Goal: Task Accomplishment & Management: Manage account settings

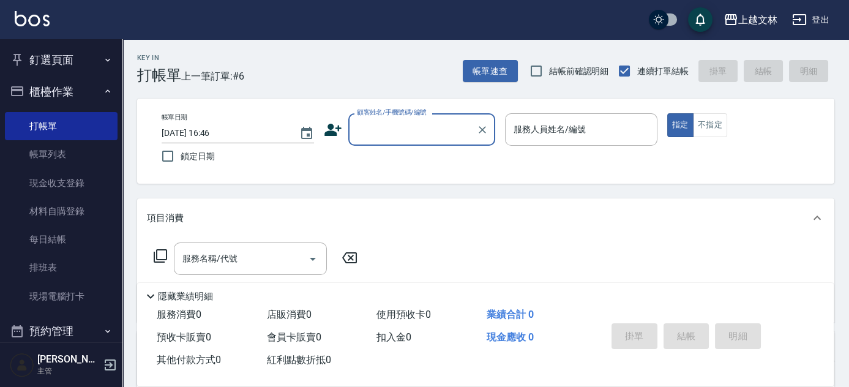
click at [377, 129] on input "顧客姓名/手機號碼/編號" at bounding box center [413, 129] width 118 height 21
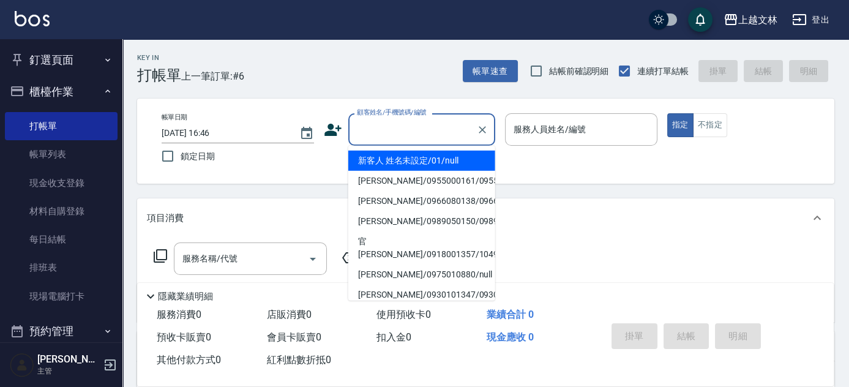
click at [386, 166] on li "新客人 姓名未設定/01/null" at bounding box center [421, 161] width 147 height 20
type input "新客人 姓名未設定/01/null"
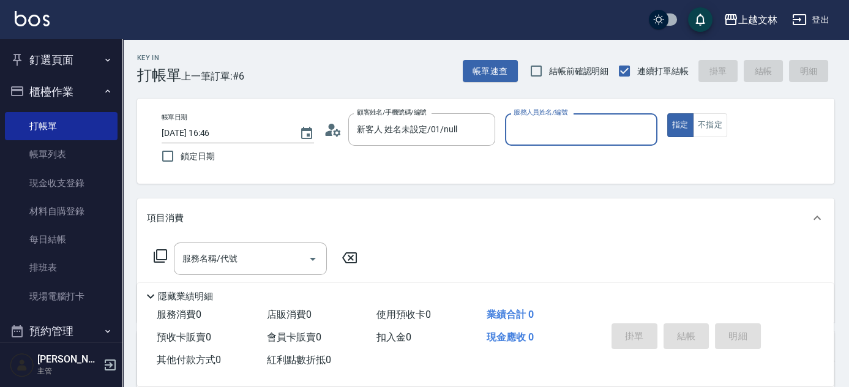
click at [527, 138] on input "服務人員姓名/編號" at bounding box center [581, 129] width 141 height 21
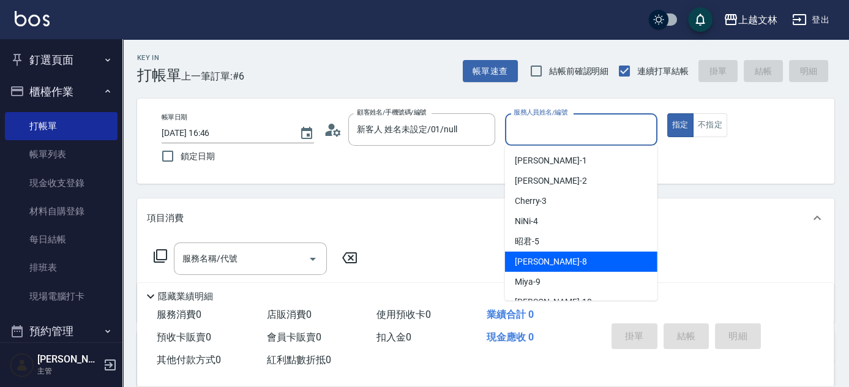
click at [541, 259] on div "Ella -8" at bounding box center [581, 262] width 152 height 20
type input "Ella-8"
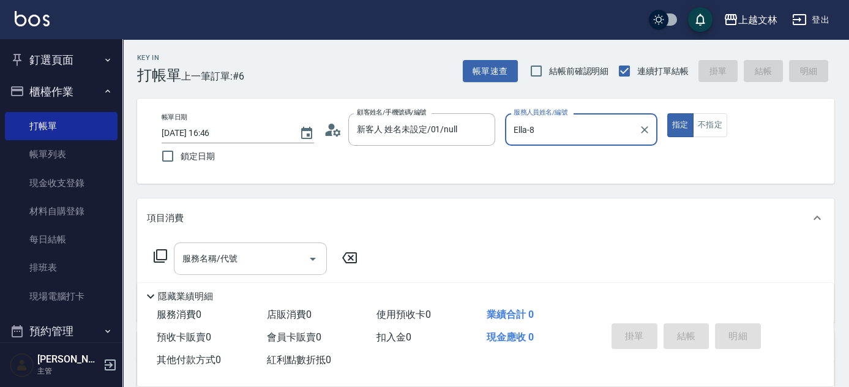
click at [272, 259] on input "服務名稱/代號" at bounding box center [241, 258] width 124 height 21
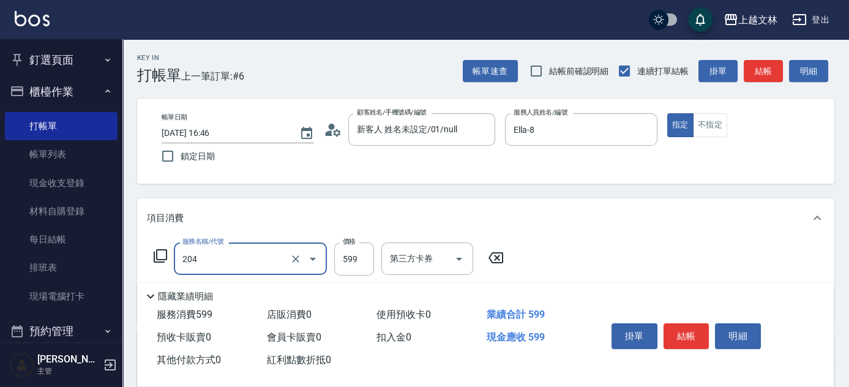
type input "A級洗+剪(204)"
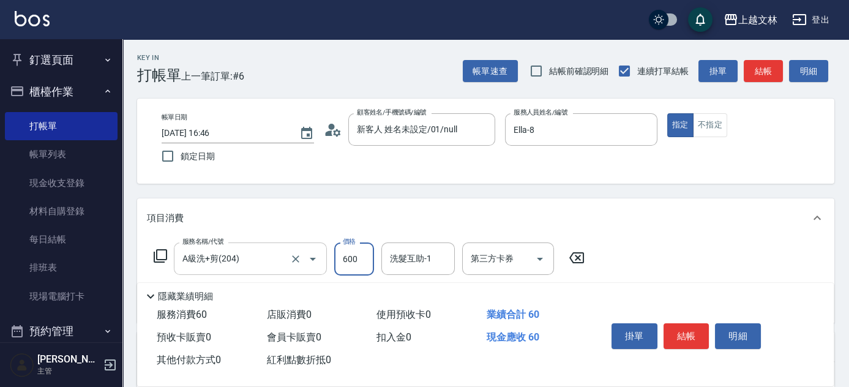
type input "600"
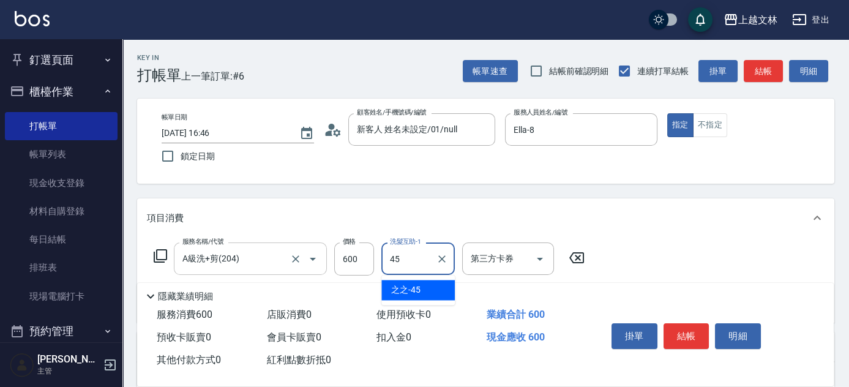
type input "之之-45"
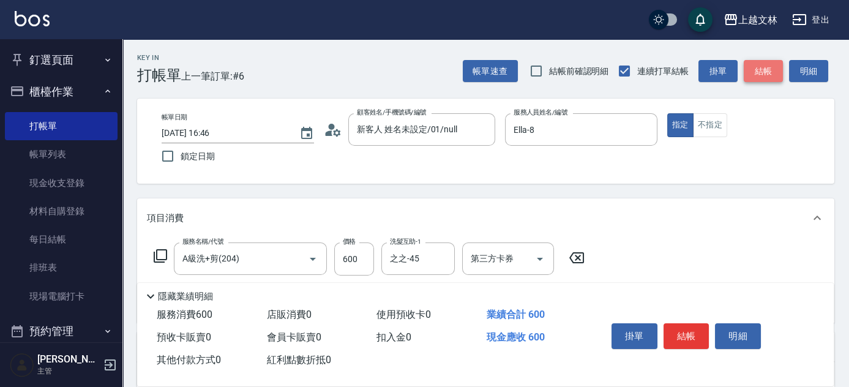
click at [768, 70] on button "結帳" at bounding box center [763, 71] width 39 height 23
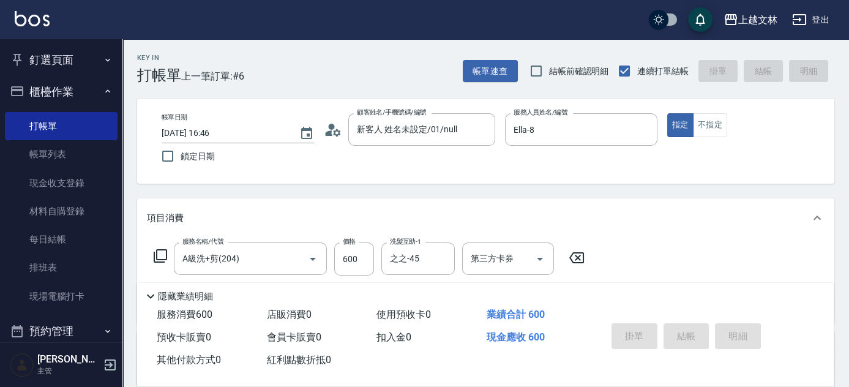
type input "[DATE] 17:29"
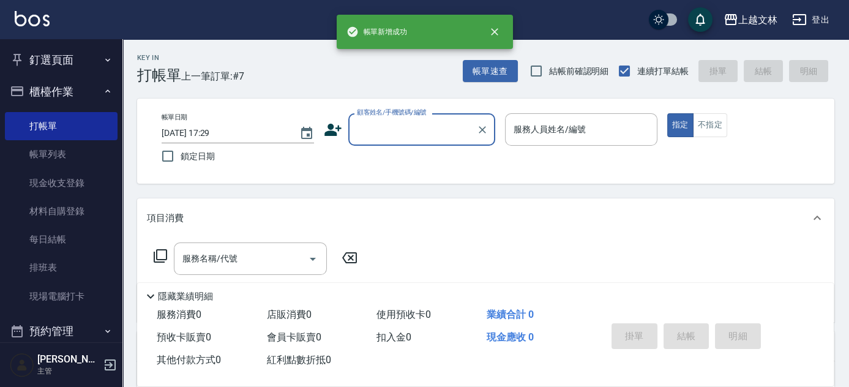
click at [408, 130] on input "顧客姓名/手機號碼/編號" at bounding box center [413, 129] width 118 height 21
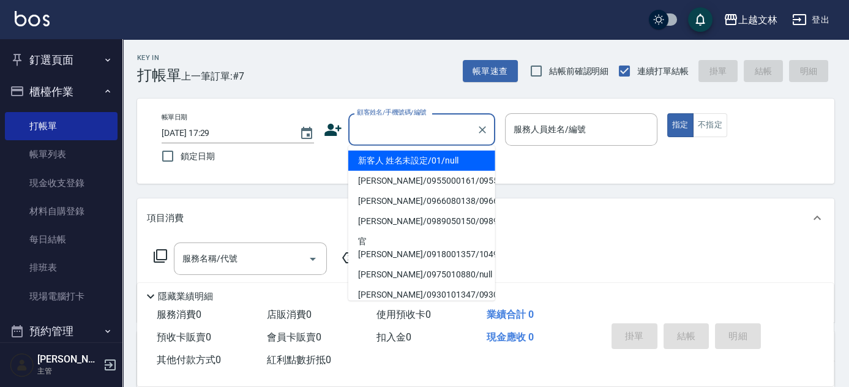
click at [408, 163] on li "新客人 姓名未設定/01/null" at bounding box center [421, 161] width 147 height 20
type input "新客人 姓名未設定/01/null"
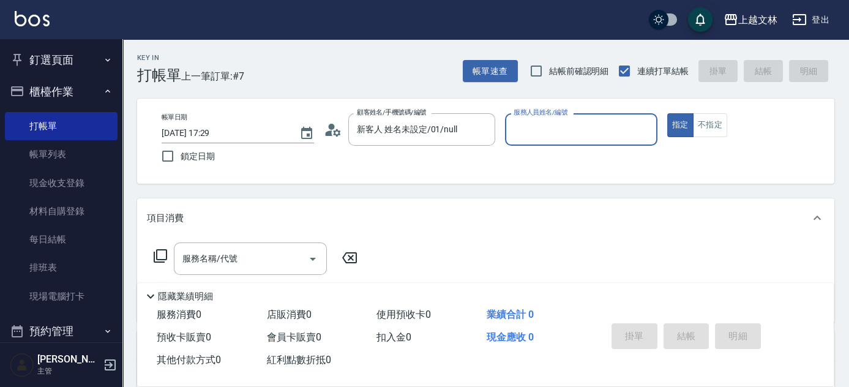
click at [541, 127] on input "服務人員姓名/編號" at bounding box center [581, 129] width 141 height 21
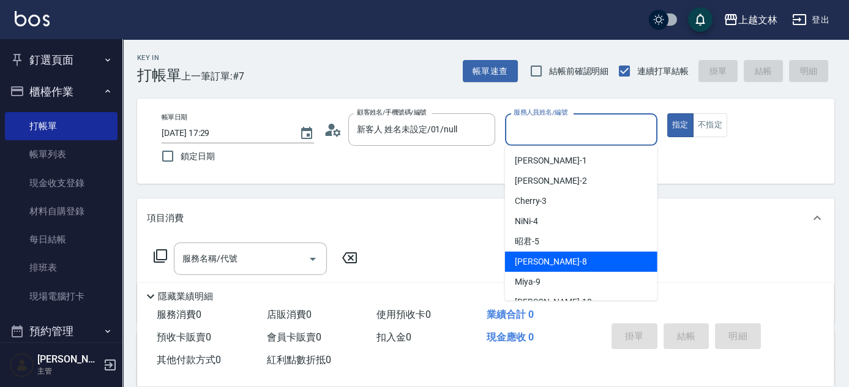
click at [533, 261] on span "Ella -8" at bounding box center [551, 261] width 72 height 13
type input "Ella-8"
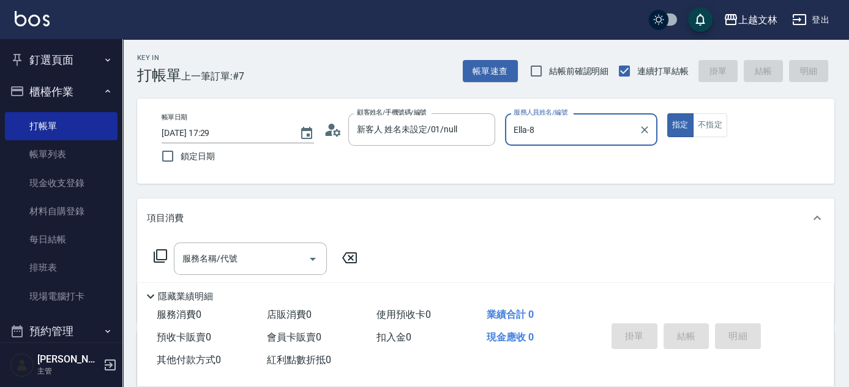
drag, startPoint x: 206, startPoint y: 258, endPoint x: 197, endPoint y: 275, distance: 18.6
click at [201, 262] on div "服務名稱/代號 服務名稱/代號" at bounding box center [250, 258] width 153 height 32
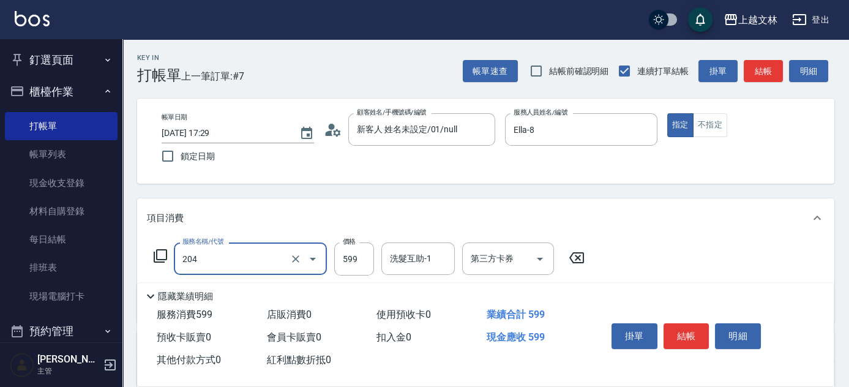
type input "A級洗+剪(204)"
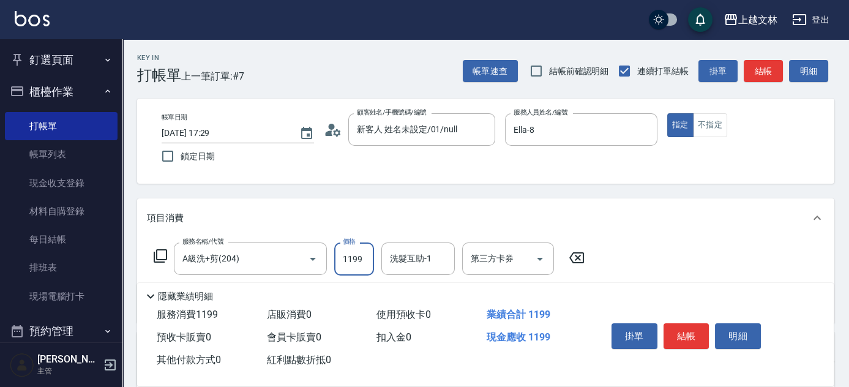
type input "1199"
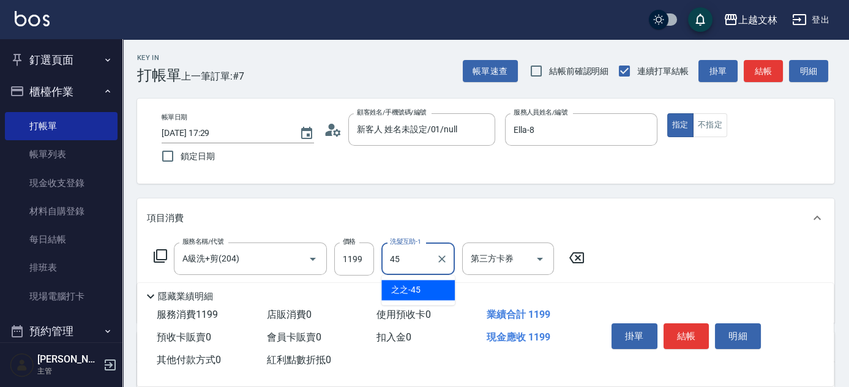
type input "之之-45"
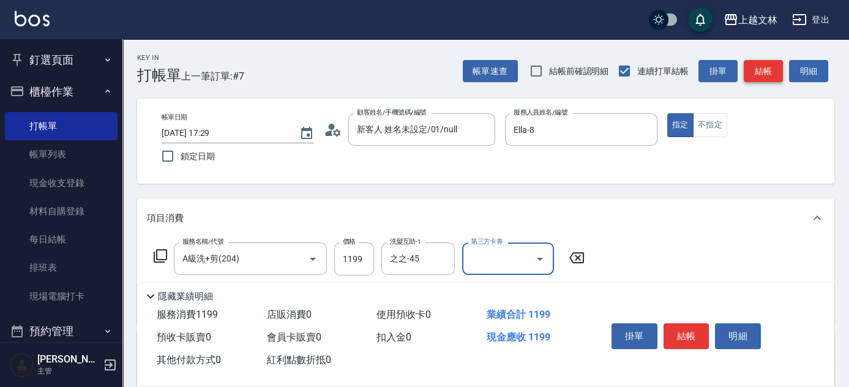
click at [774, 68] on button "結帳" at bounding box center [763, 71] width 39 height 23
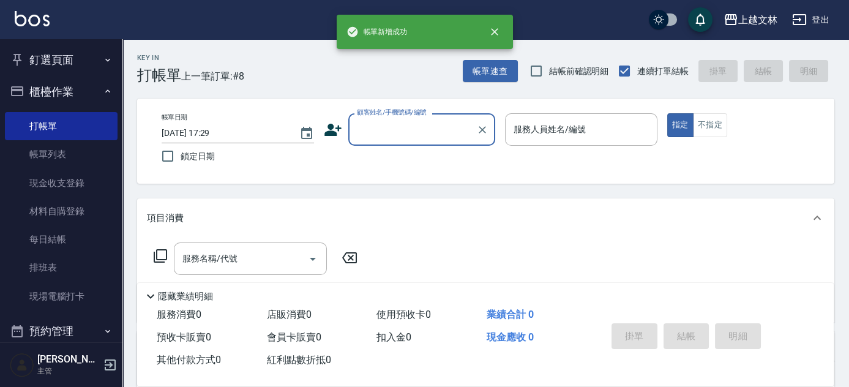
click at [440, 133] on input "顧客姓名/手機號碼/編號" at bounding box center [413, 129] width 118 height 21
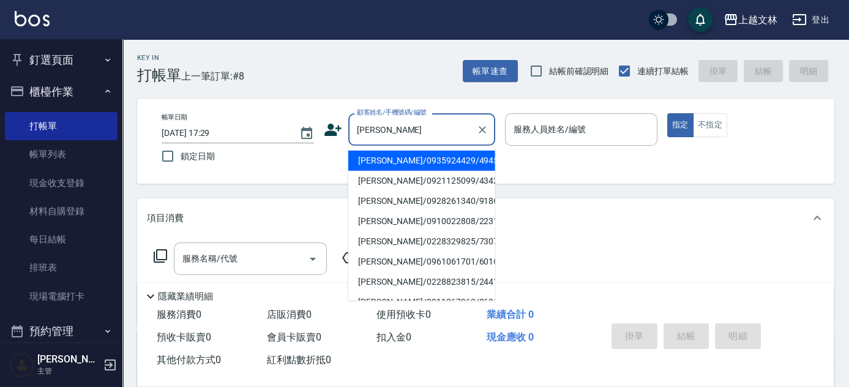
click at [434, 157] on li "[PERSON_NAME]/0935924429/4945" at bounding box center [421, 161] width 147 height 20
type input "[PERSON_NAME]/0935924429/4945"
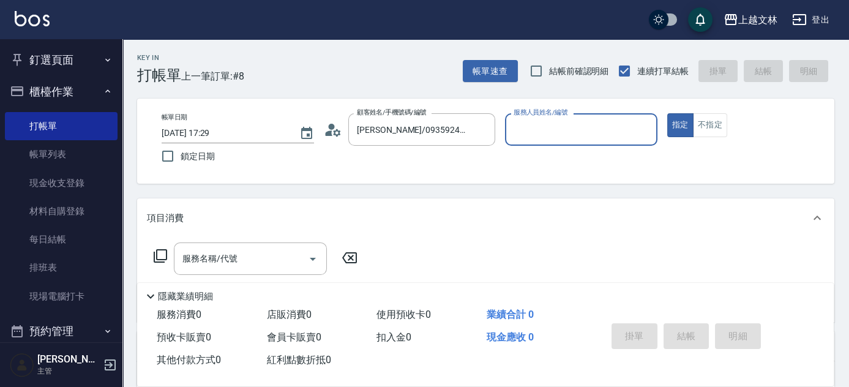
type input "Ella-8"
click at [546, 129] on input "Ella-8" at bounding box center [572, 129] width 123 height 21
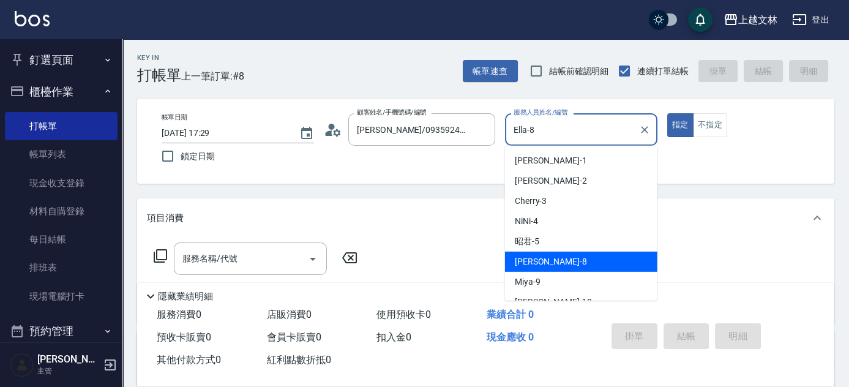
click at [161, 257] on icon at bounding box center [160, 256] width 15 height 15
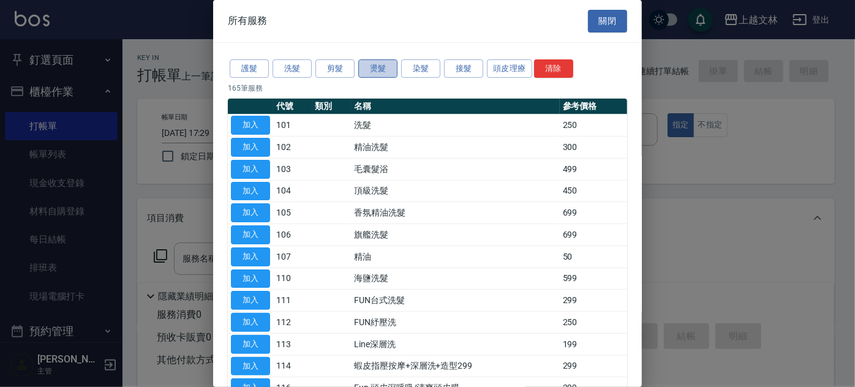
click at [384, 69] on button "燙髮" at bounding box center [377, 68] width 39 height 19
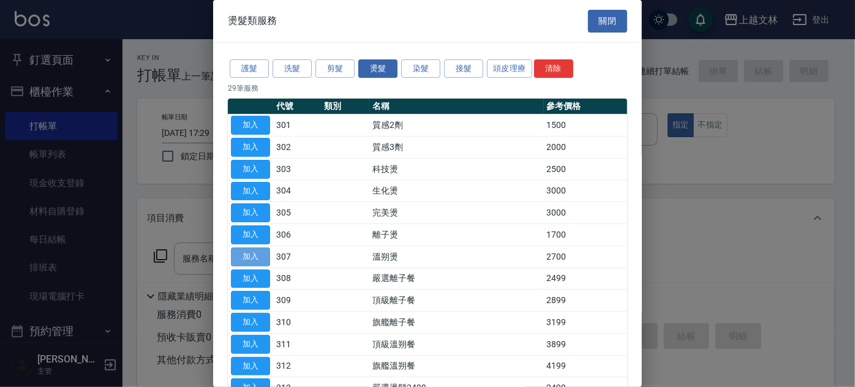
click at [251, 257] on button "加入" at bounding box center [250, 256] width 39 height 19
type input "溫朔燙(307)"
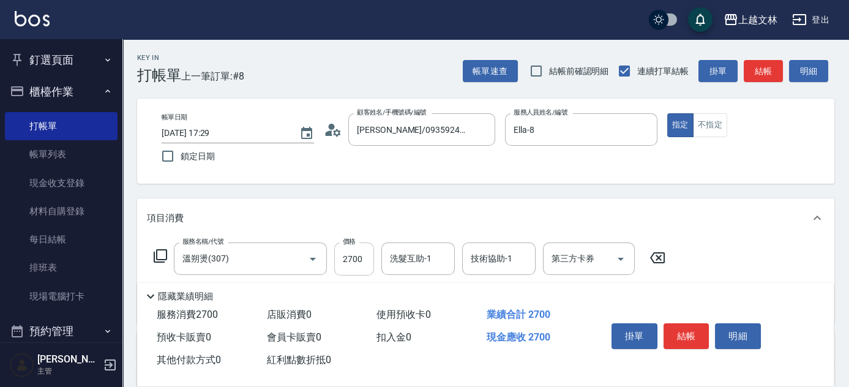
click at [369, 263] on input "2700" at bounding box center [354, 258] width 40 height 33
type input "4399"
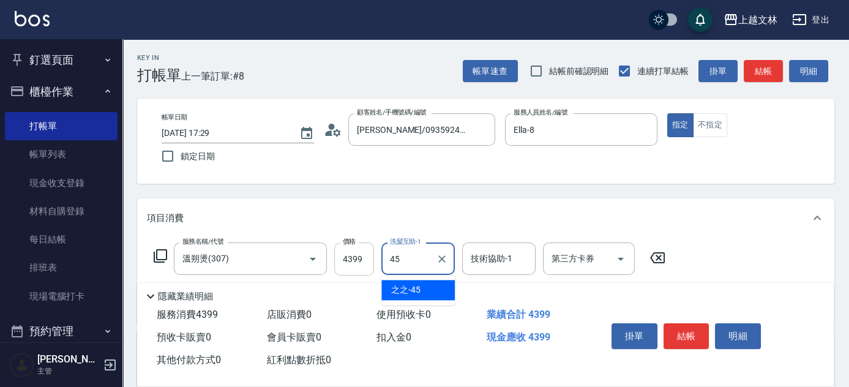
type input "之之-45"
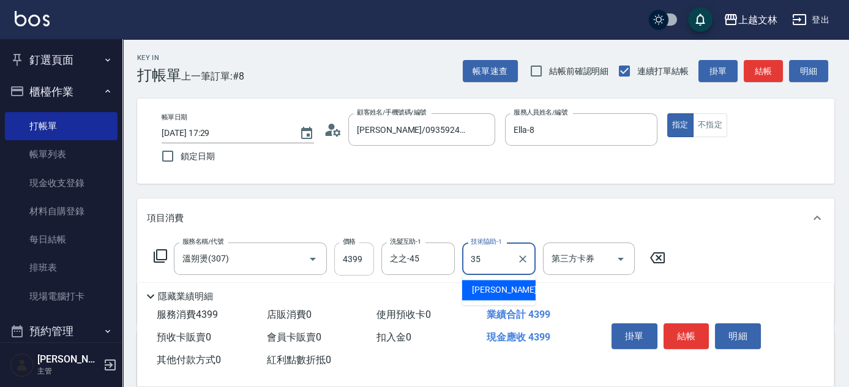
type input "[PERSON_NAME]-35"
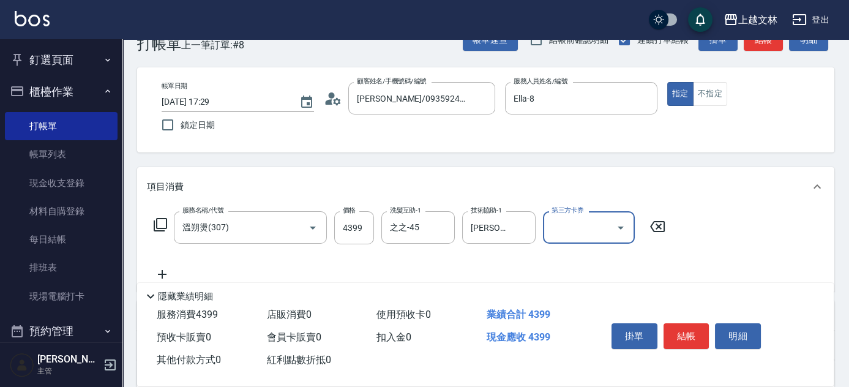
scroll to position [35, 0]
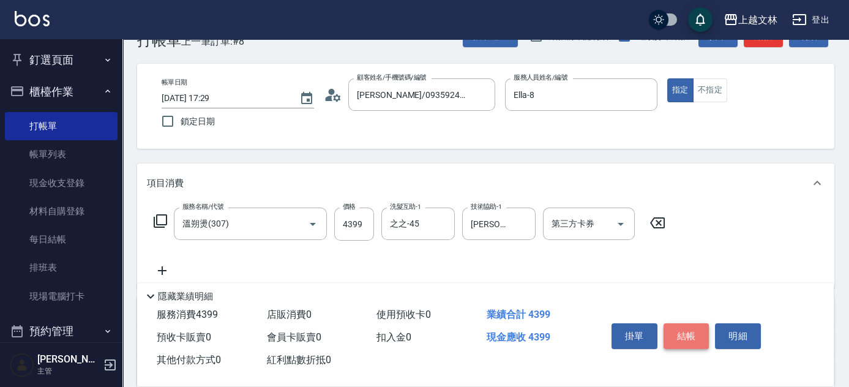
click at [686, 335] on button "結帳" at bounding box center [687, 336] width 46 height 26
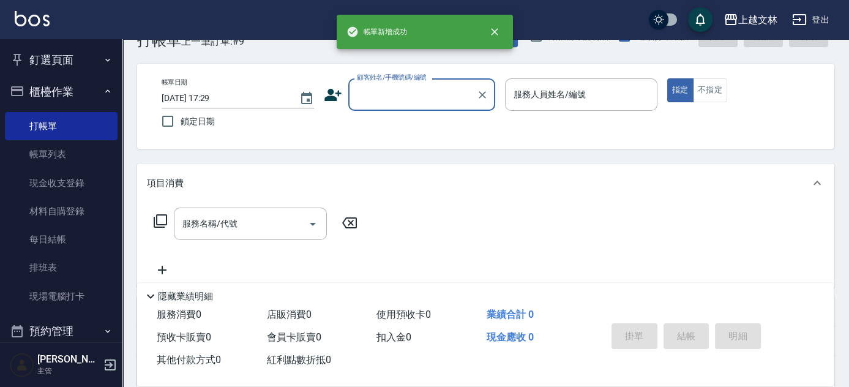
click at [429, 104] on input "顧客姓名/手機號碼/編號" at bounding box center [413, 94] width 118 height 21
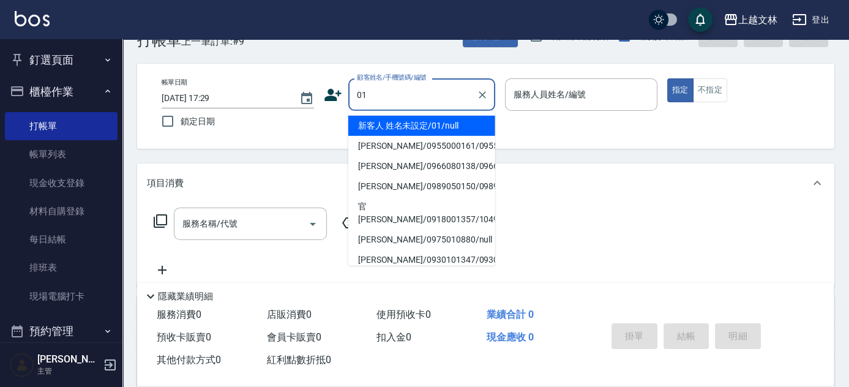
click at [408, 120] on li "新客人 姓名未設定/01/null" at bounding box center [421, 126] width 147 height 20
type input "新客人 姓名未設定/01/null"
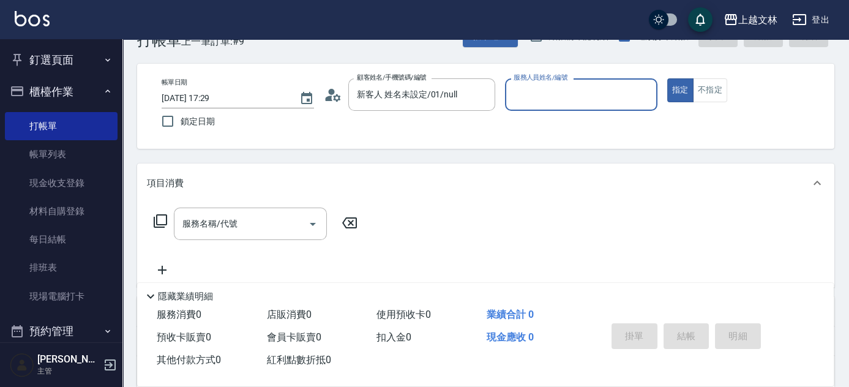
click at [541, 95] on input "服務人員姓名/編號" at bounding box center [581, 94] width 141 height 21
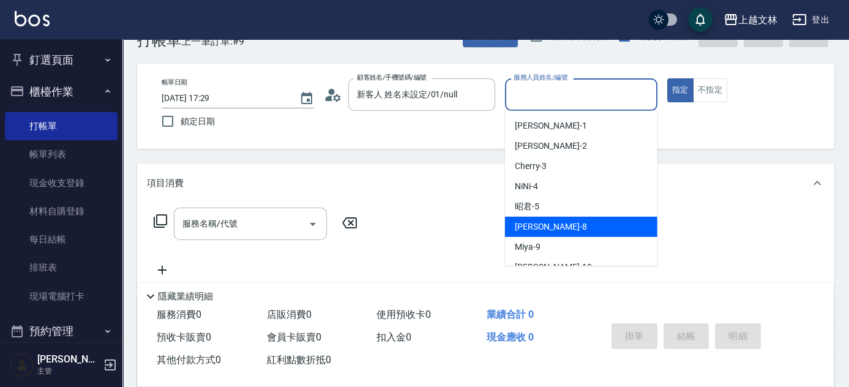
click at [550, 225] on div "Ella -8" at bounding box center [581, 227] width 152 height 20
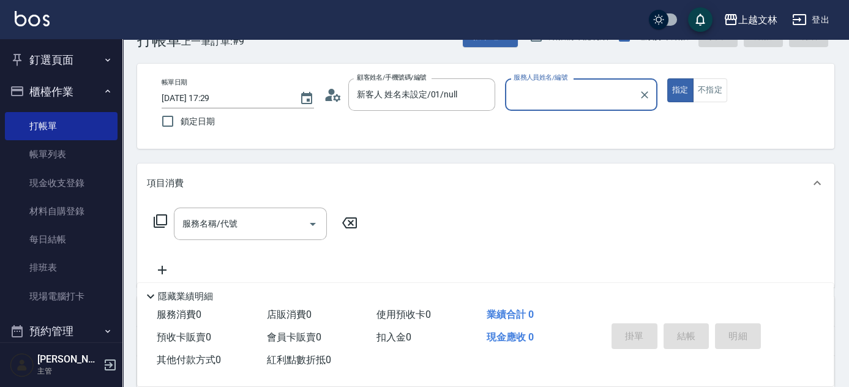
type input "Ella-8"
click at [283, 227] on input "服務名稱/代號" at bounding box center [241, 223] width 124 height 21
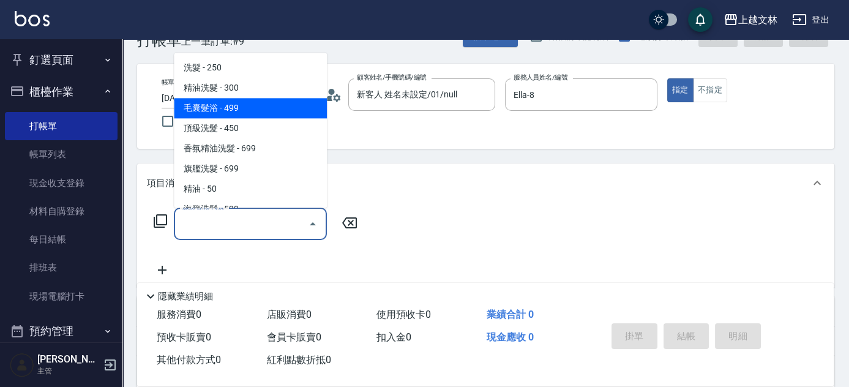
click at [241, 100] on span "毛囊髮浴 - 499" at bounding box center [250, 109] width 153 height 20
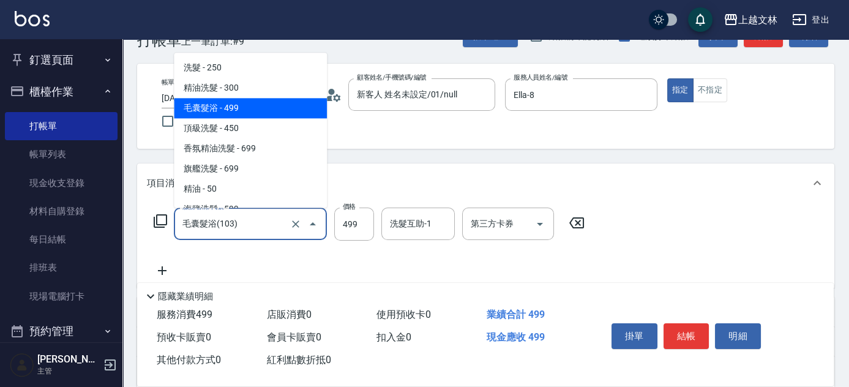
click at [263, 233] on input "毛囊髮浴(103)" at bounding box center [233, 223] width 108 height 21
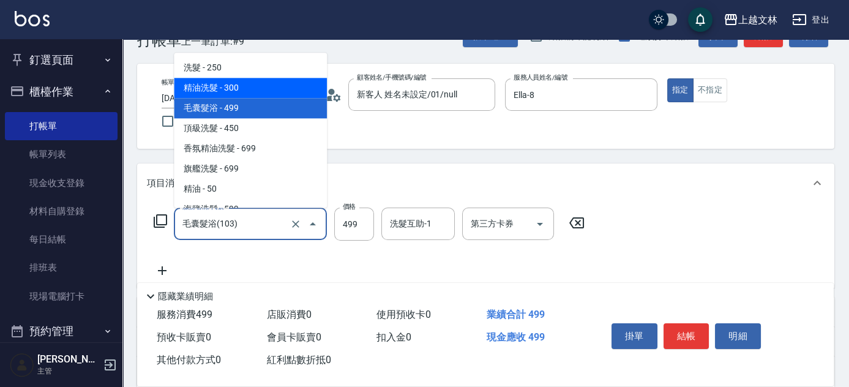
click at [232, 81] on span "精油洗髮 - 300" at bounding box center [250, 88] width 153 height 20
type input "精油洗髮(102)"
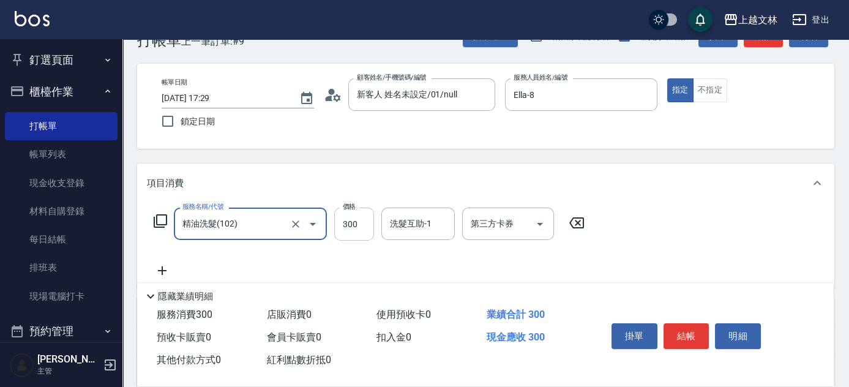
click at [366, 219] on input "300" at bounding box center [354, 224] width 40 height 33
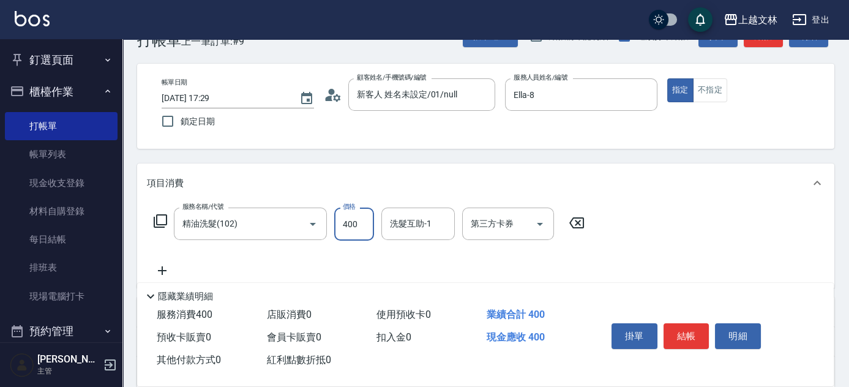
type input "400"
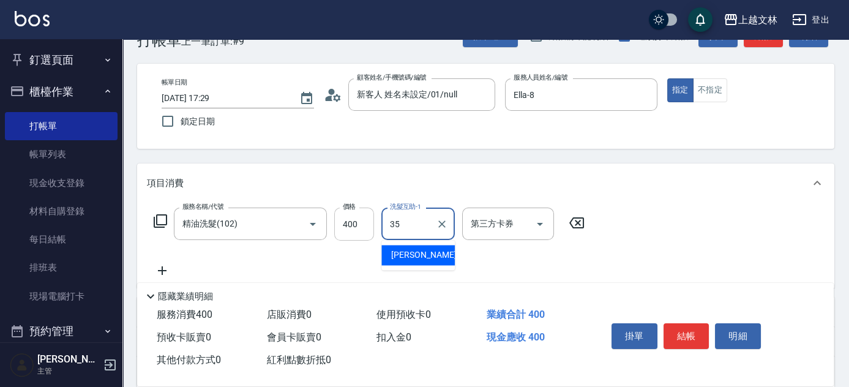
type input "[PERSON_NAME]-35"
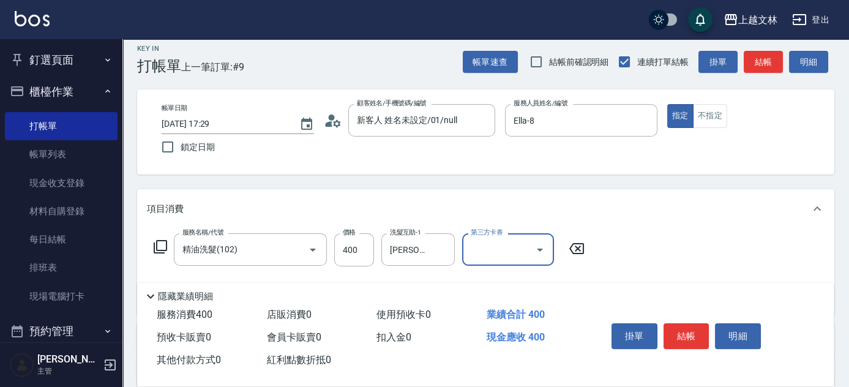
scroll to position [0, 0]
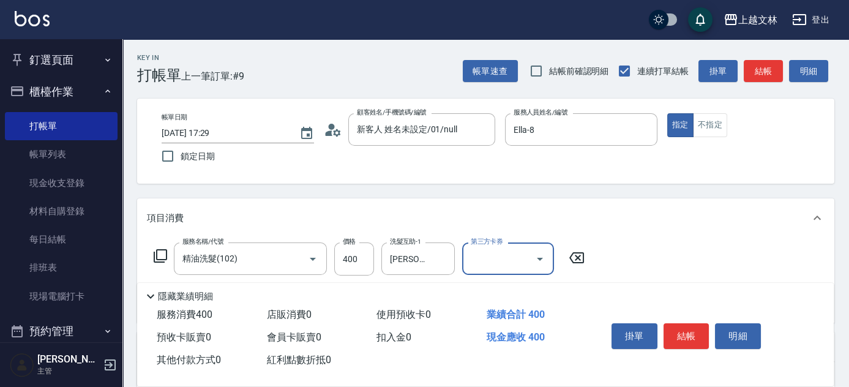
drag, startPoint x: 716, startPoint y: 127, endPoint x: 734, endPoint y: 112, distance: 23.0
click at [716, 127] on button "不指定" at bounding box center [710, 125] width 34 height 24
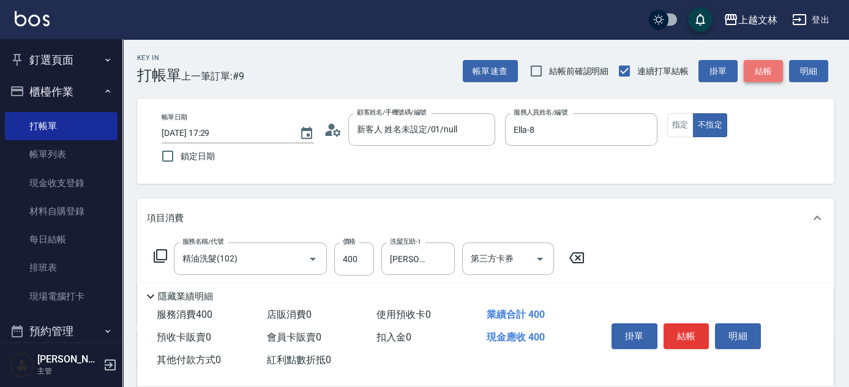
click at [769, 80] on button "結帳" at bounding box center [763, 71] width 39 height 23
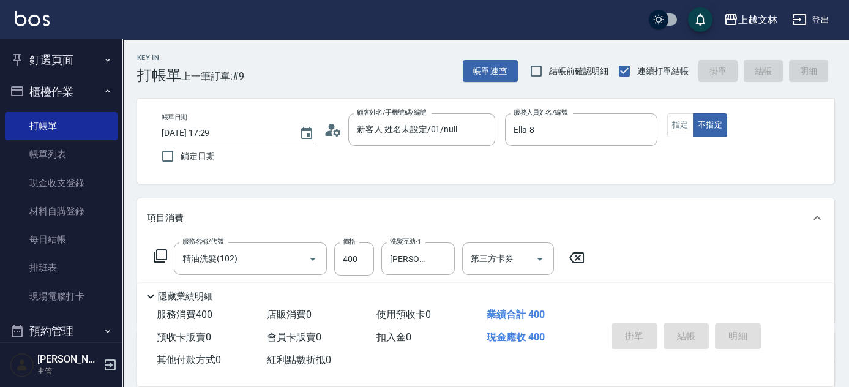
type input "[DATE] 17:30"
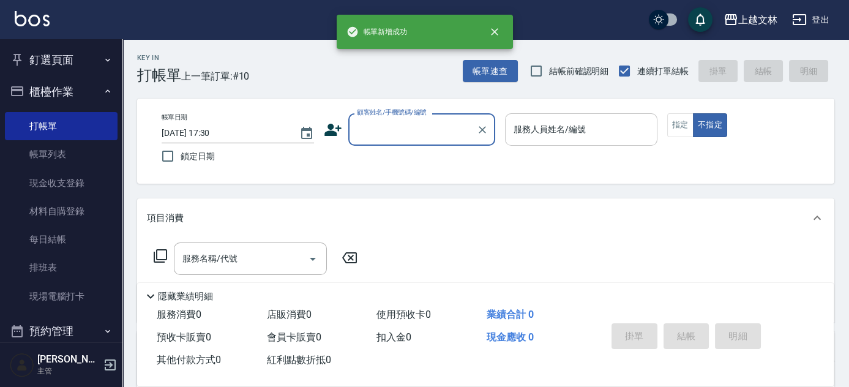
click at [579, 128] on input "服務人員姓名/編號" at bounding box center [581, 129] width 141 height 21
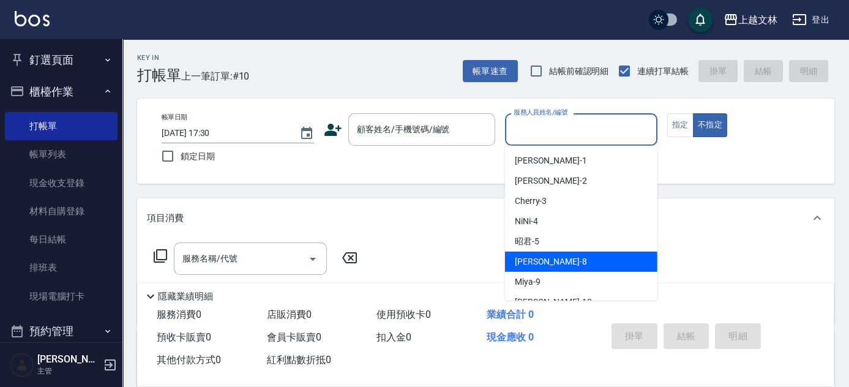
click at [555, 264] on div "Ella -8" at bounding box center [581, 262] width 152 height 20
type input "Ella-8"
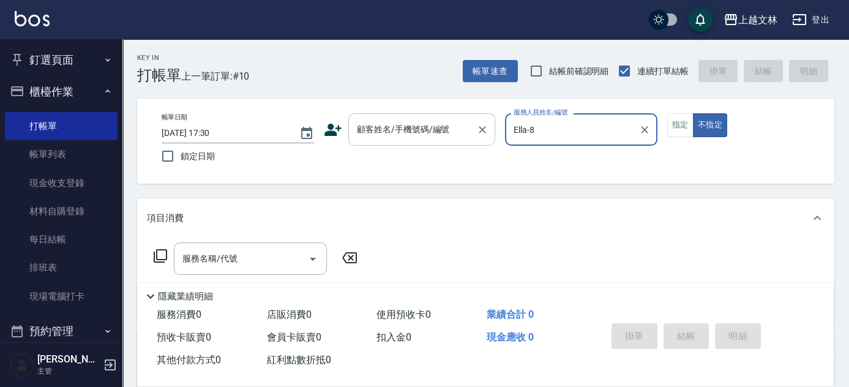
click at [398, 136] on input "顧客姓名/手機號碼/編號" at bounding box center [413, 129] width 118 height 21
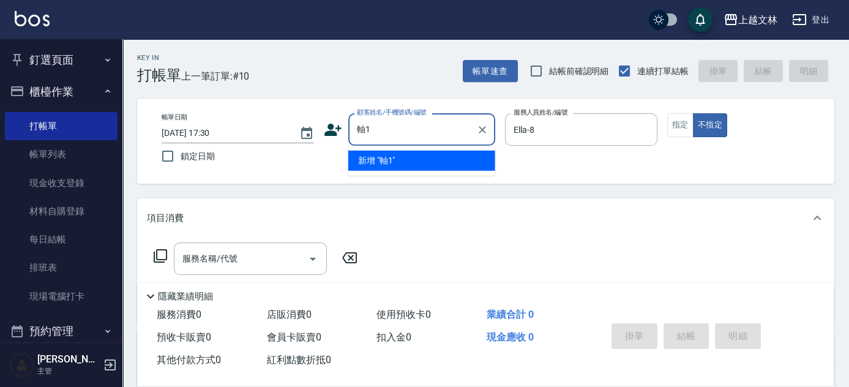
type input "軸"
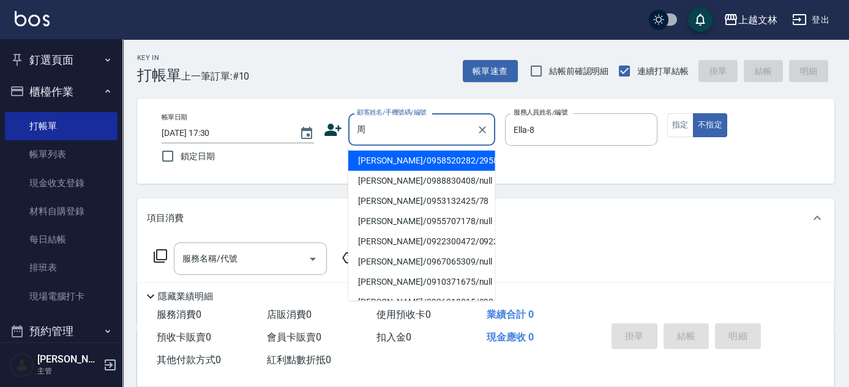
click at [385, 203] on li "[PERSON_NAME]/0953132425/78" at bounding box center [421, 201] width 147 height 20
type input "[PERSON_NAME]/0953132425/78"
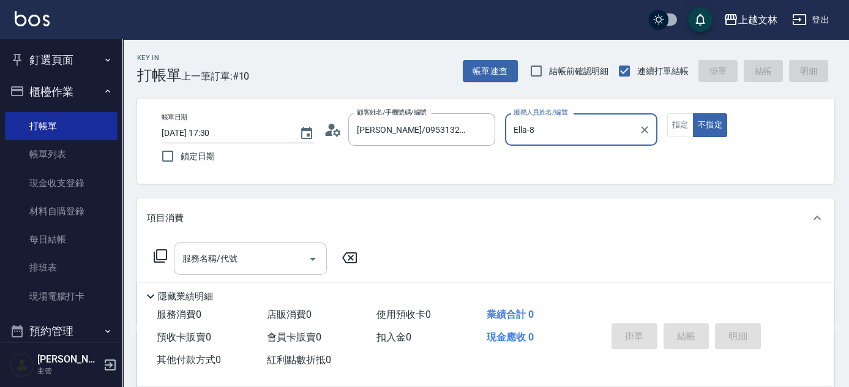
click at [239, 259] on input "服務名稱/代號" at bounding box center [241, 258] width 124 height 21
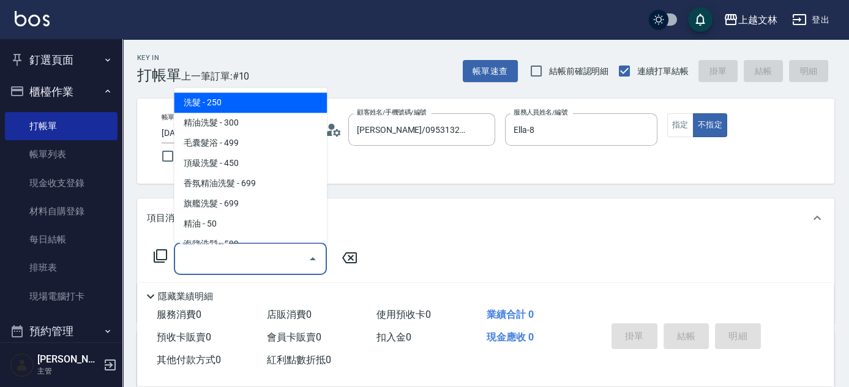
click at [163, 255] on icon at bounding box center [160, 256] width 15 height 15
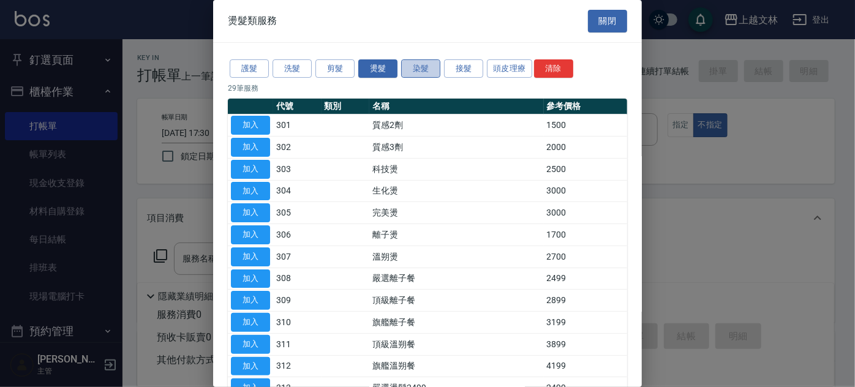
click at [425, 67] on button "染髮" at bounding box center [420, 68] width 39 height 19
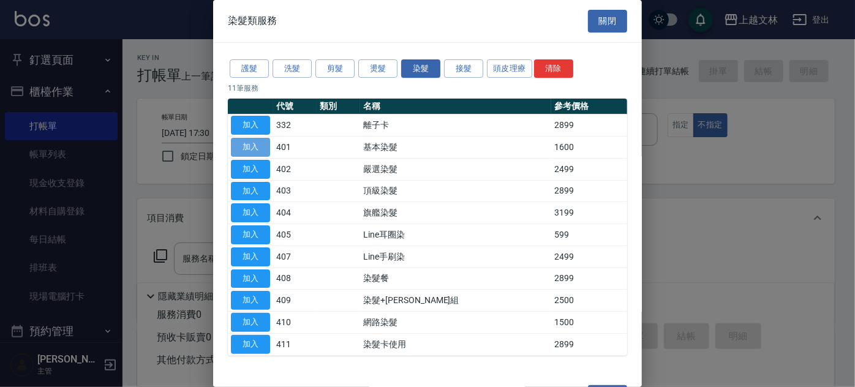
click at [264, 154] on button "加入" at bounding box center [250, 147] width 39 height 19
type input "基本染髮(401)"
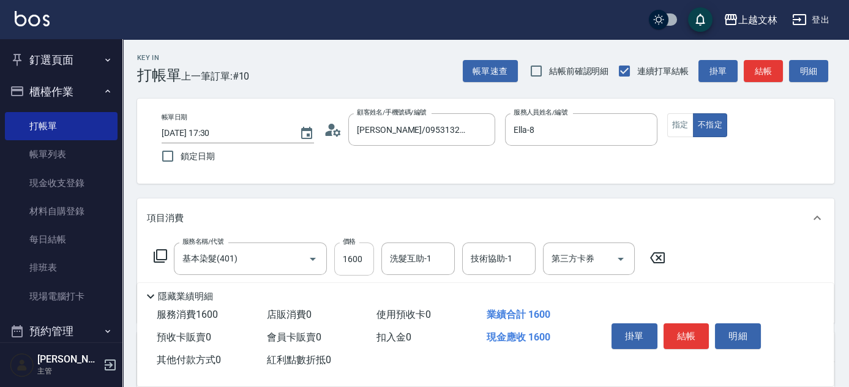
click at [366, 254] on input "1600" at bounding box center [354, 258] width 40 height 33
type input "3499"
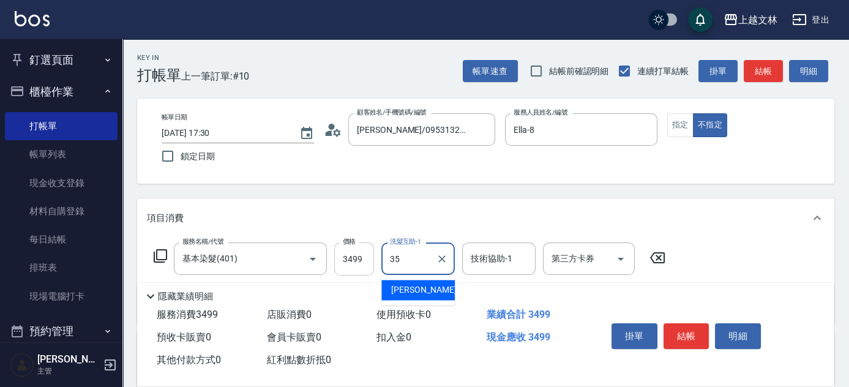
type input "[PERSON_NAME]-35"
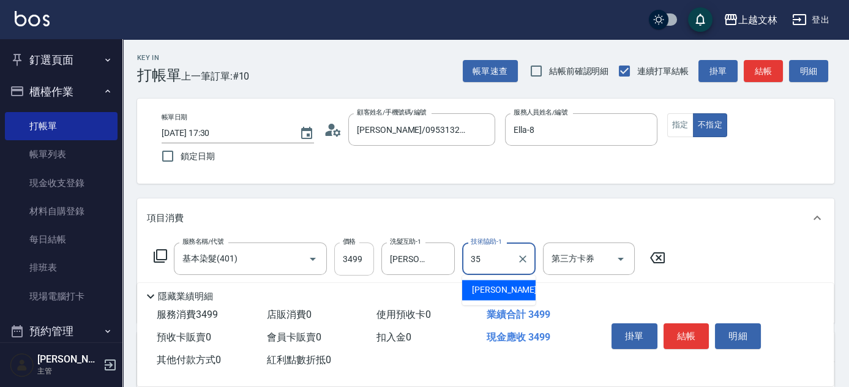
type input "[PERSON_NAME]-35"
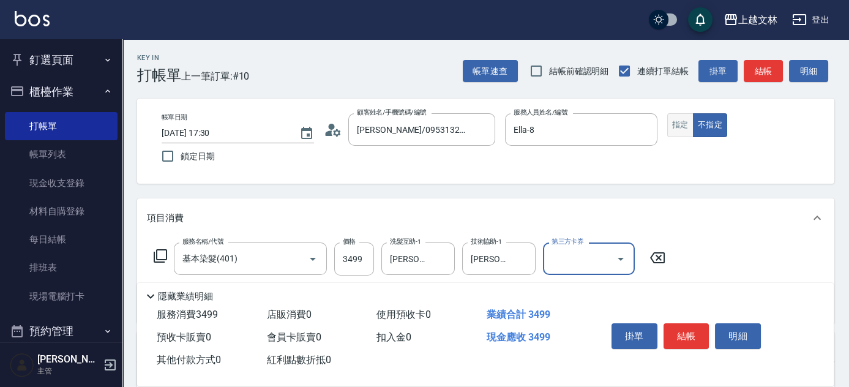
click at [686, 118] on button "指定" at bounding box center [680, 125] width 26 height 24
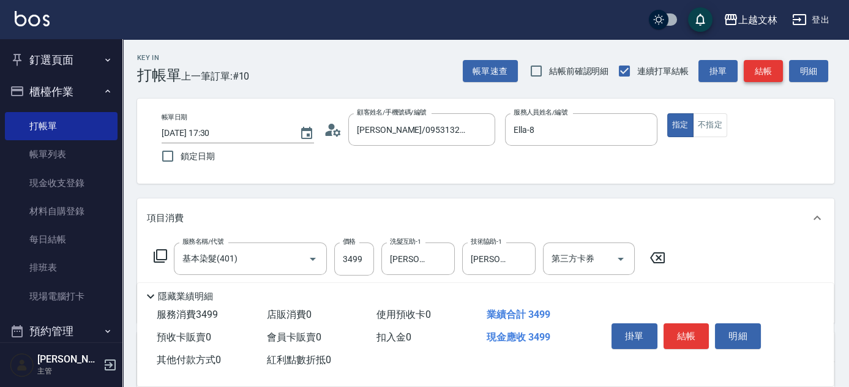
click at [765, 68] on button "結帳" at bounding box center [763, 71] width 39 height 23
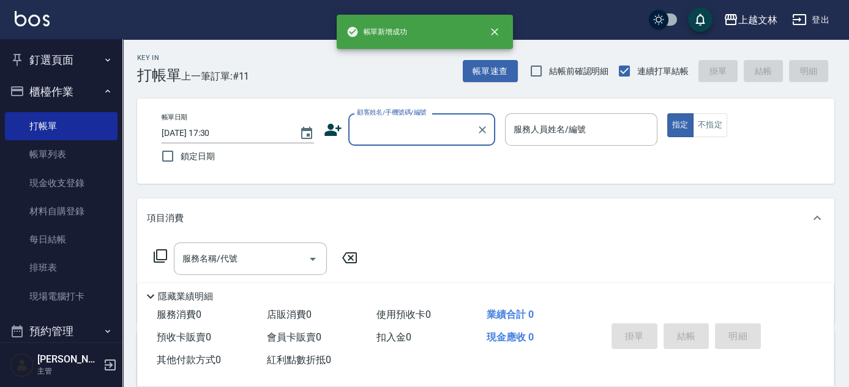
click at [443, 127] on input "顧客姓名/手機號碼/編號" at bounding box center [413, 129] width 118 height 21
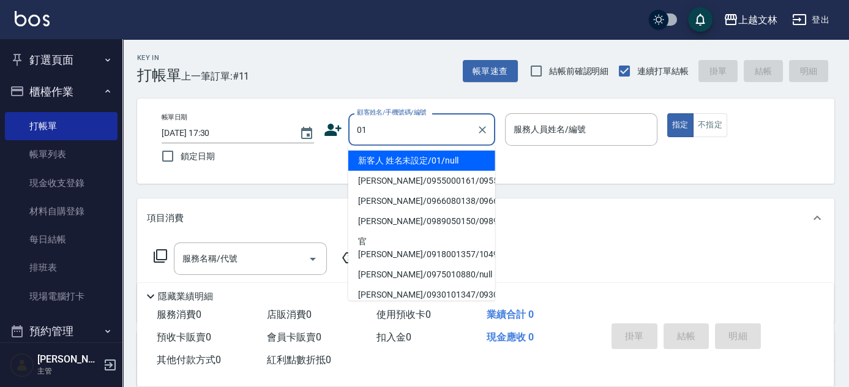
click at [450, 163] on li "新客人 姓名未設定/01/null" at bounding box center [421, 161] width 147 height 20
type input "新客人 姓名未設定/01/null"
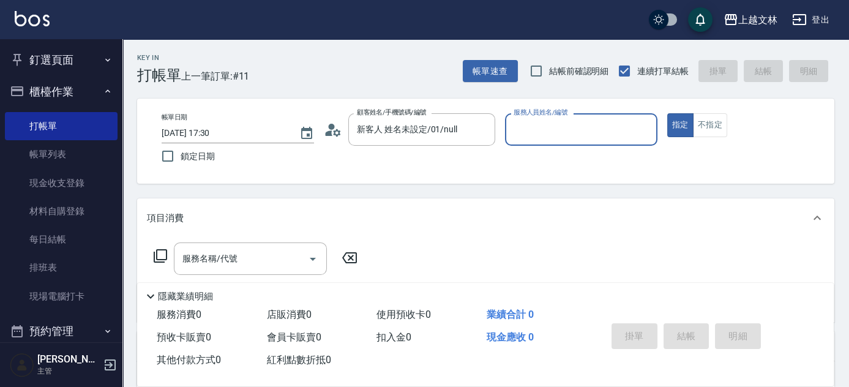
click at [543, 127] on input "服務人員姓名/編號" at bounding box center [581, 129] width 141 height 21
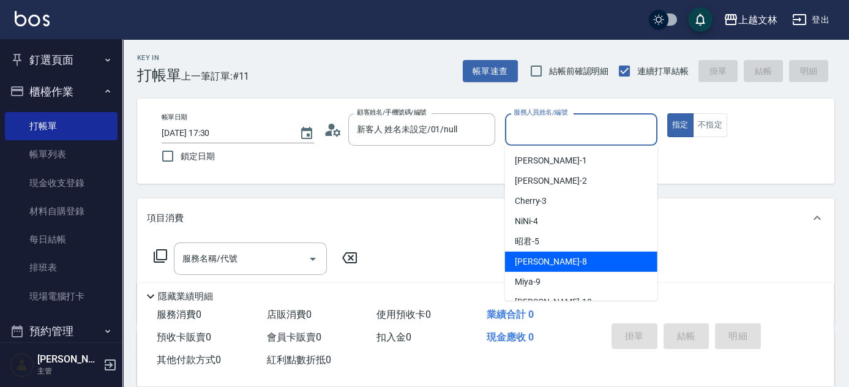
click at [538, 265] on div "Ella -8" at bounding box center [581, 262] width 152 height 20
type input "Ella-8"
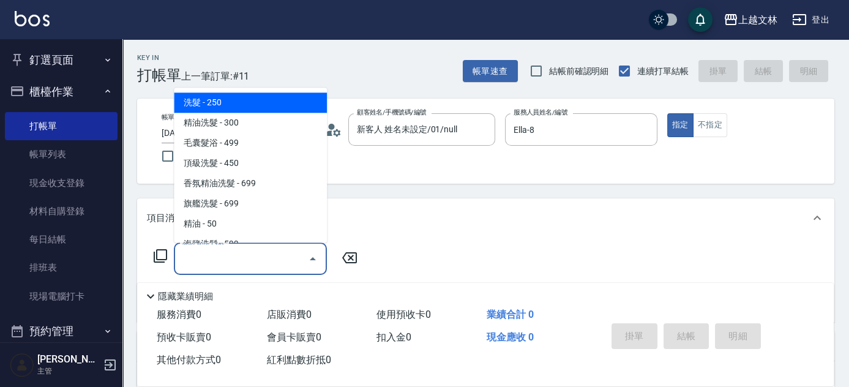
click at [253, 262] on input "服務名稱/代號" at bounding box center [241, 258] width 124 height 21
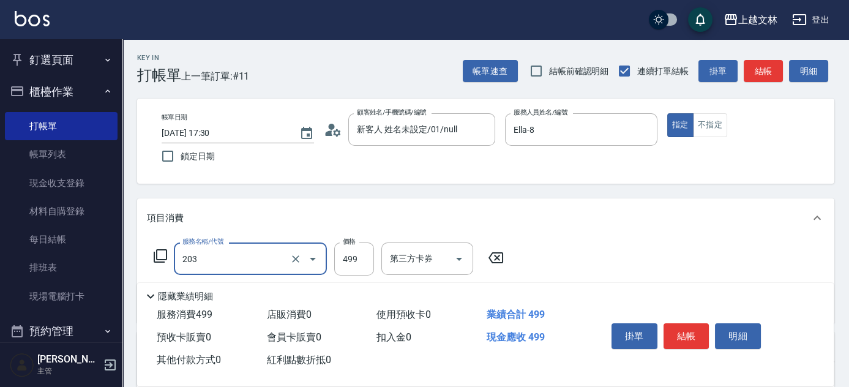
type input "B級洗+剪(203)"
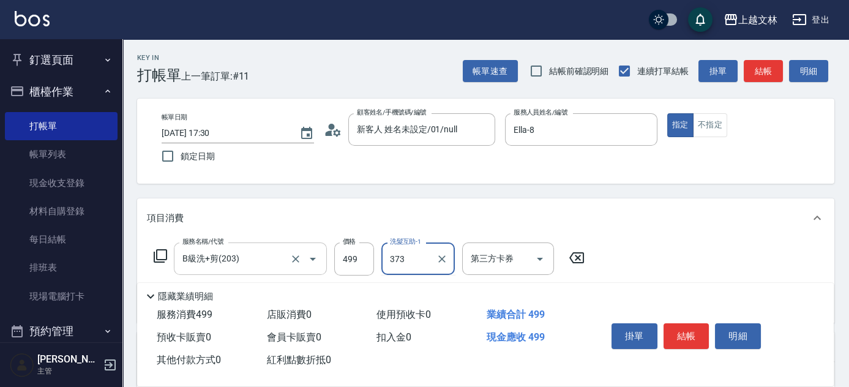
type input "373"
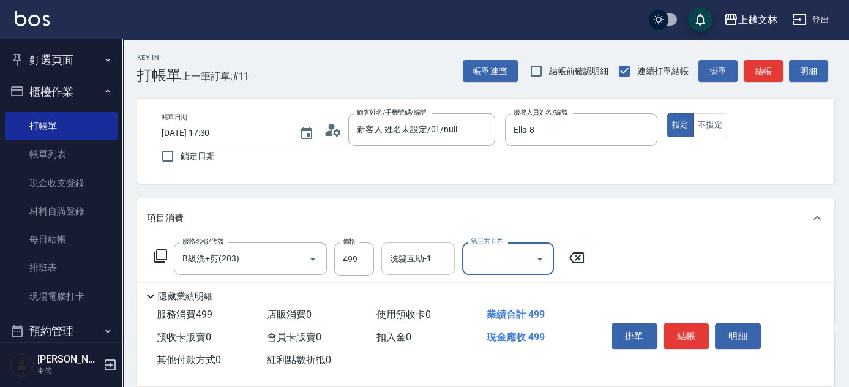
click at [425, 261] on div "洗髮互助-1 洗髮互助-1" at bounding box center [417, 258] width 73 height 32
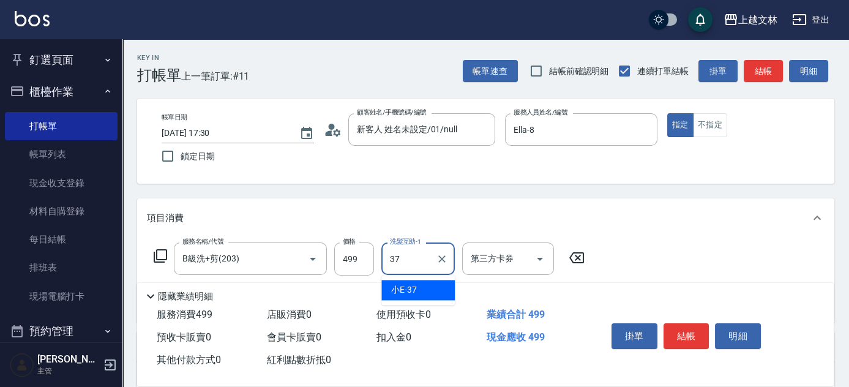
type input "小E-37"
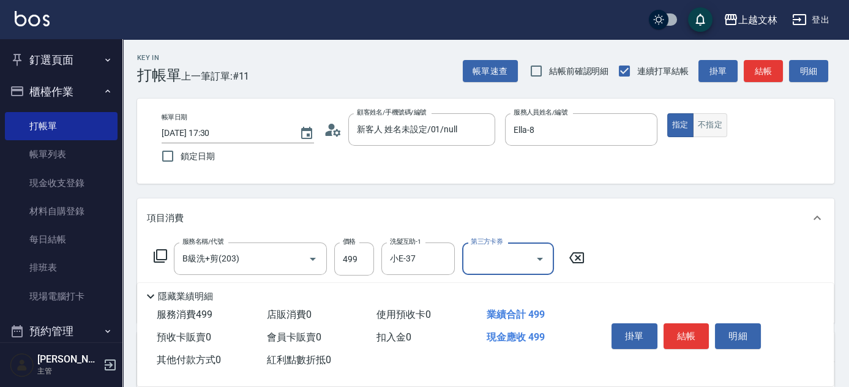
click at [702, 127] on button "不指定" at bounding box center [710, 125] width 34 height 24
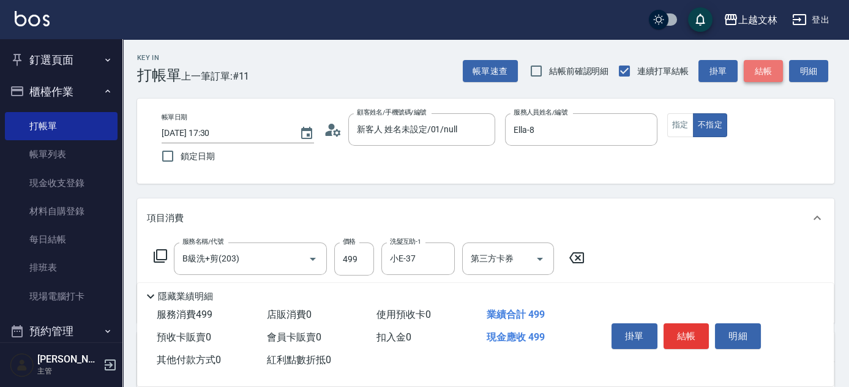
click at [753, 75] on button "結帳" at bounding box center [763, 71] width 39 height 23
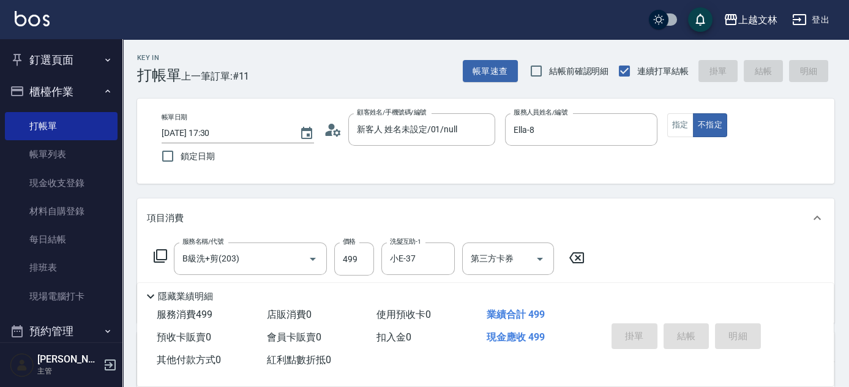
type input "[DATE] 17:31"
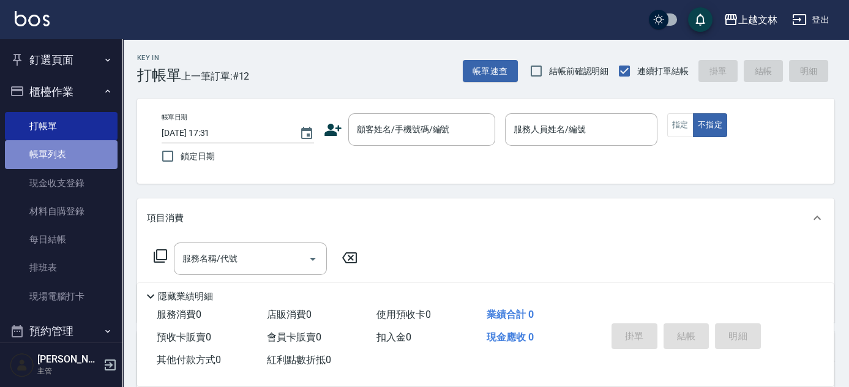
click at [66, 151] on link "帳單列表" at bounding box center [61, 154] width 113 height 28
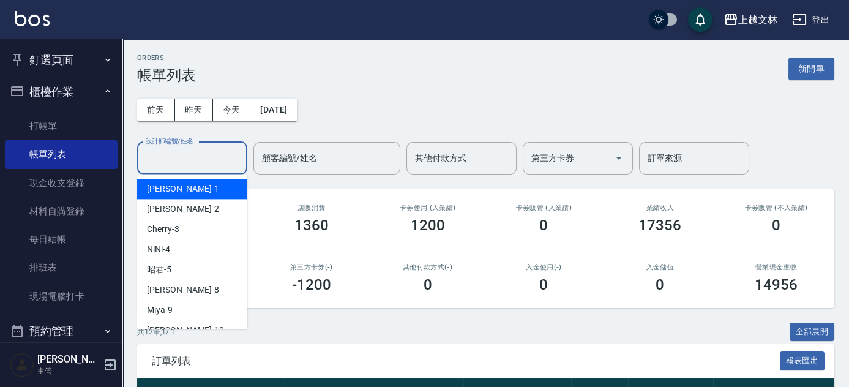
click at [199, 163] on input "設計師編號/姓名" at bounding box center [192, 158] width 99 height 21
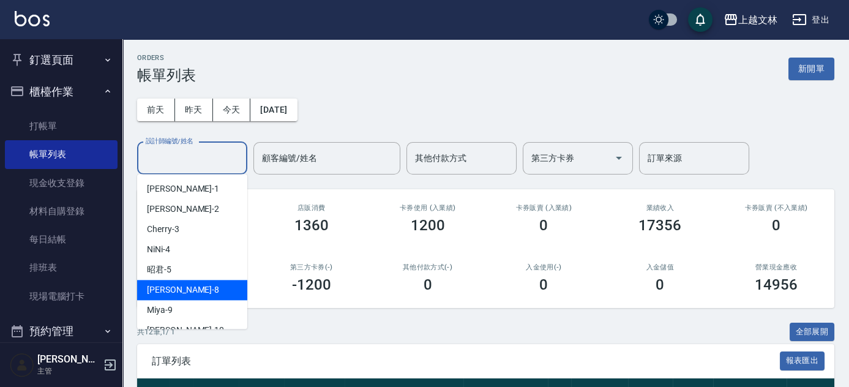
click at [168, 292] on div "Ella -8" at bounding box center [192, 290] width 110 height 20
type input "Ella-8"
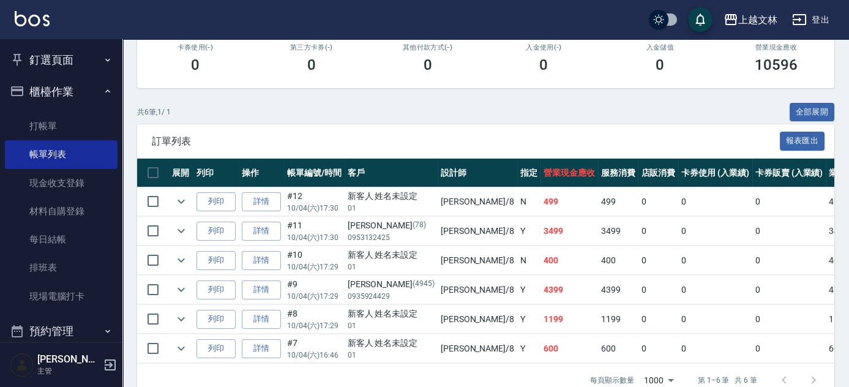
scroll to position [236, 0]
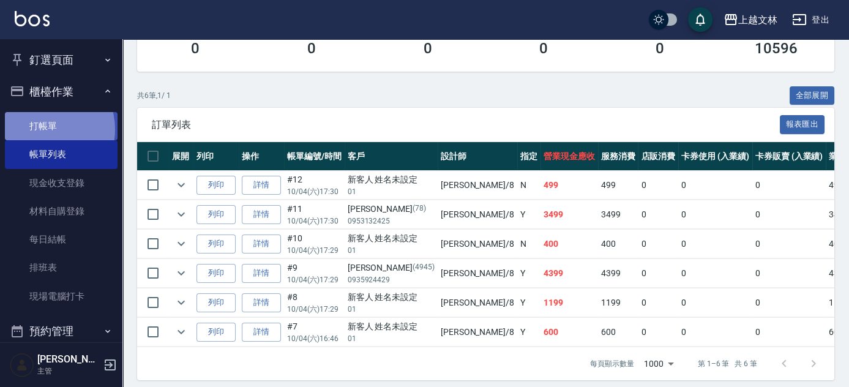
click at [44, 129] on link "打帳單" at bounding box center [61, 126] width 113 height 28
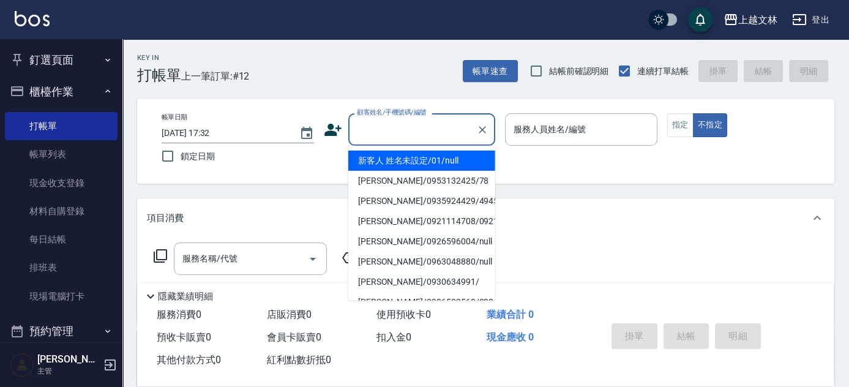
click at [440, 135] on input "顧客姓名/手機號碼/編號" at bounding box center [413, 129] width 118 height 21
type input "新客人 姓名未設定/01/null"
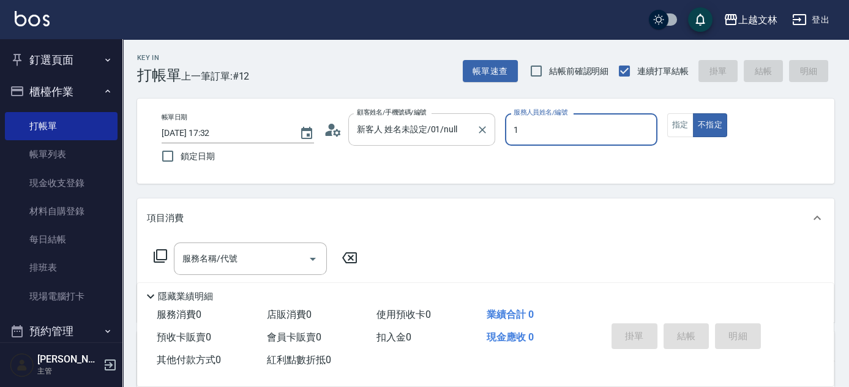
type input "1"
type button "false"
type input "FIONA-1"
click at [675, 122] on button "指定" at bounding box center [680, 125] width 26 height 24
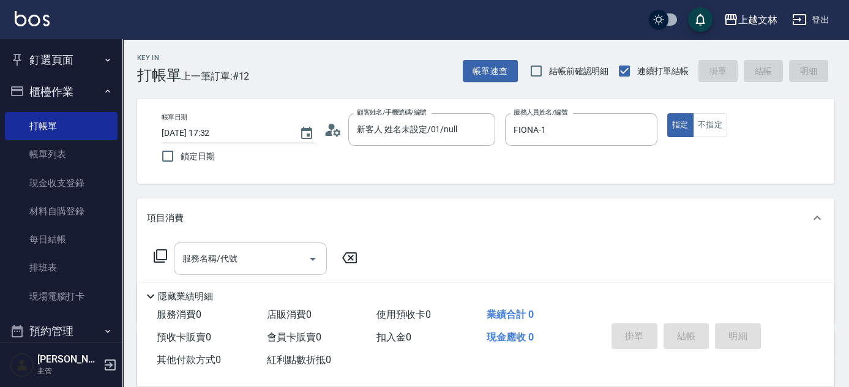
click at [222, 250] on input "服務名稱/代號" at bounding box center [241, 258] width 124 height 21
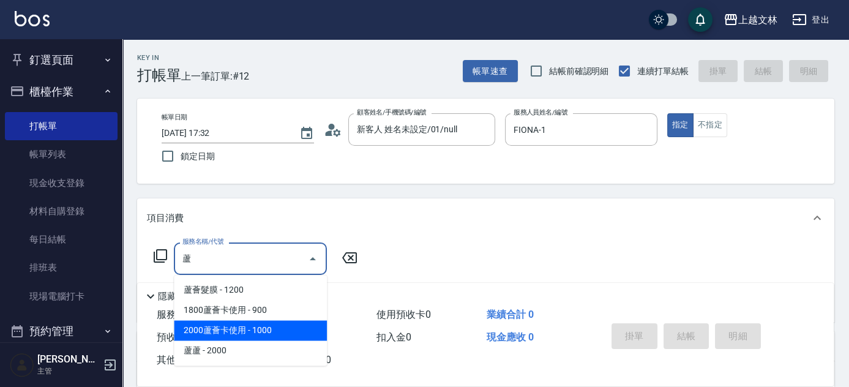
click at [269, 323] on span "2000蘆薈卡使用 - 1000" at bounding box center [250, 330] width 153 height 20
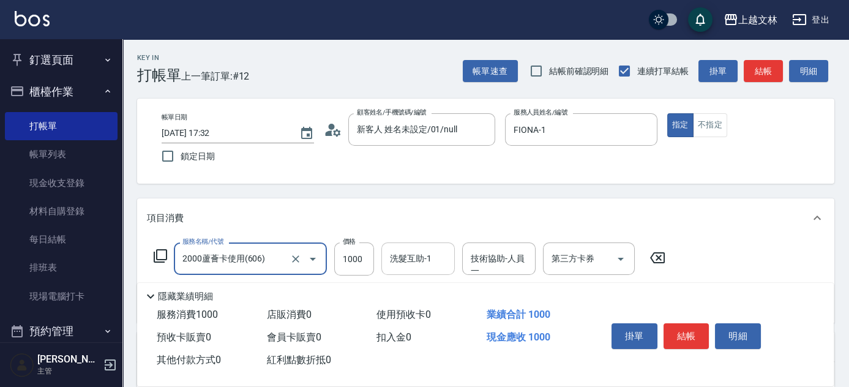
type input "2000蘆薈卡使用(606)"
click at [429, 259] on div "洗髮互助-1 洗髮互助-1" at bounding box center [417, 258] width 73 height 32
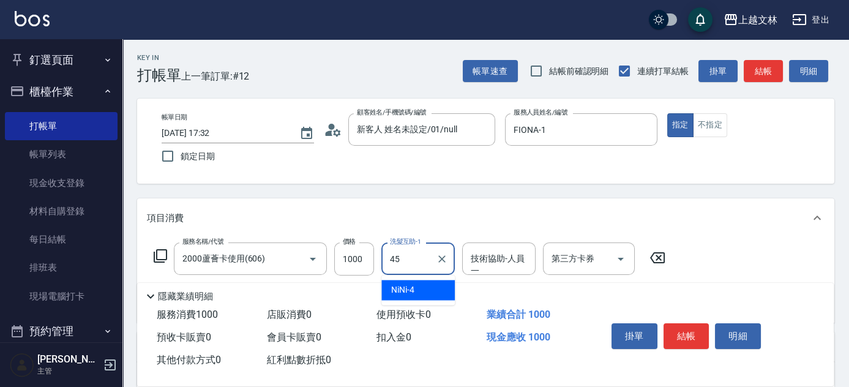
type input "之之-45"
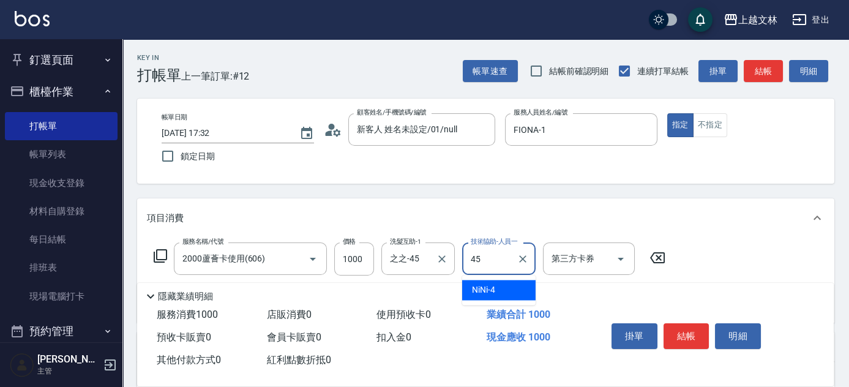
type input "之之-45"
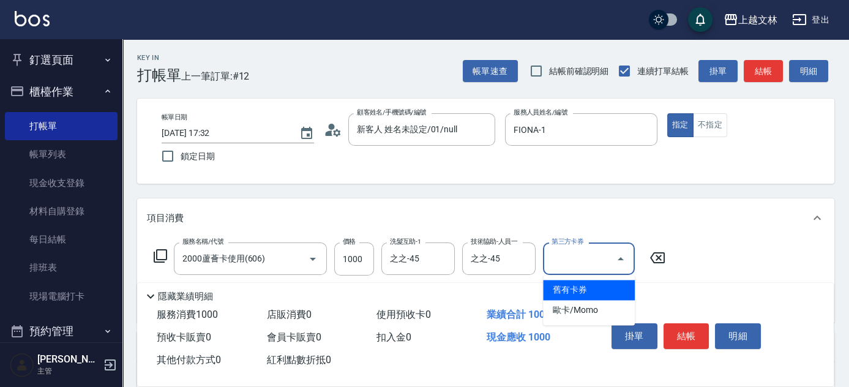
click at [560, 260] on input "第三方卡券" at bounding box center [580, 258] width 62 height 21
click at [566, 291] on span "舊有卡券" at bounding box center [589, 290] width 92 height 20
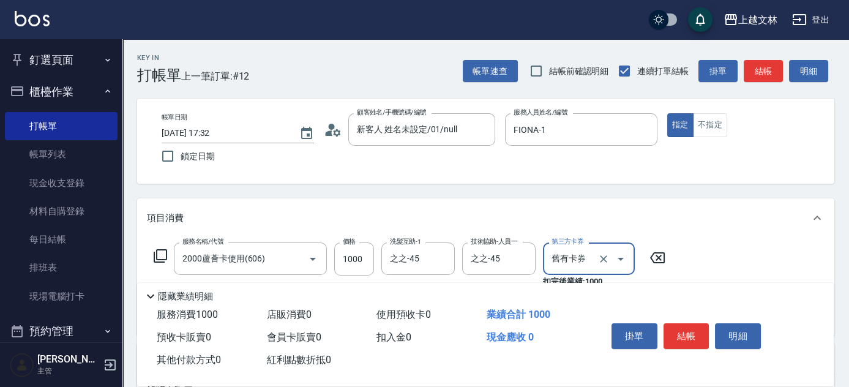
type input "舊有卡券"
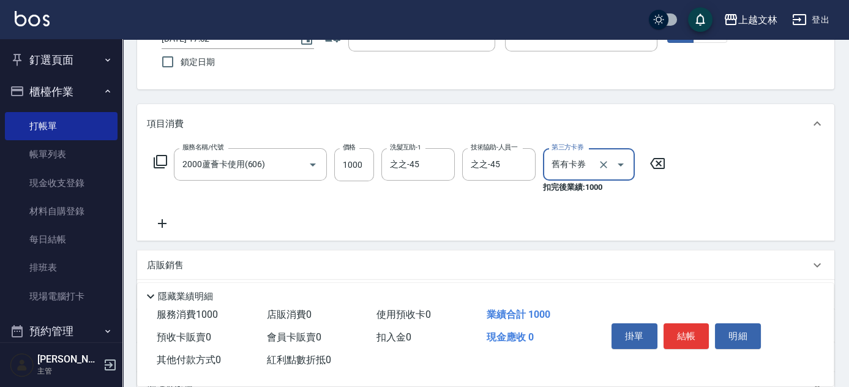
scroll to position [111, 0]
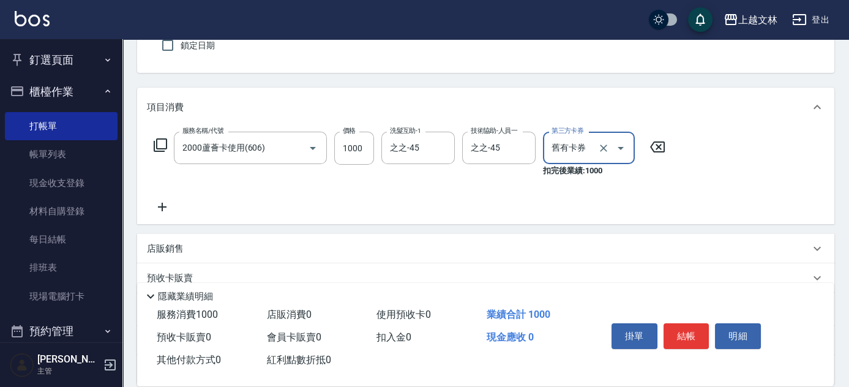
click at [163, 203] on icon at bounding box center [162, 207] width 31 height 15
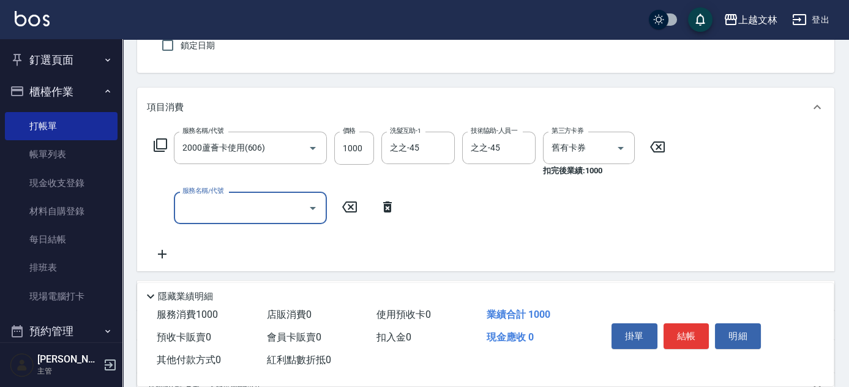
click at [201, 203] on input "服務名稱/代號" at bounding box center [241, 207] width 124 height 21
type input "A級單剪(202)"
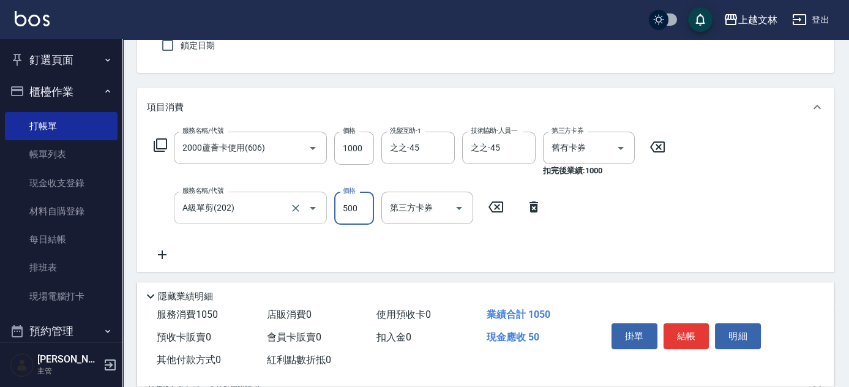
type input "500"
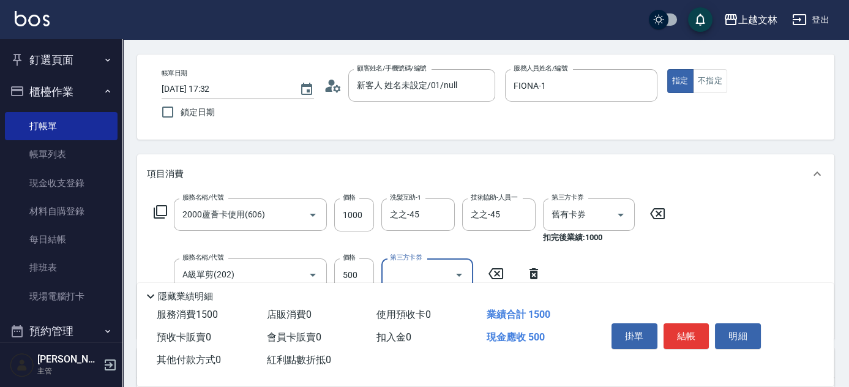
scroll to position [0, 0]
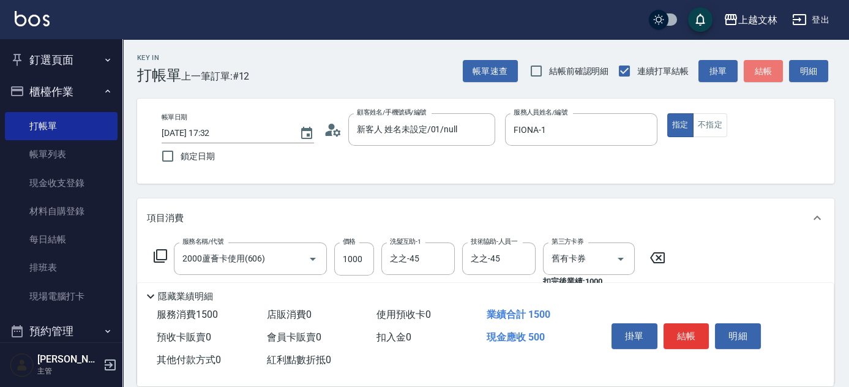
drag, startPoint x: 767, startPoint y: 71, endPoint x: 763, endPoint y: 48, distance: 23.7
click at [767, 71] on button "結帳" at bounding box center [763, 71] width 39 height 23
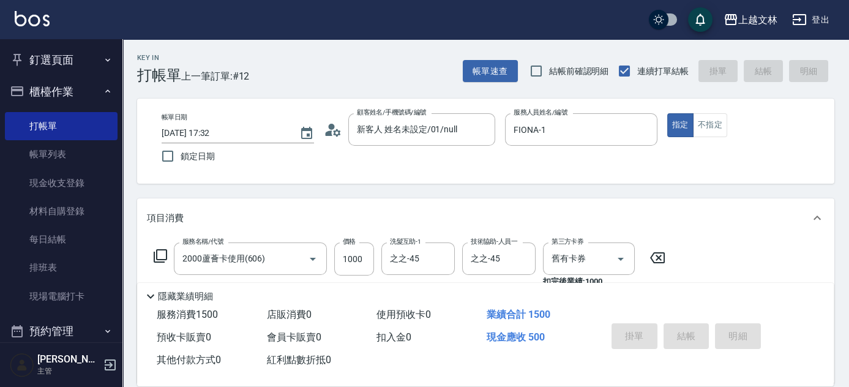
type input "[DATE] 17:38"
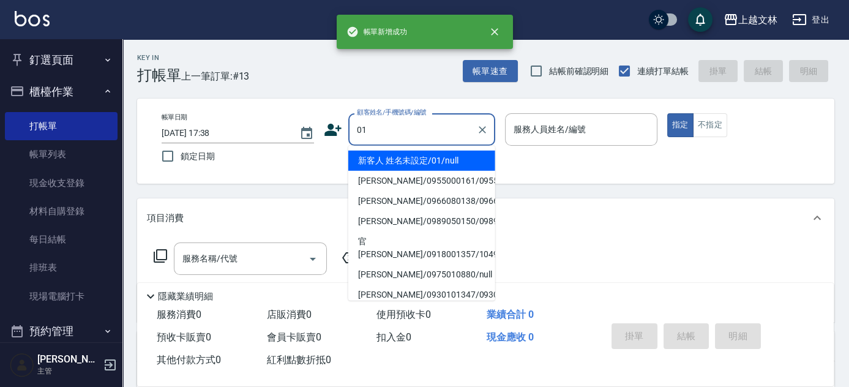
type input "新客人 姓名未設定/01/null"
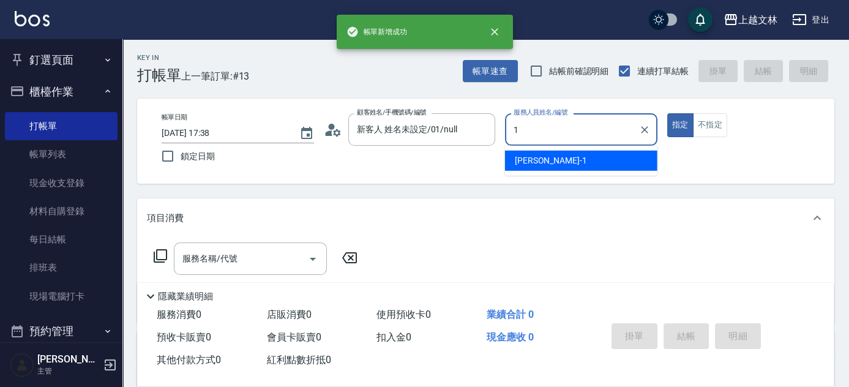
type input "1"
type button "true"
type input "FIONA-1"
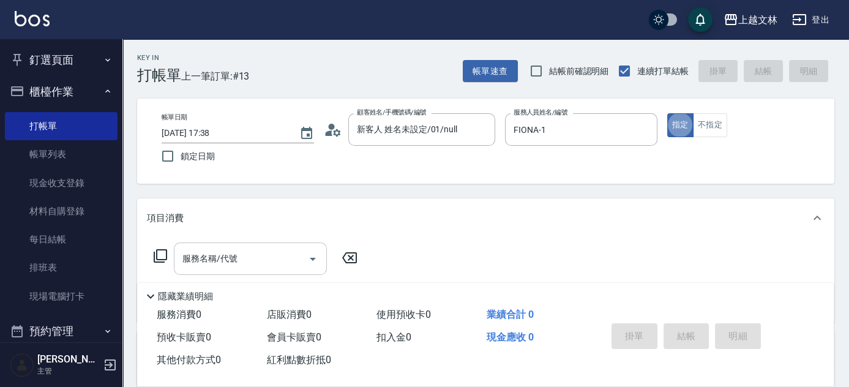
click at [255, 260] on input "服務名稱/代號" at bounding box center [241, 258] width 124 height 21
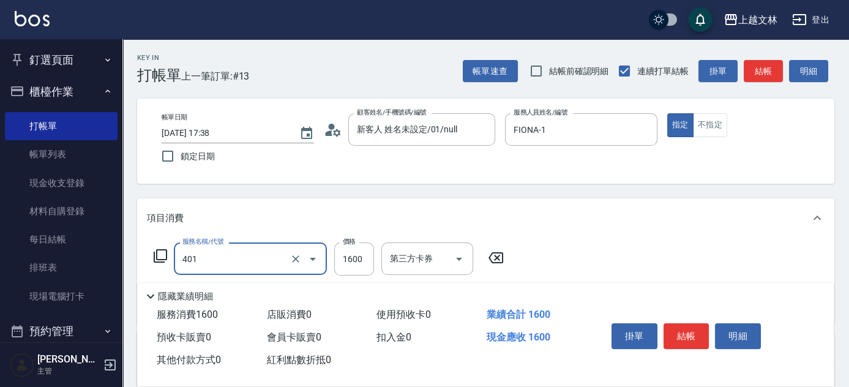
type input "基本染髮(401)"
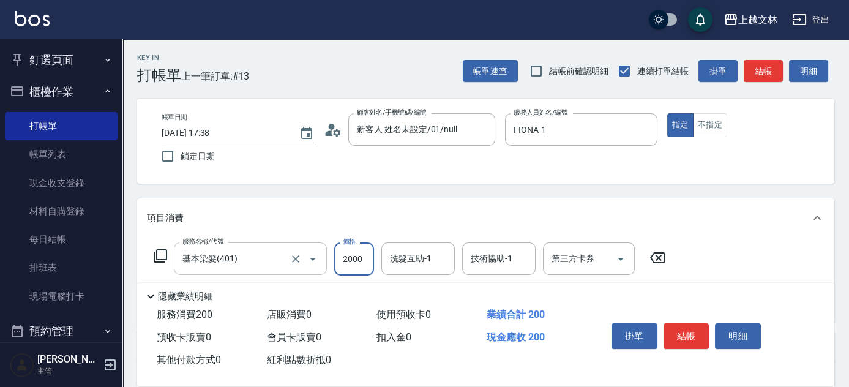
type input "2000"
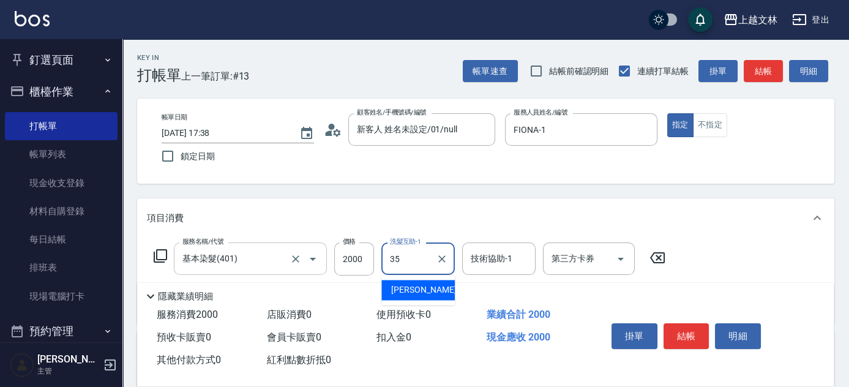
type input "[PERSON_NAME]-35"
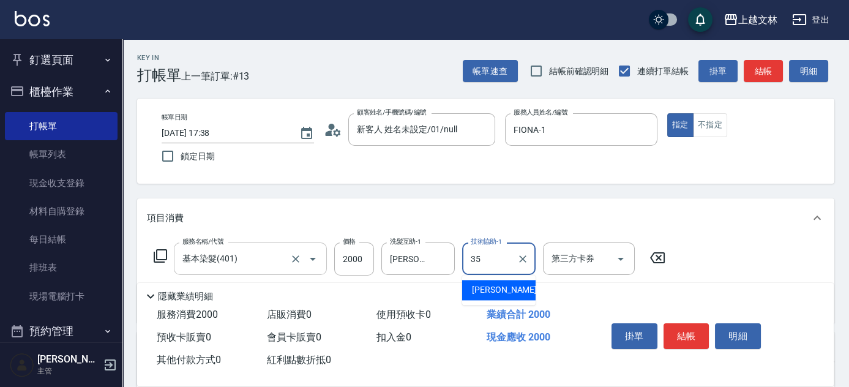
type input "[PERSON_NAME]-35"
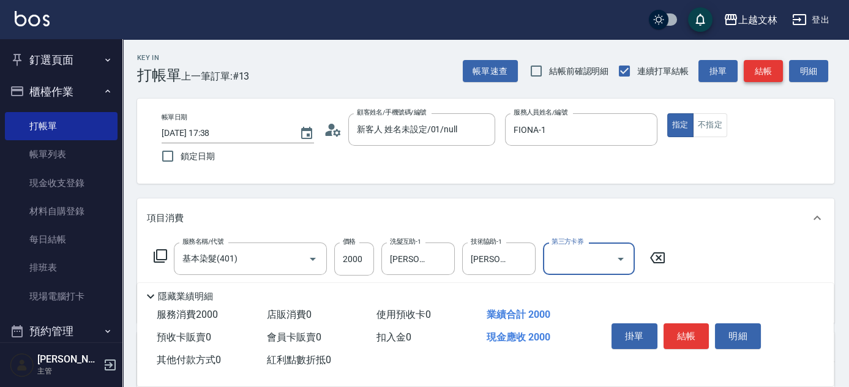
click at [773, 73] on button "結帳" at bounding box center [763, 71] width 39 height 23
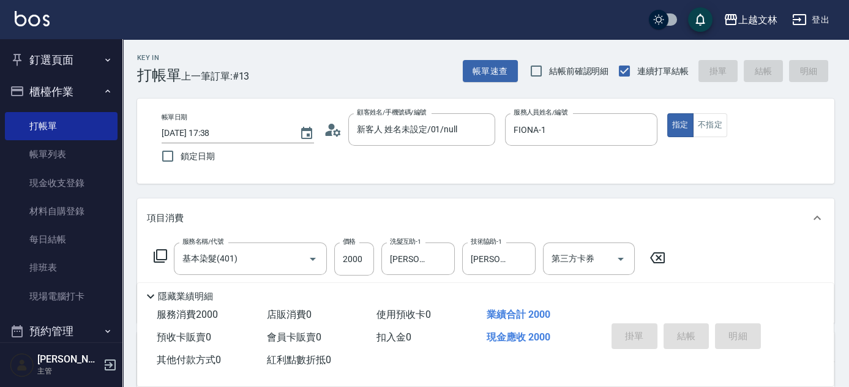
type input "[DATE] 17:39"
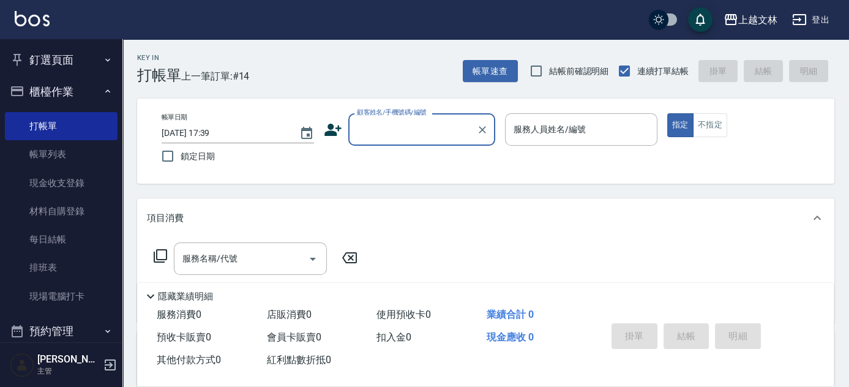
click at [425, 124] on input "顧客姓名/手機號碼/編號" at bounding box center [413, 129] width 118 height 21
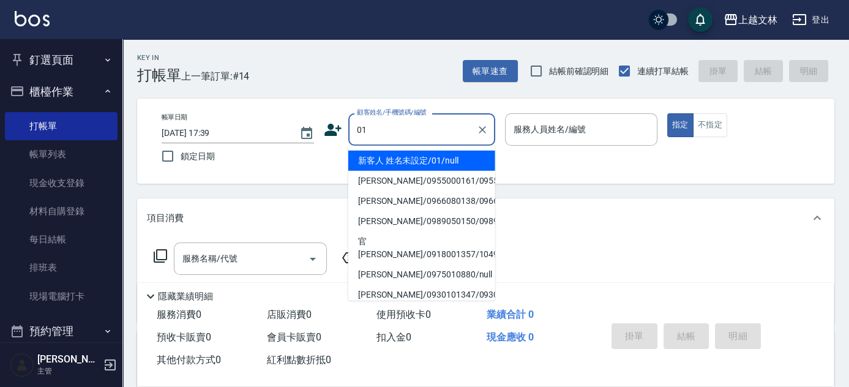
type input "新客人 姓名未設定/01/null"
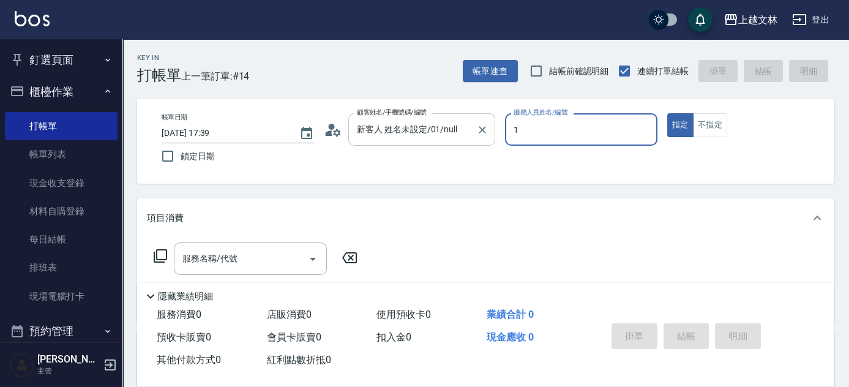
type input "FIONA-1"
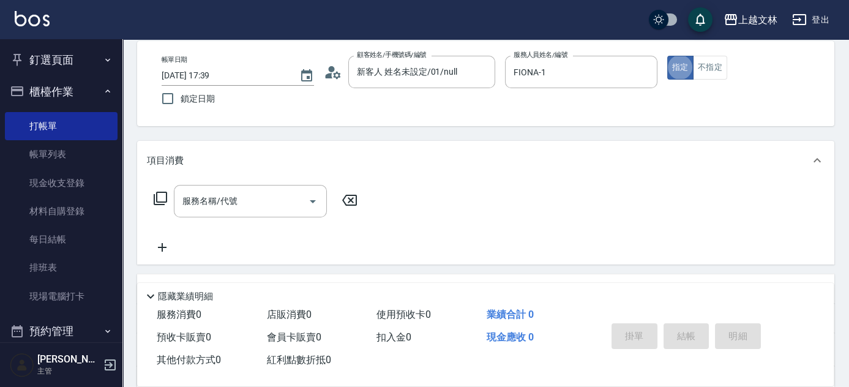
scroll to position [167, 0]
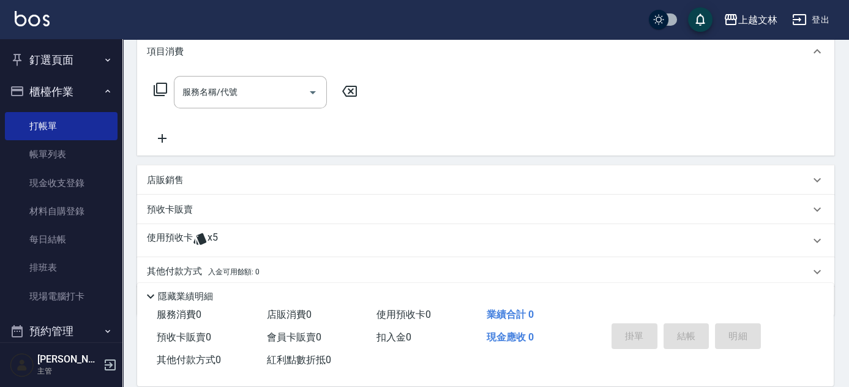
click at [163, 134] on icon at bounding box center [162, 138] width 31 height 15
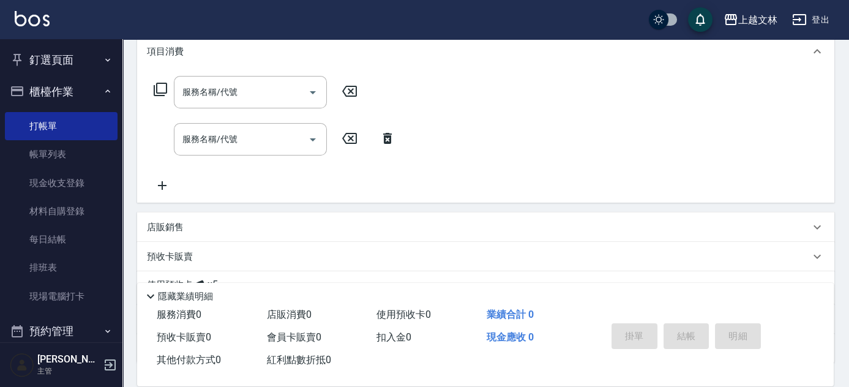
click at [170, 182] on icon at bounding box center [162, 185] width 31 height 15
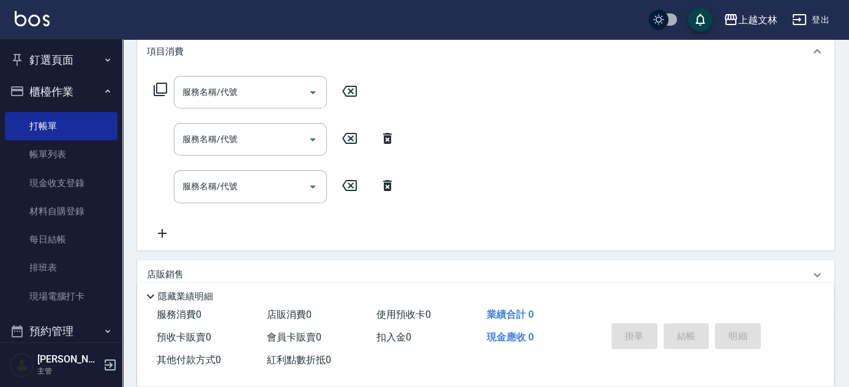
click at [158, 239] on icon at bounding box center [162, 233] width 31 height 15
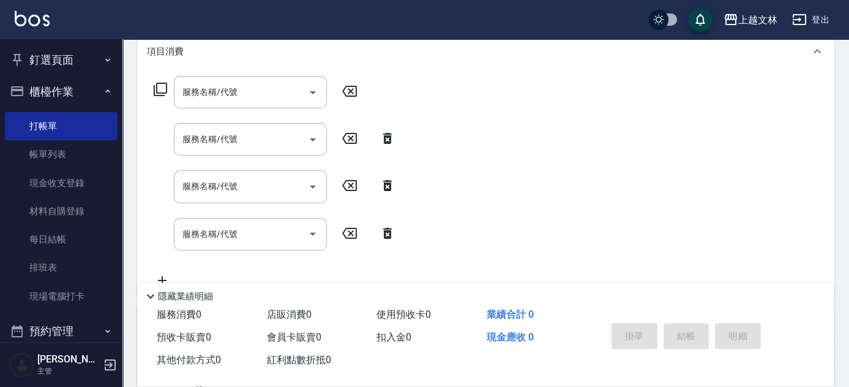
click at [206, 96] on input "服務名稱/代號" at bounding box center [241, 91] width 124 height 21
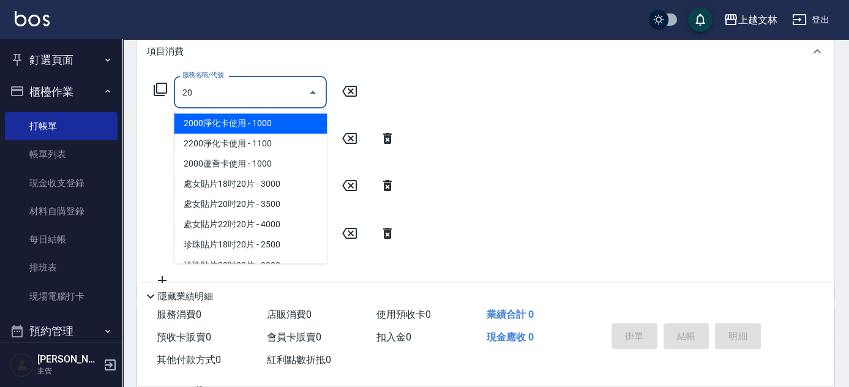
type input "204"
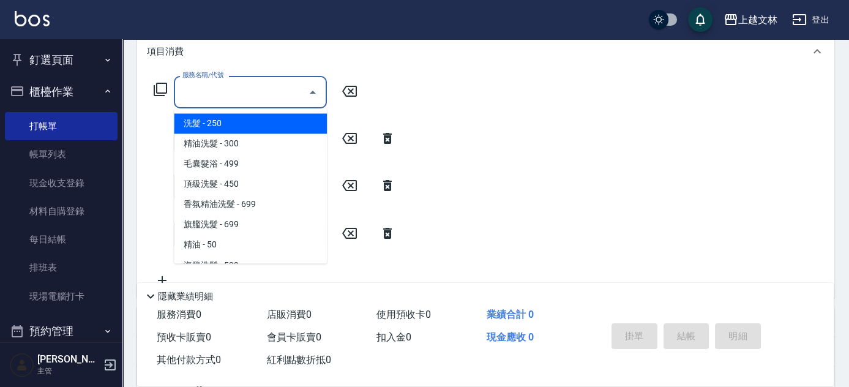
type input "1"
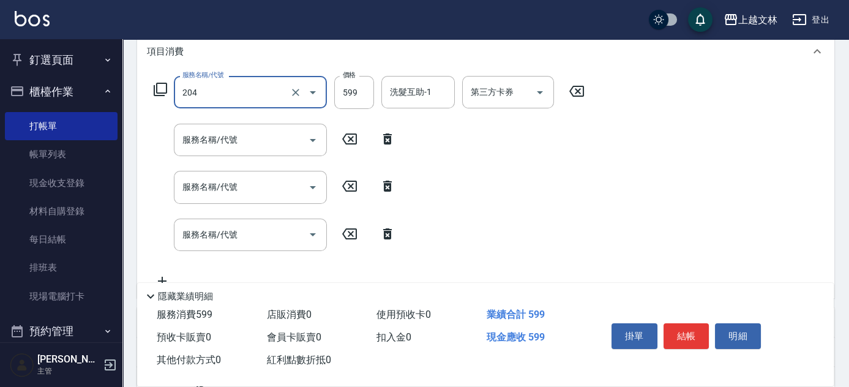
type input "A級洗+剪(204)"
type input "400"
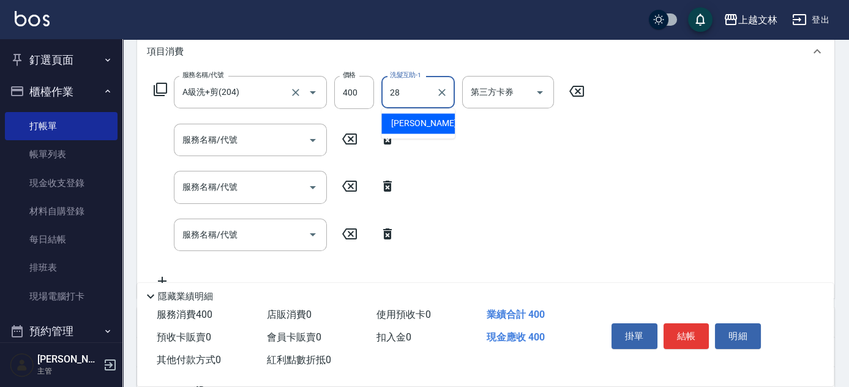
type input "[PERSON_NAME]-28"
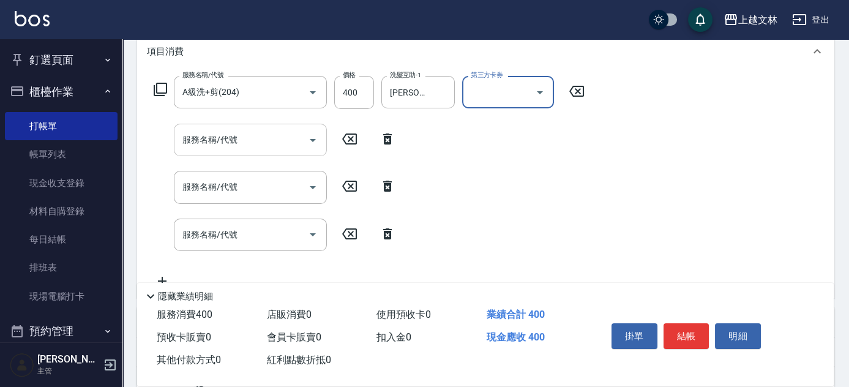
click at [216, 143] on input "服務名稱/代號" at bounding box center [241, 139] width 124 height 21
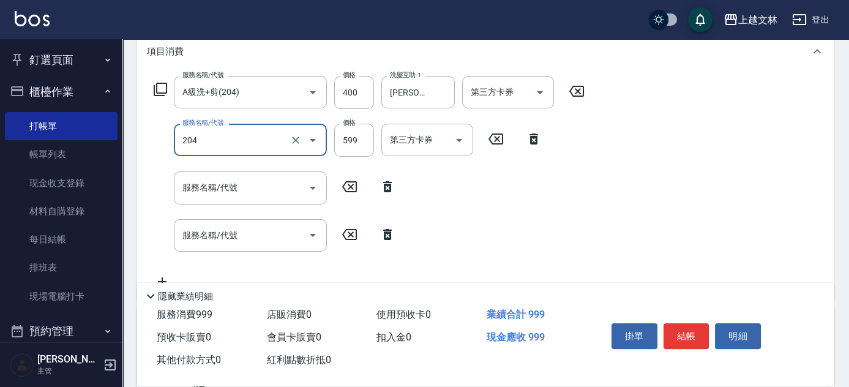
type input "A級洗+剪(204)"
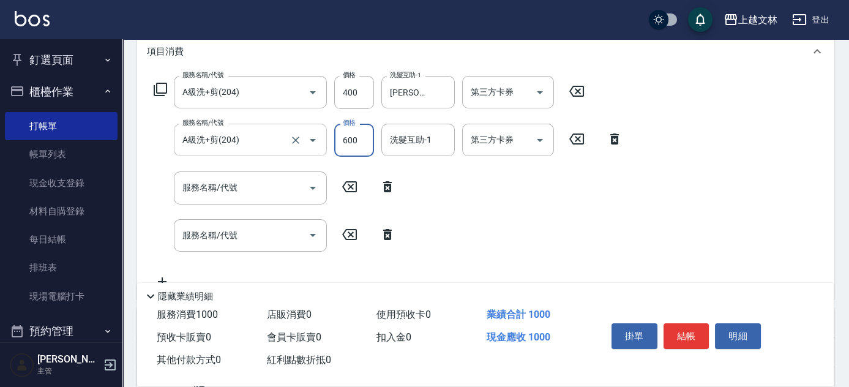
type input "600"
click at [349, 92] on input "400" at bounding box center [354, 92] width 40 height 33
click at [355, 90] on input "400" at bounding box center [354, 92] width 40 height 33
type input "500"
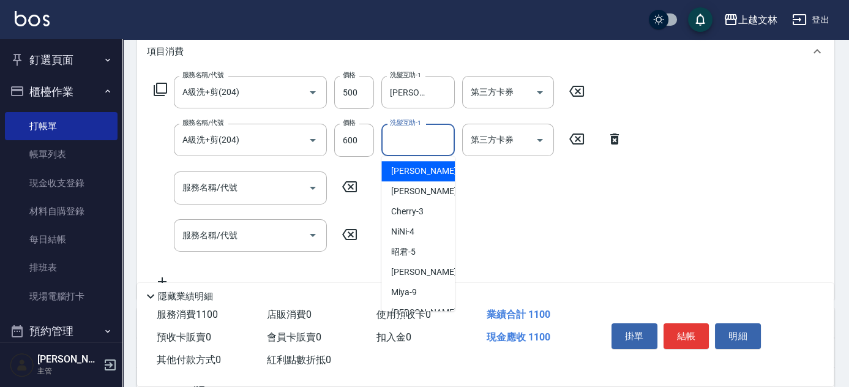
click at [416, 145] on input "洗髮互助-1" at bounding box center [418, 139] width 62 height 21
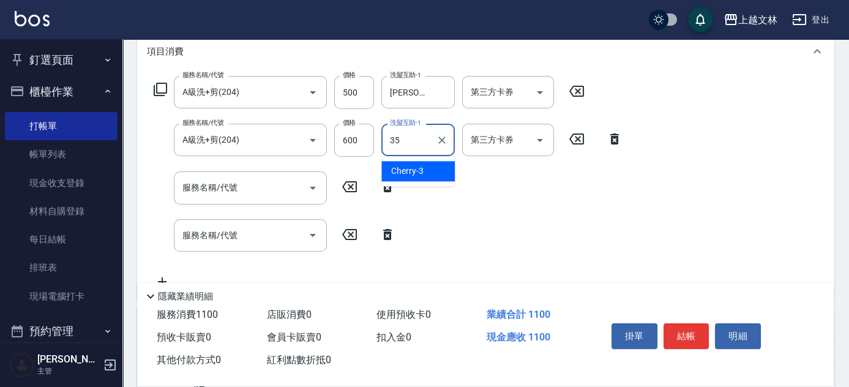
type input "[PERSON_NAME]-35"
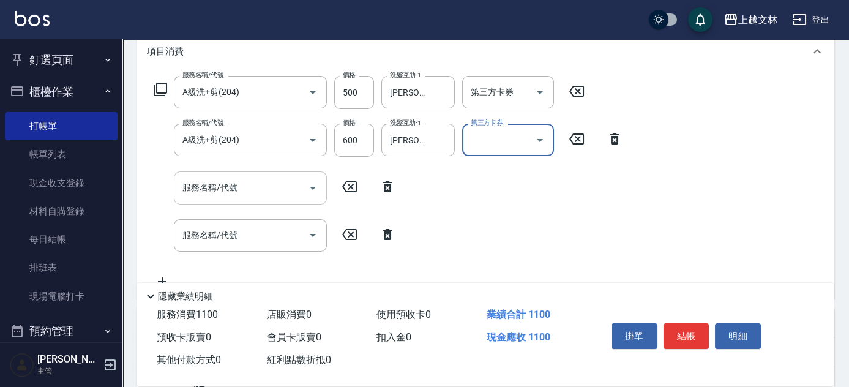
click at [271, 192] on input "服務名稱/代號" at bounding box center [241, 187] width 124 height 21
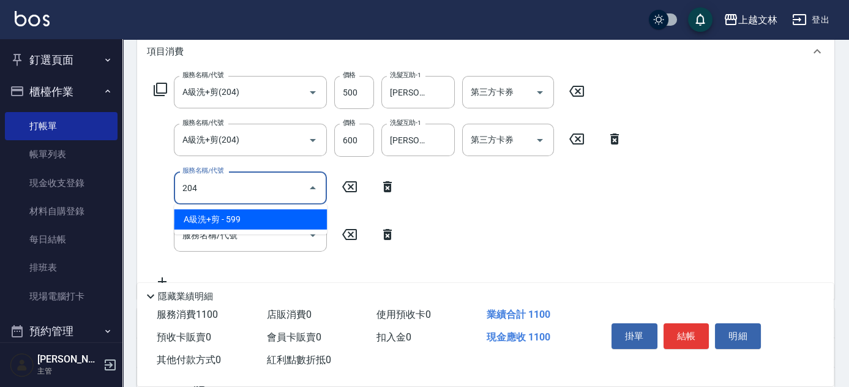
type input "A級洗+剪(204)"
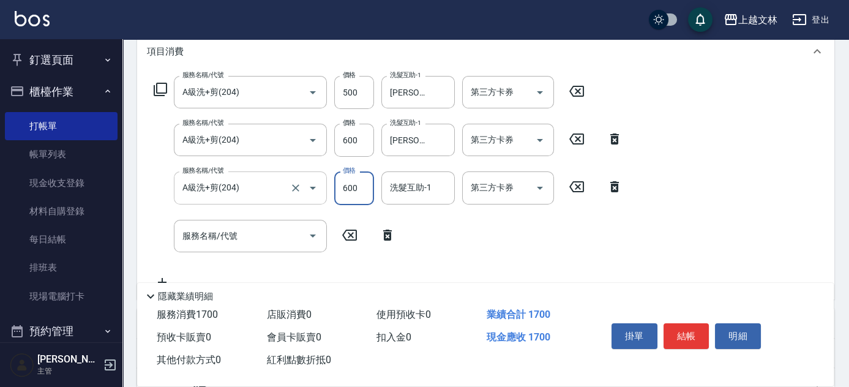
type input "600"
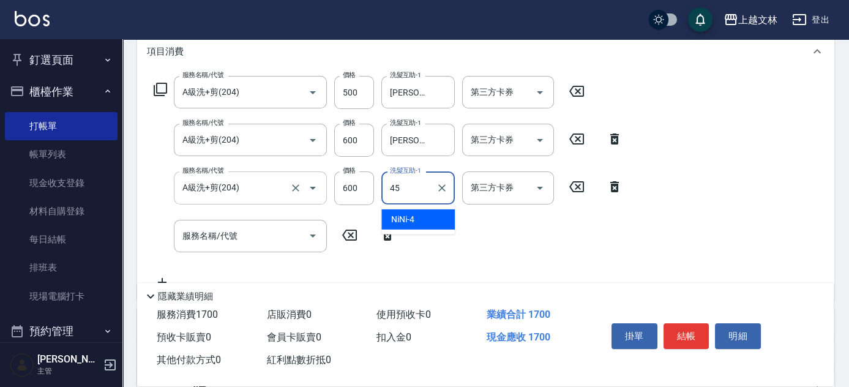
type input "之之-45"
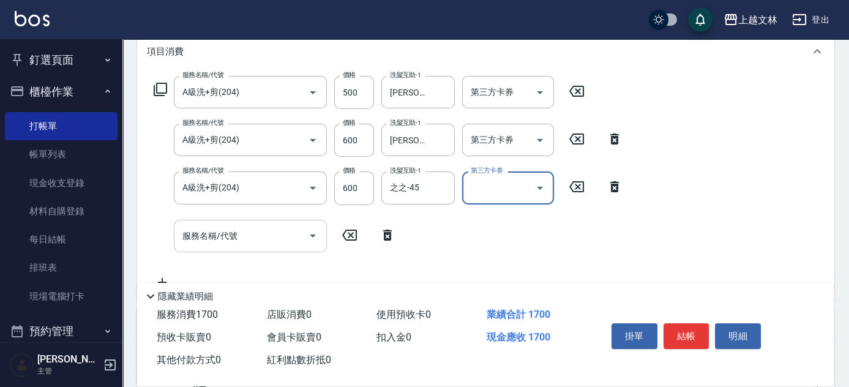
click at [258, 227] on input "服務名稱/代號" at bounding box center [241, 235] width 124 height 21
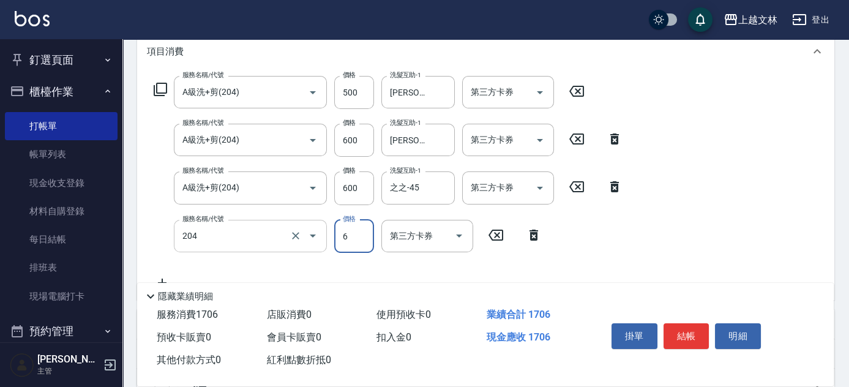
type input "A級洗+剪(204)"
type input "600"
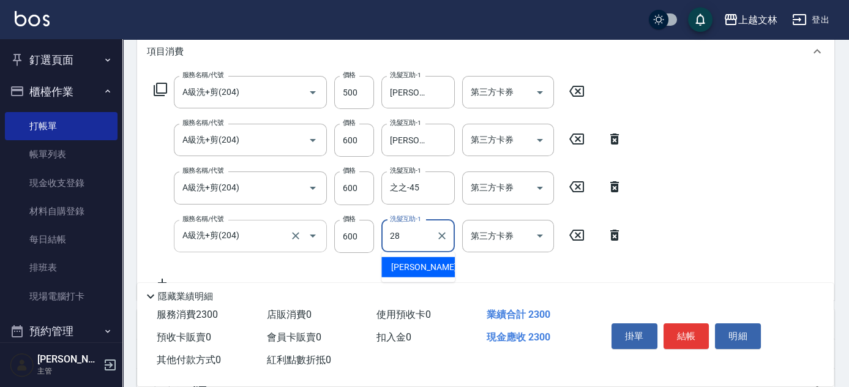
type input "[PERSON_NAME]-28"
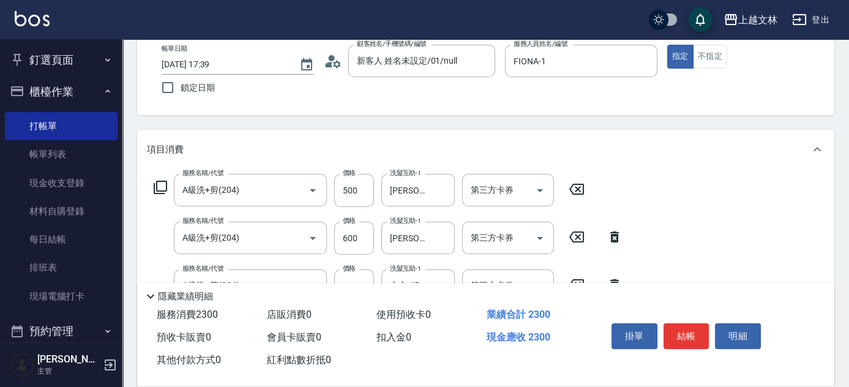
scroll to position [0, 0]
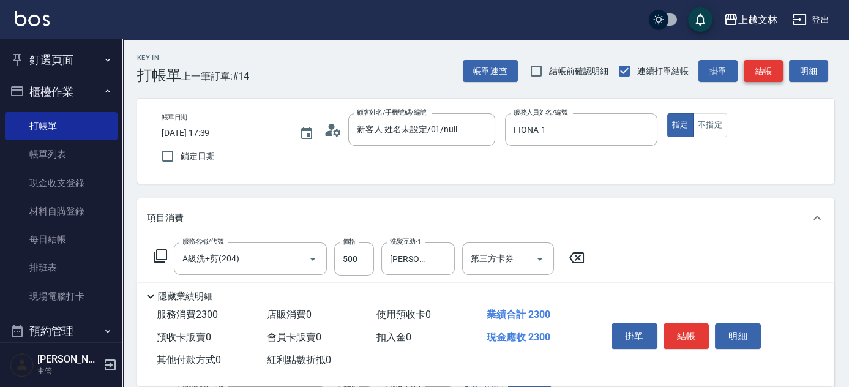
click at [746, 76] on button "結帳" at bounding box center [763, 71] width 39 height 23
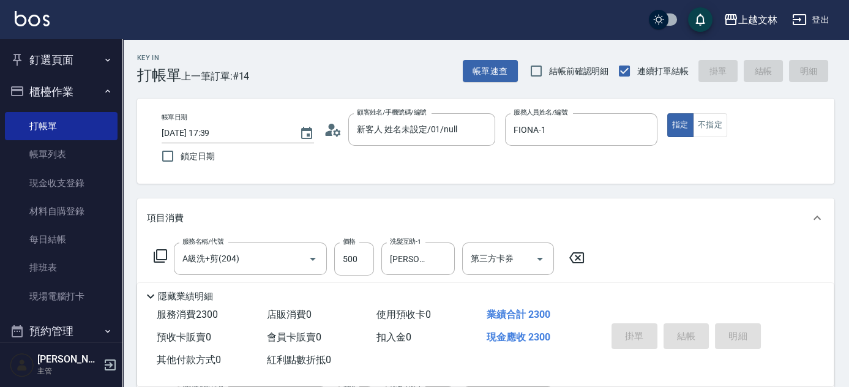
type input "[DATE] 17:40"
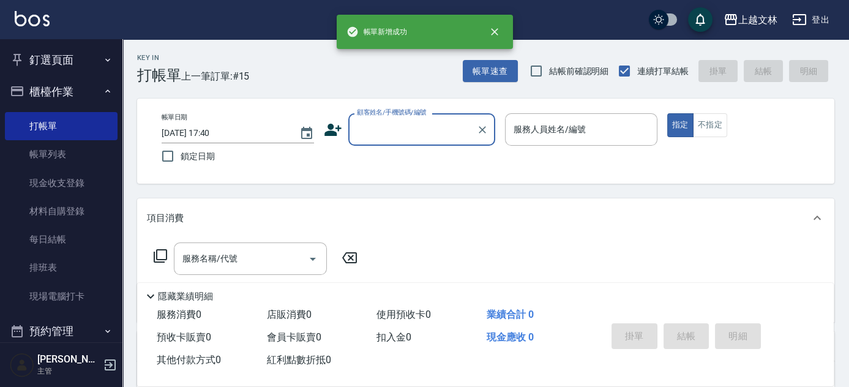
click at [434, 129] on input "顧客姓名/手機號碼/編號" at bounding box center [413, 129] width 118 height 21
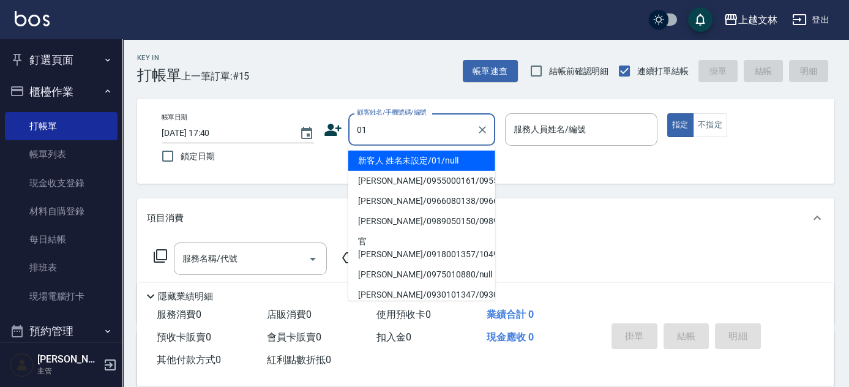
type input "新客人 姓名未設定/01/null"
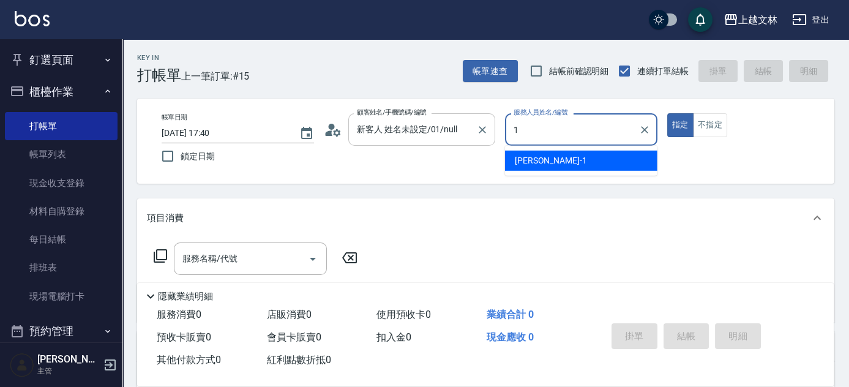
type input "FIONA-1"
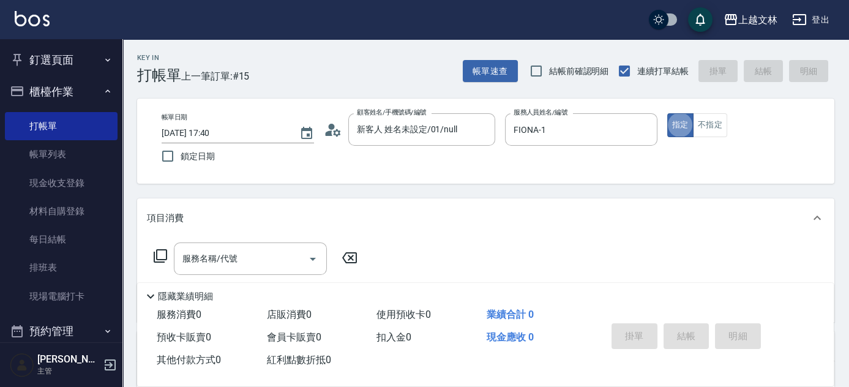
click at [210, 241] on div "服務名稱/代號 服務名稱/代號" at bounding box center [485, 280] width 697 height 85
click at [219, 262] on div "服務名稱/代號 服務名稱/代號" at bounding box center [250, 258] width 153 height 32
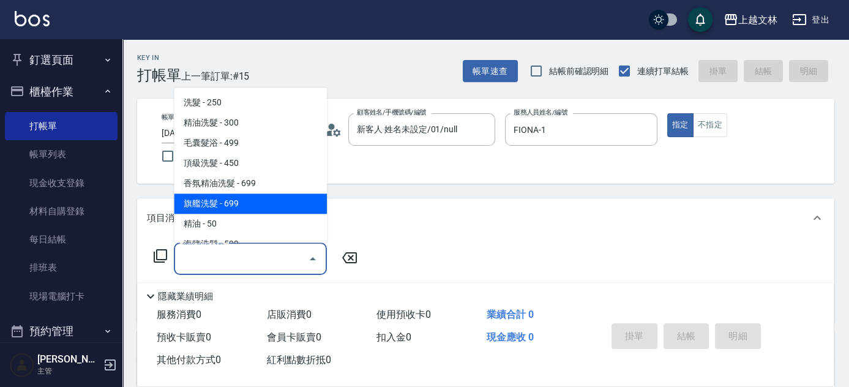
click at [221, 206] on span "旗艦洗髮 - 699" at bounding box center [250, 204] width 153 height 20
type input "旗艦洗髮(106)"
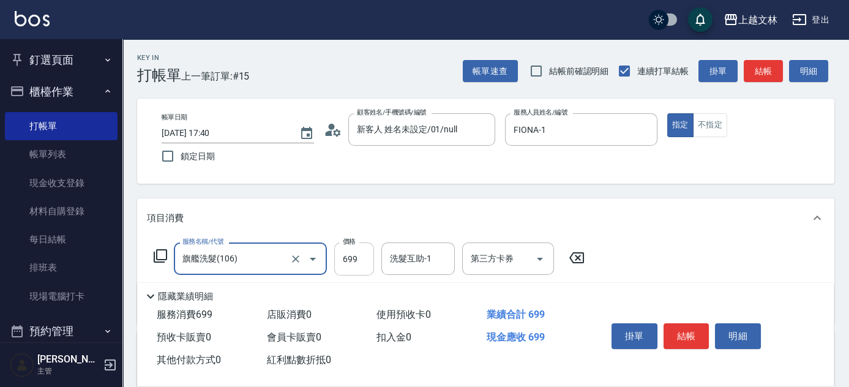
click at [362, 265] on input "699" at bounding box center [354, 258] width 40 height 33
type input "900"
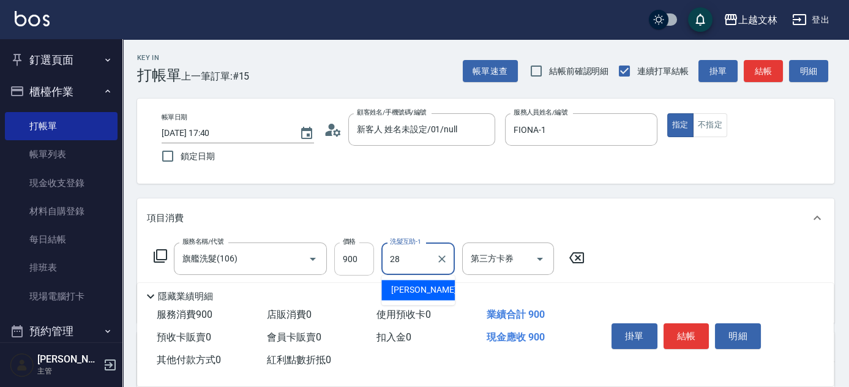
type input "[PERSON_NAME]-28"
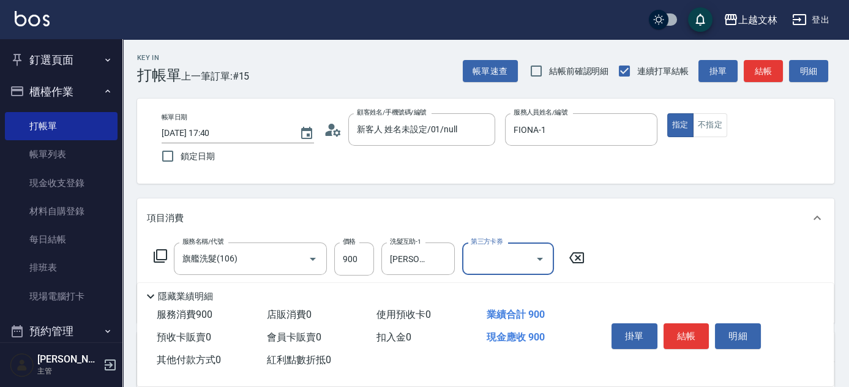
click at [757, 71] on button "結帳" at bounding box center [763, 71] width 39 height 23
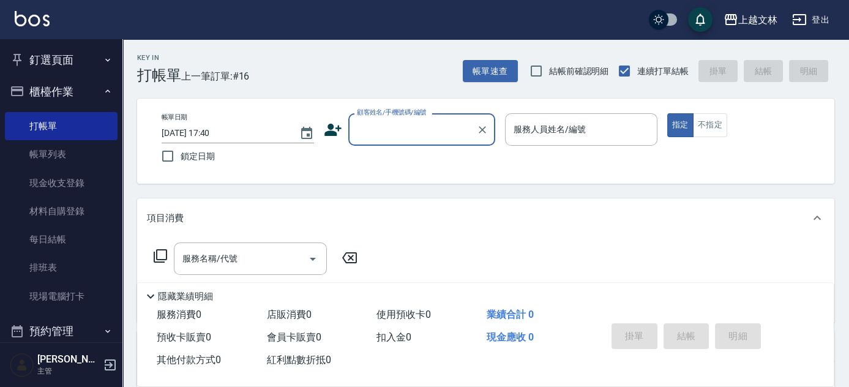
drag, startPoint x: 389, startPoint y: 120, endPoint x: 377, endPoint y: 124, distance: 12.4
click at [386, 122] on input "顧客姓名/手機號碼/編號" at bounding box center [413, 129] width 118 height 21
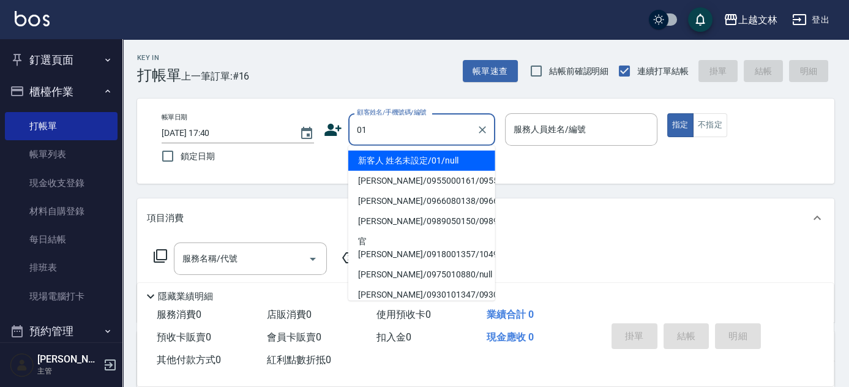
type input "新客人 姓名未設定/01/null"
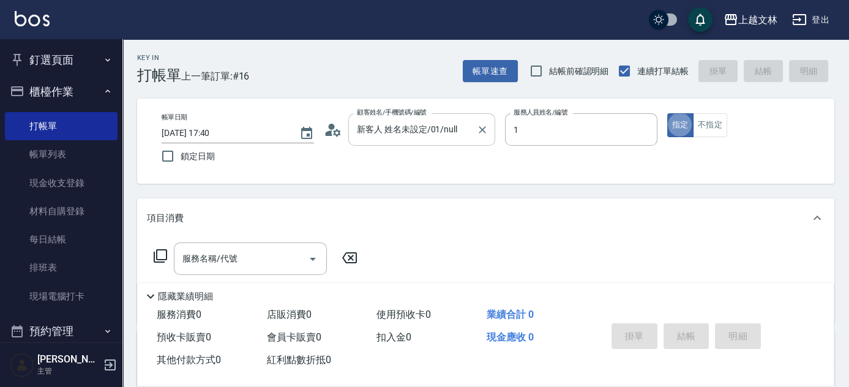
type input "FIONA-1"
click at [706, 127] on button "不指定" at bounding box center [710, 125] width 34 height 24
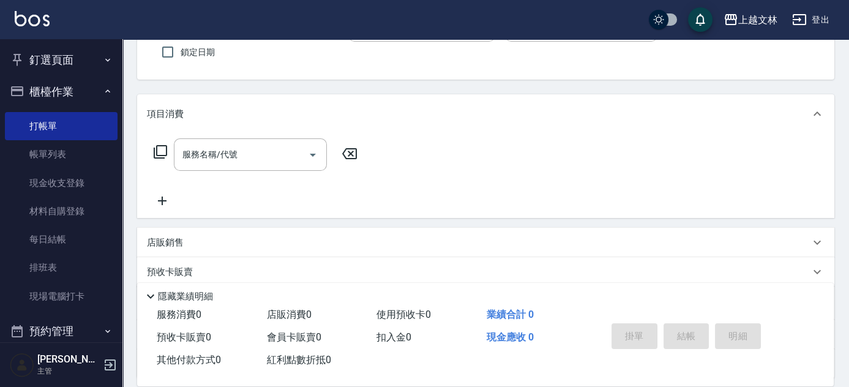
scroll to position [111, 0]
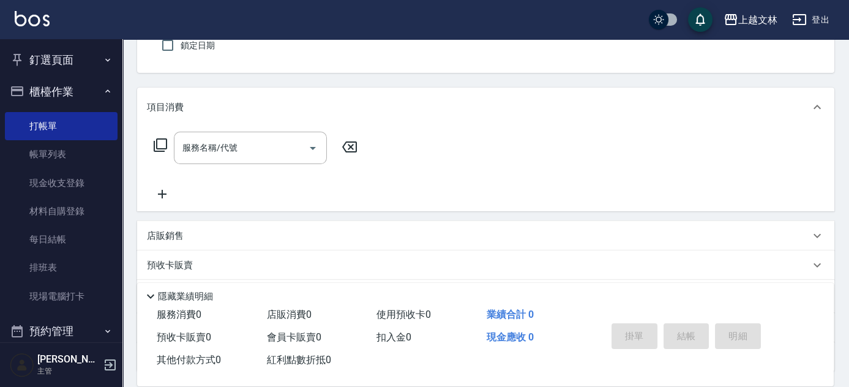
drag, startPoint x: 152, startPoint y: 193, endPoint x: 145, endPoint y: 195, distance: 7.7
click at [154, 193] on icon at bounding box center [162, 194] width 31 height 15
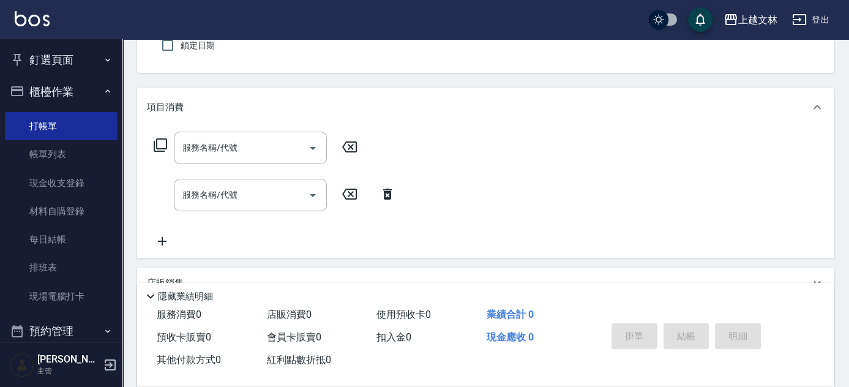
click at [158, 244] on icon at bounding box center [162, 241] width 31 height 15
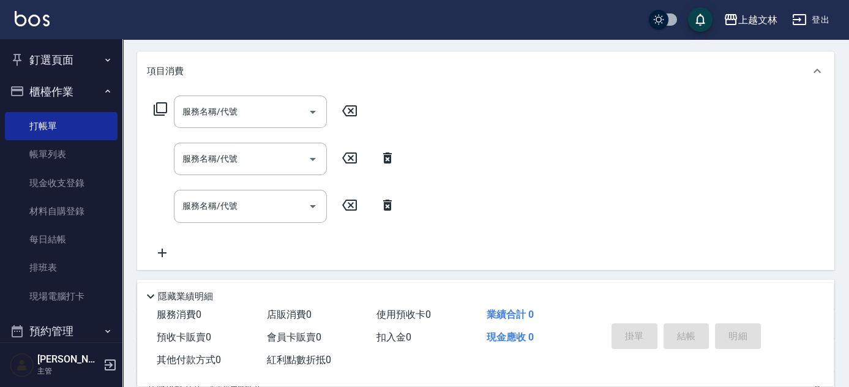
scroll to position [167, 0]
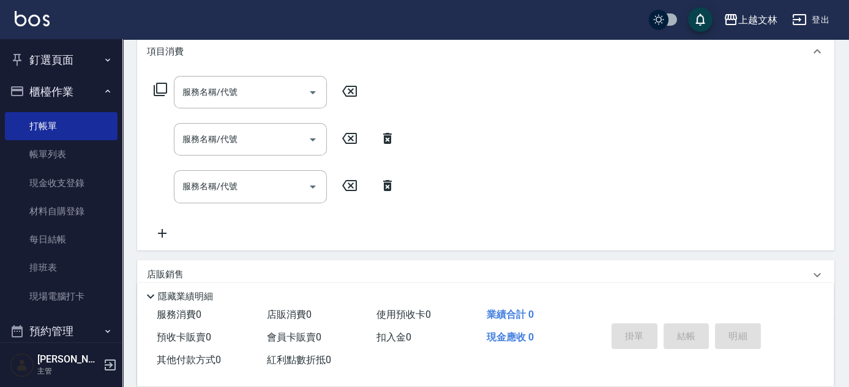
click at [167, 228] on icon at bounding box center [162, 233] width 31 height 15
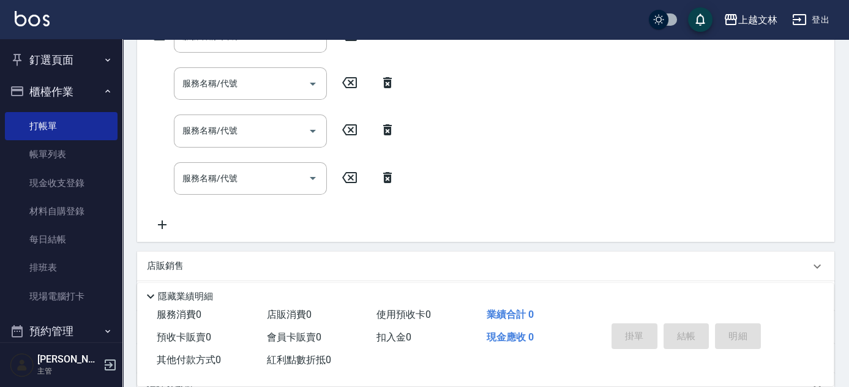
click at [160, 222] on icon at bounding box center [162, 224] width 31 height 15
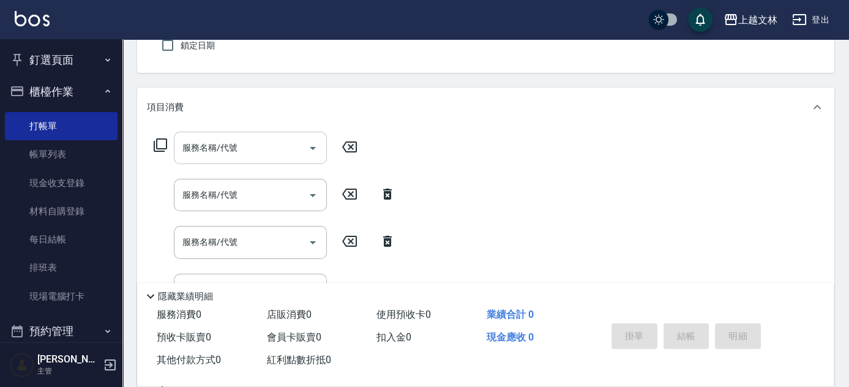
drag, startPoint x: 231, startPoint y: 124, endPoint x: 235, endPoint y: 140, distance: 16.2
click at [233, 127] on div "項目消費 服務名稱/代號 服務名稱/代號 服務名稱/代號 服務名稱/代號 服務名稱/代號 服務名稱/代號 服務名稱/代號 服務名稱/代號 服務名稱/代號 服務…" at bounding box center [485, 244] width 697 height 313
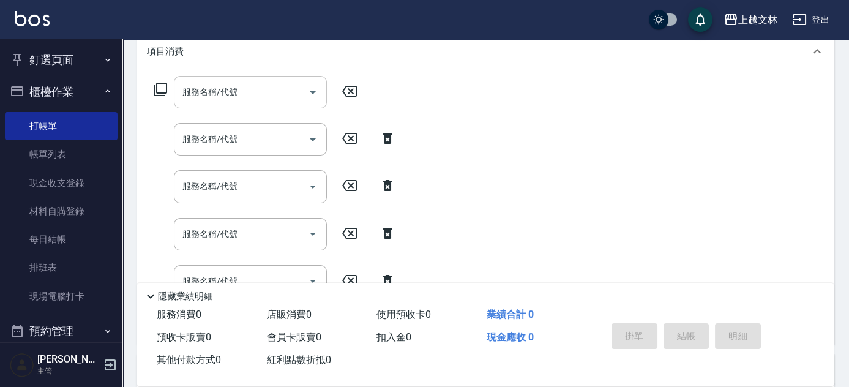
click at [226, 88] on input "服務名稱/代號" at bounding box center [241, 91] width 124 height 21
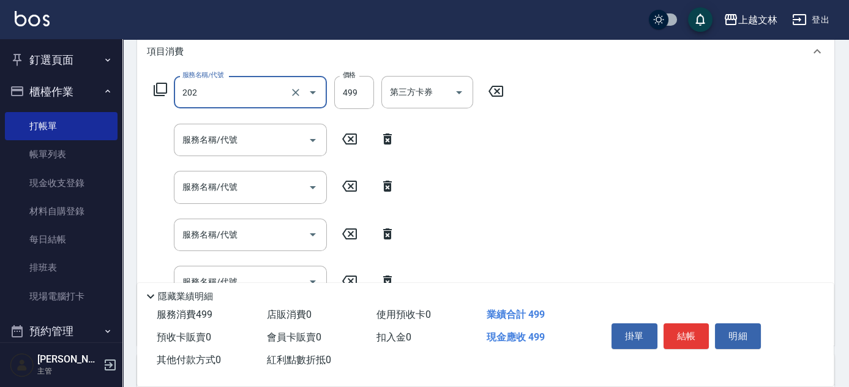
type input "A級單剪(202)"
type input "799"
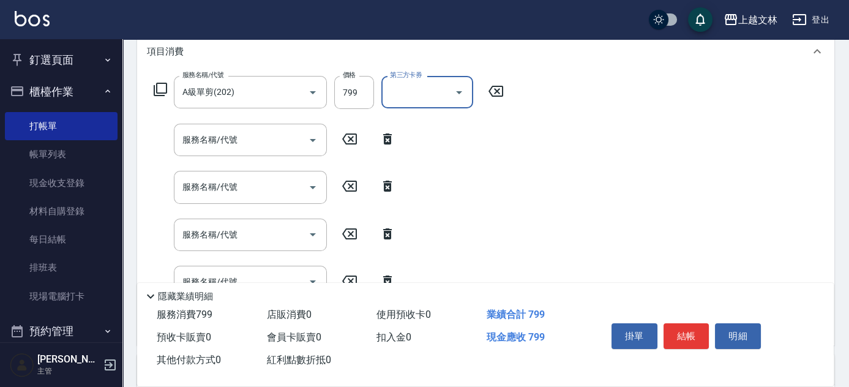
click at [227, 139] on input "服務名稱/代號" at bounding box center [241, 139] width 124 height 21
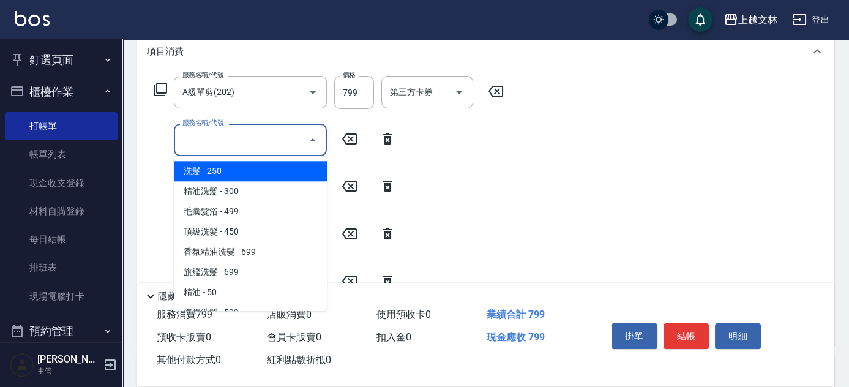
click at [233, 148] on input "服務名稱/代號" at bounding box center [241, 139] width 124 height 21
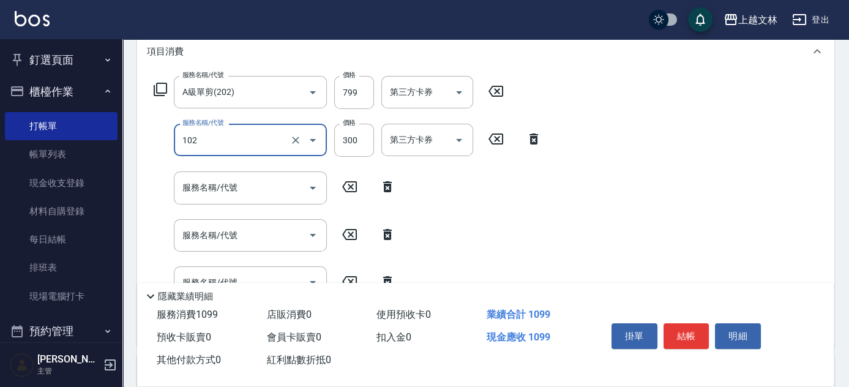
type input "精油洗髮(102)"
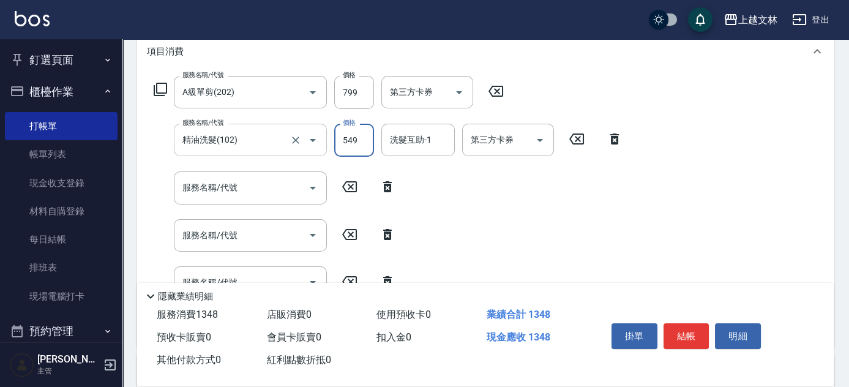
type input "549"
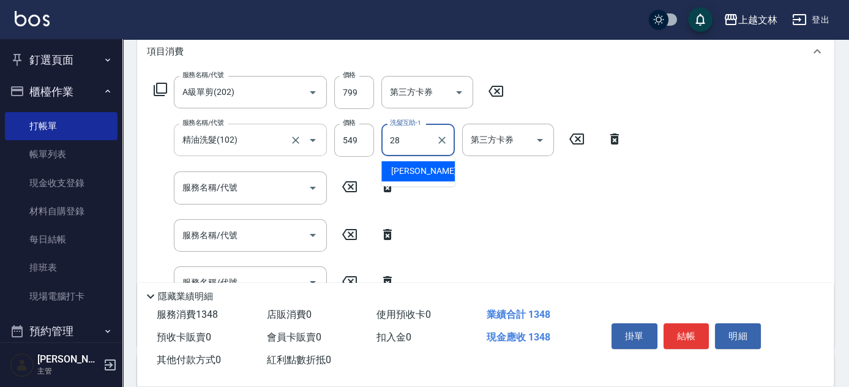
type input "[PERSON_NAME]-28"
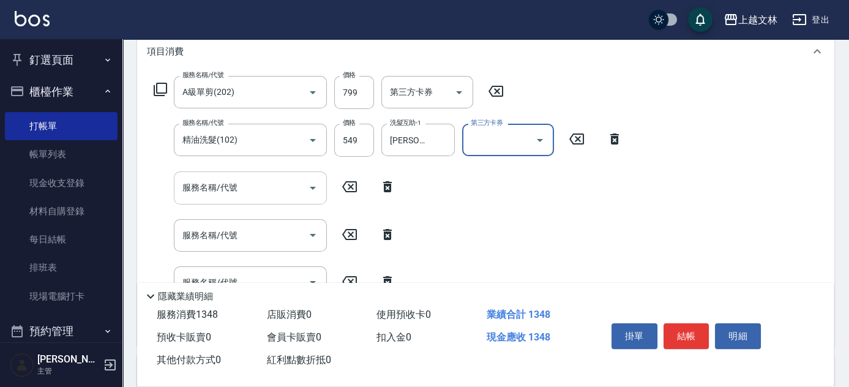
click at [222, 178] on input "服務名稱/代號" at bounding box center [241, 187] width 124 height 21
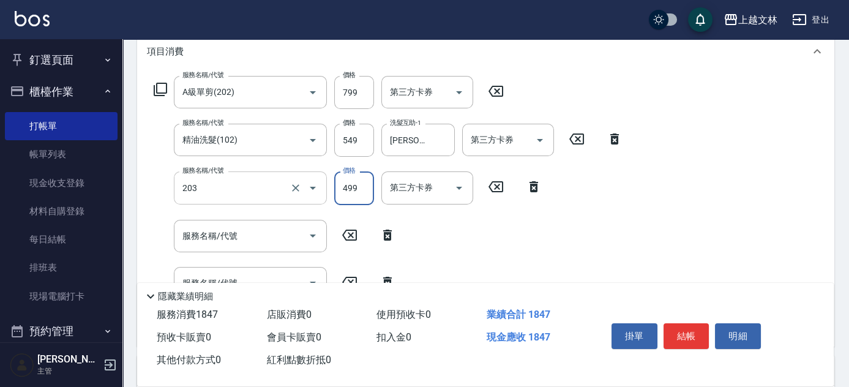
type input "B級洗+剪(203)"
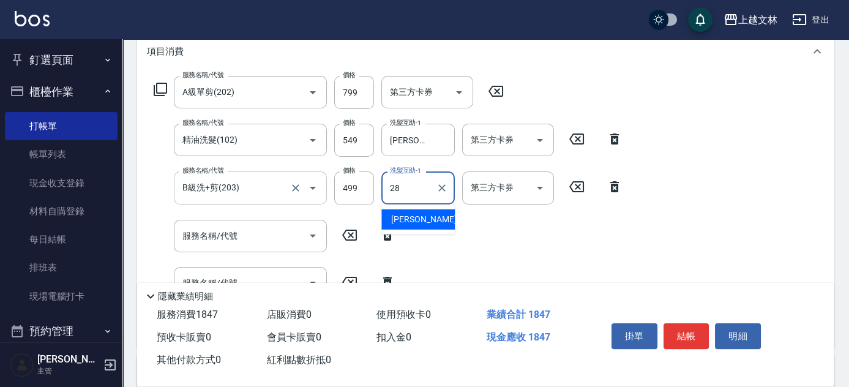
type input "[PERSON_NAME]-28"
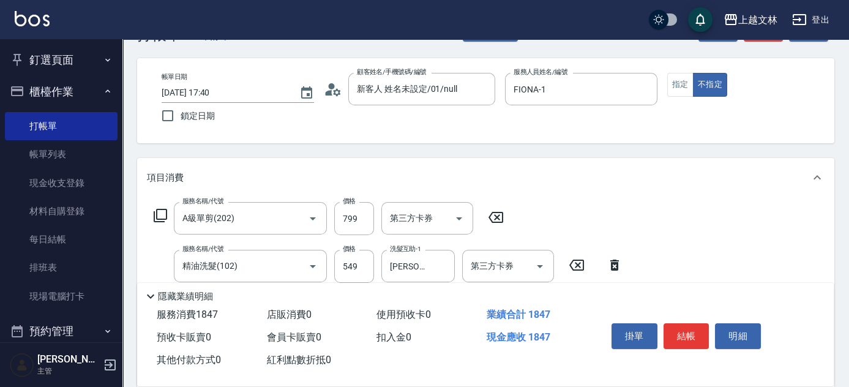
scroll to position [0, 0]
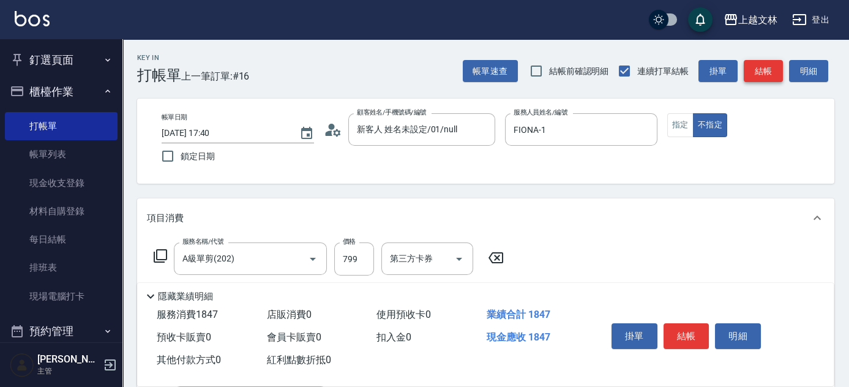
click at [772, 69] on button "結帳" at bounding box center [763, 71] width 39 height 23
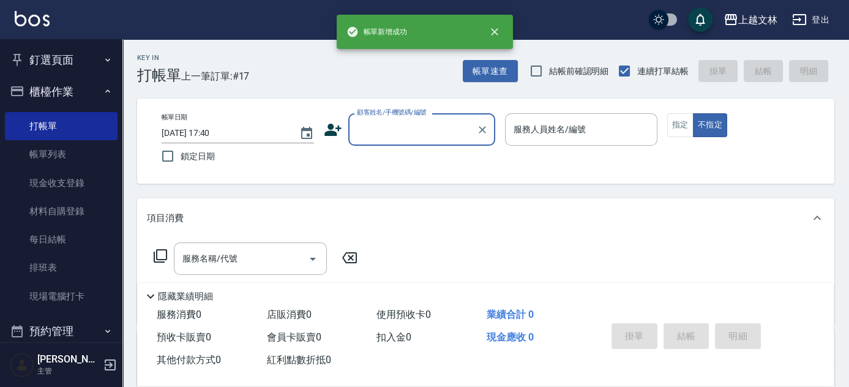
click at [59, 154] on link "帳單列表" at bounding box center [61, 154] width 113 height 28
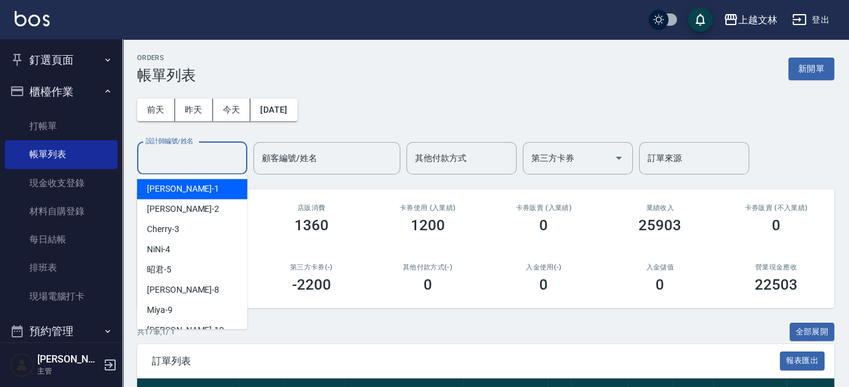
click at [228, 154] on input "設計師編號/姓名" at bounding box center [192, 158] width 99 height 21
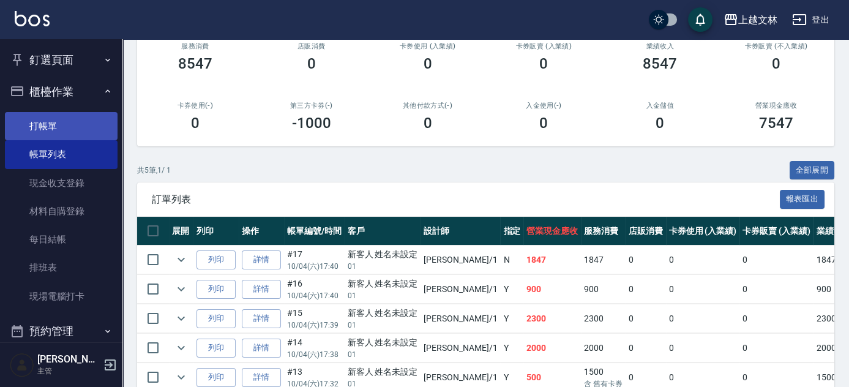
scroll to position [110, 0]
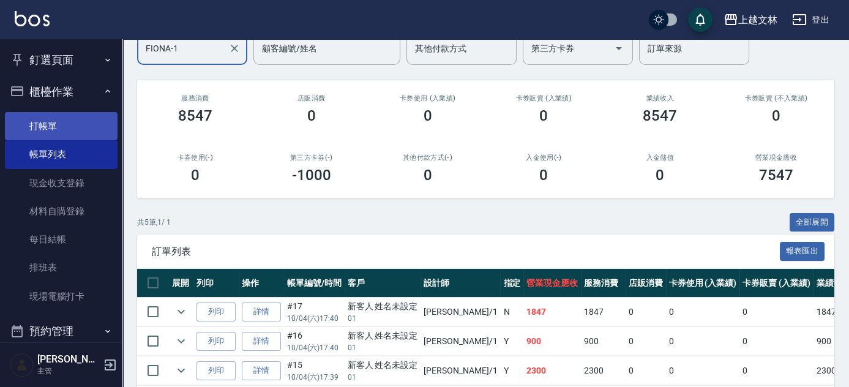
type input "FIONA-1"
click at [47, 125] on link "打帳單" at bounding box center [61, 126] width 113 height 28
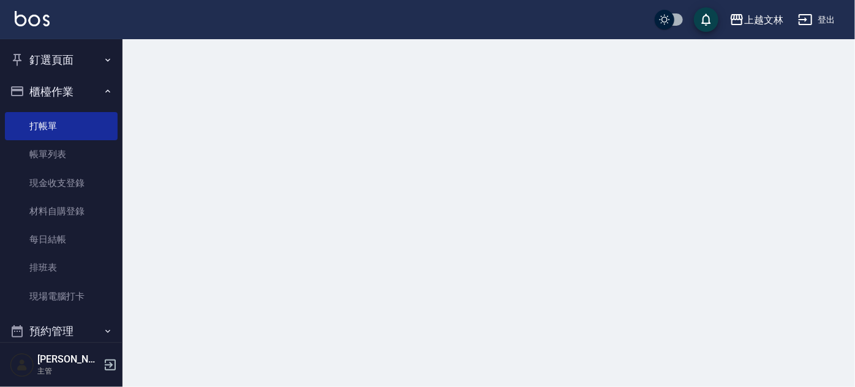
click at [70, 90] on button "櫃檯作業" at bounding box center [61, 92] width 113 height 32
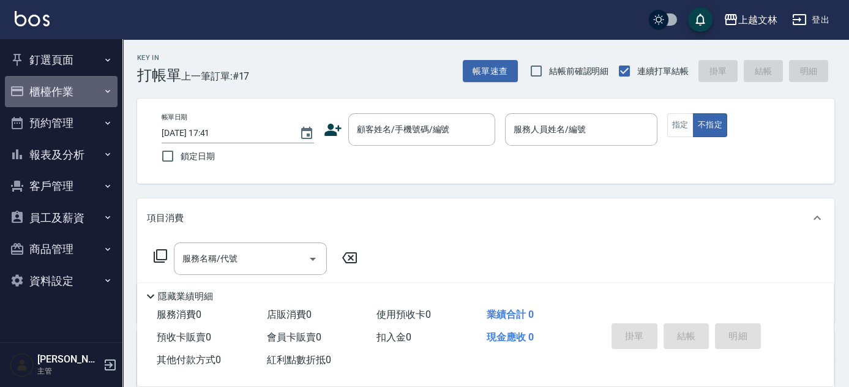
click at [66, 96] on button "櫃檯作業" at bounding box center [61, 92] width 113 height 32
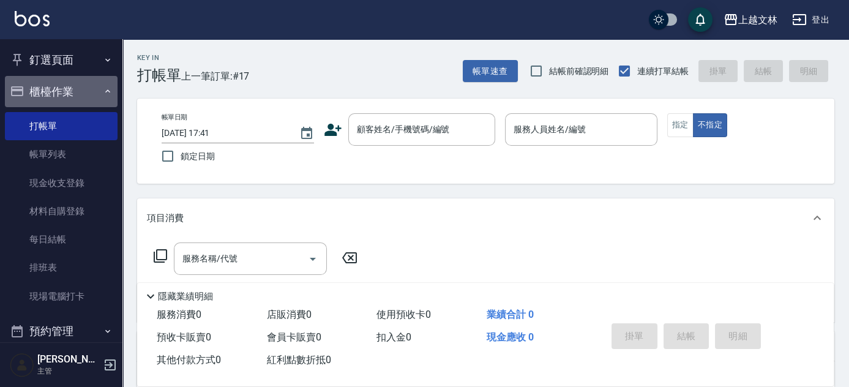
click at [72, 100] on button "櫃檯作業" at bounding box center [61, 92] width 113 height 32
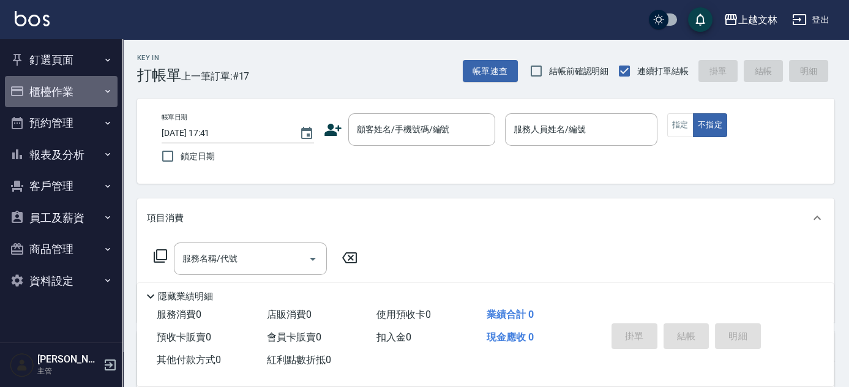
click at [40, 92] on button "櫃檯作業" at bounding box center [61, 92] width 113 height 32
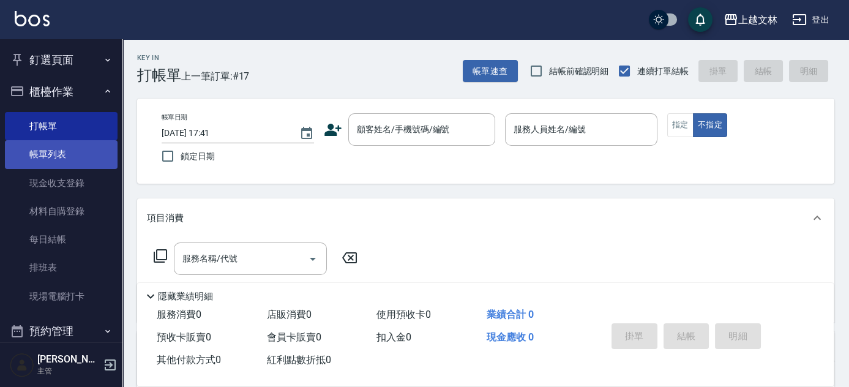
click at [48, 153] on link "帳單列表" at bounding box center [61, 154] width 113 height 28
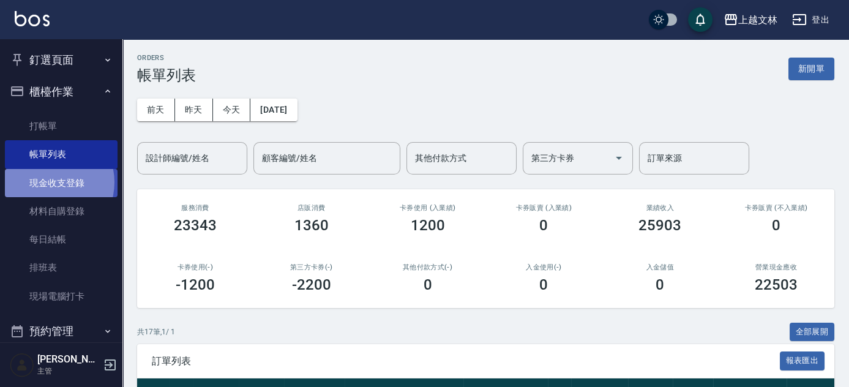
click at [47, 182] on link "現金收支登錄" at bounding box center [61, 183] width 113 height 28
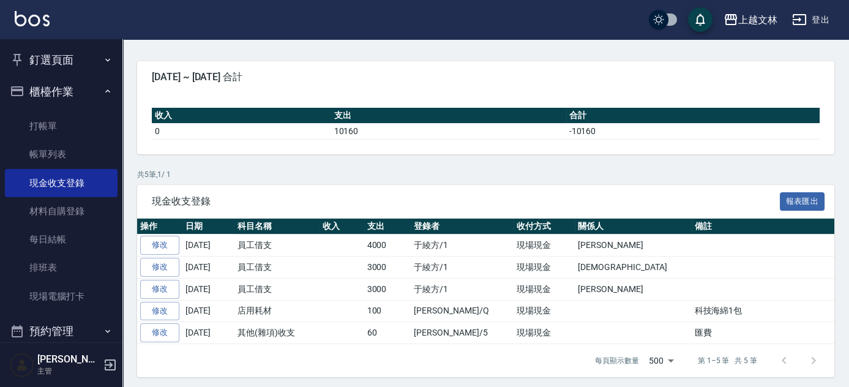
scroll to position [91, 0]
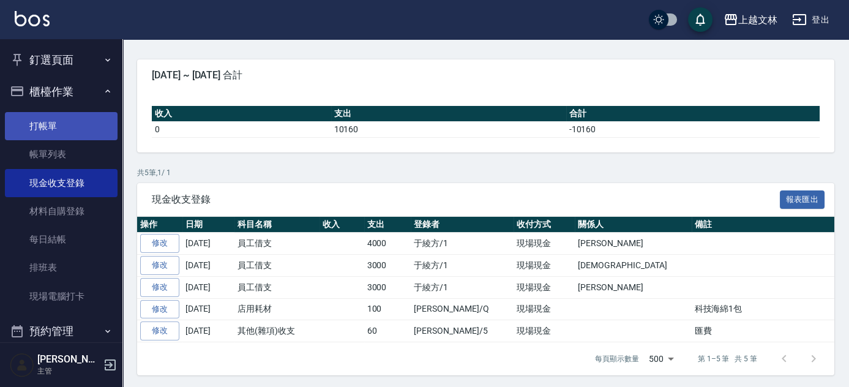
click at [34, 121] on link "打帳單" at bounding box center [61, 126] width 113 height 28
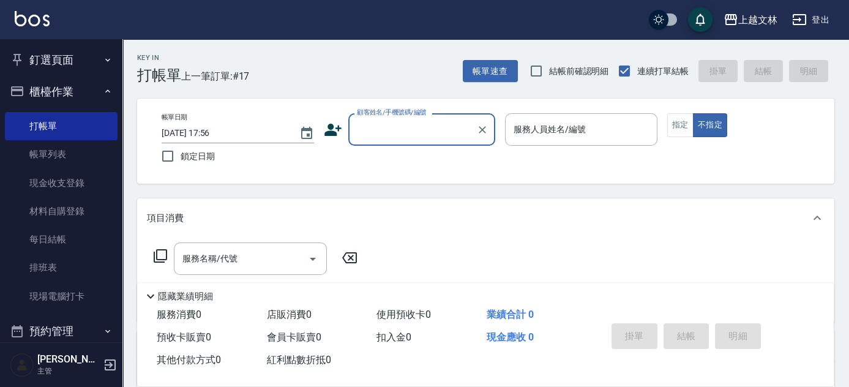
drag, startPoint x: 400, startPoint y: 152, endPoint x: 393, endPoint y: 124, distance: 28.4
click at [398, 146] on div "帳單日期 [DATE] 17:56 鎖定日期 顧客姓名/手機號碼/編號 顧客姓名/手機號碼/編號 服務人員姓名/編號 服務人員姓名/編號 指定 不指定" at bounding box center [486, 141] width 668 height 56
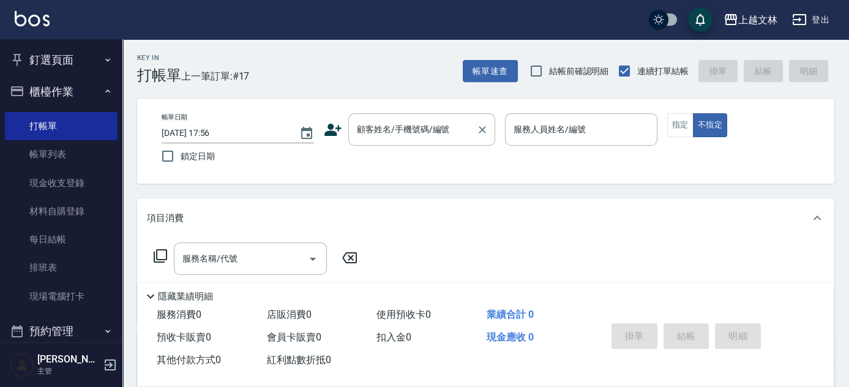
click at [397, 124] on input "顧客姓名/手機號碼/編號" at bounding box center [413, 129] width 118 height 21
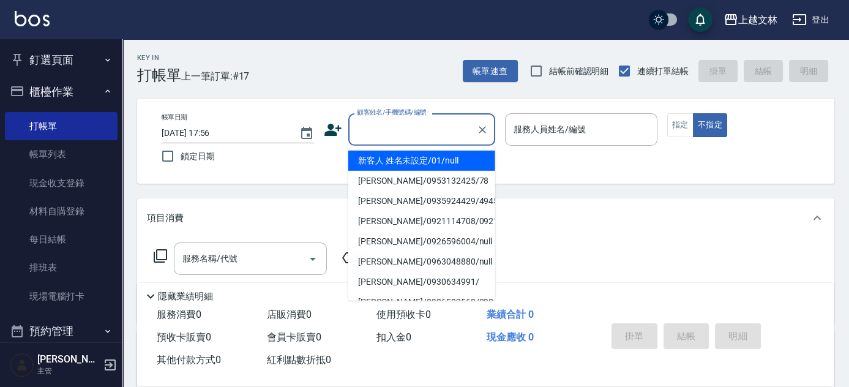
click at [415, 156] on li "新客人 姓名未設定/01/null" at bounding box center [421, 161] width 147 height 20
type input "新客人 姓名未設定/01/null"
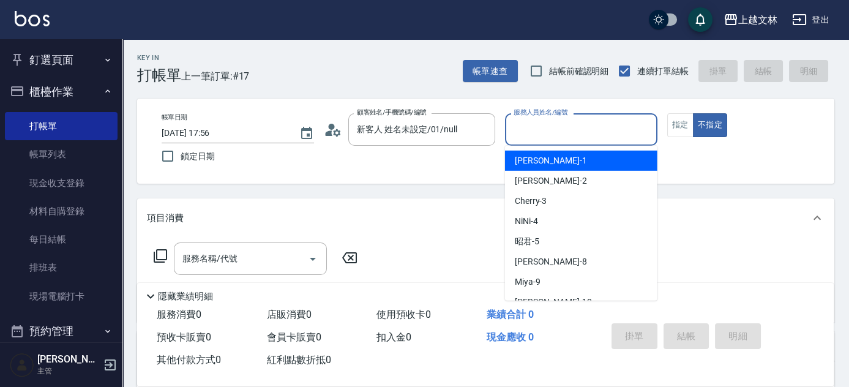
click at [578, 126] on input "服務人員姓名/編號" at bounding box center [581, 129] width 141 height 21
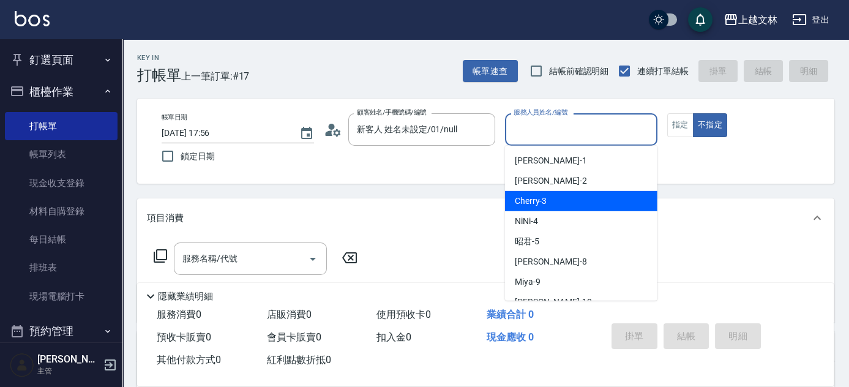
click at [571, 197] on div "Cherry -3" at bounding box center [581, 201] width 152 height 20
type input "Cherry-3"
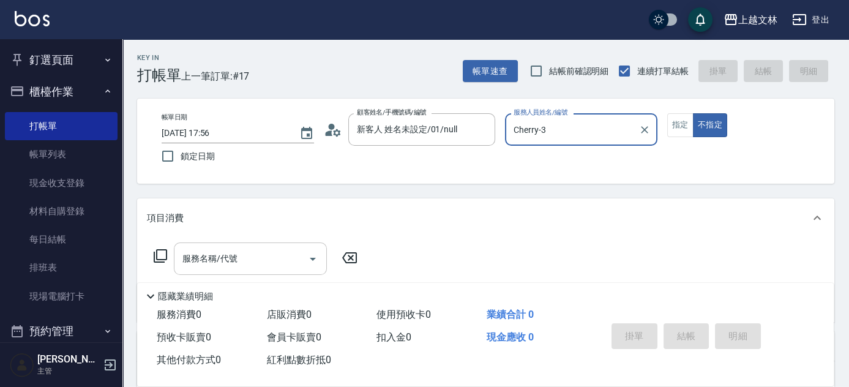
click at [274, 257] on input "服務名稱/代號" at bounding box center [241, 258] width 124 height 21
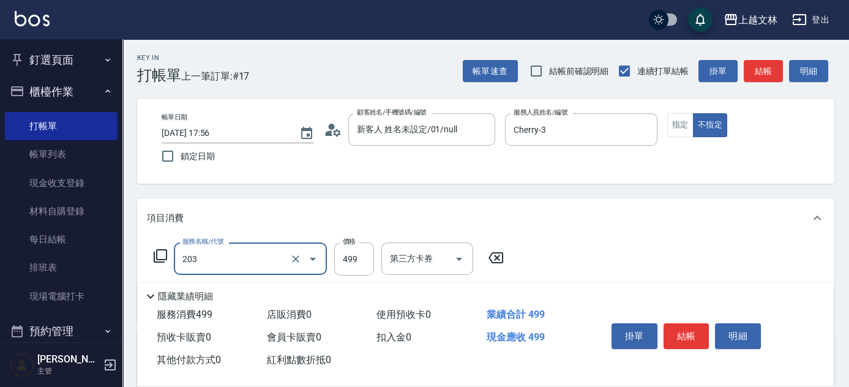
type input "B級洗+剪(203)"
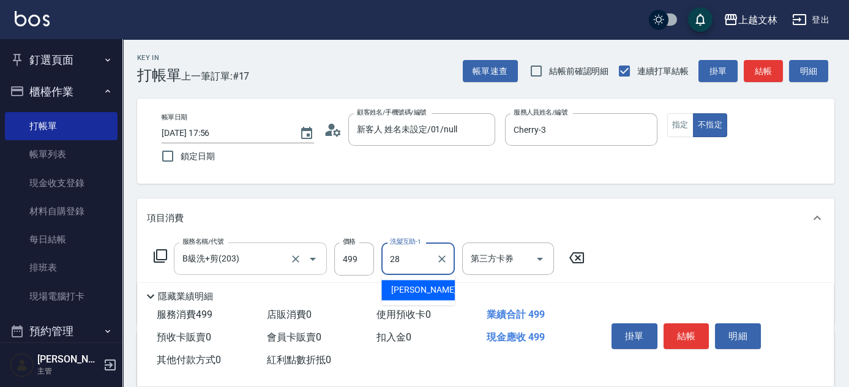
type input "[PERSON_NAME]-28"
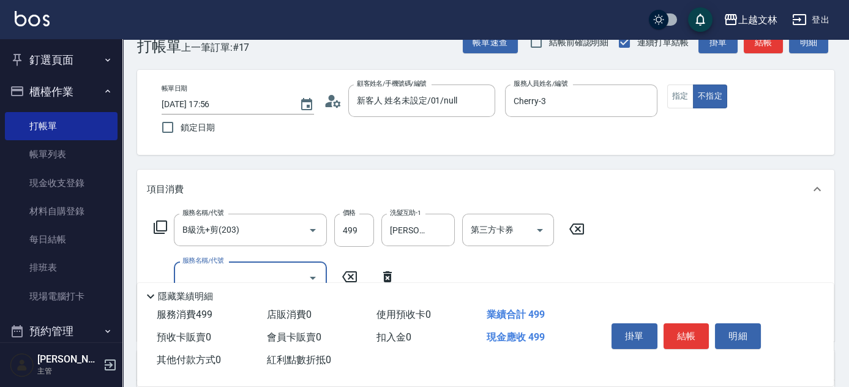
scroll to position [31, 0]
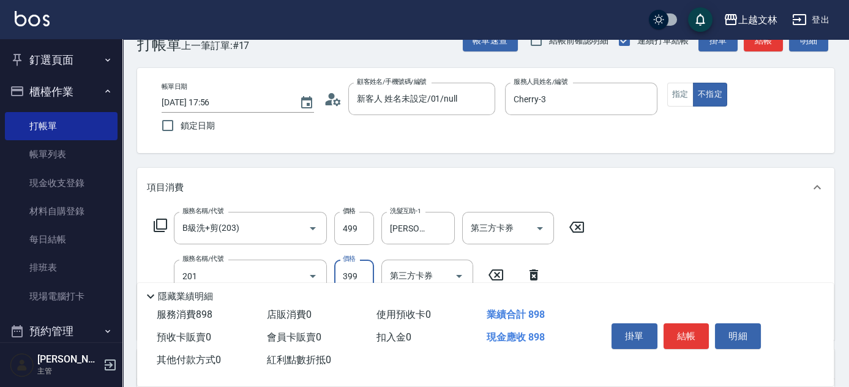
type input "B級單剪(201)"
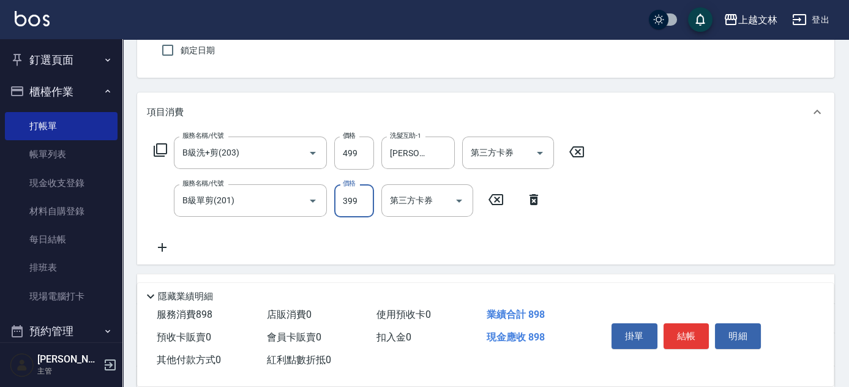
scroll to position [131, 0]
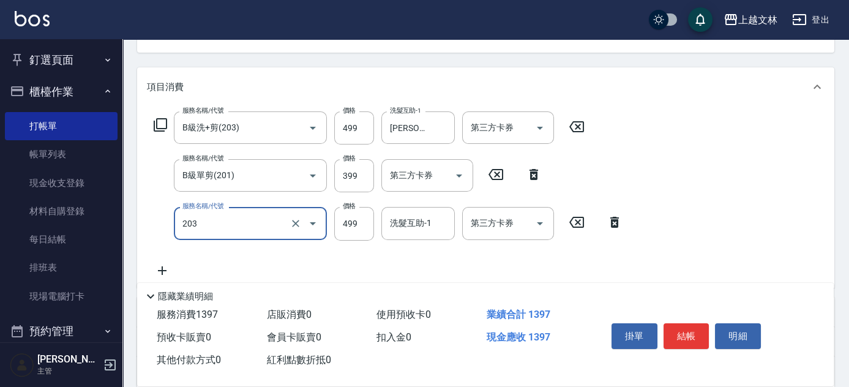
type input "B級洗+剪(203)"
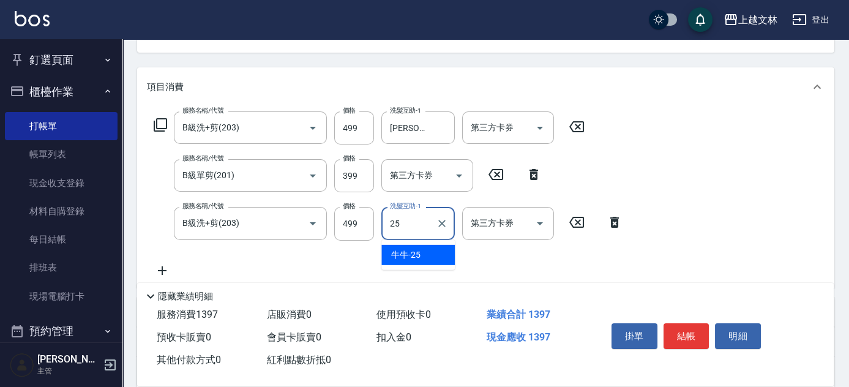
type input "牛牛-25"
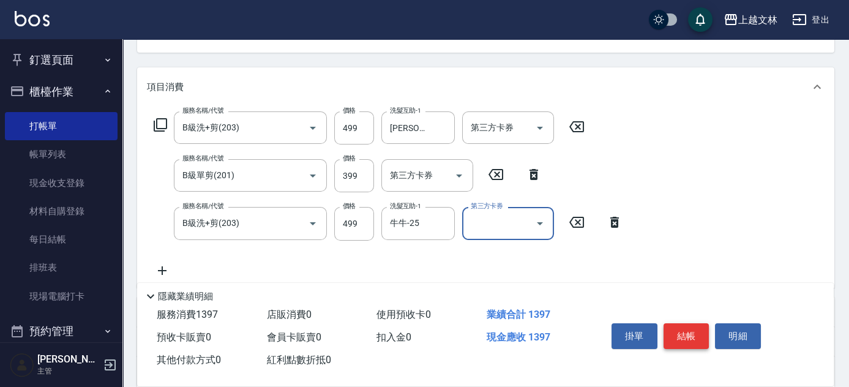
click at [692, 336] on button "結帳" at bounding box center [687, 336] width 46 height 26
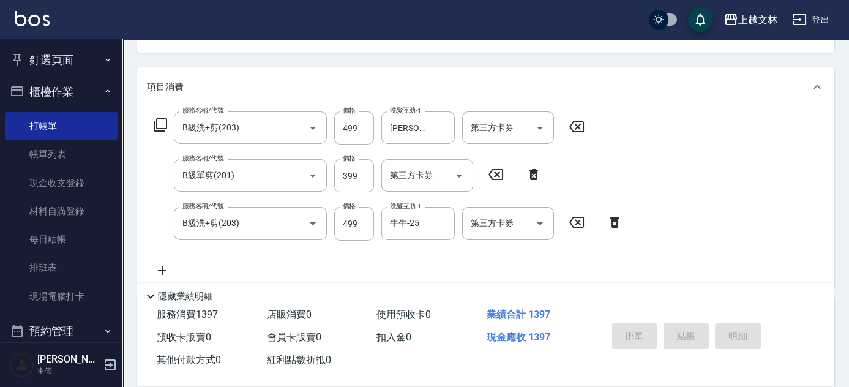
type input "[DATE] 18:12"
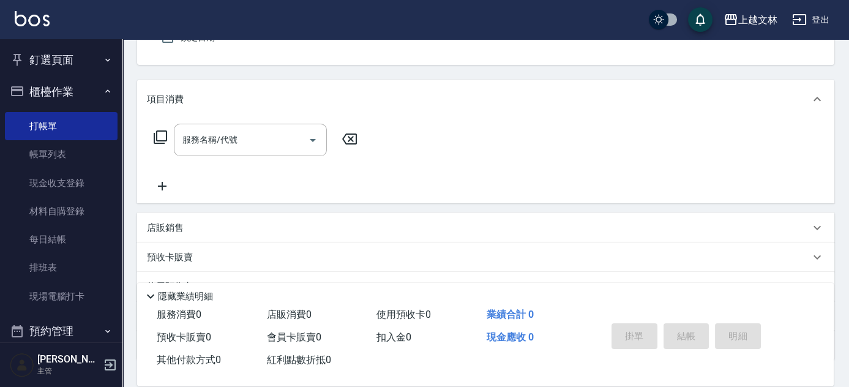
scroll to position [7, 0]
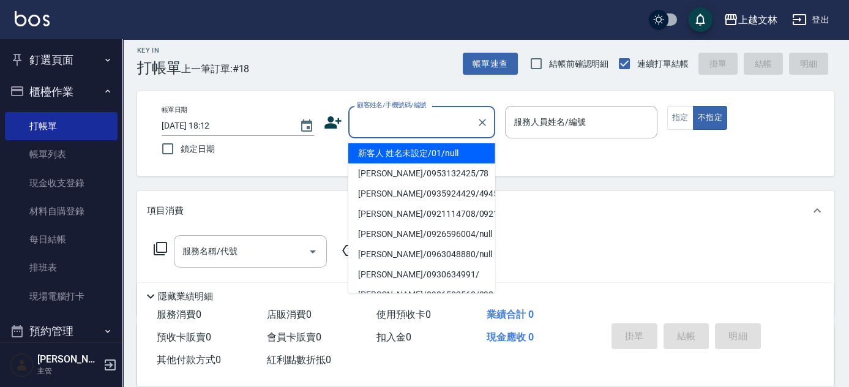
drag, startPoint x: 375, startPoint y: 122, endPoint x: 417, endPoint y: 131, distance: 42.6
click at [377, 125] on input "顧客姓名/手機號碼/編號" at bounding box center [413, 121] width 118 height 21
click at [446, 149] on li "新客人 姓名未設定/01/null" at bounding box center [421, 153] width 147 height 20
type input "新客人 姓名未設定/01/null"
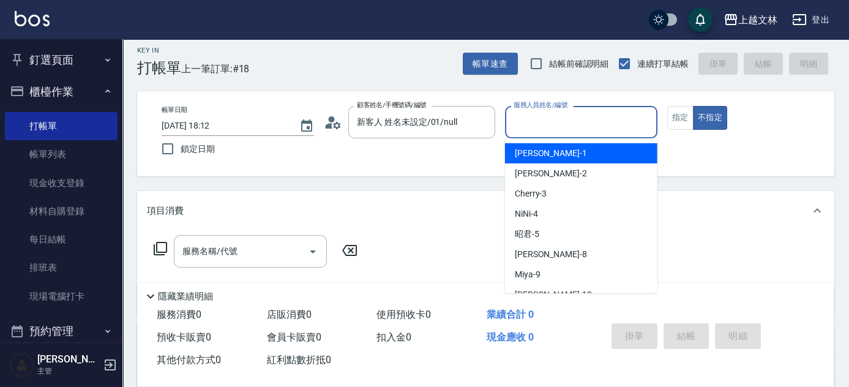
click at [578, 110] on div "服務人員姓名/編號" at bounding box center [581, 122] width 152 height 32
click at [564, 113] on input "服務人員姓名/編號" at bounding box center [581, 121] width 141 height 21
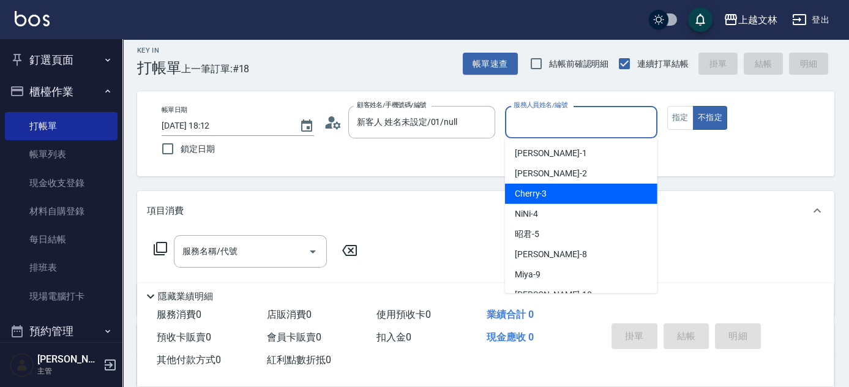
click at [576, 184] on div "Cherry -3" at bounding box center [581, 194] width 152 height 20
type input "Cherry-3"
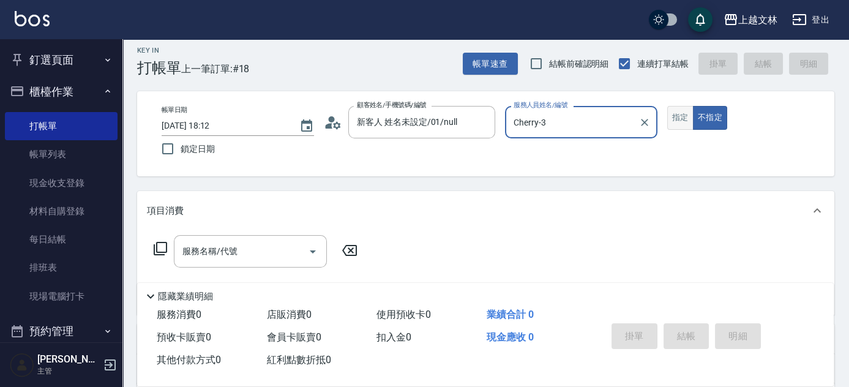
click at [670, 122] on button "指定" at bounding box center [680, 118] width 26 height 24
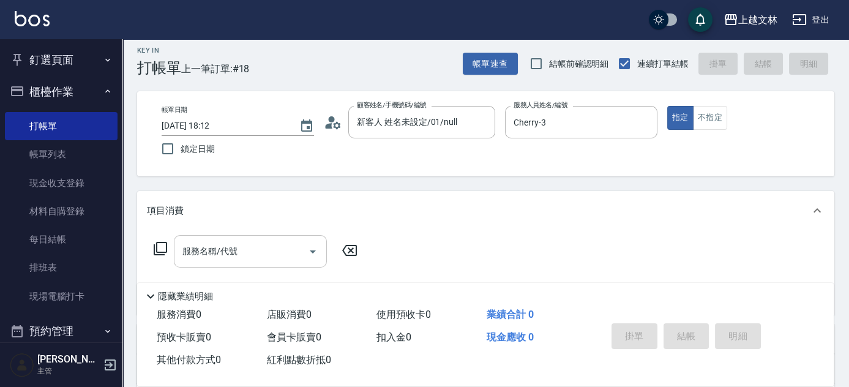
click at [231, 261] on input "服務名稱/代號" at bounding box center [241, 251] width 124 height 21
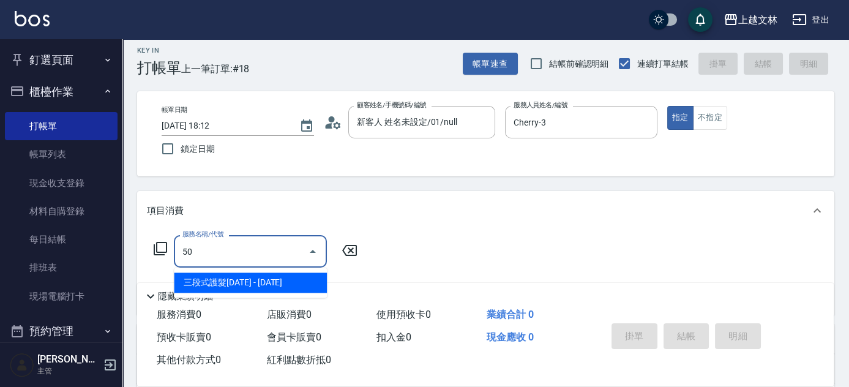
type input "501"
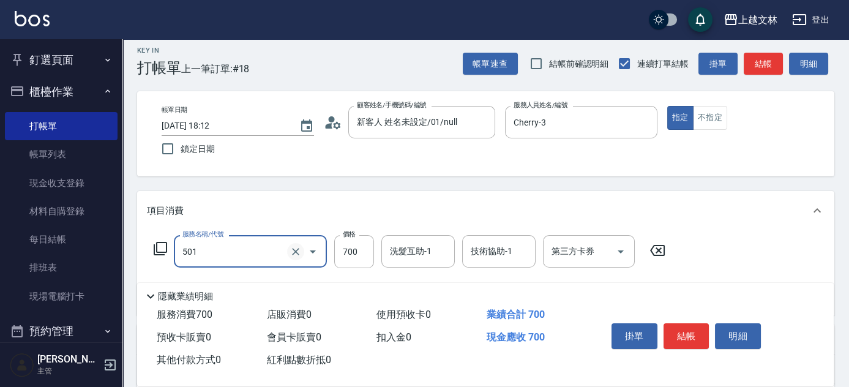
click at [296, 247] on icon "Clear" at bounding box center [296, 252] width 12 height 12
click at [207, 250] on input "服務名稱/代號" at bounding box center [233, 251] width 108 height 21
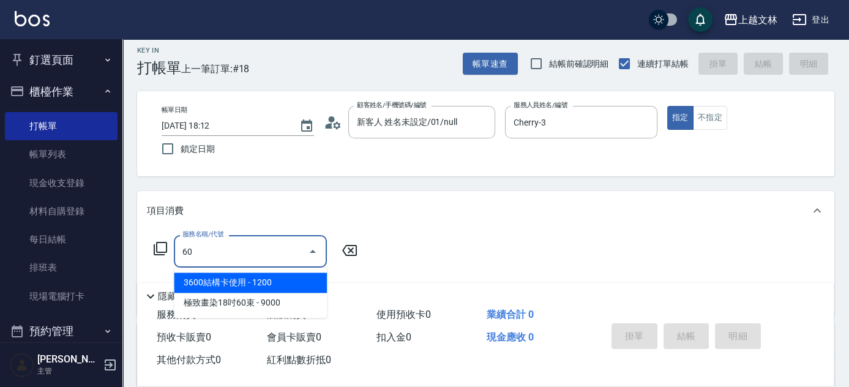
scroll to position [0, 0]
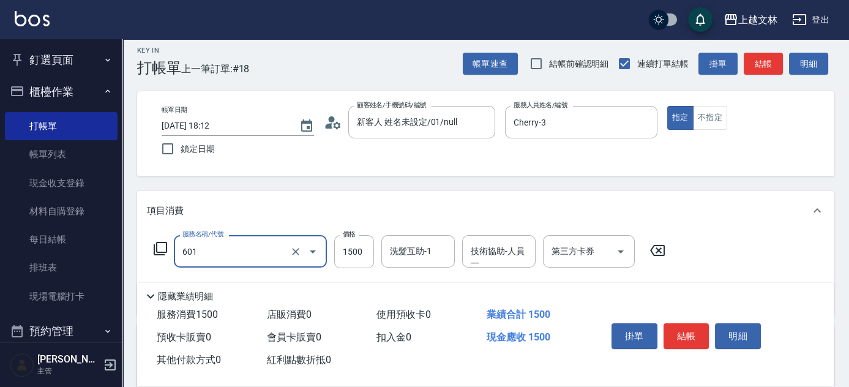
type input "頭皮淨化(601)"
type input "2000"
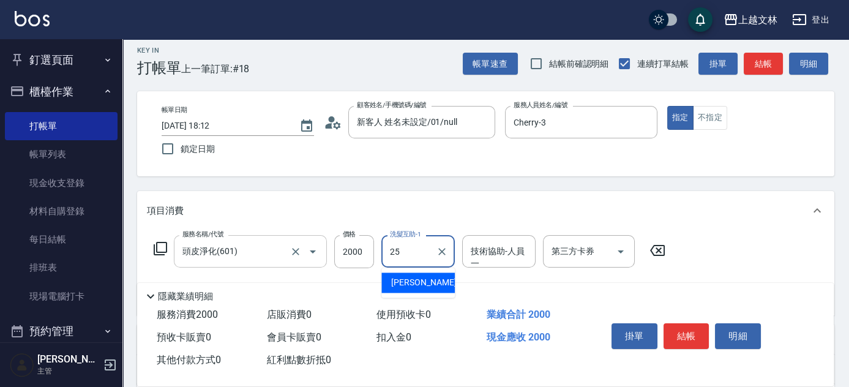
type input "牛牛-25"
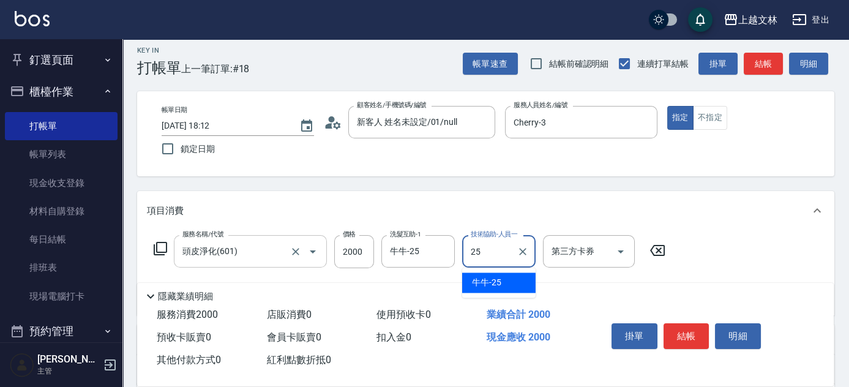
type input "牛牛-25"
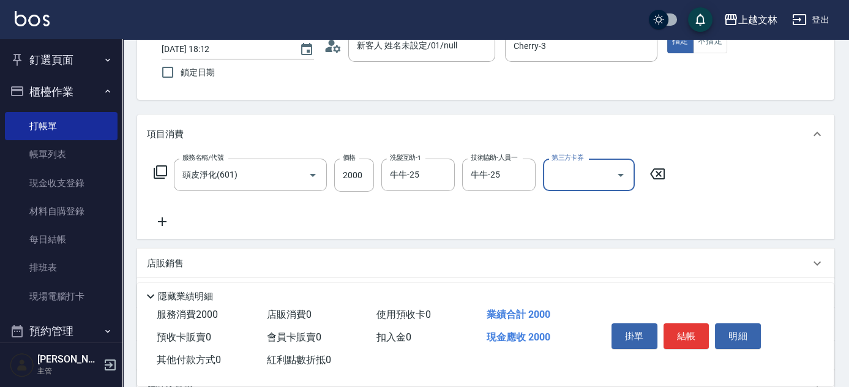
scroll to position [88, 0]
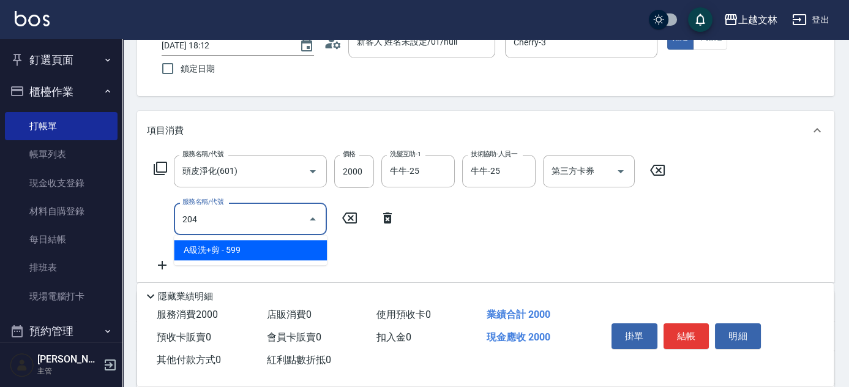
type input "A級洗+剪(204)"
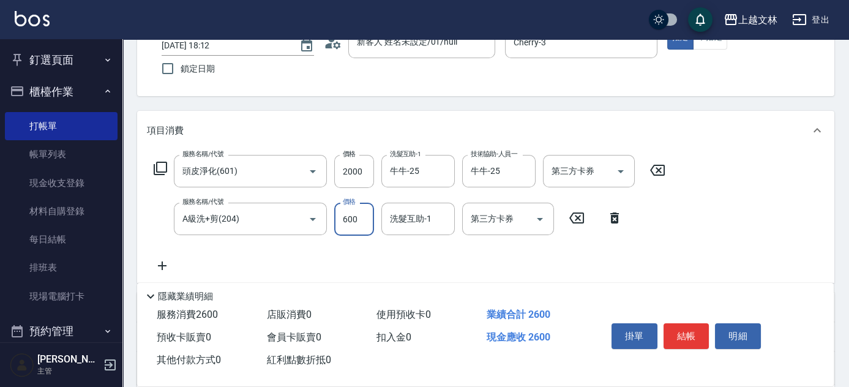
type input "600"
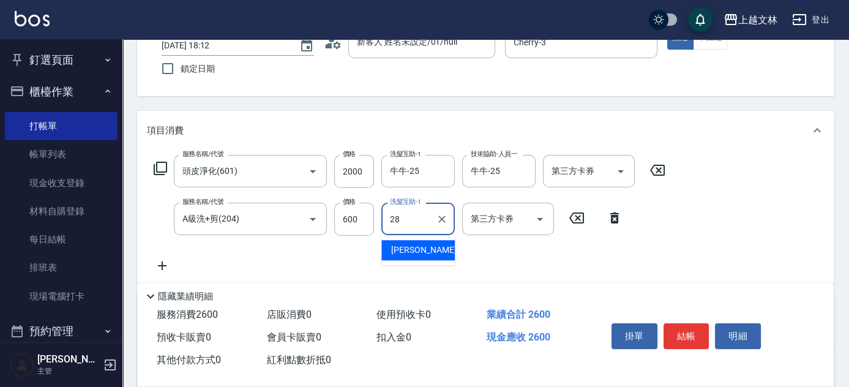
type input "[PERSON_NAME]-28"
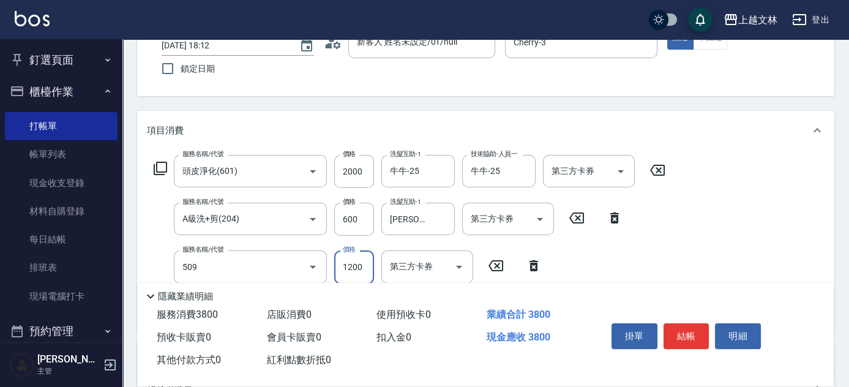
type input "3600結構卡使用(509)"
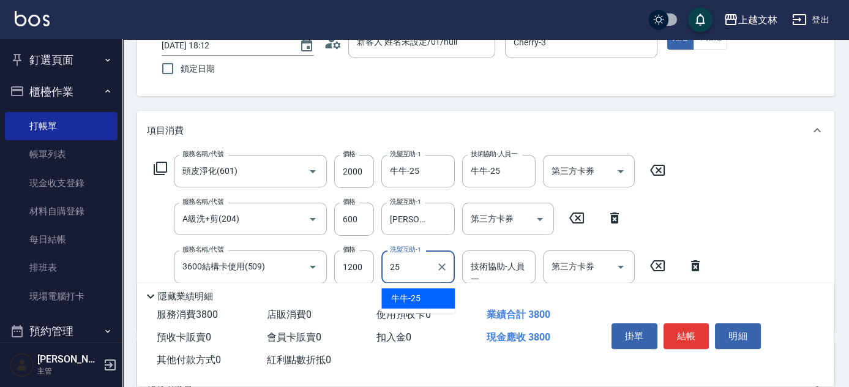
type input "牛牛-25"
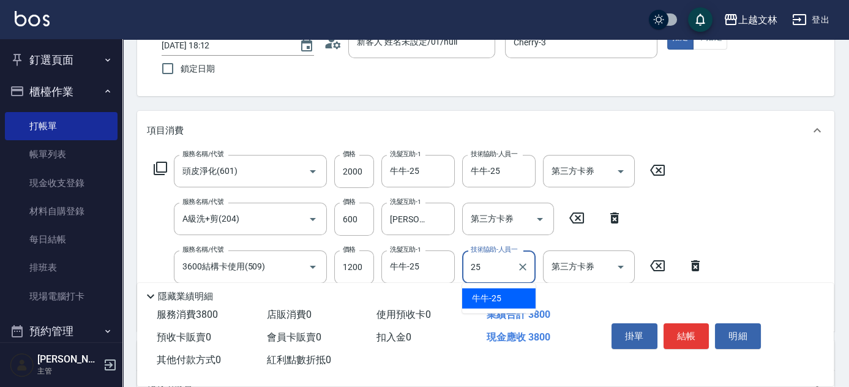
type input "牛牛-25"
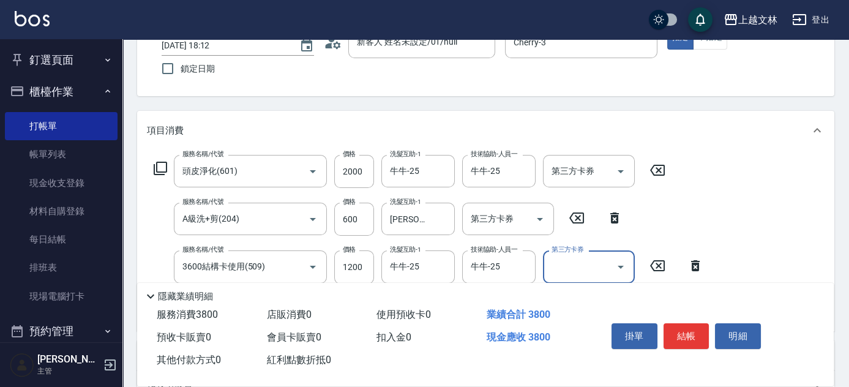
click at [563, 268] on input "第三方卡券" at bounding box center [580, 266] width 62 height 21
click at [583, 294] on span "舊有卡券" at bounding box center [589, 298] width 92 height 20
type input "舊有卡券"
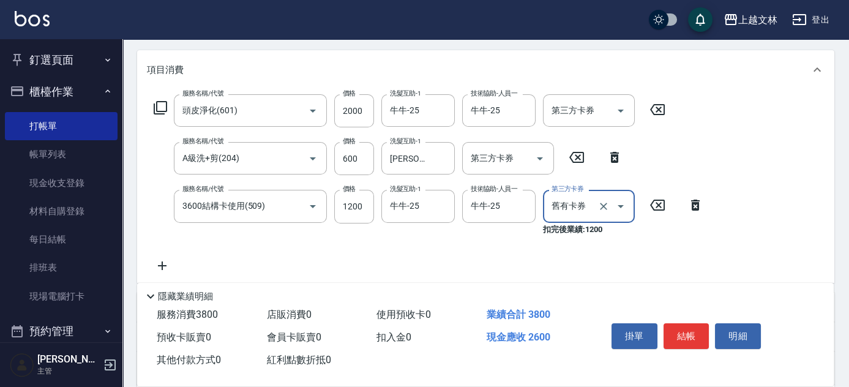
scroll to position [202, 0]
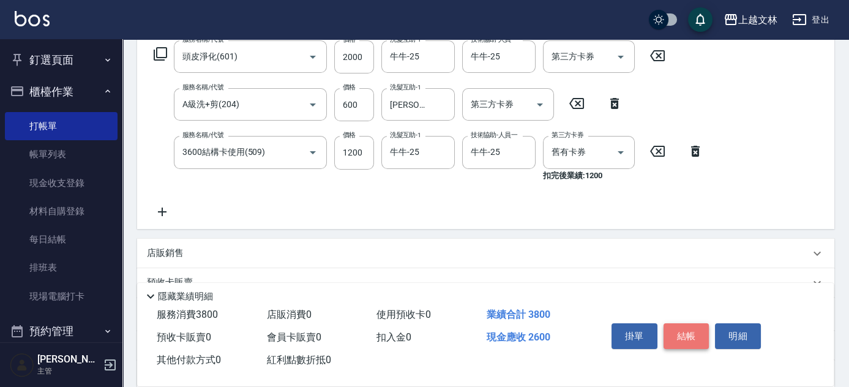
click at [692, 328] on button "結帳" at bounding box center [687, 336] width 46 height 26
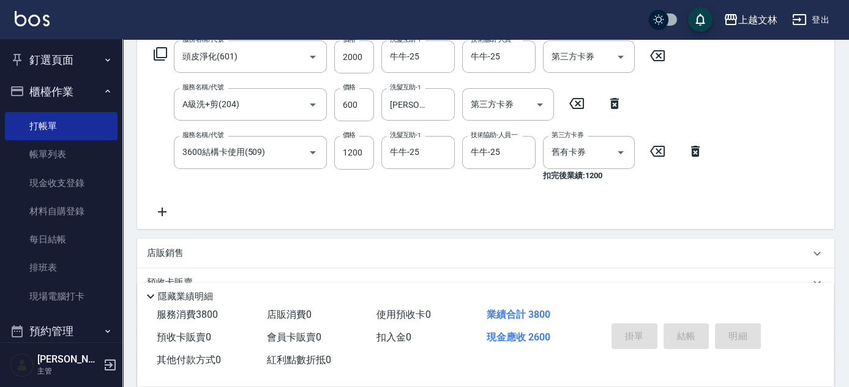
type input "[DATE] 18:13"
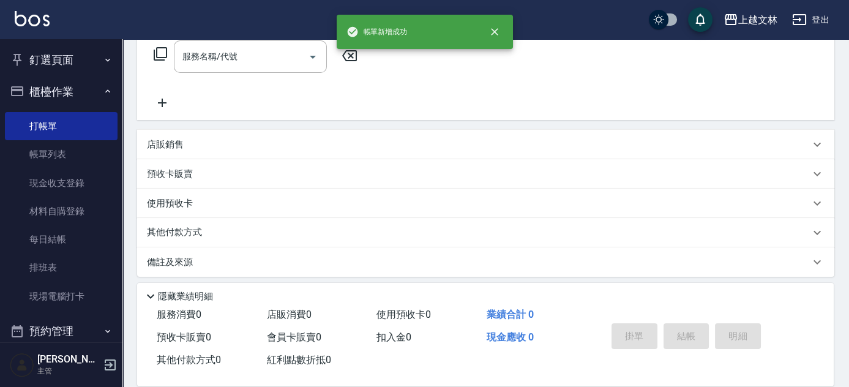
scroll to position [0, 0]
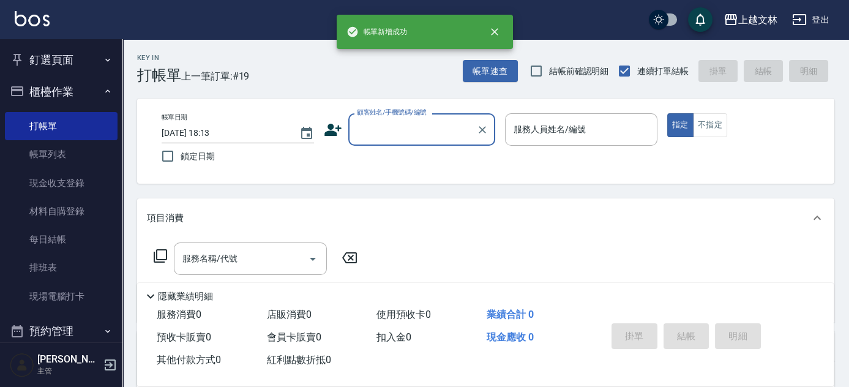
click at [402, 127] on input "顧客姓名/手機號碼/編號" at bounding box center [413, 129] width 118 height 21
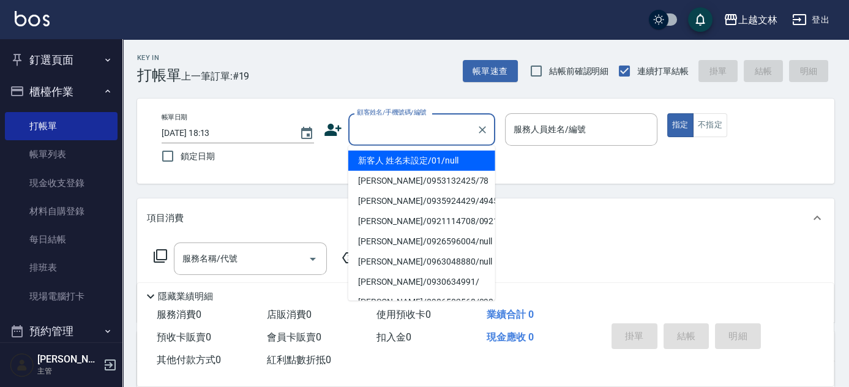
click at [424, 159] on li "新客人 姓名未設定/01/null" at bounding box center [421, 161] width 147 height 20
type input "新客人 姓名未設定/01/null"
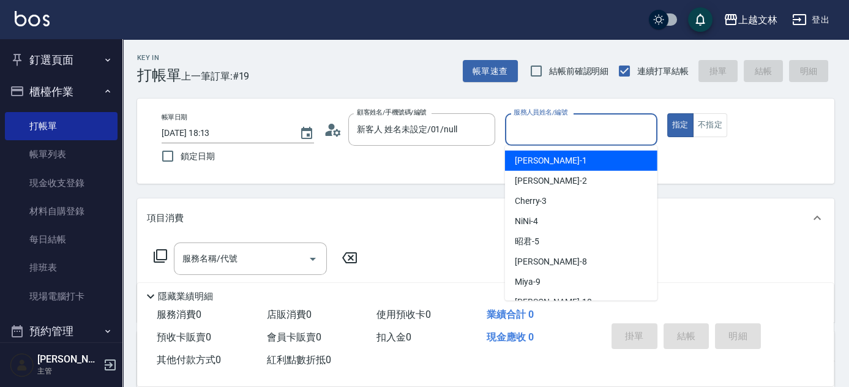
click at [569, 129] on input "服務人員姓名/編號" at bounding box center [581, 129] width 141 height 21
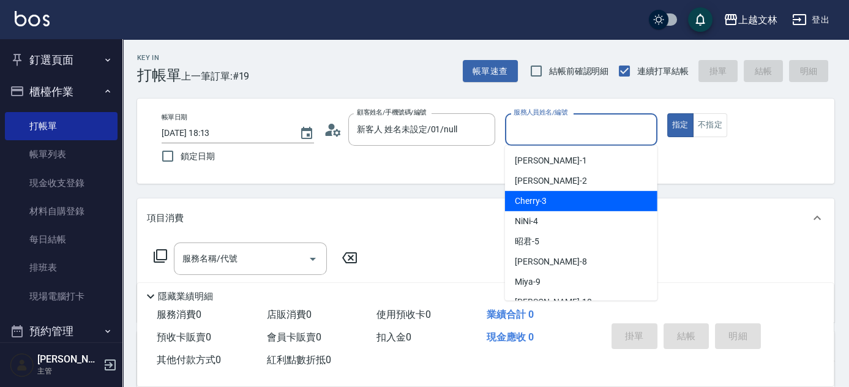
click at [556, 202] on div "Cherry -3" at bounding box center [581, 201] width 152 height 20
type input "Cherry-3"
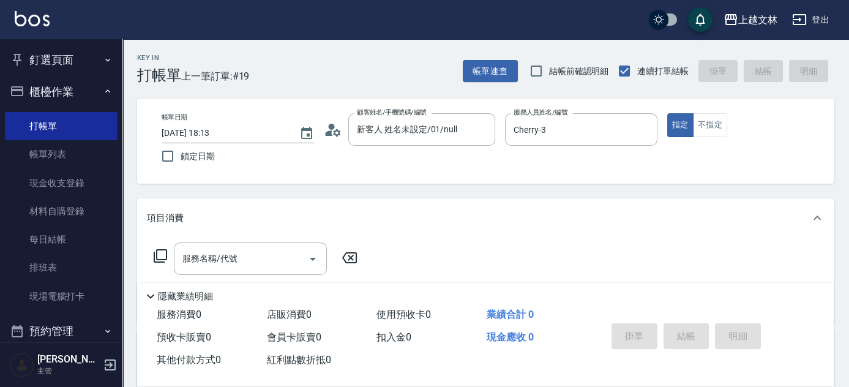
click at [173, 255] on div "服務名稱/代號 服務名稱/代號" at bounding box center [256, 258] width 218 height 32
click at [163, 254] on icon at bounding box center [160, 256] width 15 height 15
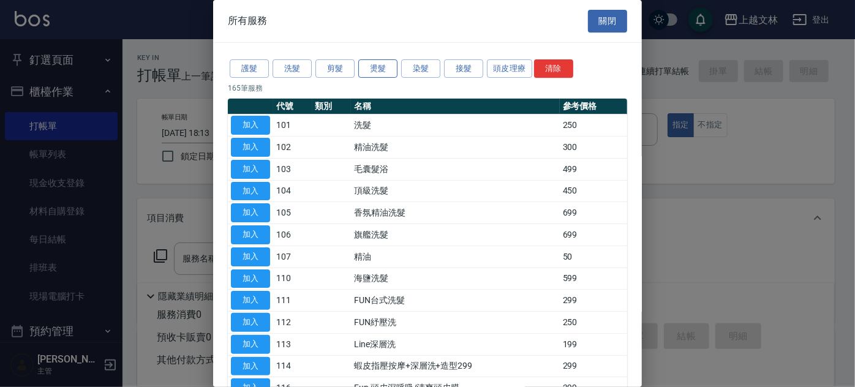
click at [382, 66] on button "燙髮" at bounding box center [377, 68] width 39 height 19
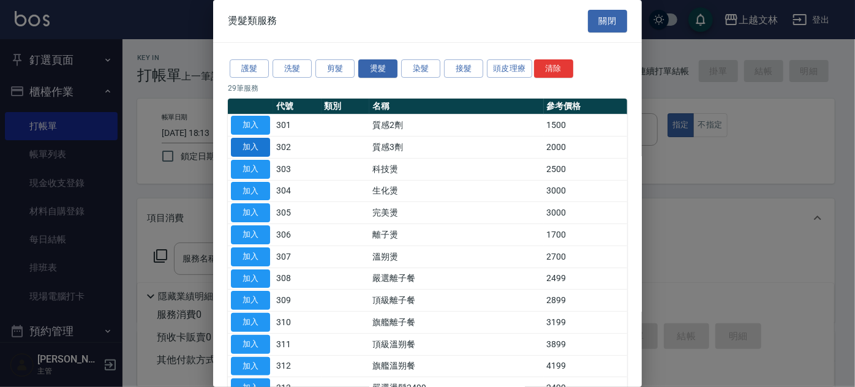
click at [254, 146] on button "加入" at bounding box center [250, 147] width 39 height 19
type input "質感3劑(302)"
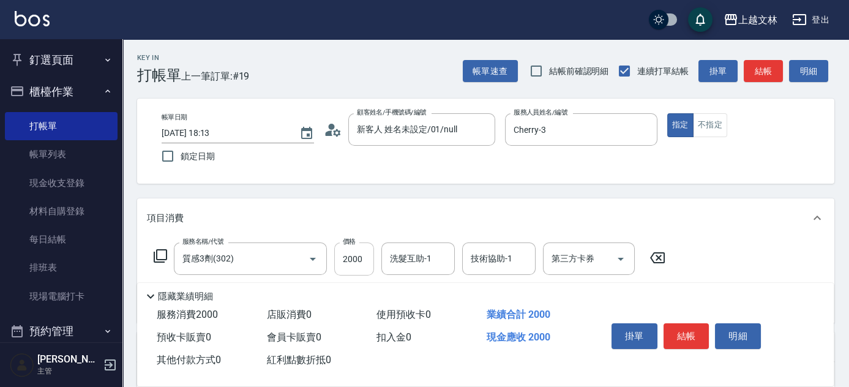
click at [368, 256] on input "2000" at bounding box center [354, 258] width 40 height 33
type input "2500"
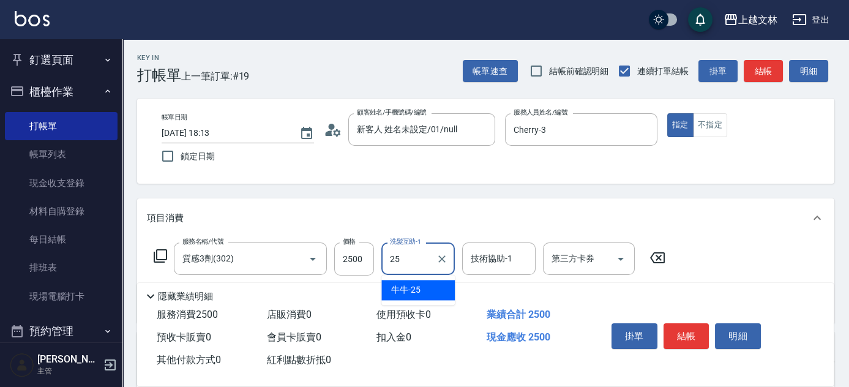
type input "牛牛-25"
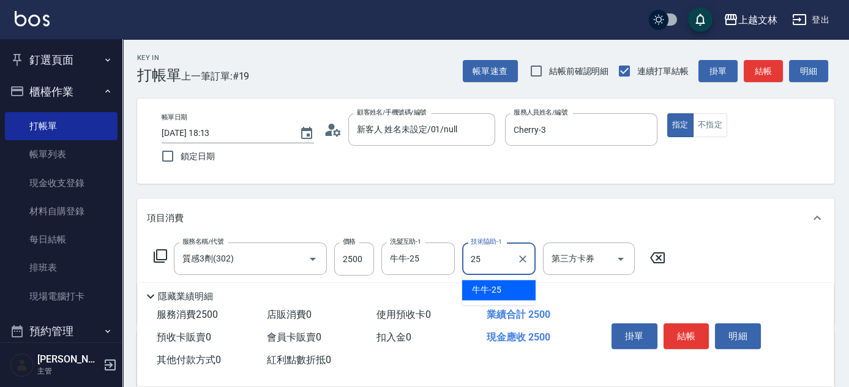
type input "牛牛-25"
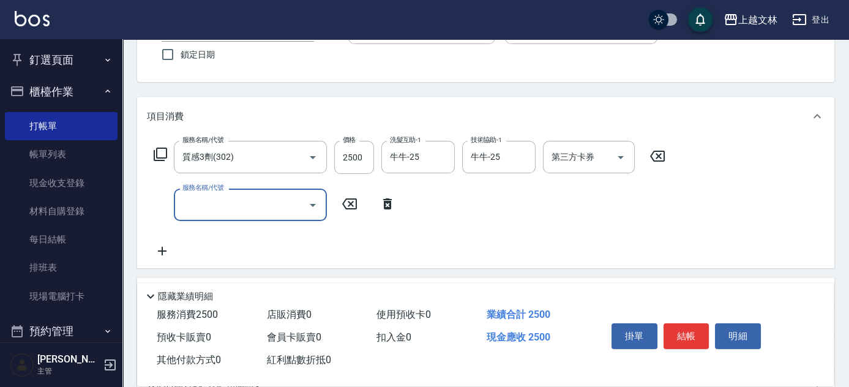
scroll to position [113, 0]
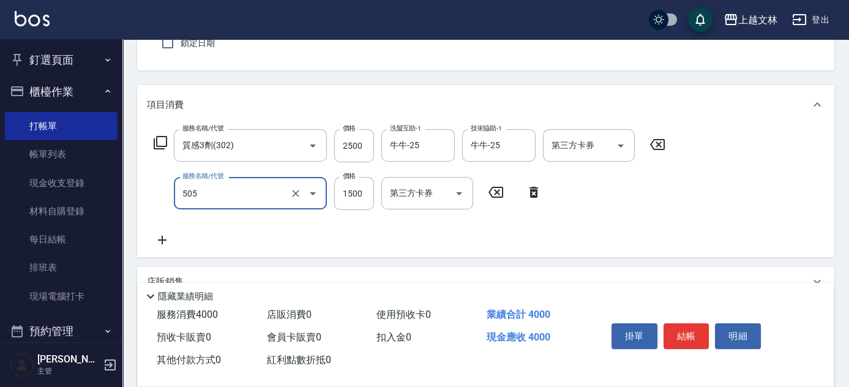
type input "結構護髮(505)"
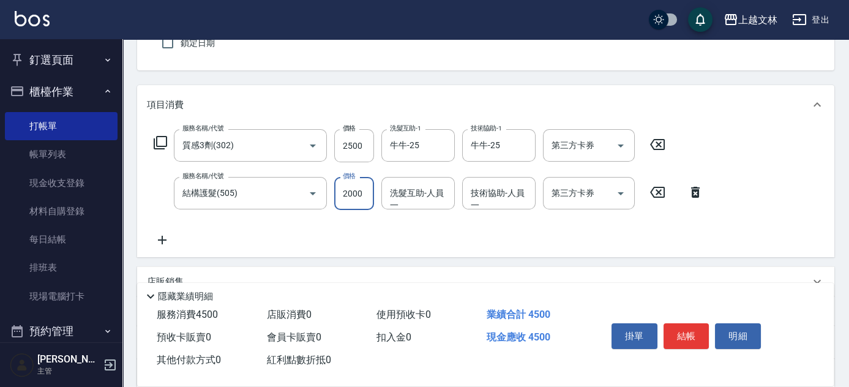
type input "2000"
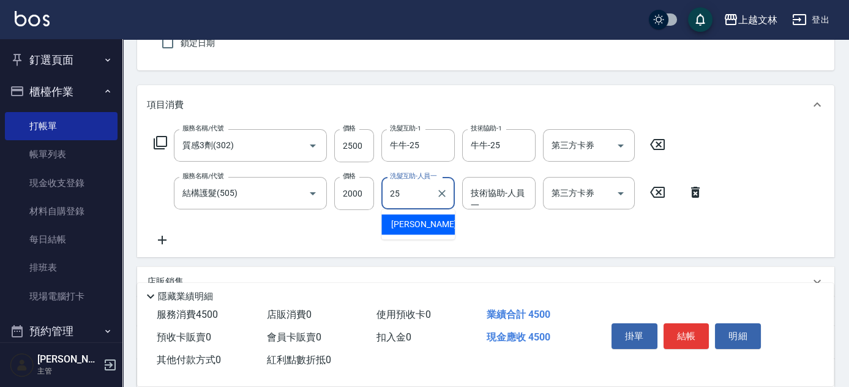
type input "牛牛-25"
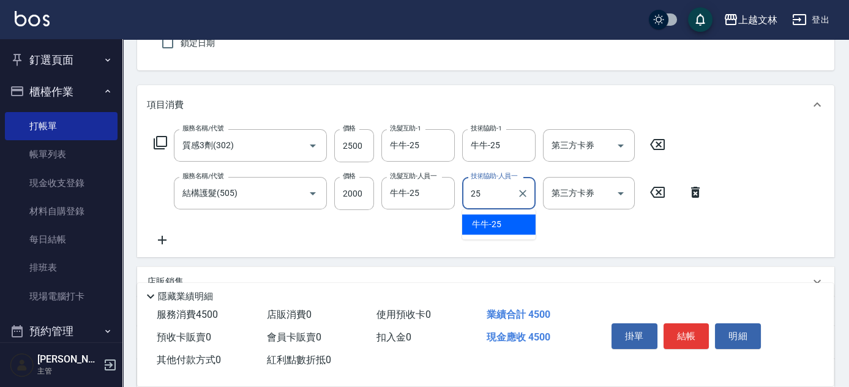
type input "牛牛-25"
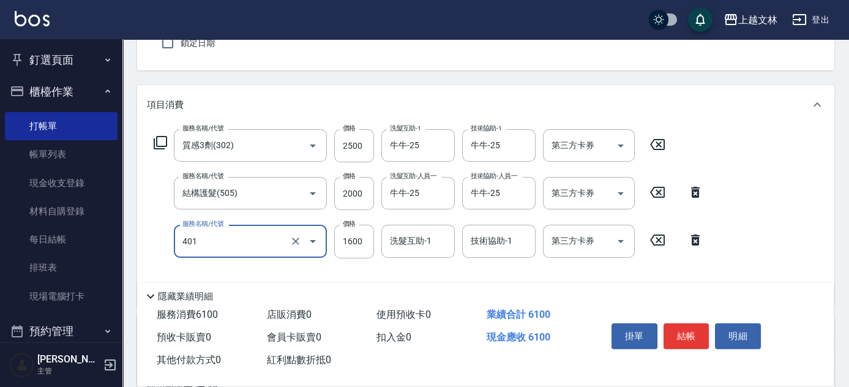
type input "3"
type input "基本染髮(401)"
type input "4300"
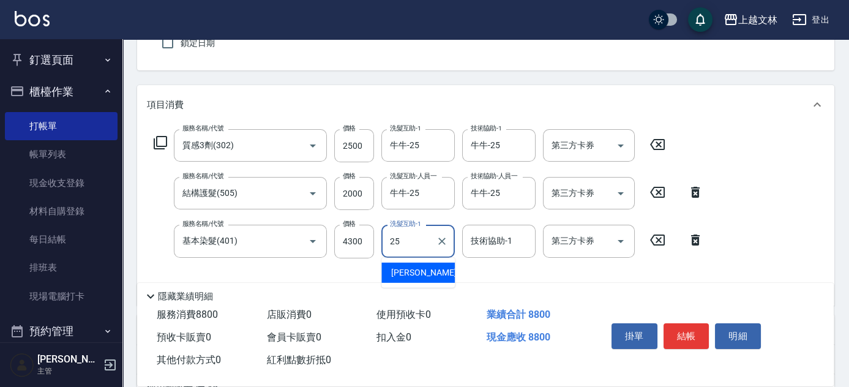
type input "牛牛-25"
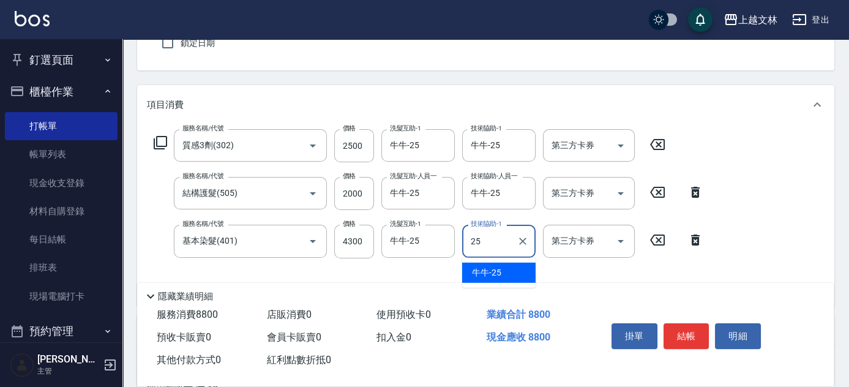
type input "牛牛-25"
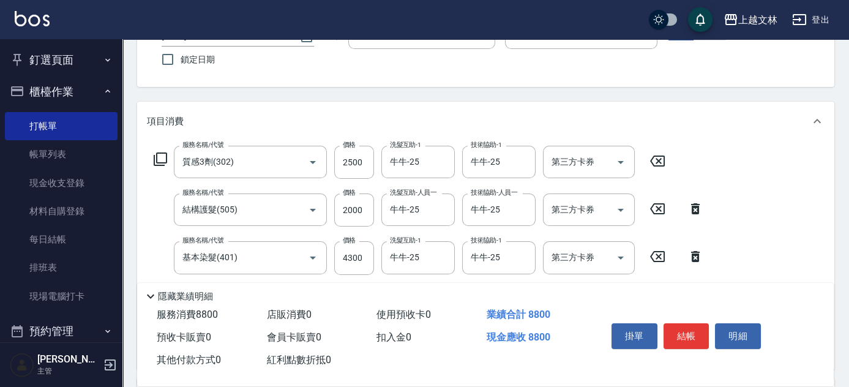
scroll to position [190, 0]
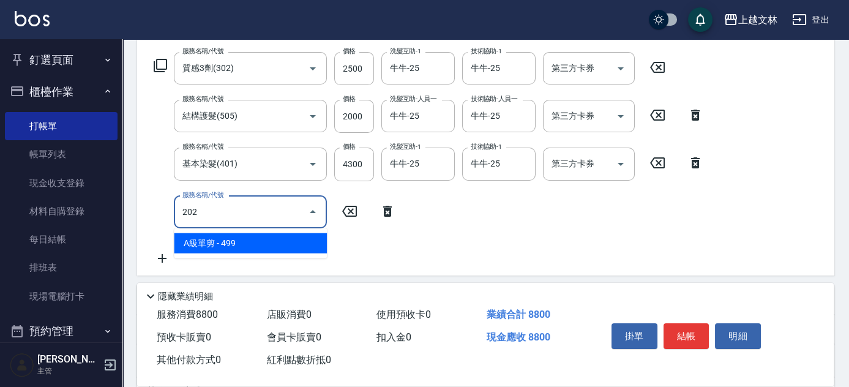
type input "A級單剪(202)"
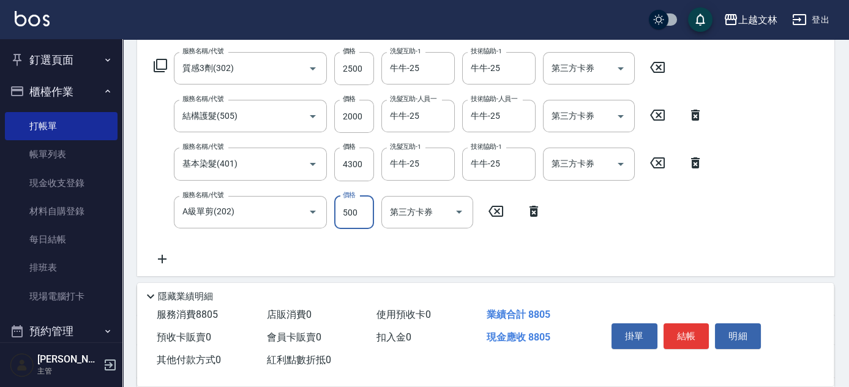
type input "500"
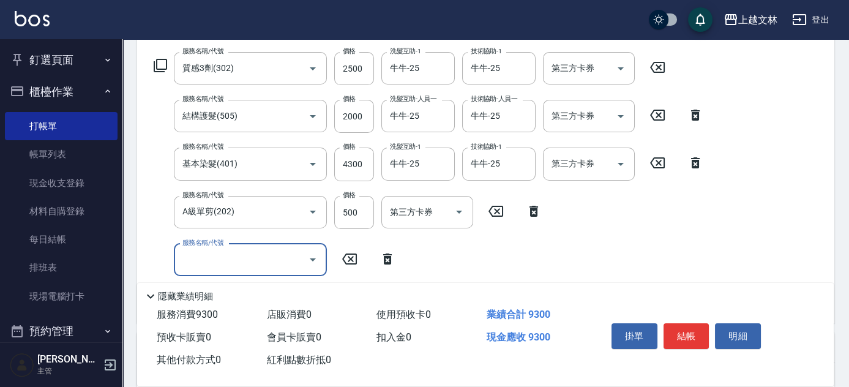
scroll to position [403, 0]
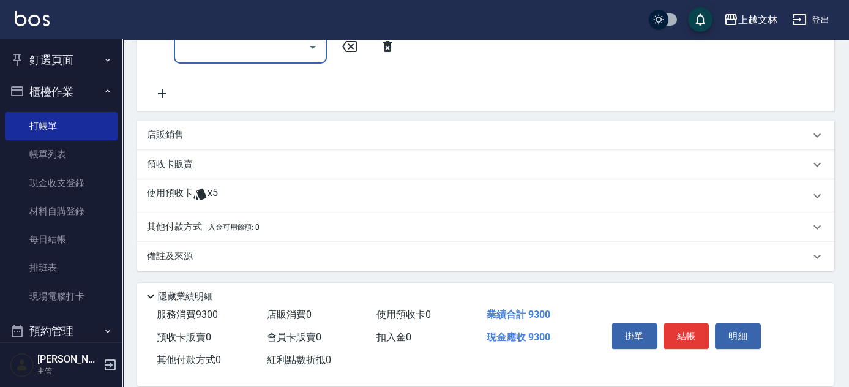
click at [148, 133] on p "店販銷售" at bounding box center [165, 135] width 37 height 13
click at [159, 135] on p "店販銷售" at bounding box center [165, 135] width 37 height 13
click at [151, 132] on p "店販銷售" at bounding box center [165, 135] width 37 height 13
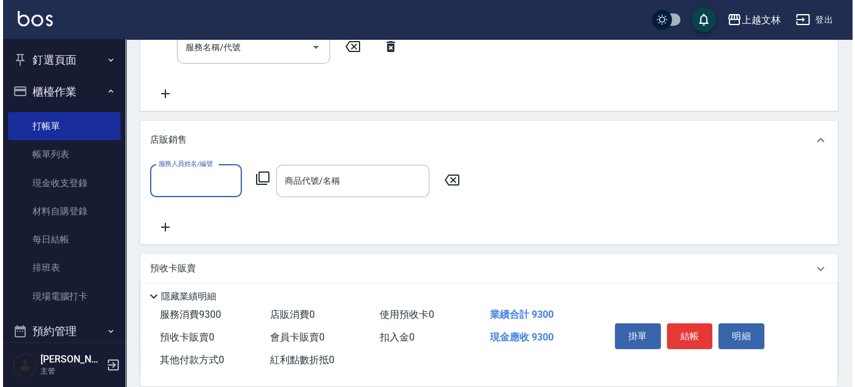
scroll to position [0, 0]
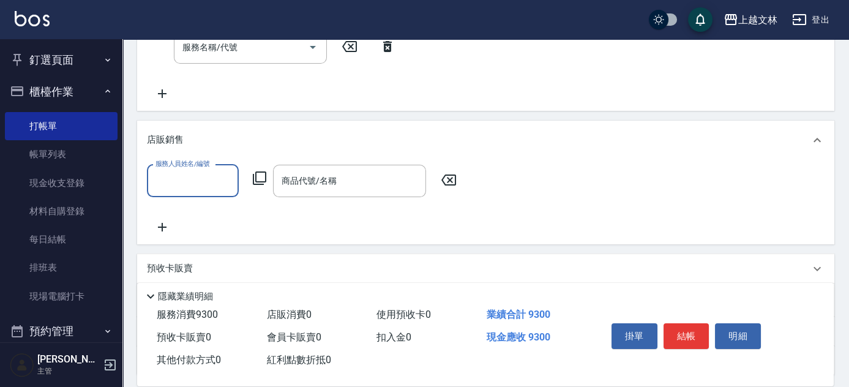
click at [171, 174] on input "服務人員姓名/編號" at bounding box center [192, 180] width 81 height 21
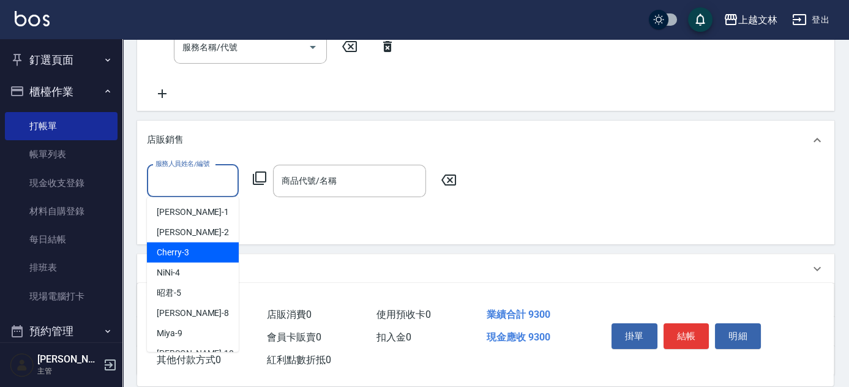
click at [191, 242] on div "Cherry -3" at bounding box center [193, 252] width 92 height 20
type input "Cherry-3"
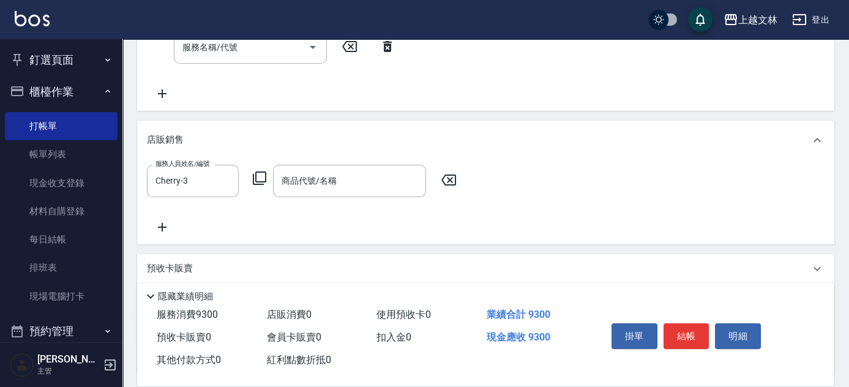
click at [265, 175] on icon at bounding box center [259, 178] width 15 height 15
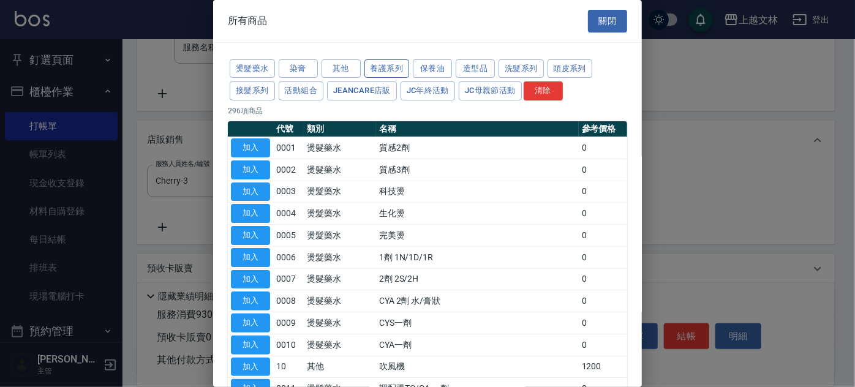
click at [393, 67] on button "養護系列" at bounding box center [386, 68] width 45 height 19
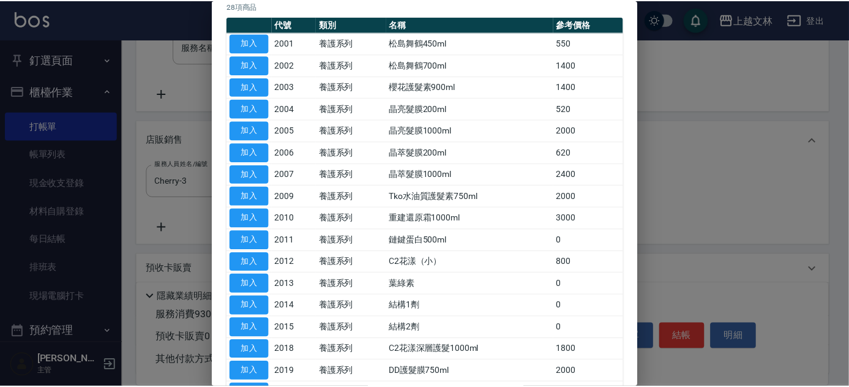
scroll to position [109, 0]
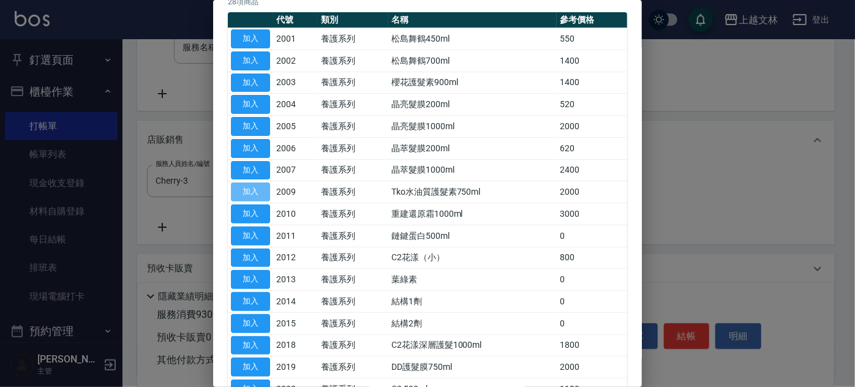
click at [261, 191] on button "加入" at bounding box center [250, 191] width 39 height 19
type input "Tko水油質護髮素750ml"
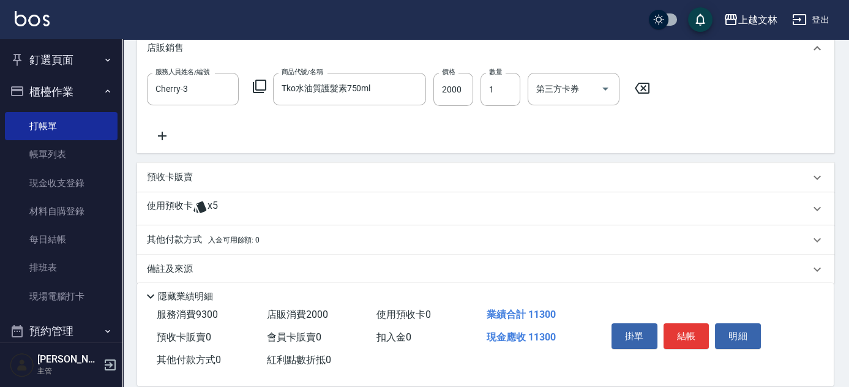
scroll to position [508, 0]
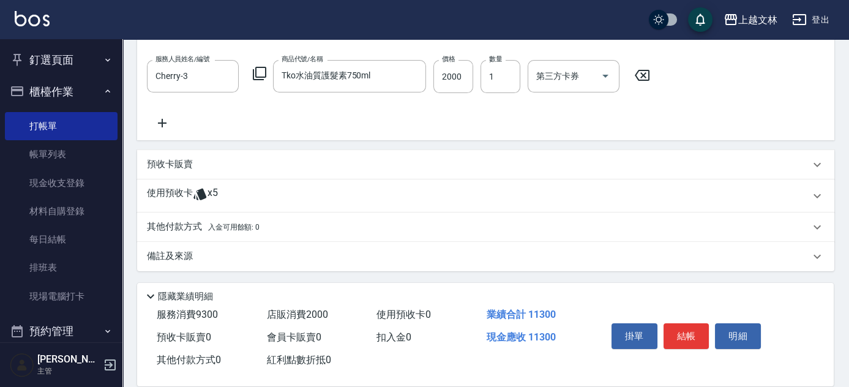
click at [165, 220] on p "其他付款方式 入金可用餘額: 0" at bounding box center [203, 226] width 113 height 13
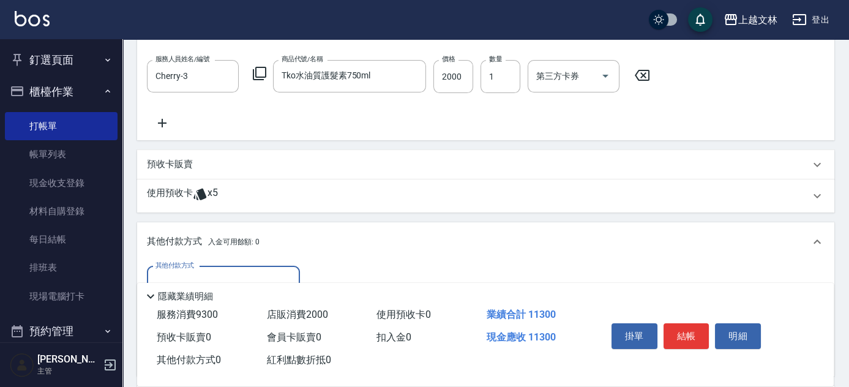
scroll to position [0, 0]
click at [237, 262] on div "其他付款方式 其他付款方式 入金剩餘： 0元 0 ​ 整筆扣入金 0元 異動入金" at bounding box center [485, 318] width 697 height 115
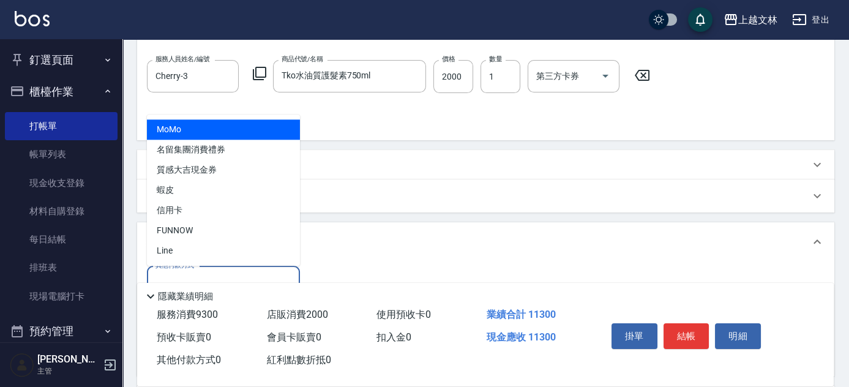
click at [249, 272] on input "其他付款方式" at bounding box center [223, 282] width 142 height 21
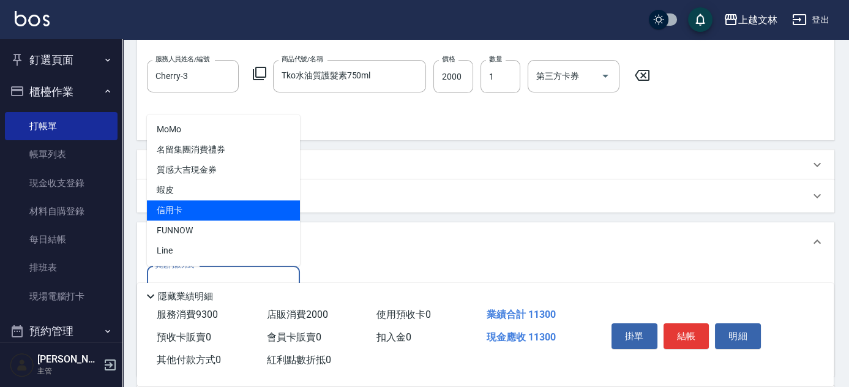
click at [231, 207] on span "信用卡" at bounding box center [223, 210] width 153 height 20
type input "信用卡"
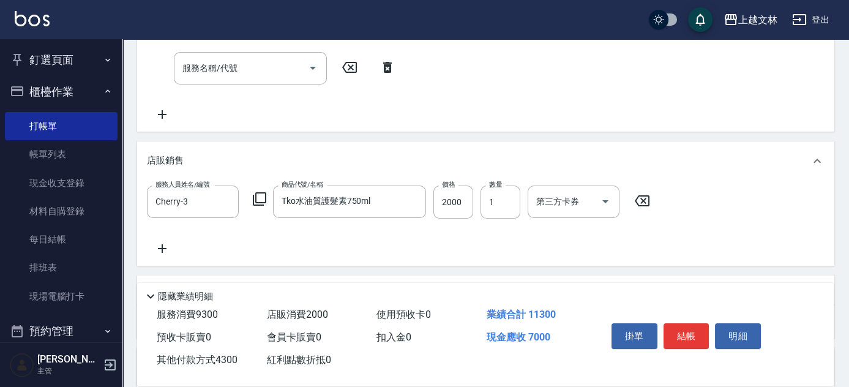
scroll to position [403, 0]
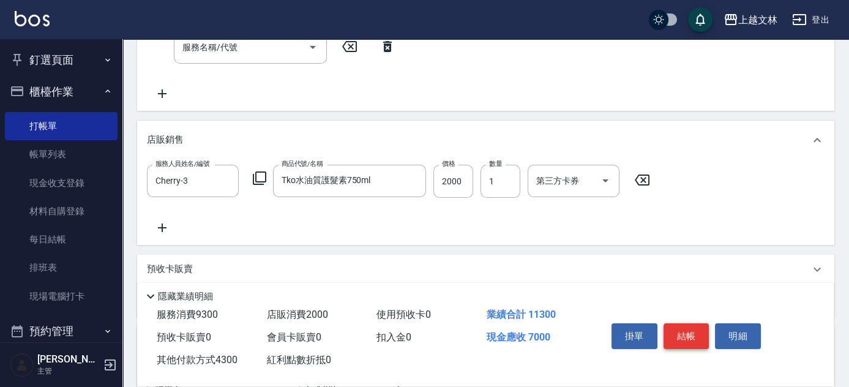
type input "4300"
click at [691, 334] on button "結帳" at bounding box center [687, 336] width 46 height 26
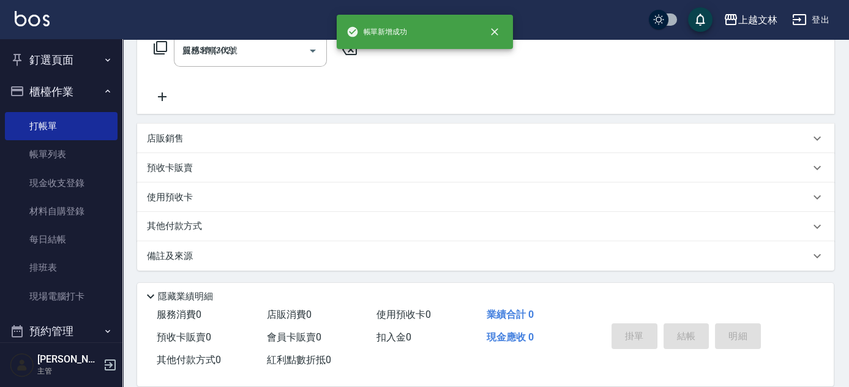
type input "[DATE] 18:15"
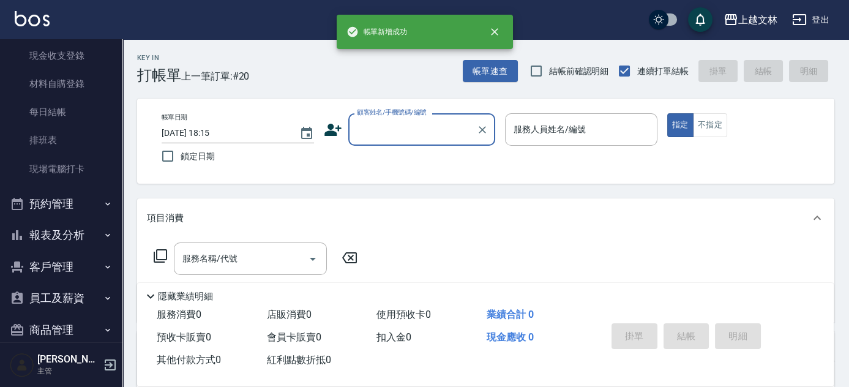
scroll to position [176, 0]
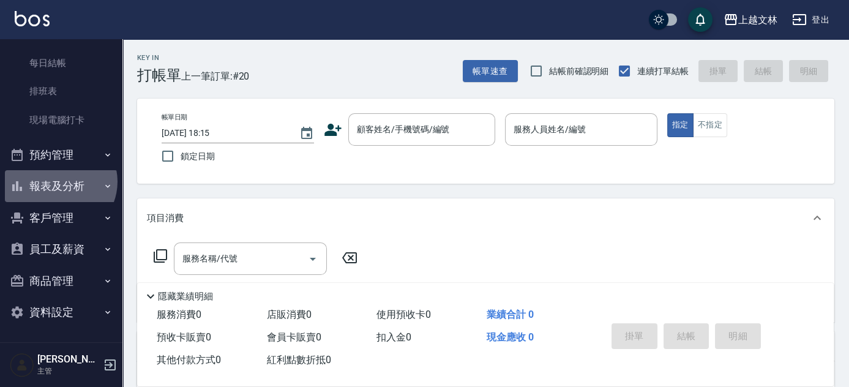
click at [59, 181] on button "報表及分析" at bounding box center [61, 186] width 113 height 32
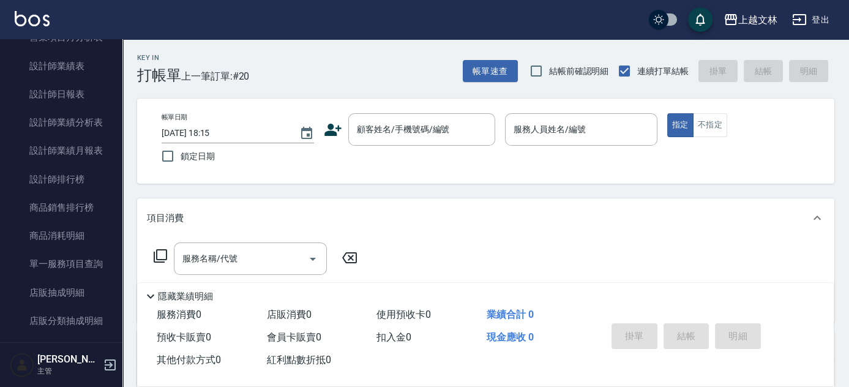
scroll to position [628, 0]
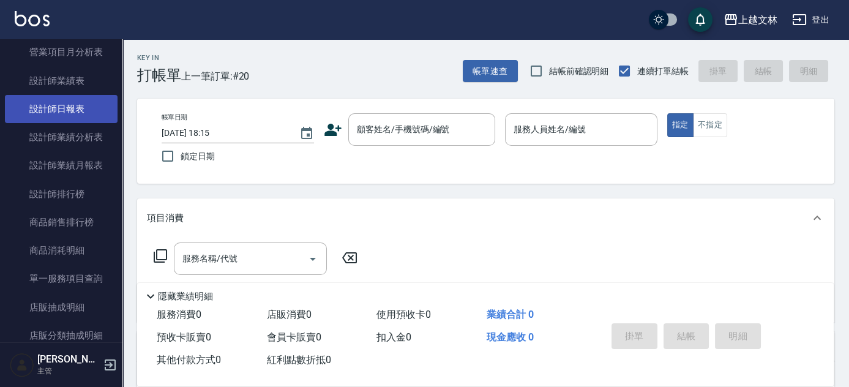
click at [69, 103] on link "設計師日報表" at bounding box center [61, 109] width 113 height 28
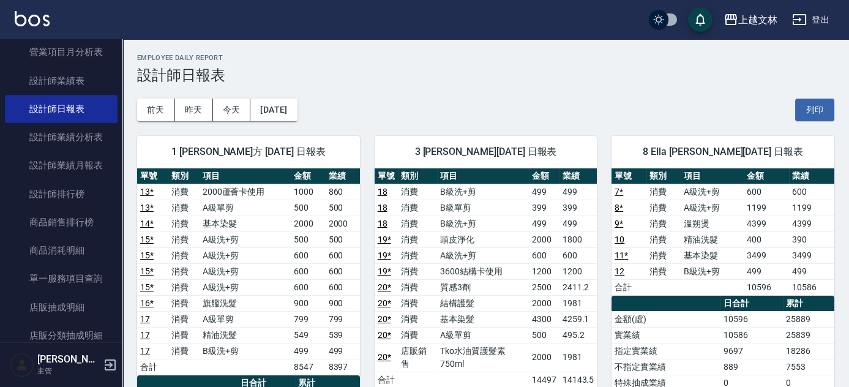
drag, startPoint x: 116, startPoint y: 200, endPoint x: 140, endPoint y: 43, distance: 158.6
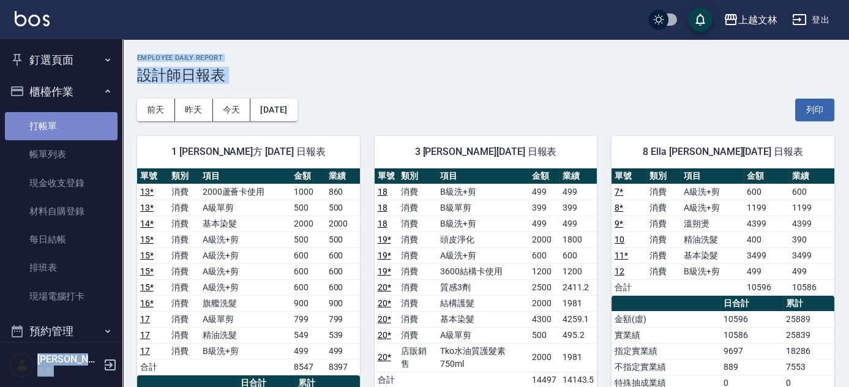
click at [77, 119] on link "打帳單" at bounding box center [61, 126] width 113 height 28
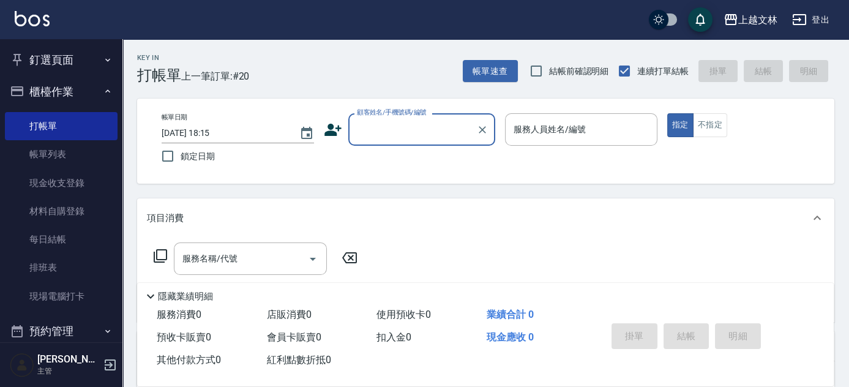
drag, startPoint x: 443, startPoint y: 123, endPoint x: 430, endPoint y: 127, distance: 13.4
click at [431, 127] on input "顧客姓名/手機號碼/編號" at bounding box center [413, 129] width 118 height 21
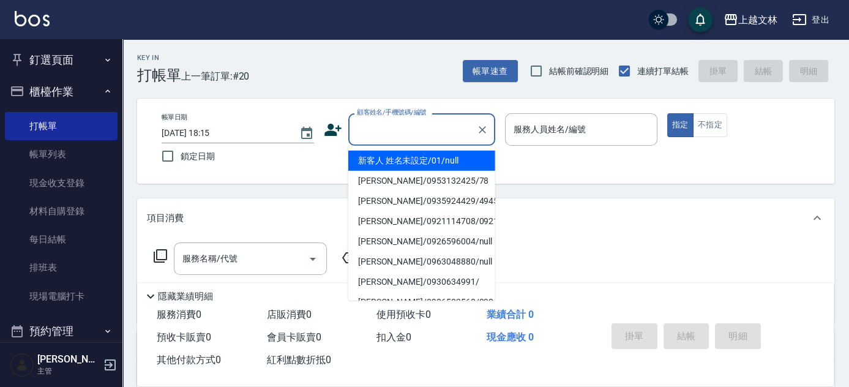
click at [440, 162] on li "新客人 姓名未設定/01/null" at bounding box center [421, 161] width 147 height 20
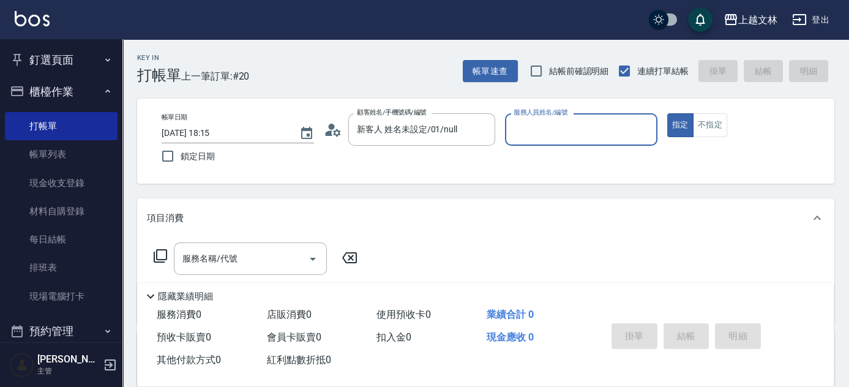
type input "新客人 姓名未設定/01/null"
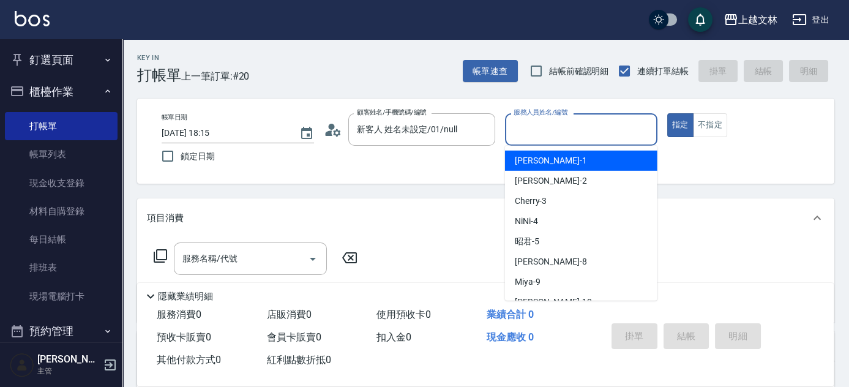
click at [520, 125] on input "服務人員姓名/編號" at bounding box center [581, 129] width 141 height 21
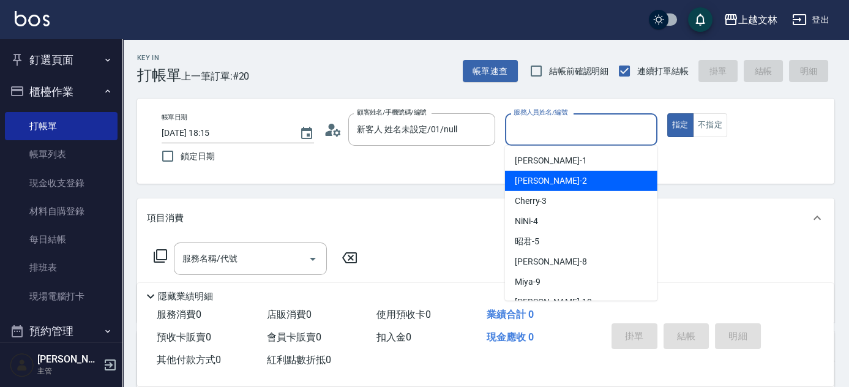
click at [587, 177] on div "[PERSON_NAME] -2" at bounding box center [581, 181] width 152 height 20
type input "[PERSON_NAME]-2"
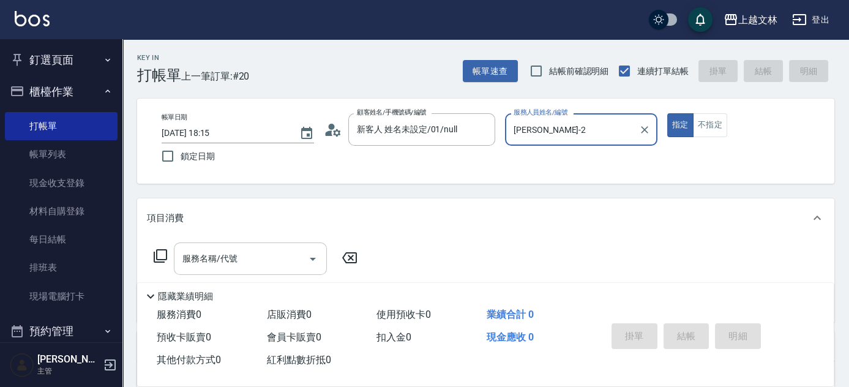
click at [261, 260] on input "服務名稱/代號" at bounding box center [241, 258] width 124 height 21
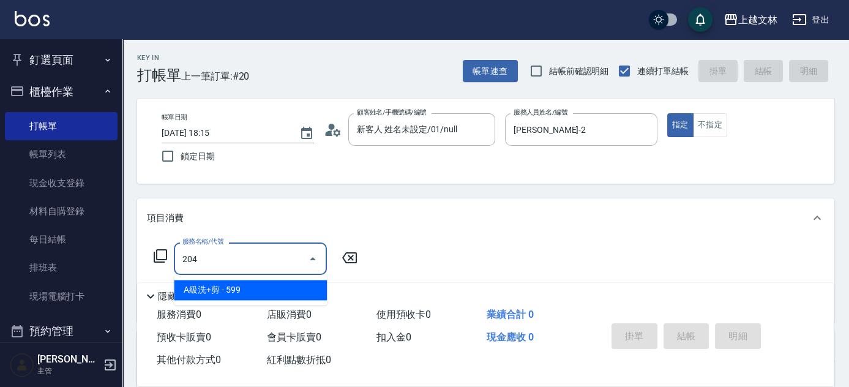
type input "A級洗+剪(204)"
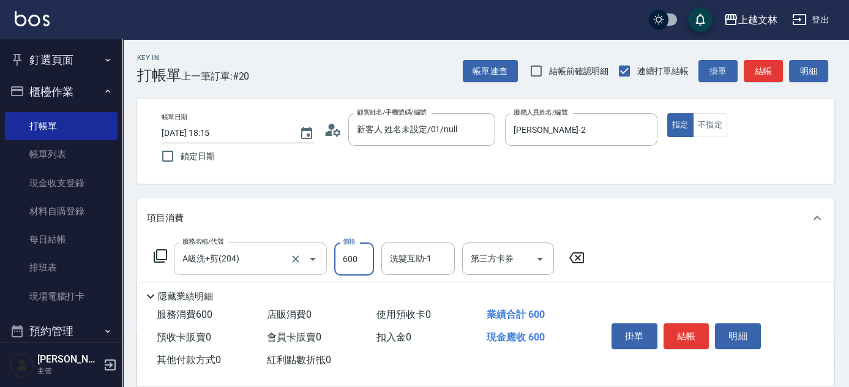
type input "600"
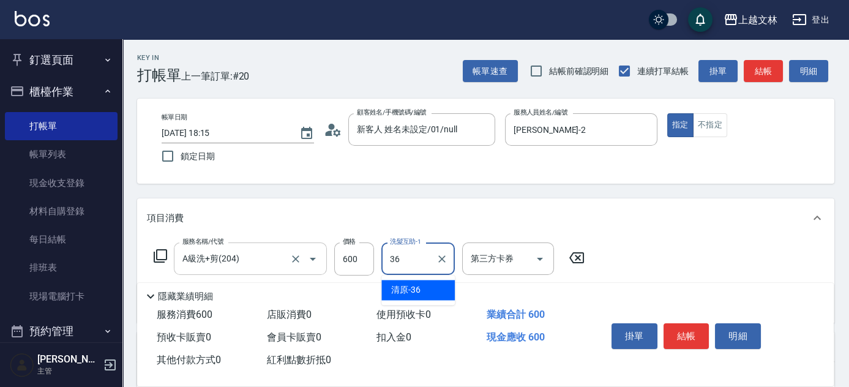
type input "清原-36"
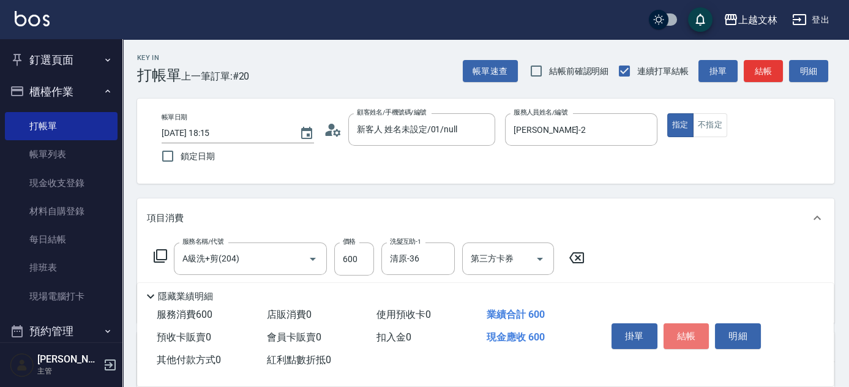
drag, startPoint x: 685, startPoint y: 331, endPoint x: 752, endPoint y: 208, distance: 139.8
click at [685, 331] on button "結帳" at bounding box center [687, 336] width 46 height 26
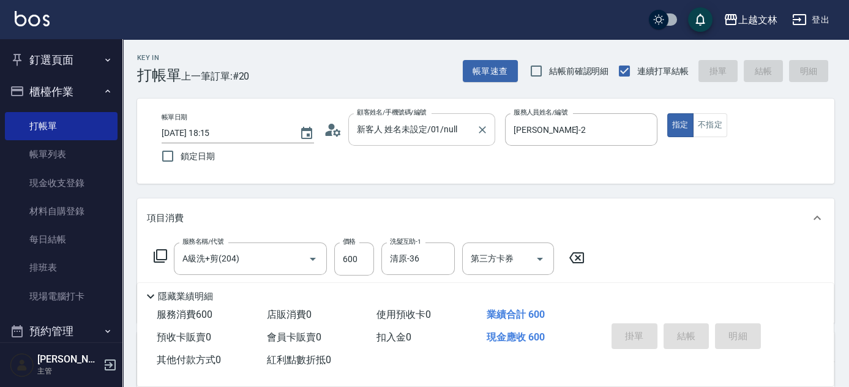
type input "[DATE] 18:45"
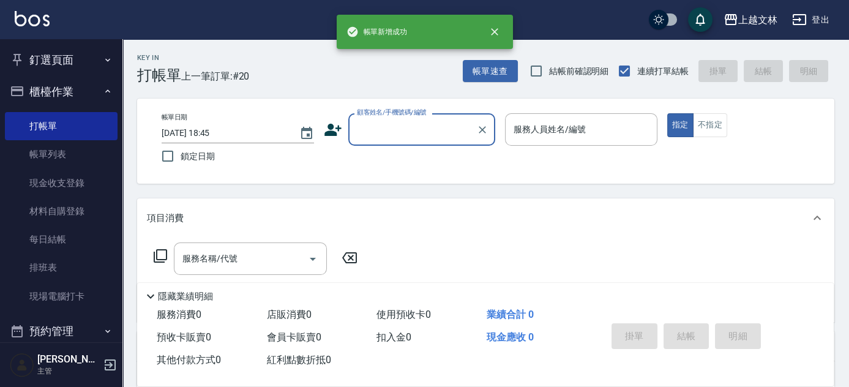
click at [426, 133] on input "顧客姓名/手機號碼/編號" at bounding box center [413, 129] width 118 height 21
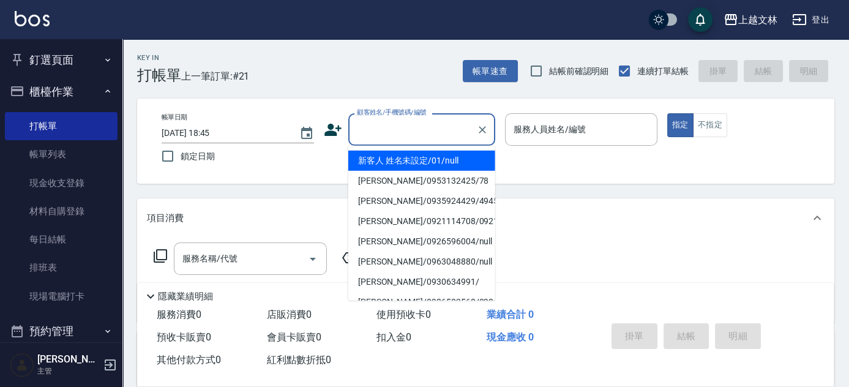
click at [438, 160] on li "新客人 姓名未設定/01/null" at bounding box center [421, 161] width 147 height 20
type input "新客人 姓名未設定/01/null"
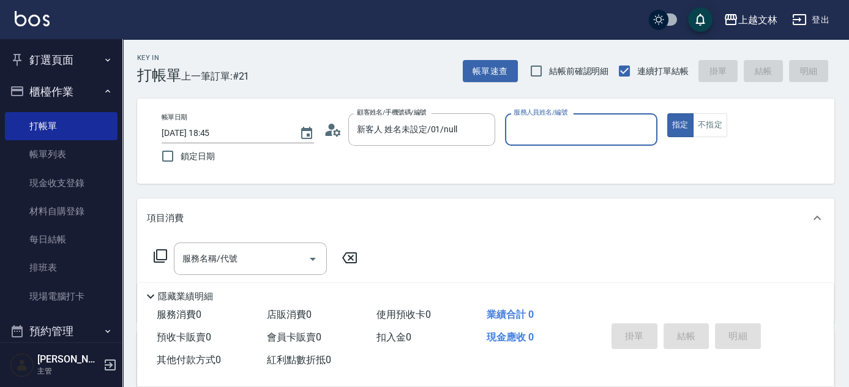
click at [583, 133] on input "服務人員姓名/編號" at bounding box center [581, 129] width 141 height 21
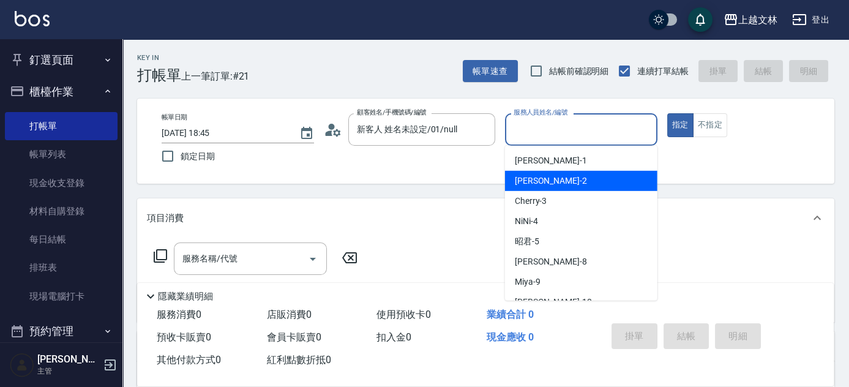
click at [581, 181] on div "[PERSON_NAME] -2" at bounding box center [581, 181] width 152 height 20
type input "[PERSON_NAME]-2"
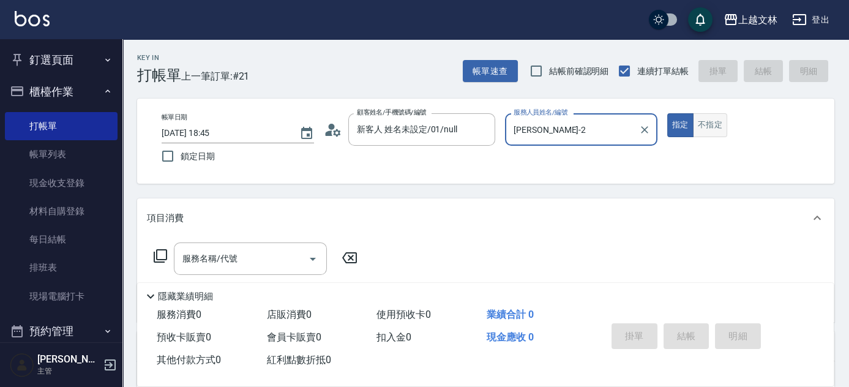
click at [707, 123] on button "不指定" at bounding box center [710, 125] width 34 height 24
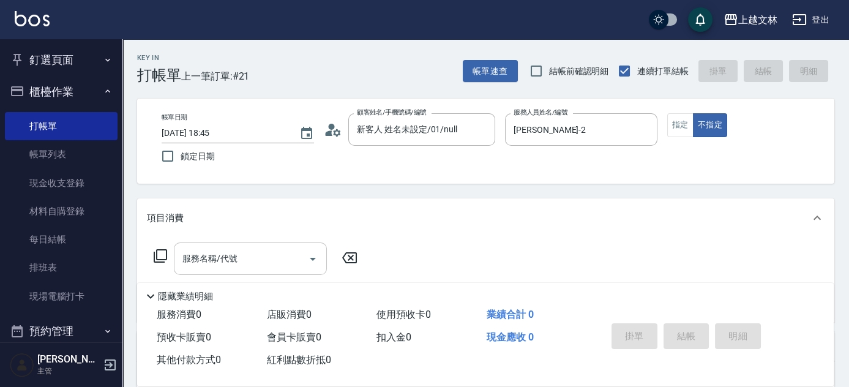
click at [225, 251] on input "服務名稱/代號" at bounding box center [241, 258] width 124 height 21
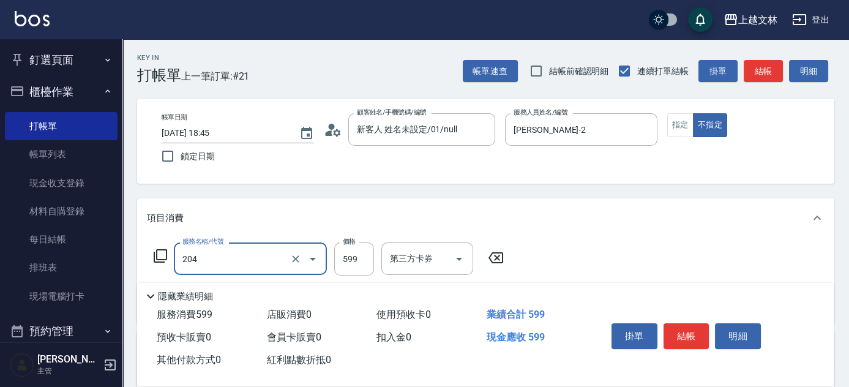
type input "A級洗+剪(204)"
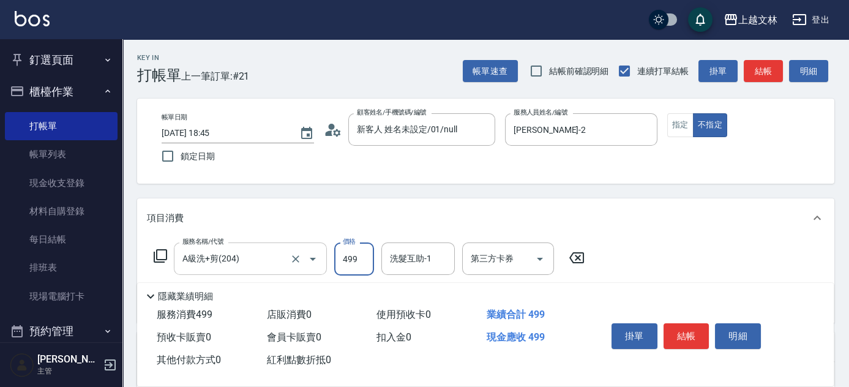
type input "499"
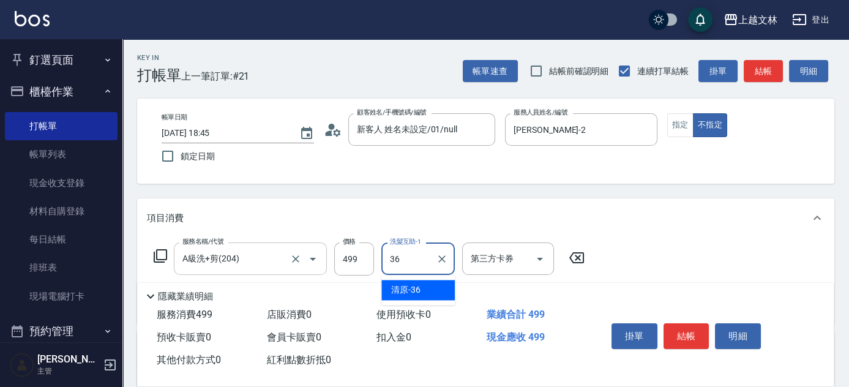
type input "清原-36"
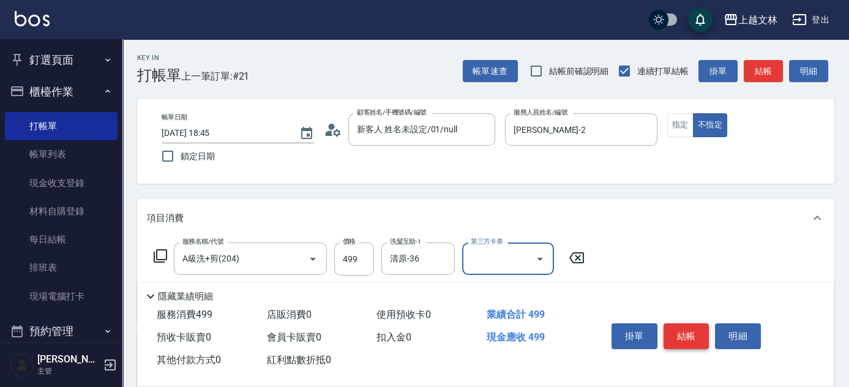
click at [680, 332] on button "結帳" at bounding box center [687, 336] width 46 height 26
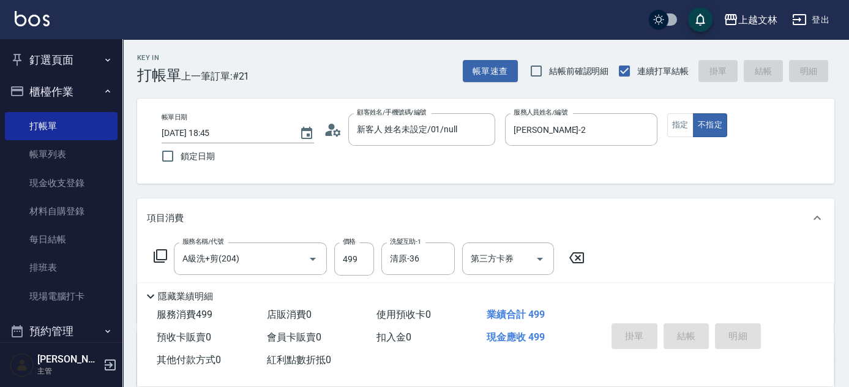
type input "[DATE] 18:46"
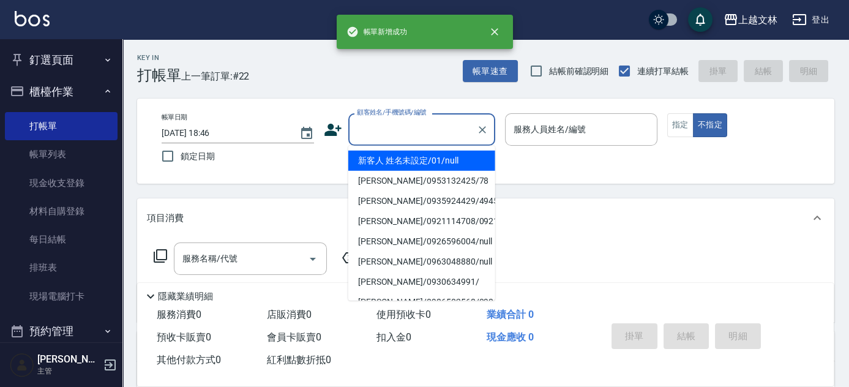
click at [411, 124] on input "顧客姓名/手機號碼/編號" at bounding box center [413, 129] width 118 height 21
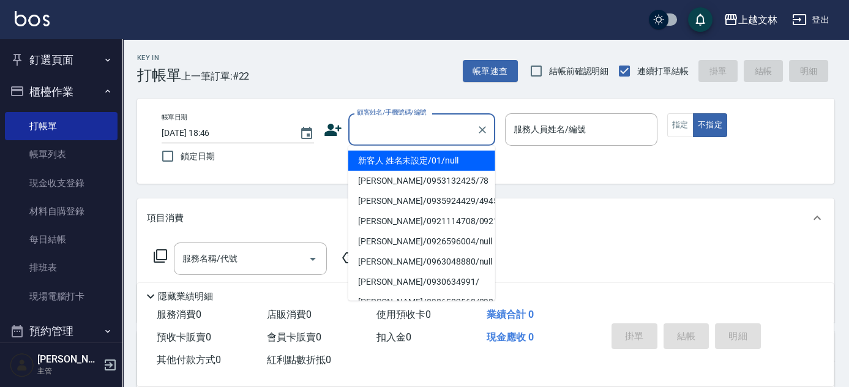
click at [420, 160] on li "新客人 姓名未設定/01/null" at bounding box center [421, 161] width 147 height 20
type input "新客人 姓名未設定/01/null"
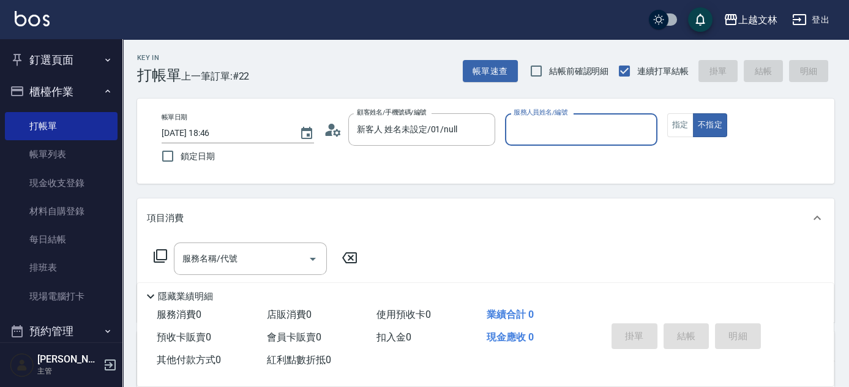
click at [612, 127] on input "服務人員姓名/編號" at bounding box center [581, 129] width 141 height 21
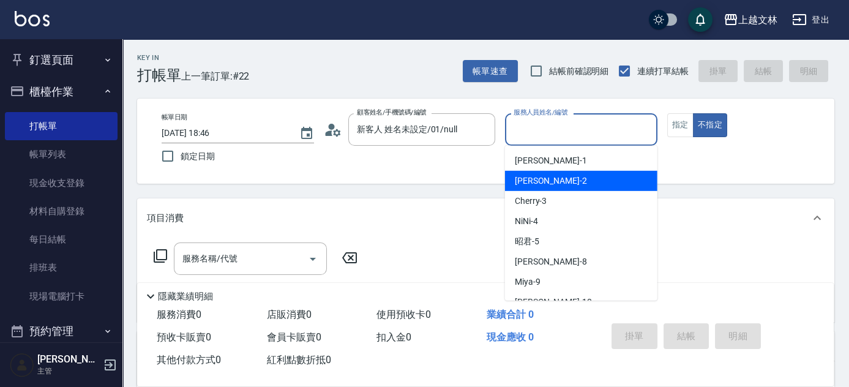
click at [599, 182] on div "[PERSON_NAME] -2" at bounding box center [581, 181] width 152 height 20
type input "[PERSON_NAME]-2"
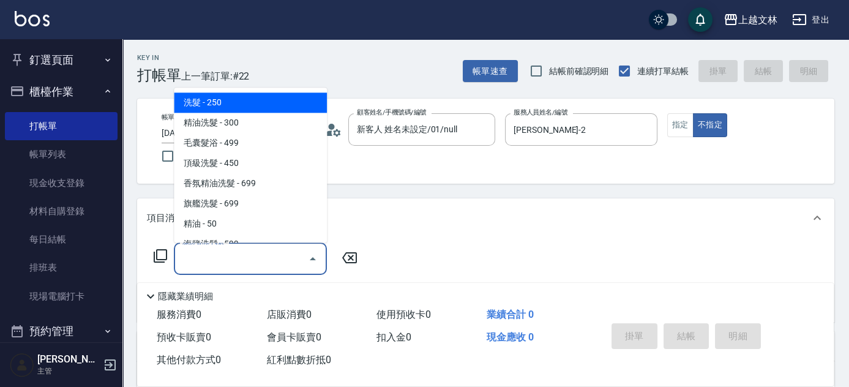
click at [224, 261] on div "服務名稱/代號 服務名稱/代號" at bounding box center [250, 258] width 153 height 32
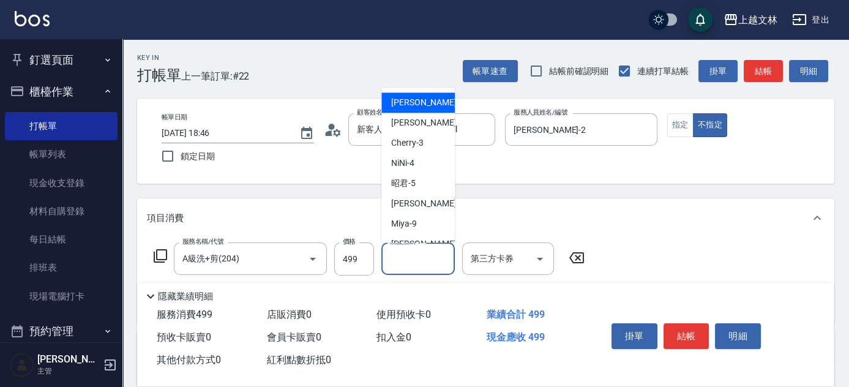
click at [423, 252] on div "洗髮互助-1 洗髮互助-1" at bounding box center [417, 258] width 73 height 32
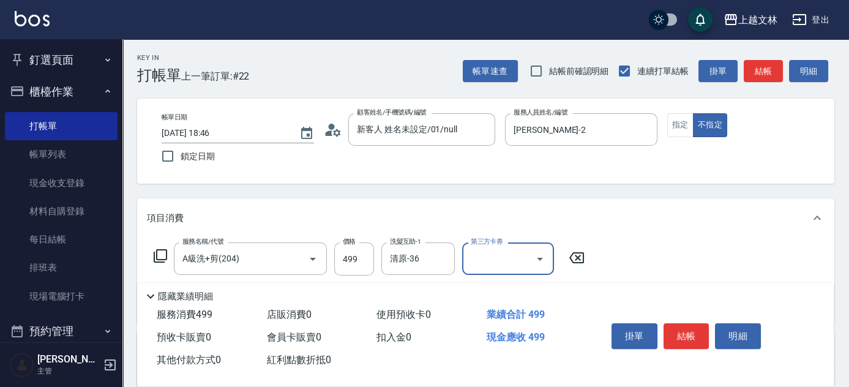
click at [693, 326] on button "結帳" at bounding box center [687, 336] width 46 height 26
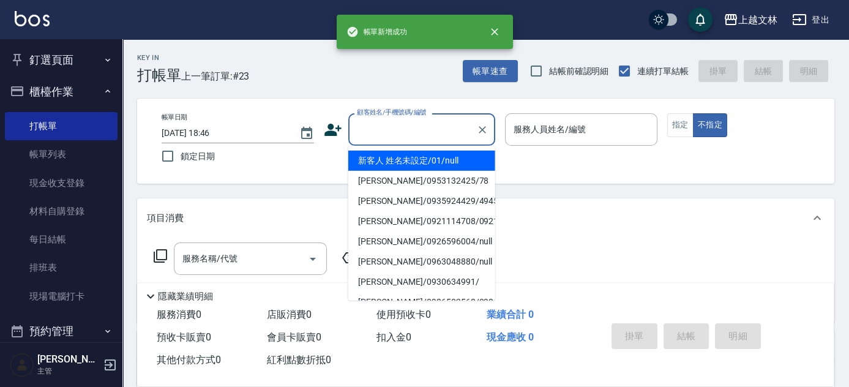
click at [399, 124] on input "顧客姓名/手機號碼/編號" at bounding box center [413, 129] width 118 height 21
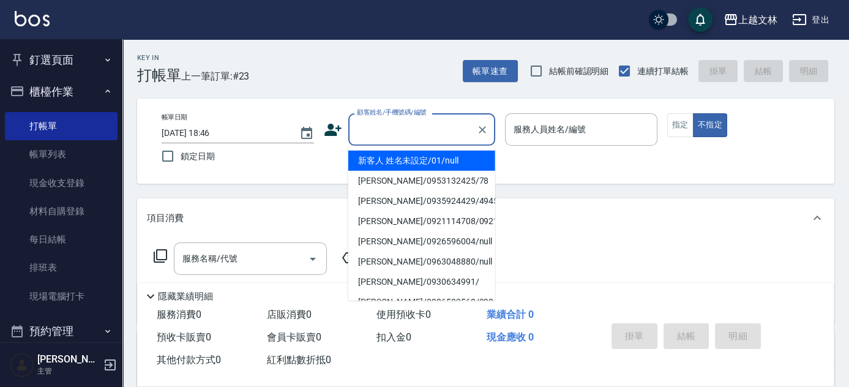
click at [410, 156] on li "新客人 姓名未設定/01/null" at bounding box center [421, 161] width 147 height 20
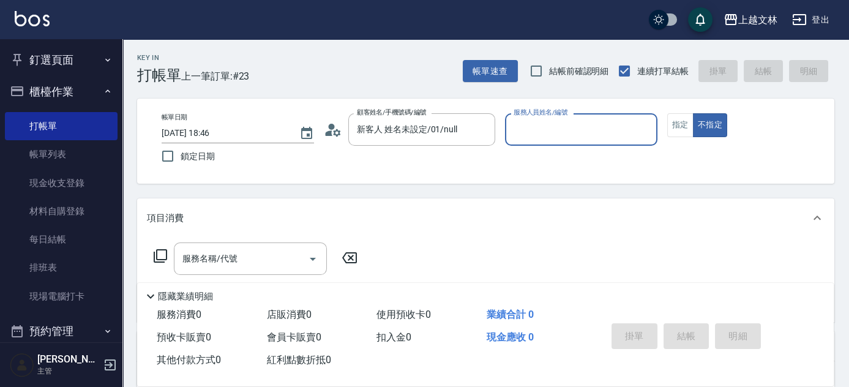
click at [546, 127] on input "服務人員姓名/編號" at bounding box center [581, 129] width 141 height 21
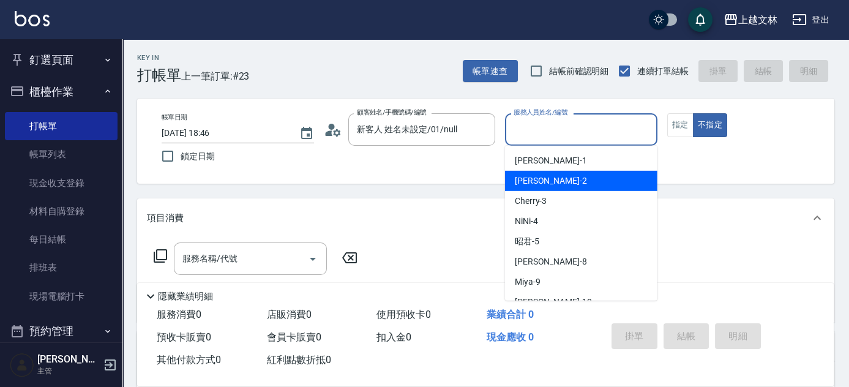
click at [555, 179] on div "[PERSON_NAME] -2" at bounding box center [581, 181] width 152 height 20
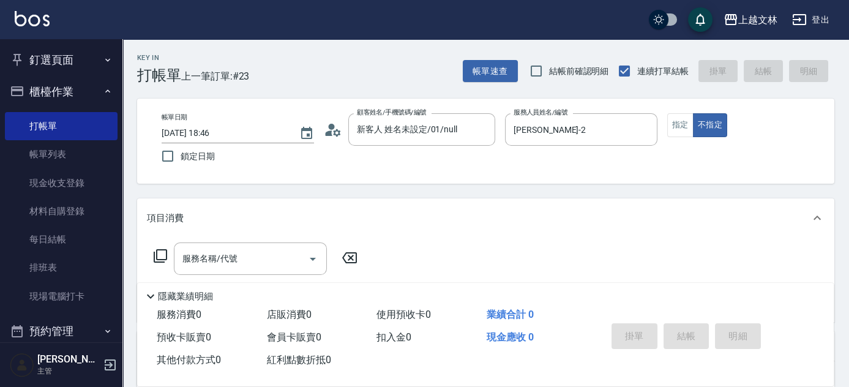
click at [157, 256] on icon at bounding box center [160, 256] width 15 height 15
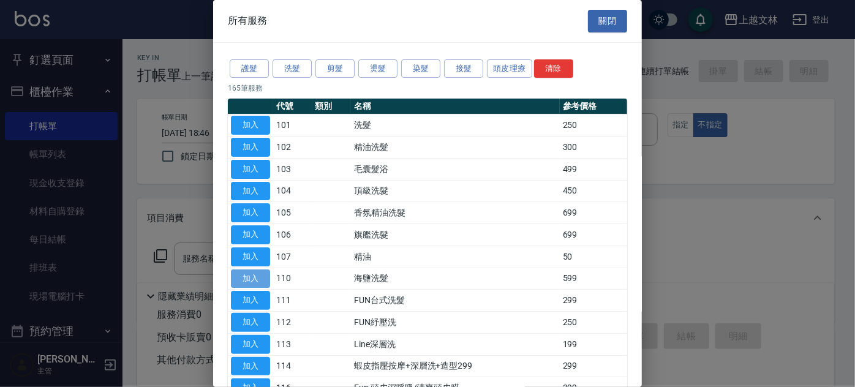
click at [263, 277] on button "加入" at bounding box center [250, 278] width 39 height 19
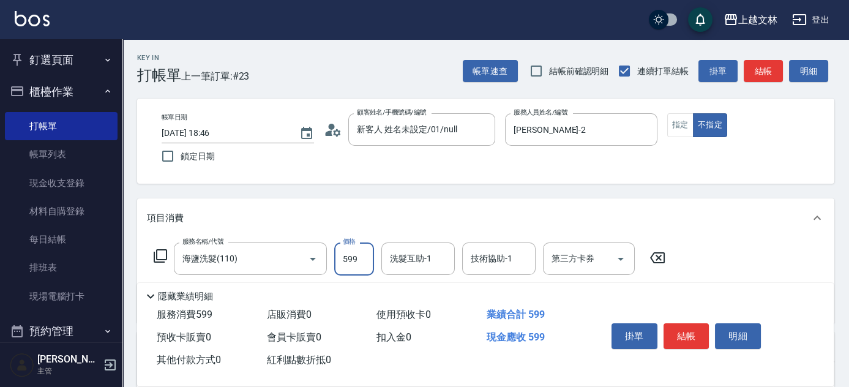
click at [350, 260] on input "599" at bounding box center [354, 258] width 40 height 33
click at [686, 331] on button "結帳" at bounding box center [687, 336] width 46 height 26
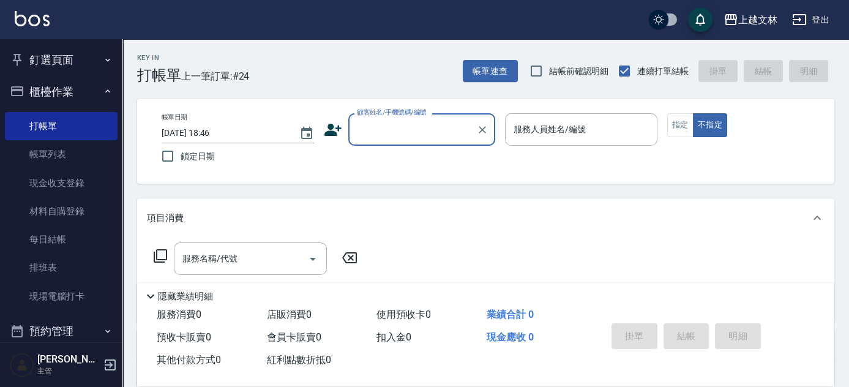
click at [407, 132] on input "顧客姓名/手機號碼/編號" at bounding box center [413, 129] width 118 height 21
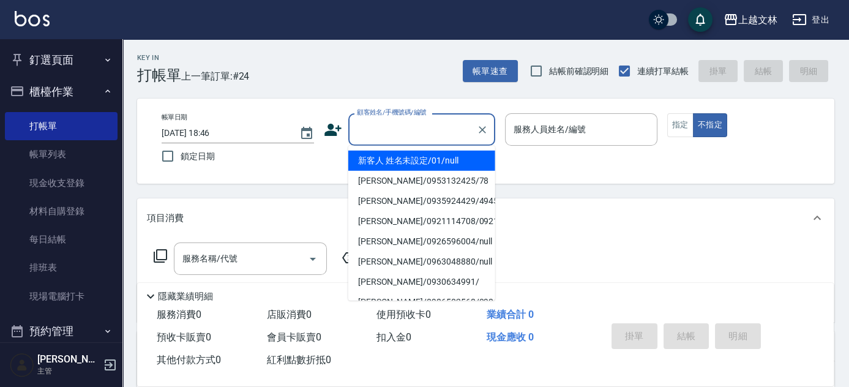
click at [448, 168] on li "新客人 姓名未設定/01/null" at bounding box center [421, 161] width 147 height 20
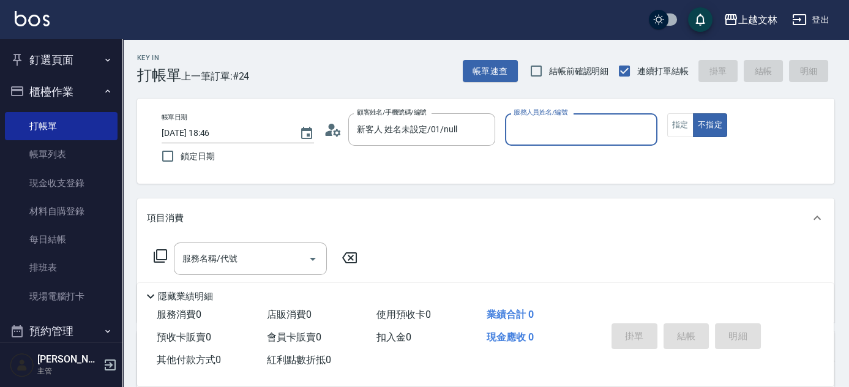
click at [594, 137] on input "服務人員姓名/編號" at bounding box center [581, 129] width 141 height 21
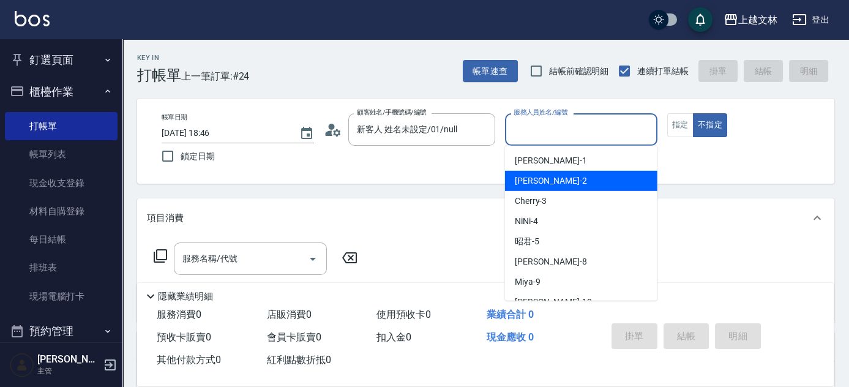
click at [609, 182] on div "[PERSON_NAME] -2" at bounding box center [581, 181] width 152 height 20
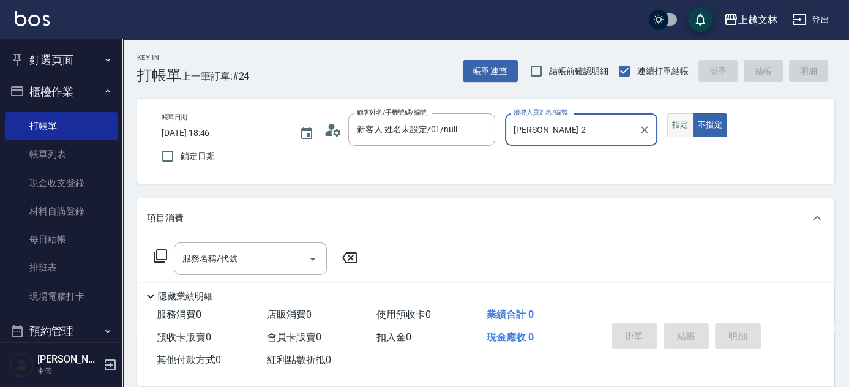
click at [680, 118] on button "指定" at bounding box center [680, 125] width 26 height 24
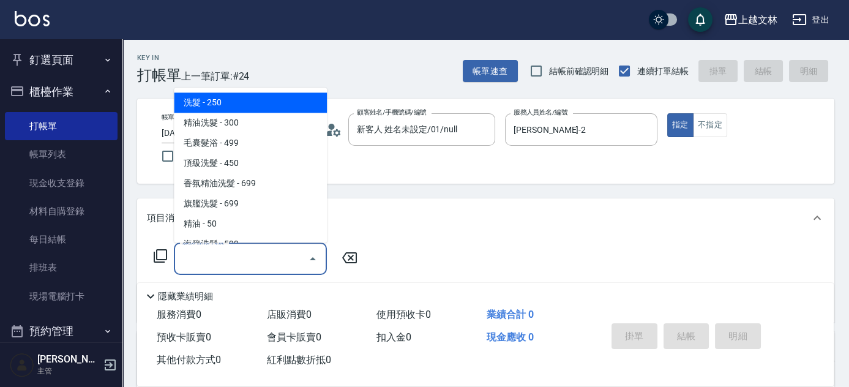
click at [239, 254] on input "服務名稱/代號" at bounding box center [241, 258] width 124 height 21
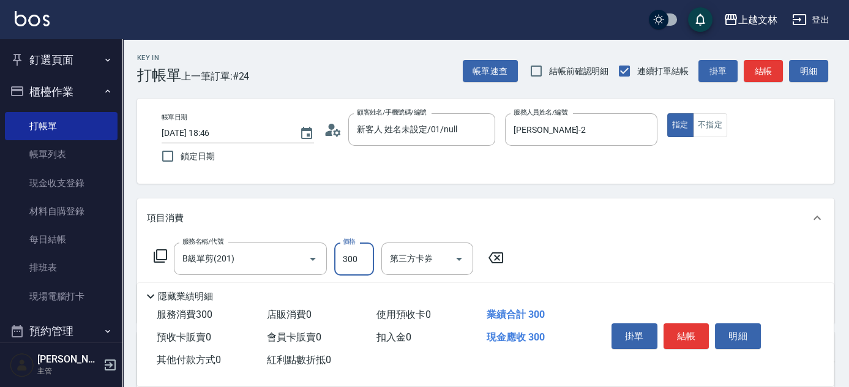
click at [157, 256] on icon at bounding box center [160, 255] width 13 height 13
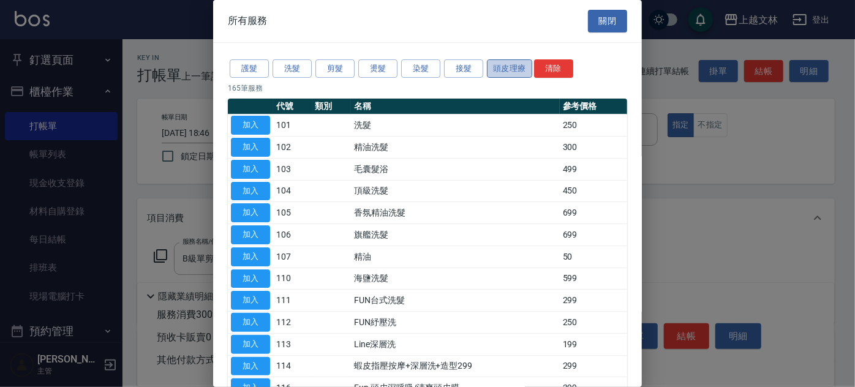
click at [503, 66] on button "頭皮理療" at bounding box center [509, 68] width 45 height 19
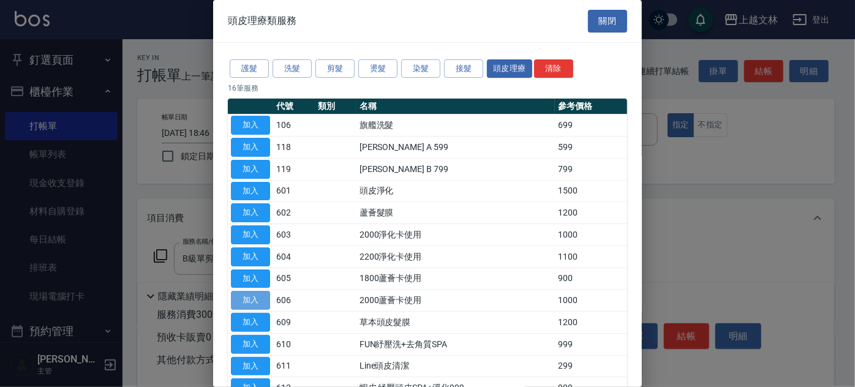
click at [253, 298] on button "加入" at bounding box center [250, 300] width 39 height 19
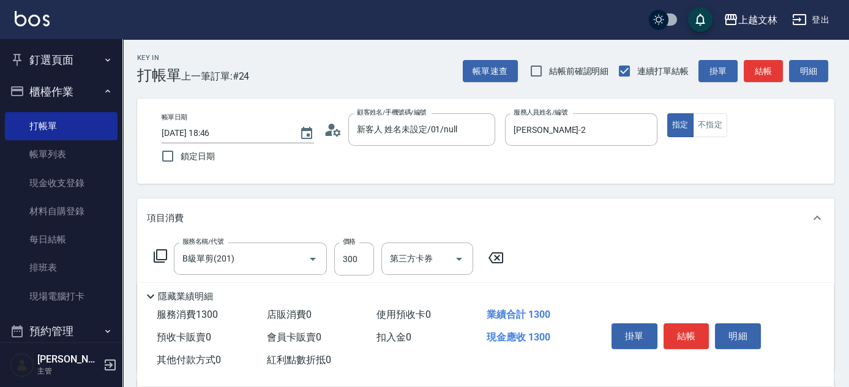
click at [162, 256] on icon at bounding box center [160, 256] width 15 height 15
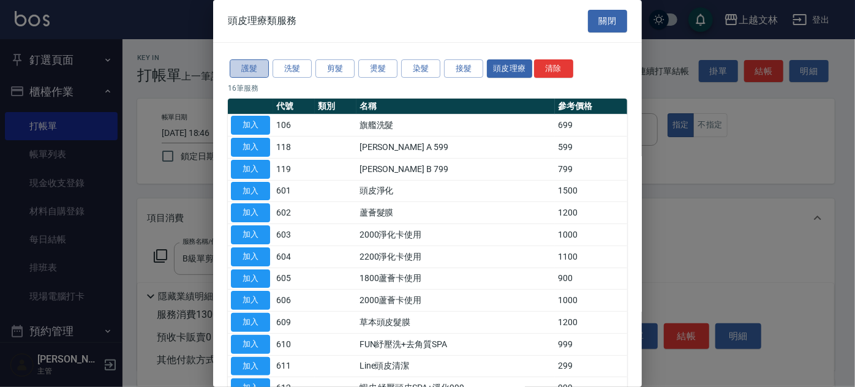
click at [254, 72] on button "護髮" at bounding box center [249, 68] width 39 height 19
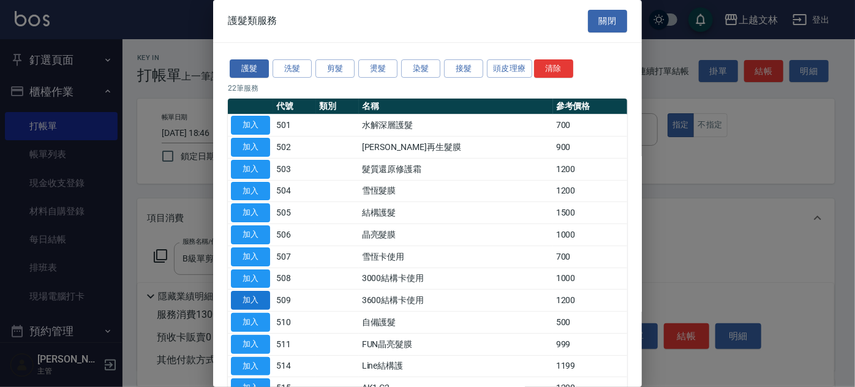
click at [258, 300] on button "加入" at bounding box center [250, 300] width 39 height 19
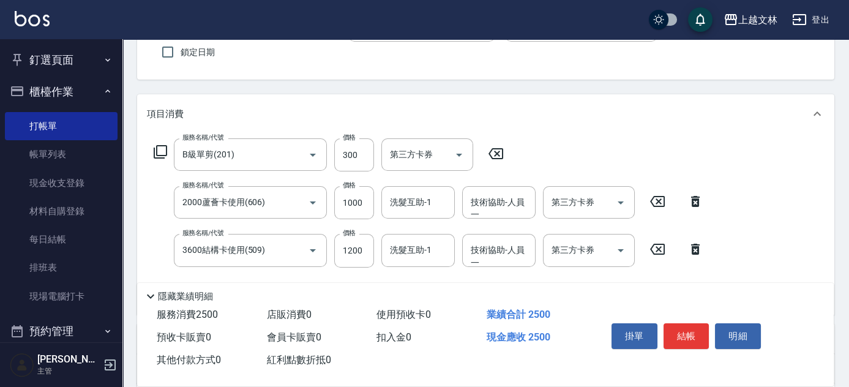
scroll to position [111, 0]
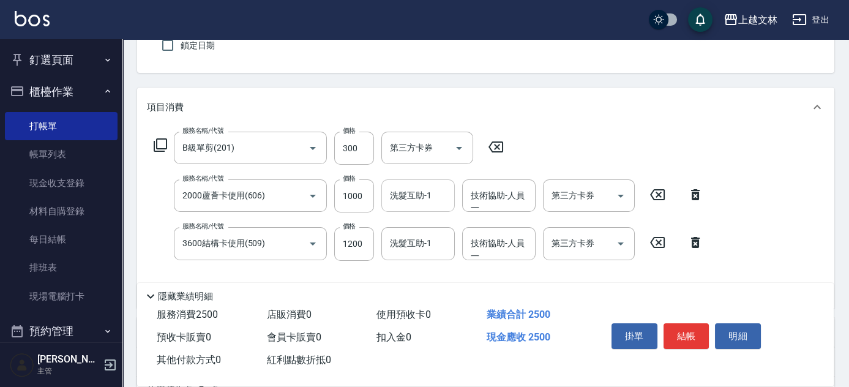
click at [427, 201] on input "洗髮互助-1" at bounding box center [418, 195] width 62 height 21
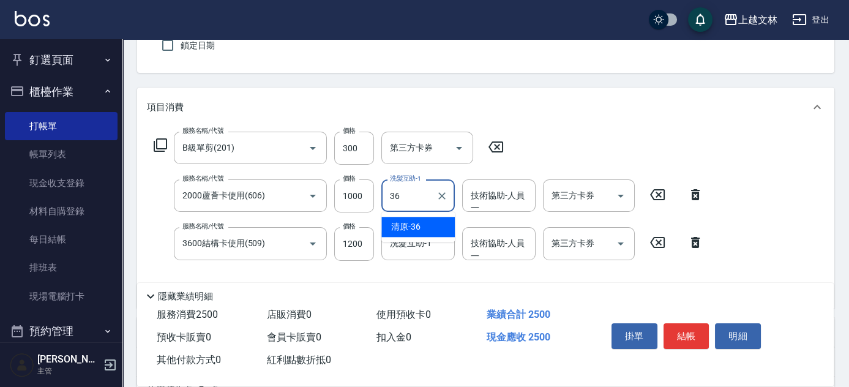
click at [432, 225] on div "清原 -36" at bounding box center [417, 227] width 73 height 20
click at [493, 197] on input "技術協助-人員一" at bounding box center [499, 195] width 62 height 21
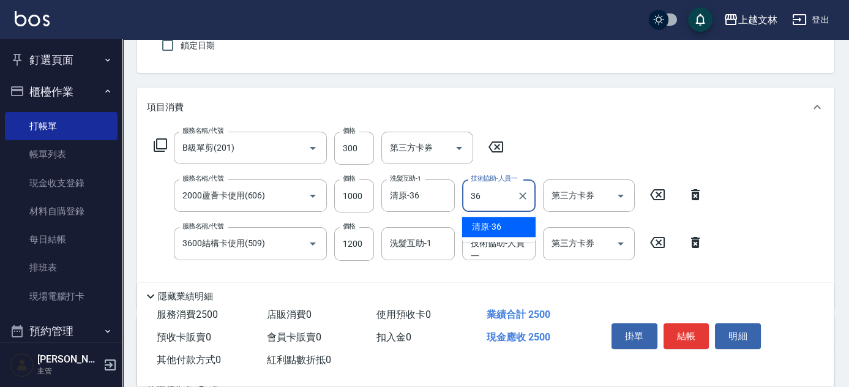
drag, startPoint x: 493, startPoint y: 220, endPoint x: 524, endPoint y: 217, distance: 31.4
click at [494, 220] on span "清原 -36" at bounding box center [486, 226] width 29 height 13
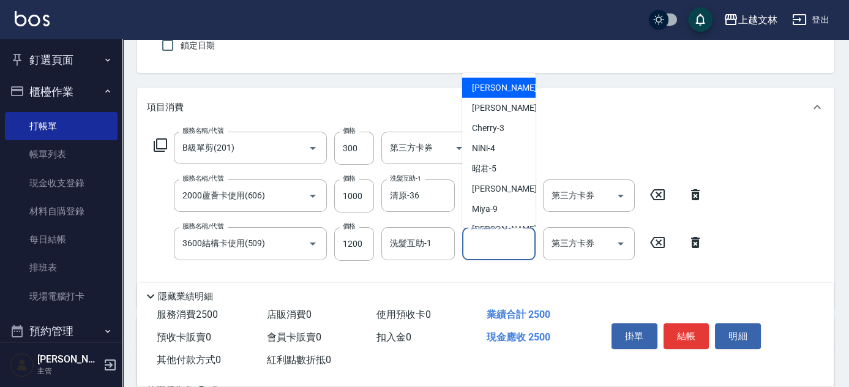
click at [511, 238] on div "技術協助-人員一 技術協助-人員[PERSON_NAME]" at bounding box center [498, 243] width 73 height 32
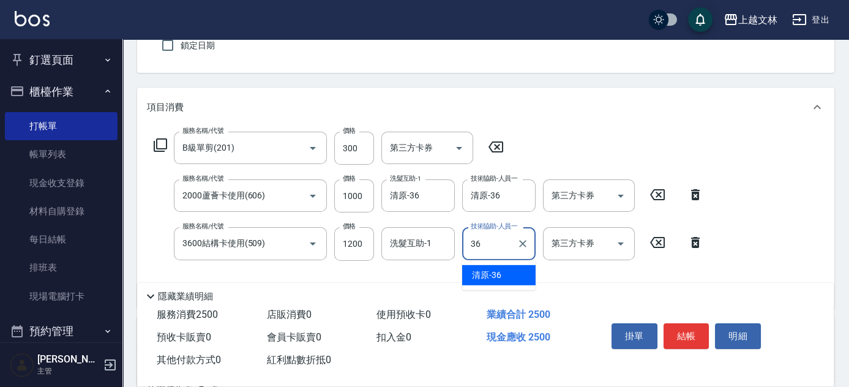
click at [514, 271] on div "清原 -36" at bounding box center [498, 275] width 73 height 20
click at [625, 192] on icon "Open" at bounding box center [621, 196] width 15 height 15
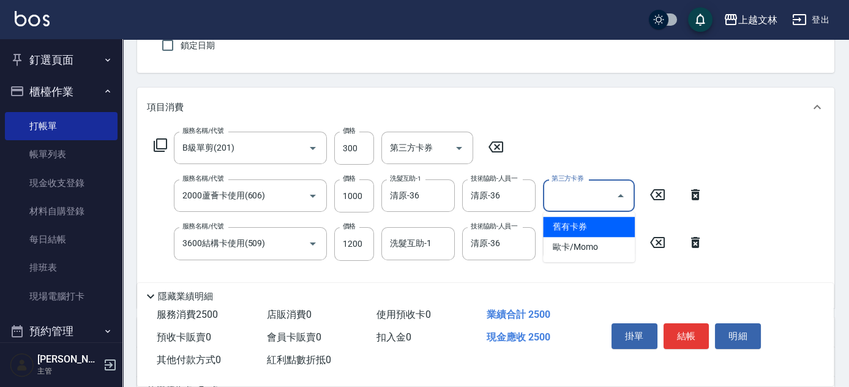
click at [615, 217] on span "舊有卡券" at bounding box center [589, 227] width 92 height 20
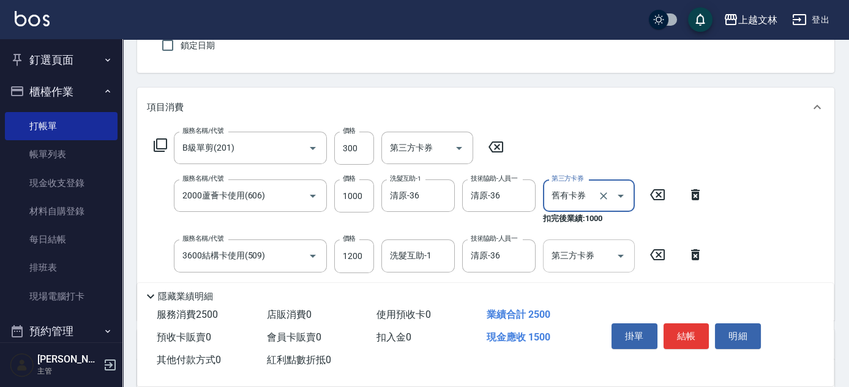
click at [618, 253] on icon "Open" at bounding box center [621, 256] width 15 height 15
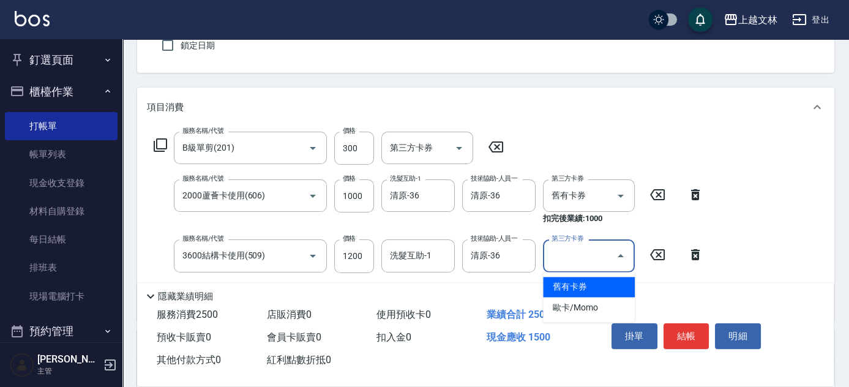
click at [610, 283] on span "舊有卡券" at bounding box center [589, 287] width 92 height 20
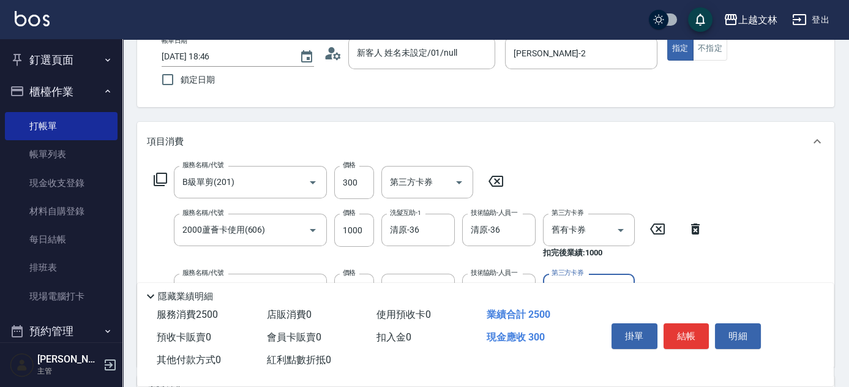
scroll to position [167, 0]
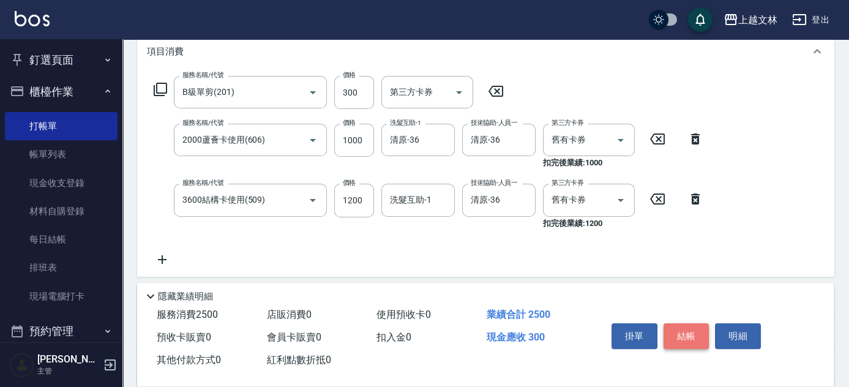
click at [694, 336] on button "結帳" at bounding box center [687, 336] width 46 height 26
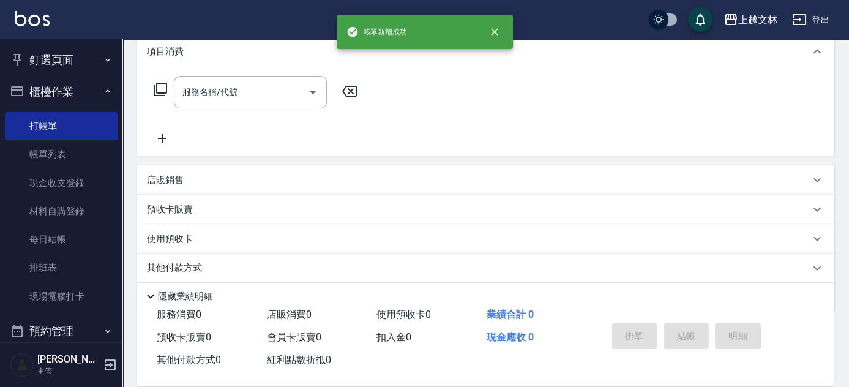
scroll to position [0, 0]
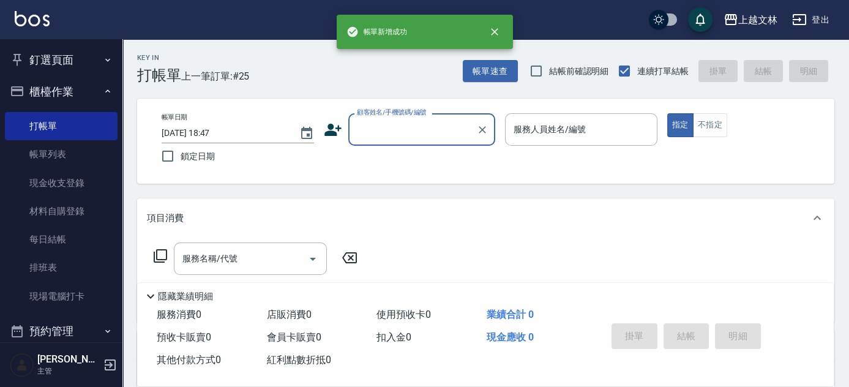
click at [419, 132] on input "顧客姓名/手機號碼/編號" at bounding box center [413, 129] width 118 height 21
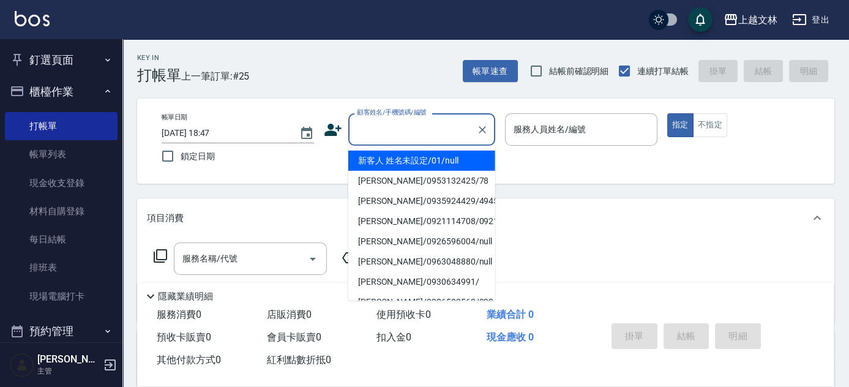
click at [441, 161] on li "新客人 姓名未設定/01/null" at bounding box center [421, 161] width 147 height 20
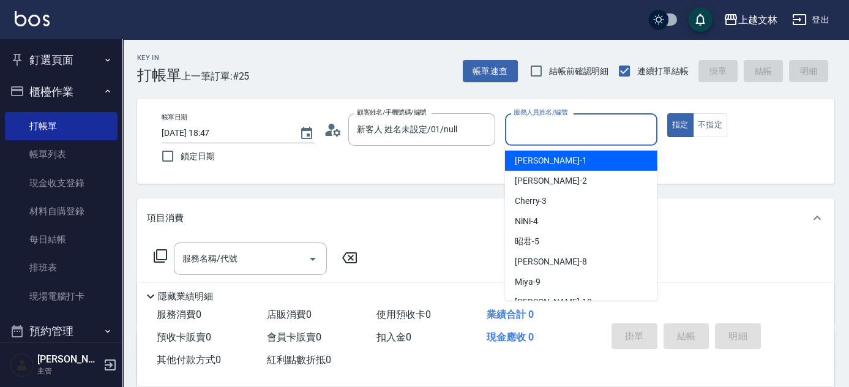
click at [568, 123] on input "服務人員姓名/編號" at bounding box center [581, 129] width 141 height 21
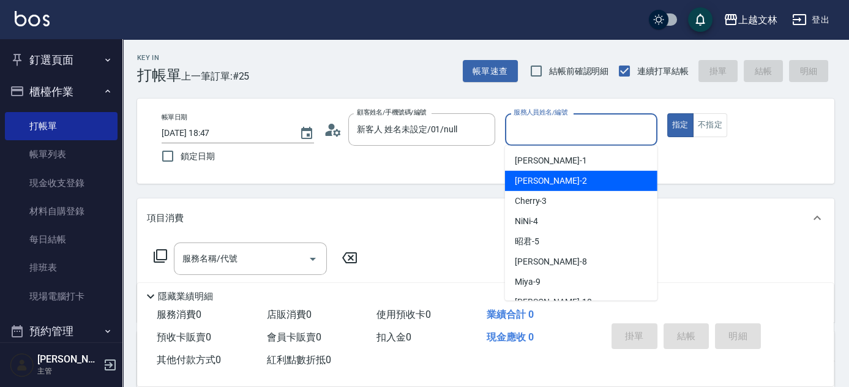
click at [569, 178] on div "[PERSON_NAME] -2" at bounding box center [581, 181] width 152 height 20
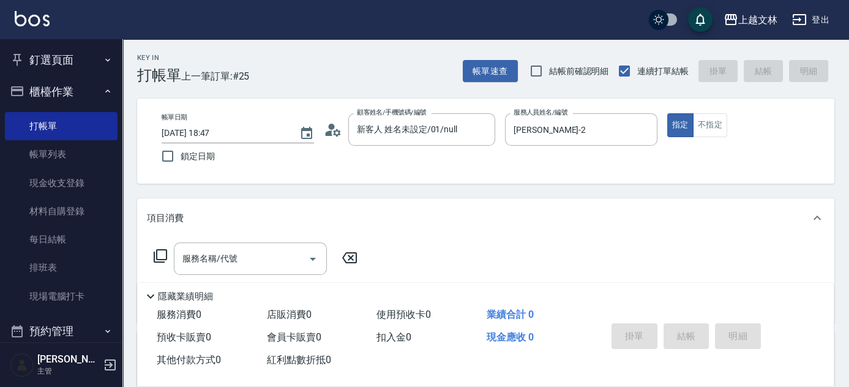
click at [165, 256] on icon at bounding box center [160, 256] width 15 height 15
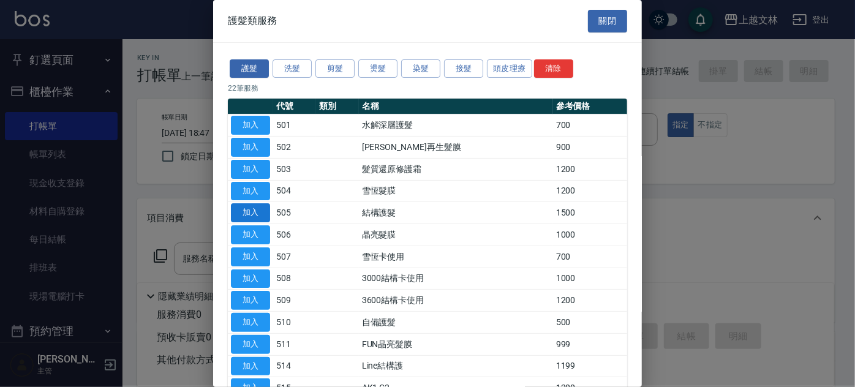
click at [254, 210] on button "加入" at bounding box center [250, 212] width 39 height 19
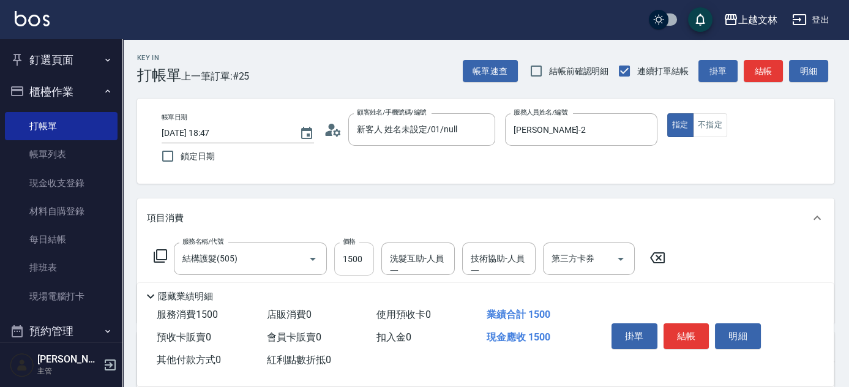
click at [354, 263] on input "1500" at bounding box center [354, 258] width 40 height 33
click at [692, 336] on button "結帳" at bounding box center [687, 336] width 46 height 26
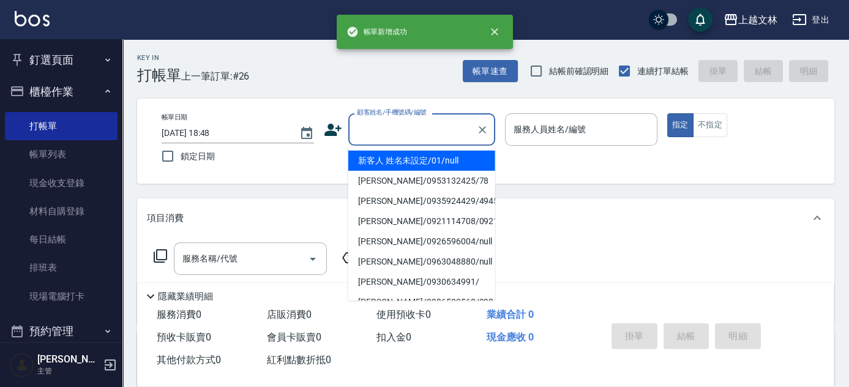
click at [407, 130] on input "顧客姓名/手機號碼/編號" at bounding box center [413, 129] width 118 height 21
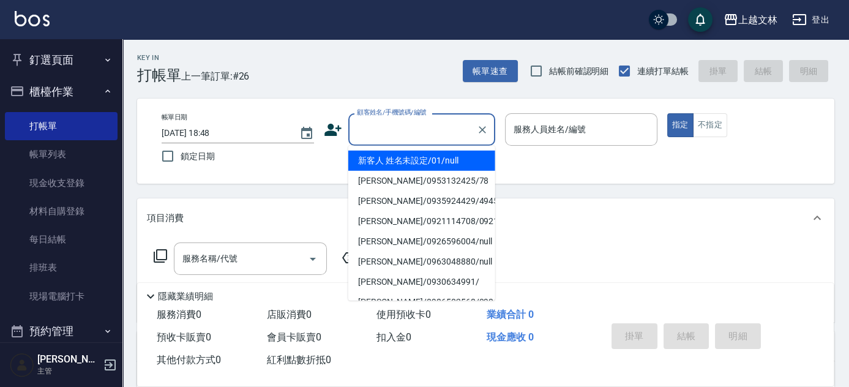
click at [417, 156] on li "新客人 姓名未設定/01/null" at bounding box center [421, 161] width 147 height 20
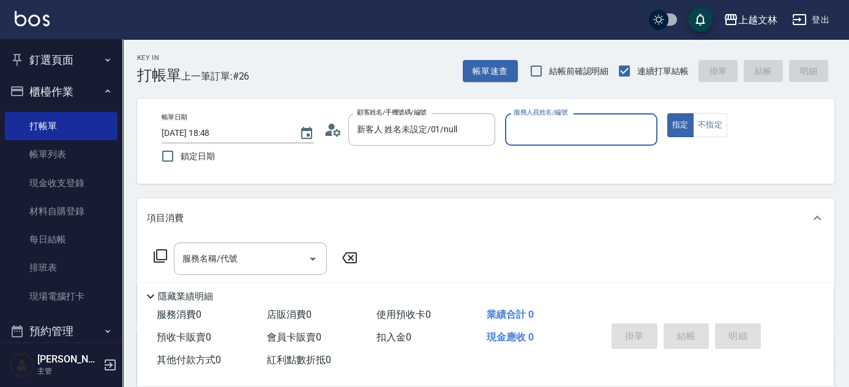
click at [573, 127] on input "服務人員姓名/編號" at bounding box center [581, 129] width 141 height 21
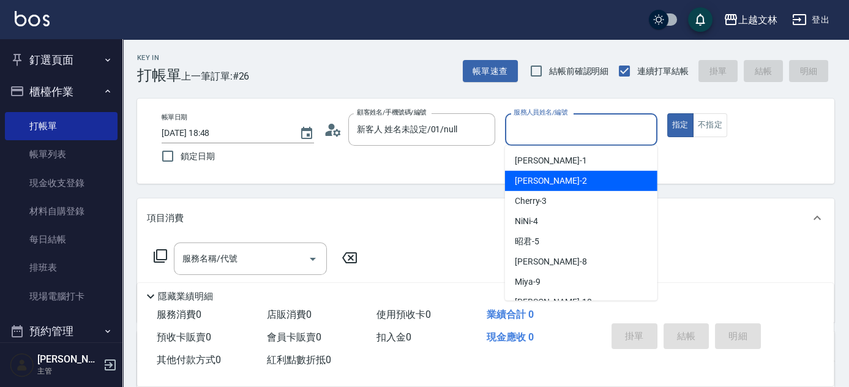
click at [581, 179] on div "[PERSON_NAME] -2" at bounding box center [581, 181] width 152 height 20
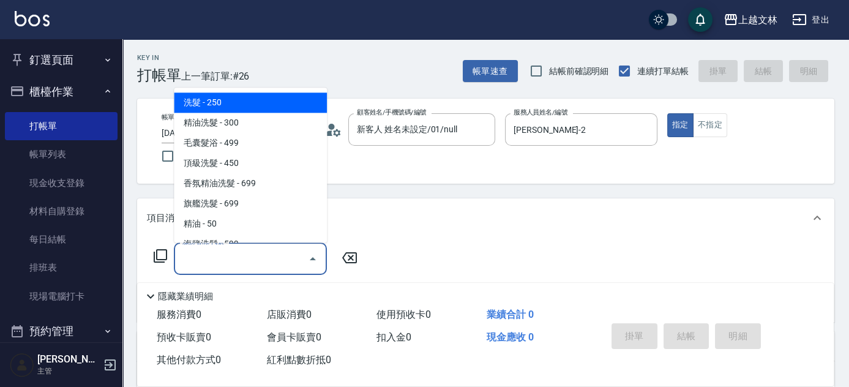
click at [246, 252] on input "服務名稱/代號" at bounding box center [241, 258] width 124 height 21
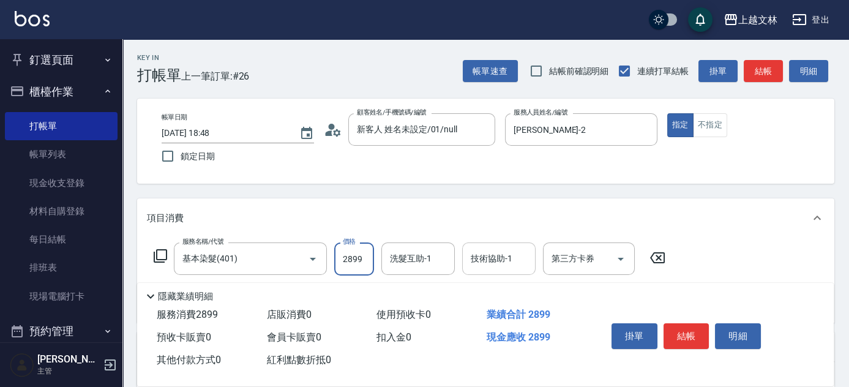
click at [489, 257] on div "技術協助-1 技術協助-1" at bounding box center [498, 258] width 73 height 32
click at [691, 329] on button "結帳" at bounding box center [687, 336] width 46 height 26
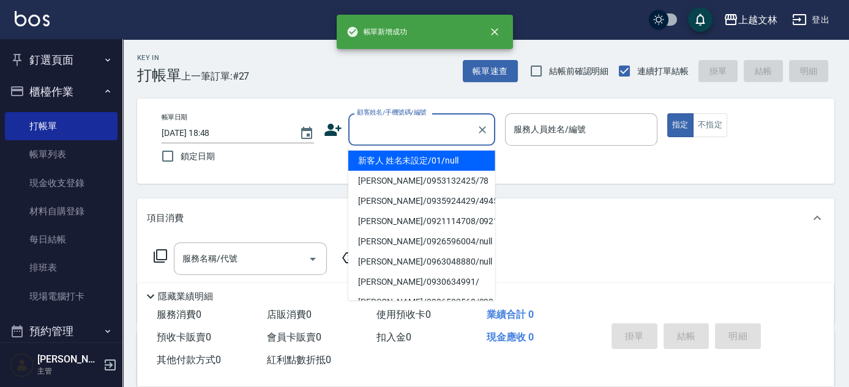
click at [406, 132] on input "顧客姓名/手機號碼/編號" at bounding box center [413, 129] width 118 height 21
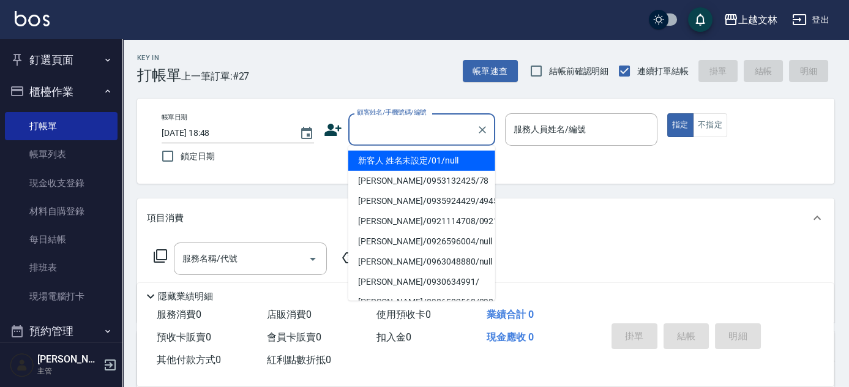
click at [415, 159] on li "新客人 姓名未設定/01/null" at bounding box center [421, 161] width 147 height 20
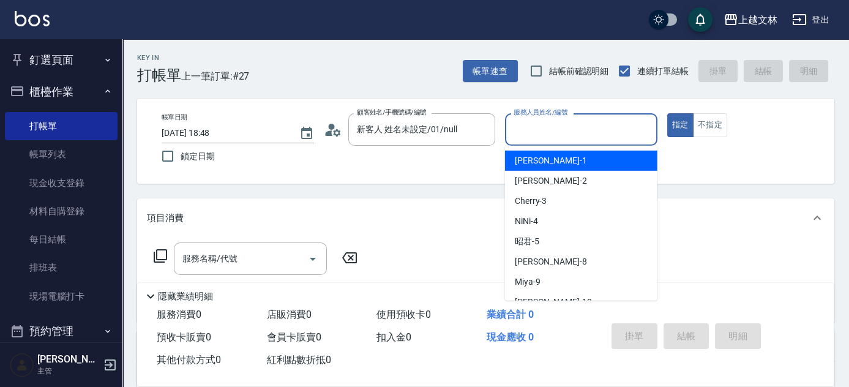
click at [603, 129] on input "服務人員姓名/編號" at bounding box center [581, 129] width 141 height 21
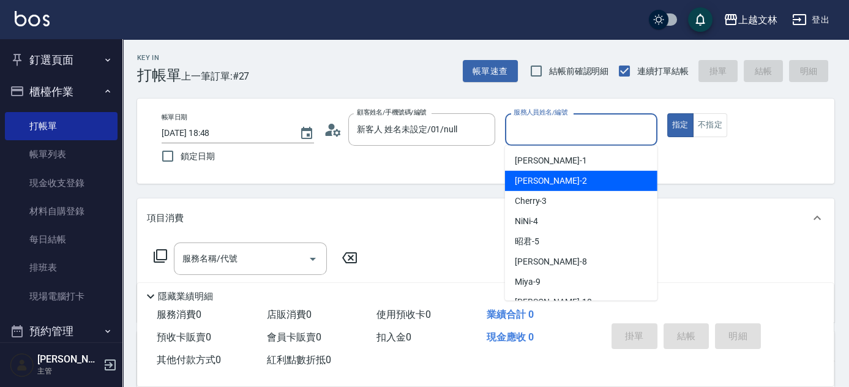
click at [592, 180] on div "[PERSON_NAME] -2" at bounding box center [581, 181] width 152 height 20
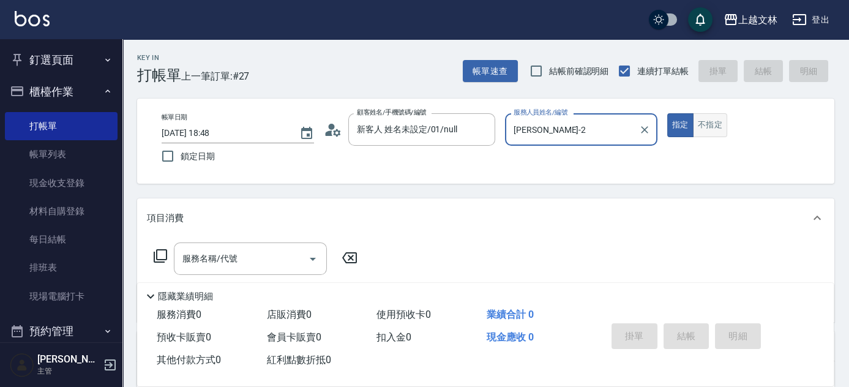
click at [712, 125] on button "不指定" at bounding box center [710, 125] width 34 height 24
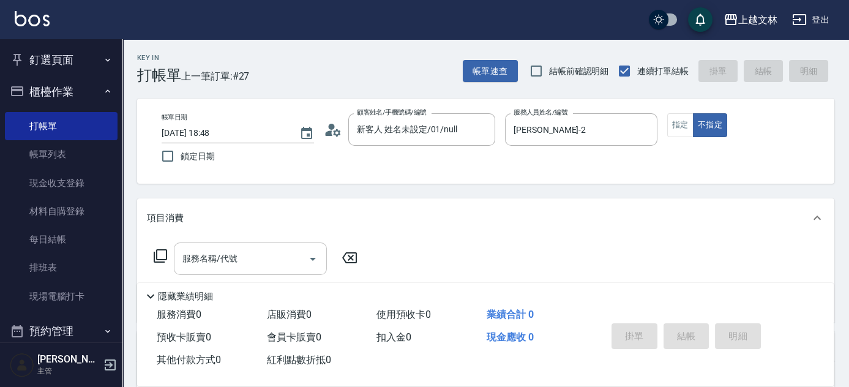
click at [274, 261] on input "服務名稱/代號" at bounding box center [241, 258] width 124 height 21
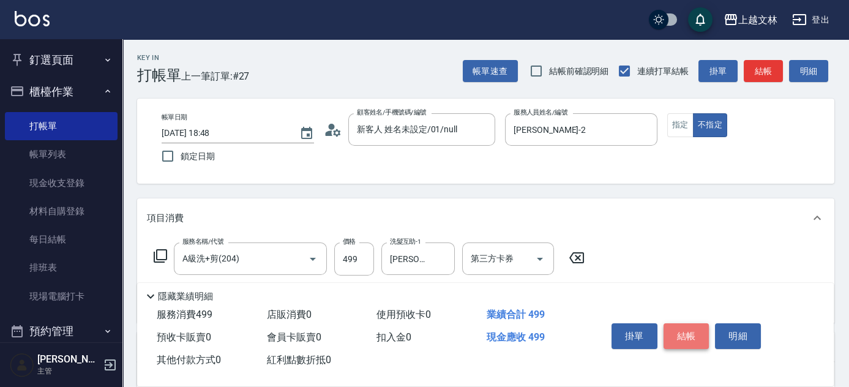
click at [688, 329] on button "結帳" at bounding box center [687, 336] width 46 height 26
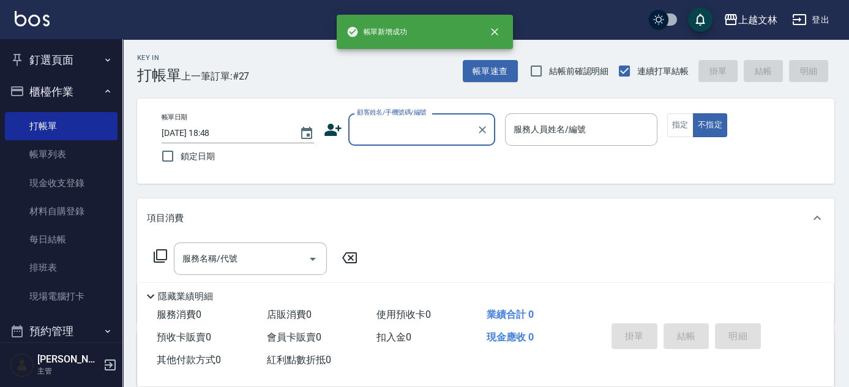
click at [391, 132] on input "顧客姓名/手機號碼/編號" at bounding box center [413, 129] width 118 height 21
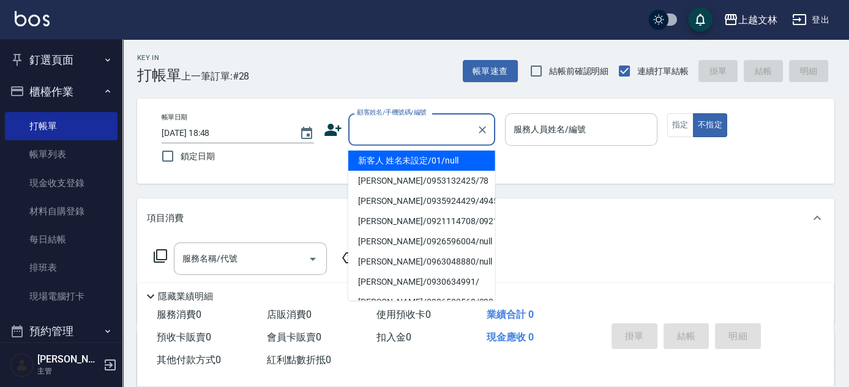
click at [418, 166] on li "新客人 姓名未設定/01/null" at bounding box center [421, 161] width 147 height 20
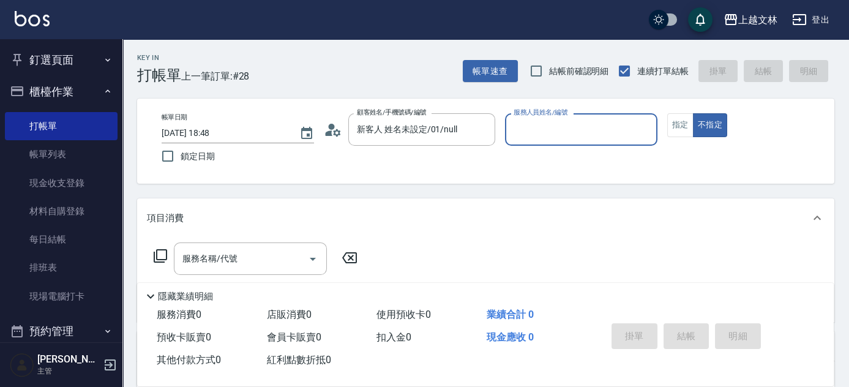
click at [544, 131] on input "服務人員姓名/編號" at bounding box center [581, 129] width 141 height 21
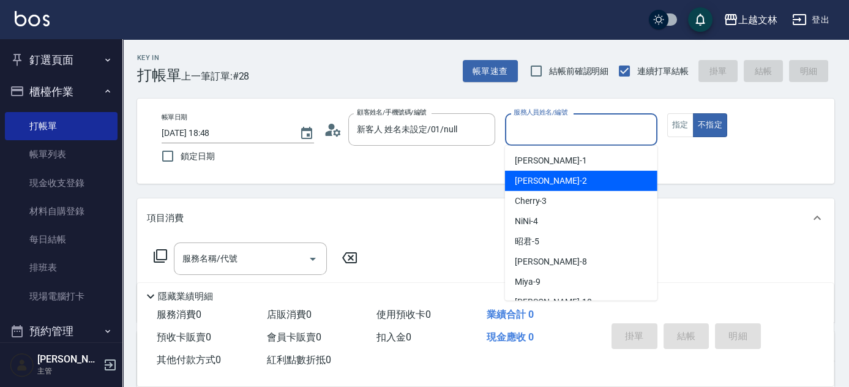
drag, startPoint x: 549, startPoint y: 178, endPoint x: 708, endPoint y: 145, distance: 162.6
click at [549, 178] on span "[PERSON_NAME] -2" at bounding box center [551, 181] width 72 height 13
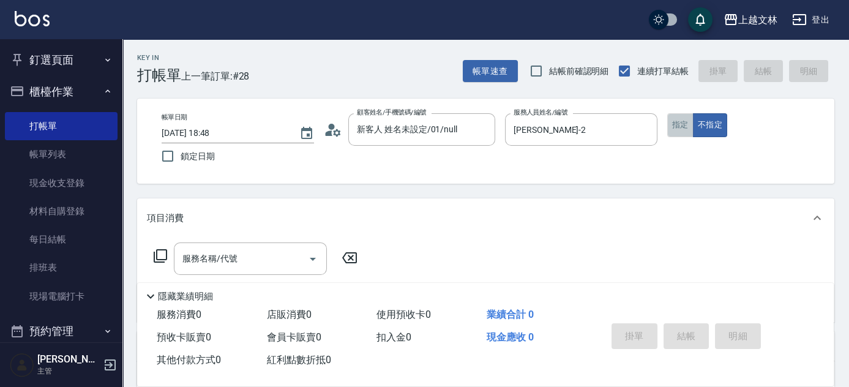
click at [674, 125] on button "指定" at bounding box center [680, 125] width 26 height 24
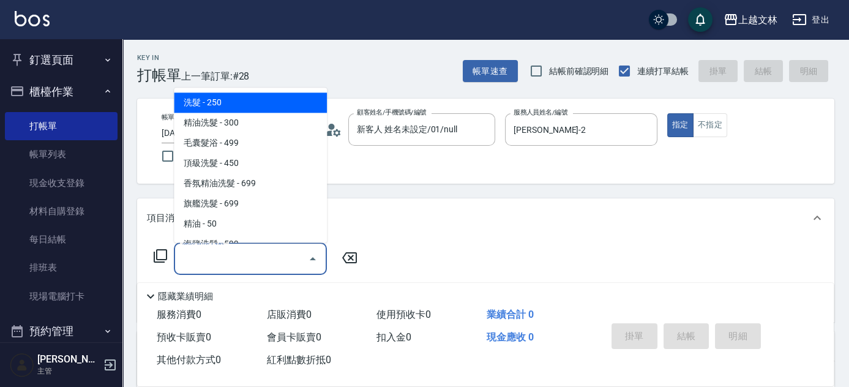
drag, startPoint x: 255, startPoint y: 259, endPoint x: 260, endPoint y: 252, distance: 8.5
click at [256, 259] on input "服務名稱/代號" at bounding box center [241, 258] width 124 height 21
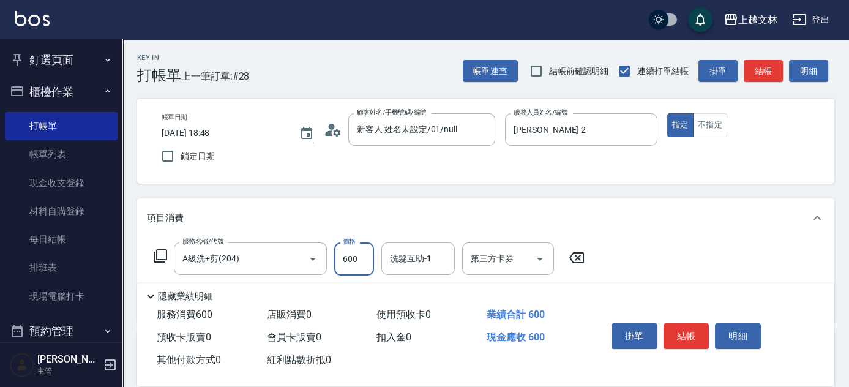
click at [684, 328] on button "結帳" at bounding box center [687, 336] width 46 height 26
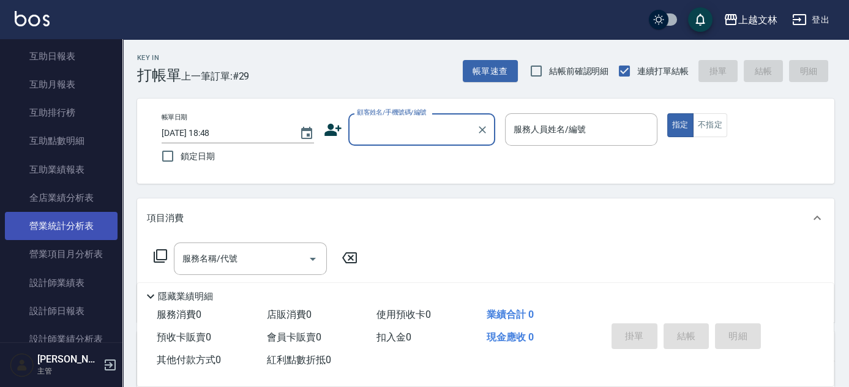
scroll to position [445, 0]
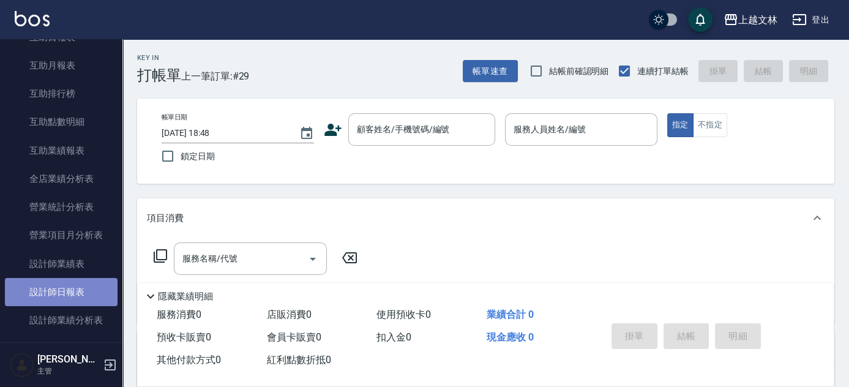
click at [76, 288] on link "設計師日報表" at bounding box center [61, 292] width 113 height 28
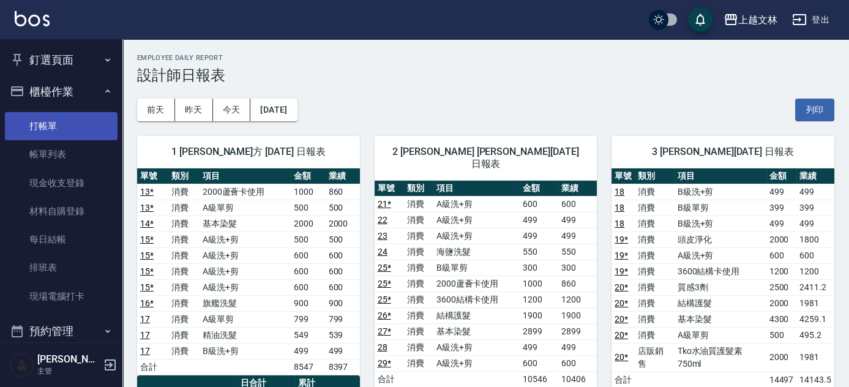
click at [66, 122] on link "打帳單" at bounding box center [61, 126] width 113 height 28
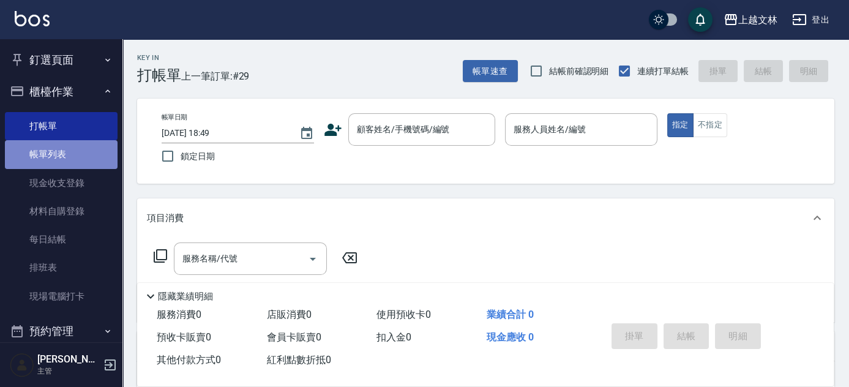
click at [63, 147] on link "帳單列表" at bounding box center [61, 154] width 113 height 28
click at [37, 155] on link "帳單列表" at bounding box center [61, 154] width 113 height 28
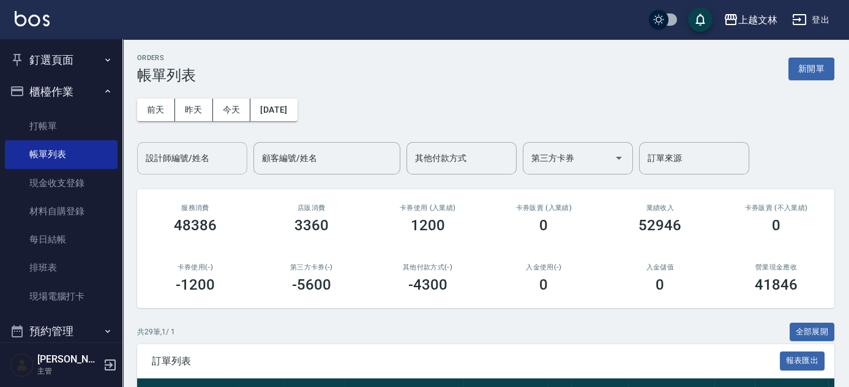
click at [204, 154] on div "設計師編號/姓名 設計師編號/姓名" at bounding box center [192, 158] width 110 height 32
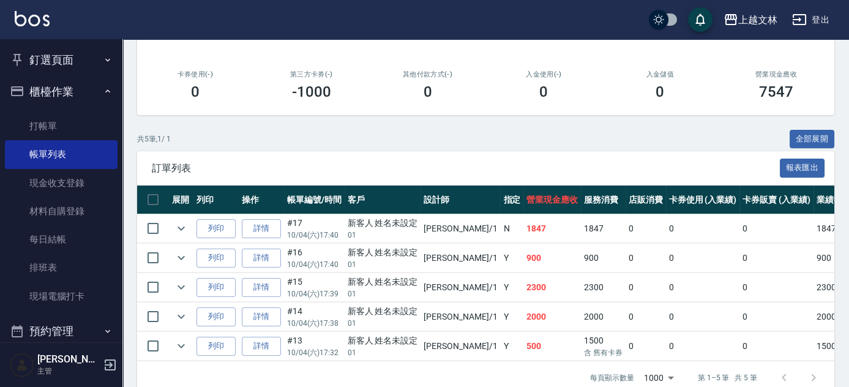
scroll to position [221, 0]
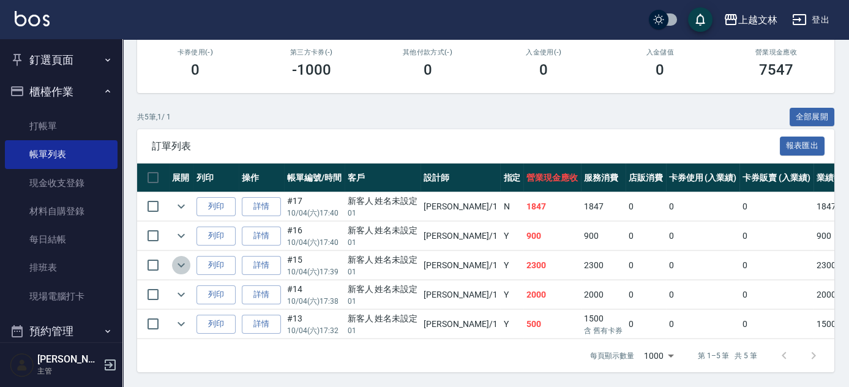
click at [179, 263] on icon "expand row" at bounding box center [181, 265] width 7 height 4
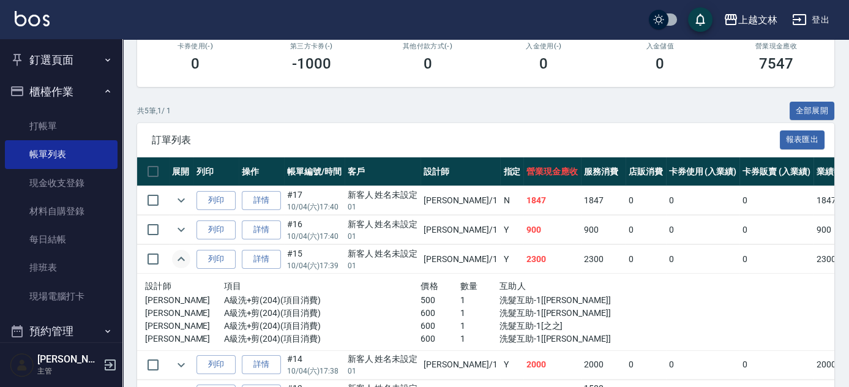
click at [179, 257] on icon "expand row" at bounding box center [181, 259] width 15 height 15
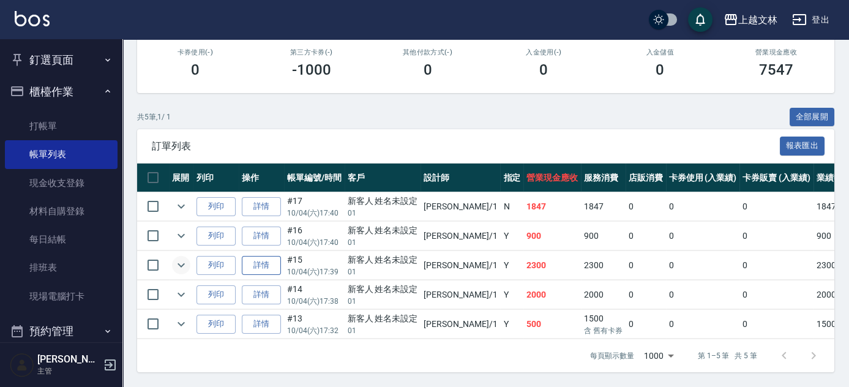
click at [263, 256] on link "詳情" at bounding box center [261, 265] width 39 height 19
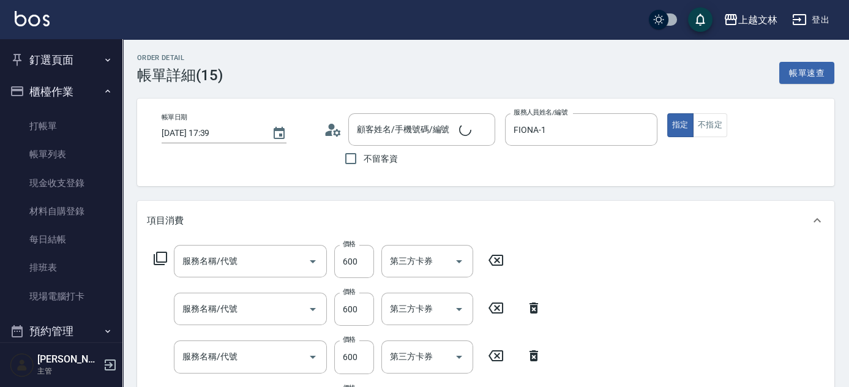
scroll to position [222, 0]
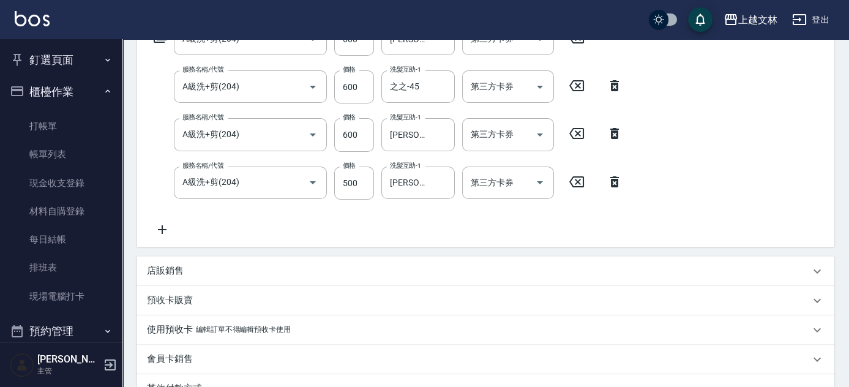
click at [167, 231] on icon at bounding box center [162, 229] width 31 height 15
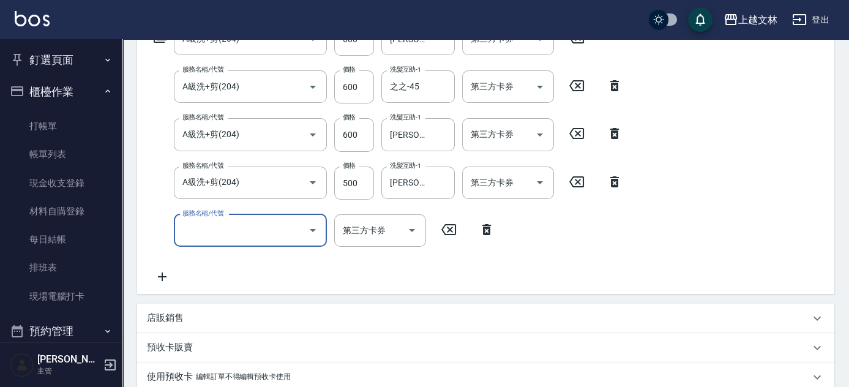
click at [219, 241] on div "服務名稱/代號" at bounding box center [250, 230] width 153 height 32
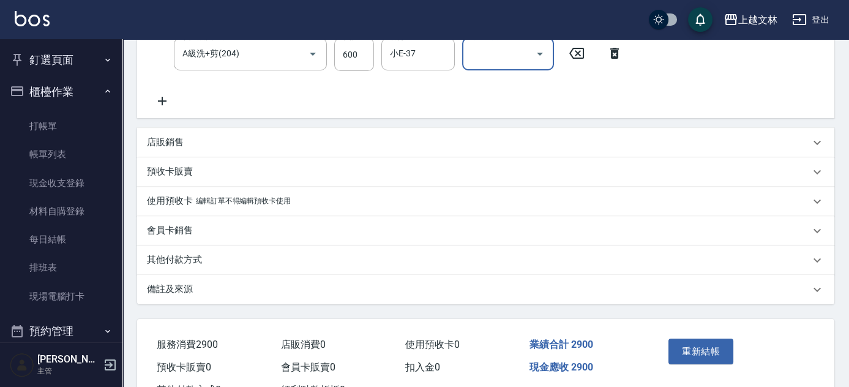
scroll to position [445, 0]
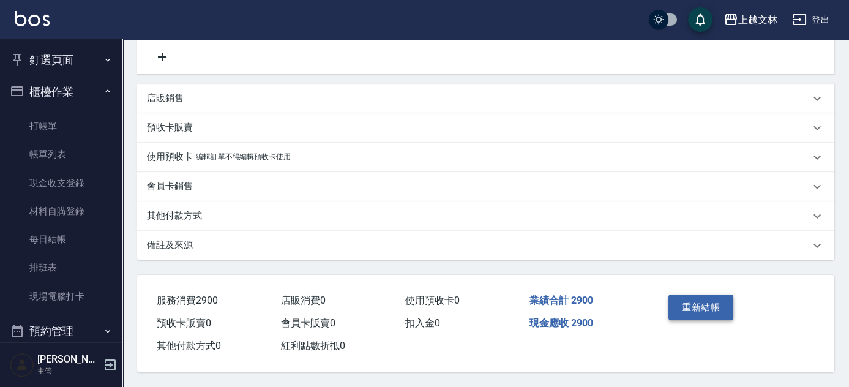
click at [716, 301] on button "重新結帳" at bounding box center [701, 308] width 65 height 26
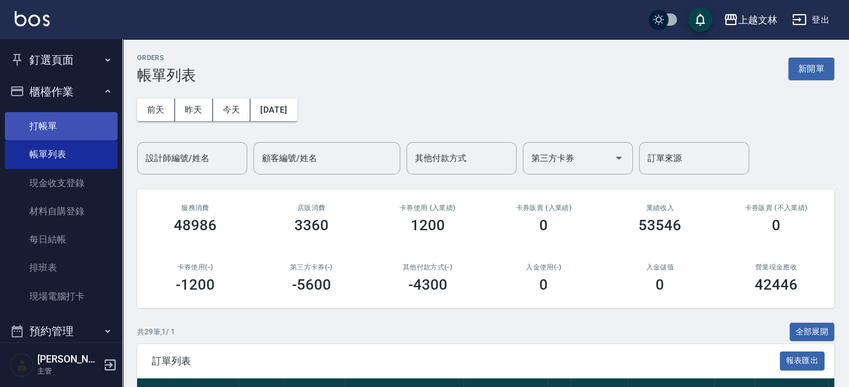
drag, startPoint x: 45, startPoint y: 118, endPoint x: 96, endPoint y: 119, distance: 50.8
click at [45, 118] on link "打帳單" at bounding box center [61, 126] width 113 height 28
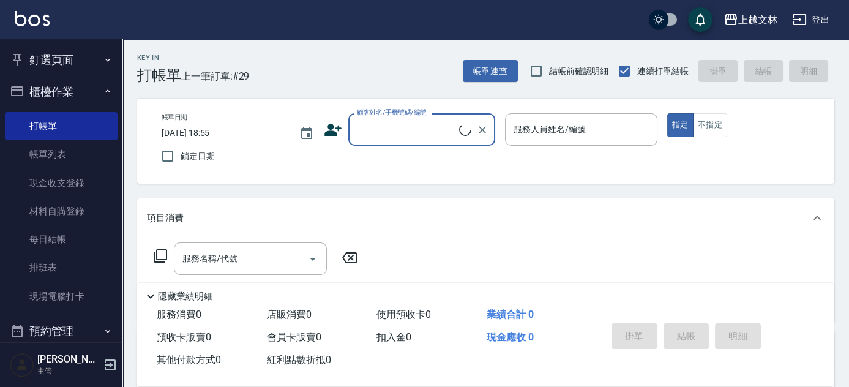
click at [404, 119] on input "顧客姓名/手機號碼/編號" at bounding box center [406, 129] width 105 height 21
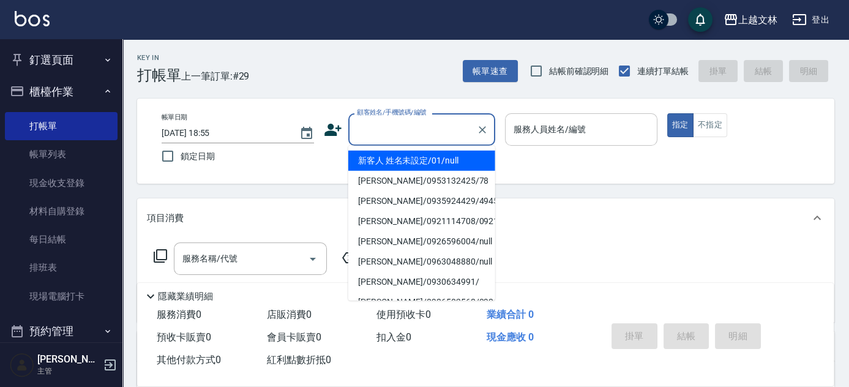
click at [424, 161] on li "新客人 姓名未設定/01/null" at bounding box center [421, 161] width 147 height 20
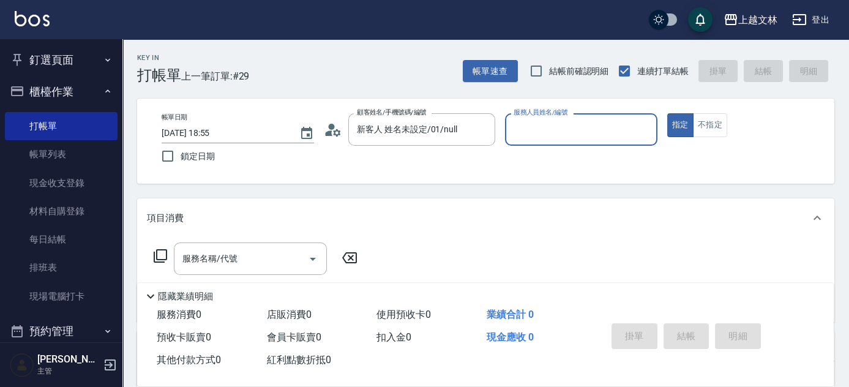
click at [542, 133] on input "服務人員姓名/編號" at bounding box center [581, 129] width 141 height 21
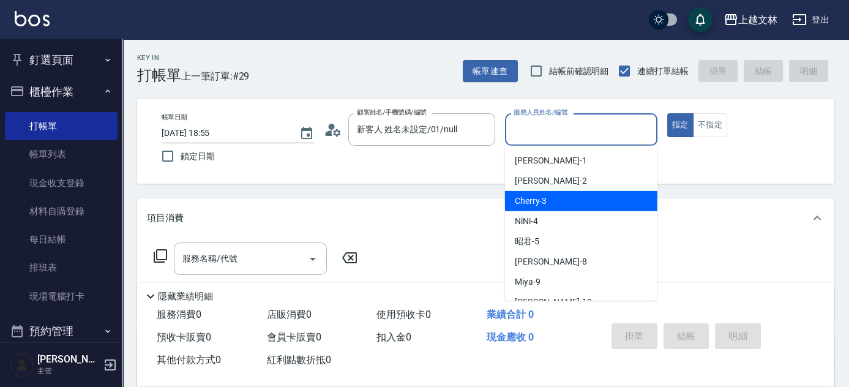
drag, startPoint x: 561, startPoint y: 200, endPoint x: 553, endPoint y: 197, distance: 8.3
click at [560, 200] on div "Cherry -3" at bounding box center [581, 201] width 152 height 20
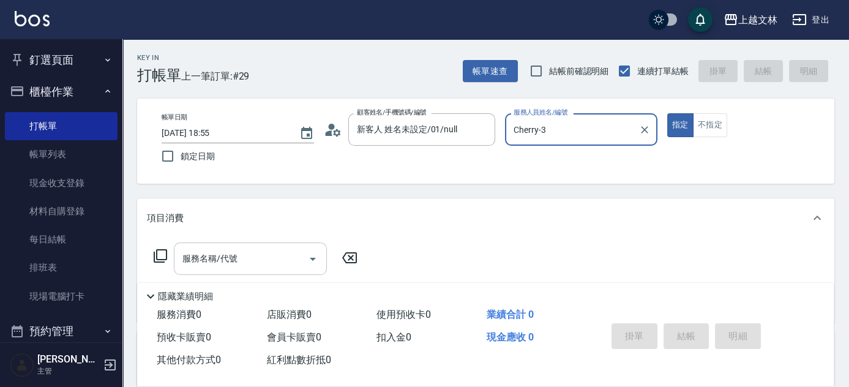
click at [260, 267] on input "服務名稱/代號" at bounding box center [241, 258] width 124 height 21
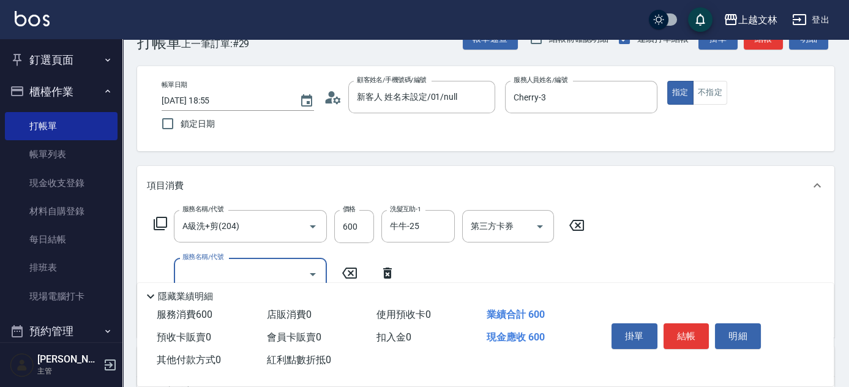
scroll to position [82, 0]
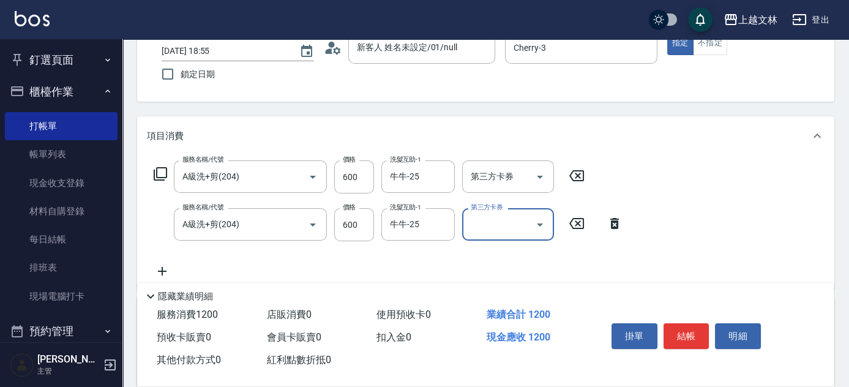
click at [165, 269] on icon at bounding box center [162, 271] width 31 height 15
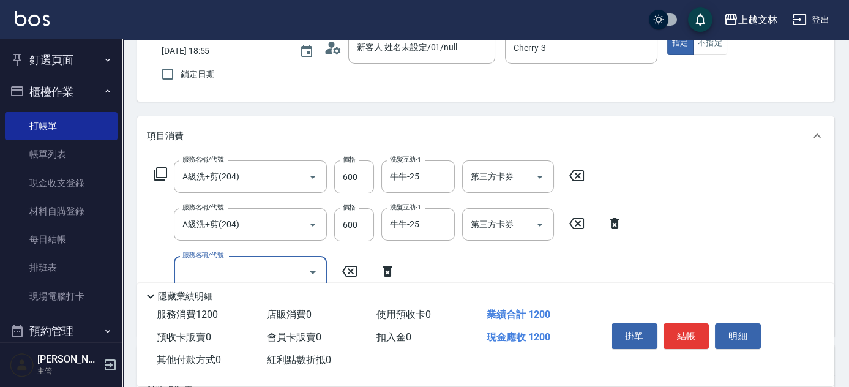
scroll to position [169, 0]
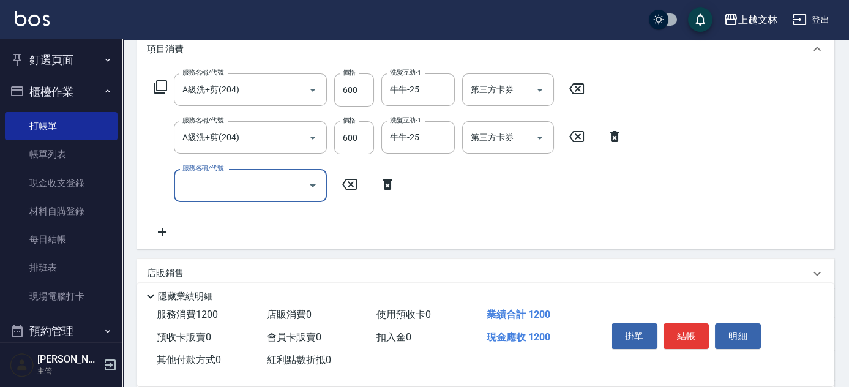
click at [222, 180] on input "服務名稱/代號" at bounding box center [241, 185] width 124 height 21
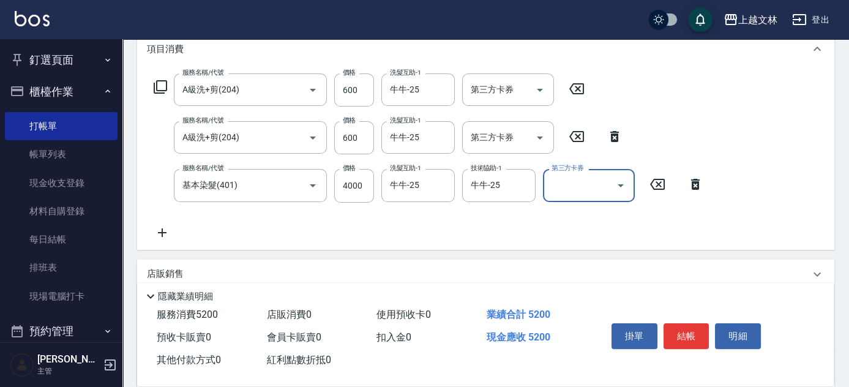
click at [672, 327] on button "結帳" at bounding box center [687, 336] width 46 height 26
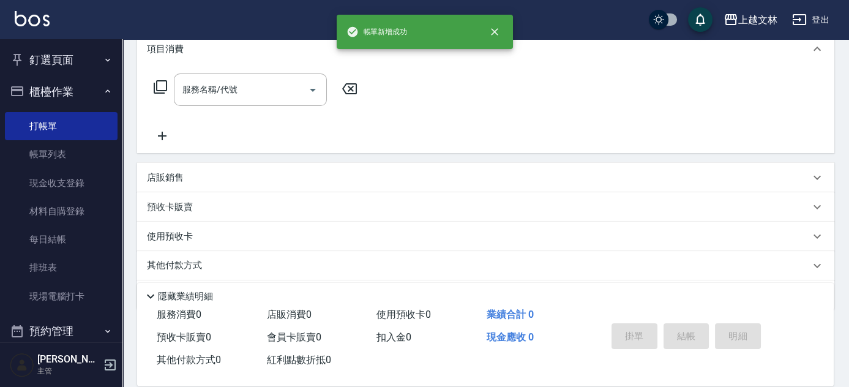
scroll to position [0, 0]
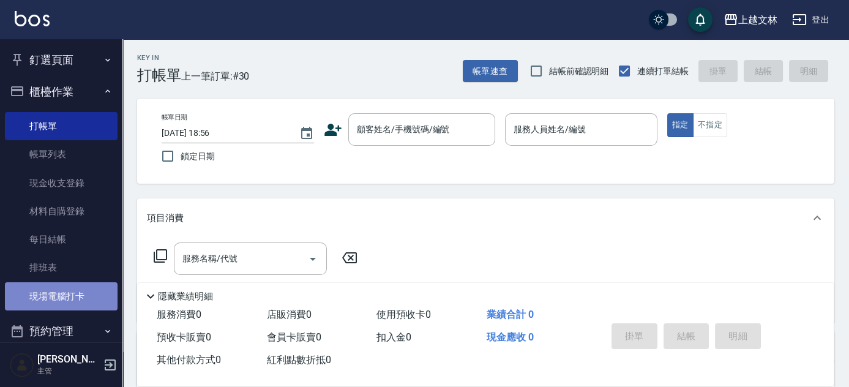
click at [88, 287] on link "現場電腦打卡" at bounding box center [61, 296] width 113 height 28
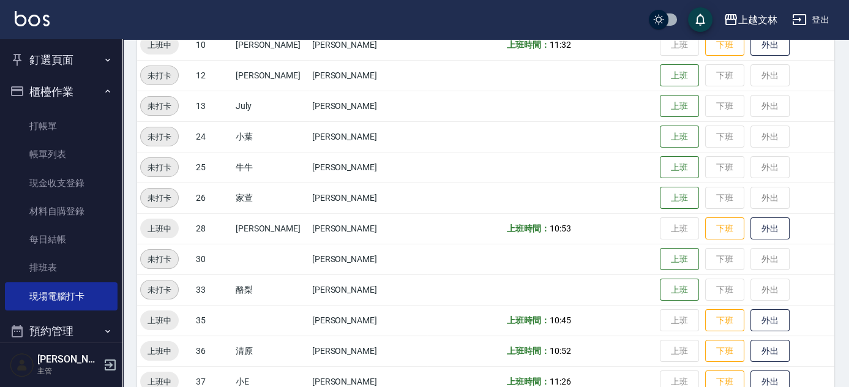
scroll to position [445, 0]
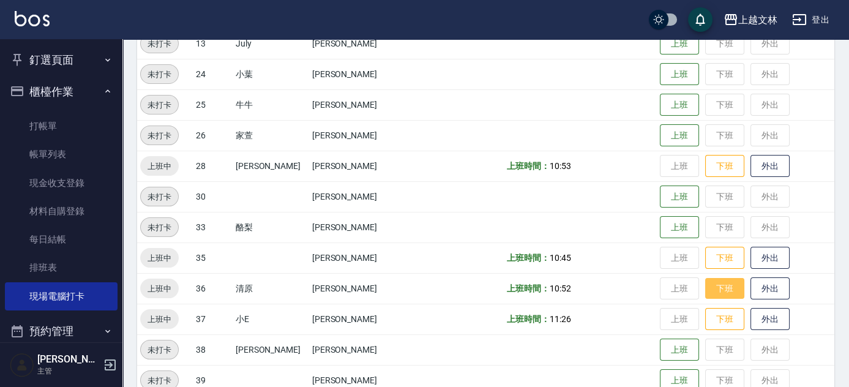
click at [705, 288] on button "下班" at bounding box center [724, 288] width 39 height 21
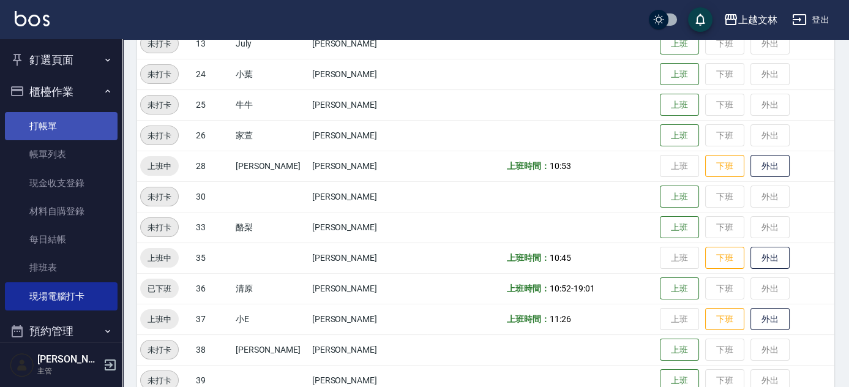
drag, startPoint x: 58, startPoint y: 131, endPoint x: 78, endPoint y: 113, distance: 27.3
click at [58, 131] on link "打帳單" at bounding box center [61, 126] width 113 height 28
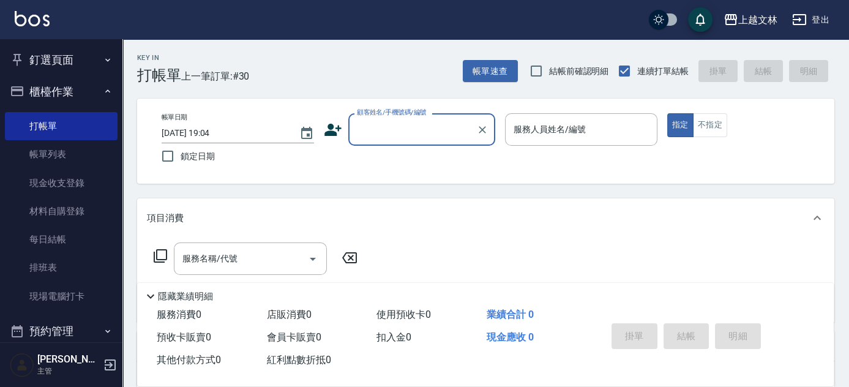
click at [419, 133] on input "顧客姓名/手機號碼/編號" at bounding box center [413, 129] width 118 height 21
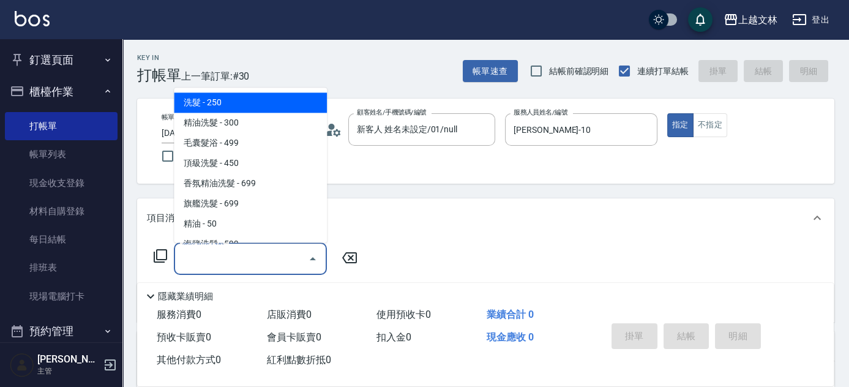
click at [220, 269] on input "服務名稱/代號" at bounding box center [241, 258] width 124 height 21
click at [161, 252] on icon at bounding box center [160, 256] width 15 height 15
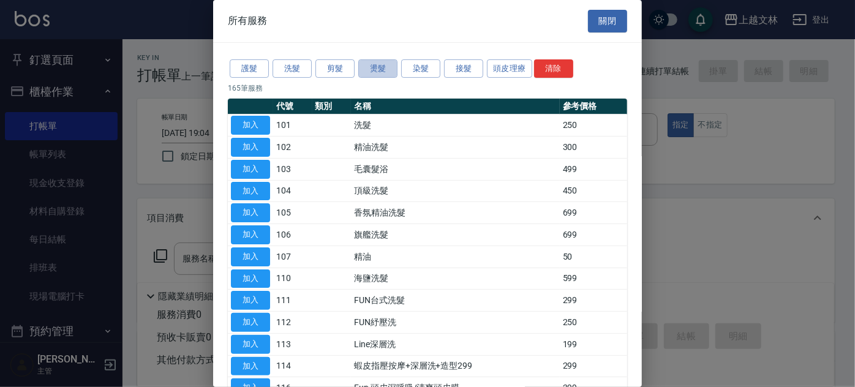
drag, startPoint x: 367, startPoint y: 67, endPoint x: 364, endPoint y: 88, distance: 21.0
click at [367, 67] on button "燙髮" at bounding box center [377, 68] width 39 height 19
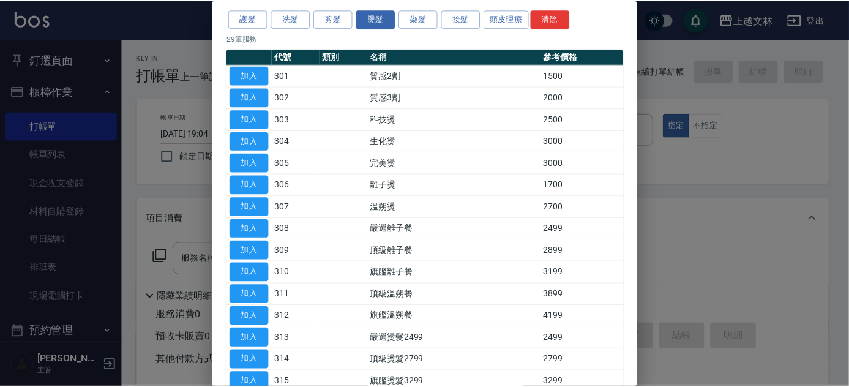
scroll to position [54, 0]
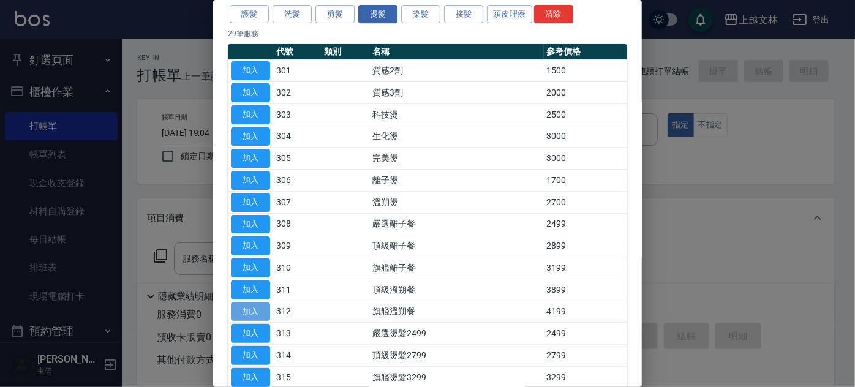
click at [252, 310] on button "加入" at bounding box center [250, 311] width 39 height 19
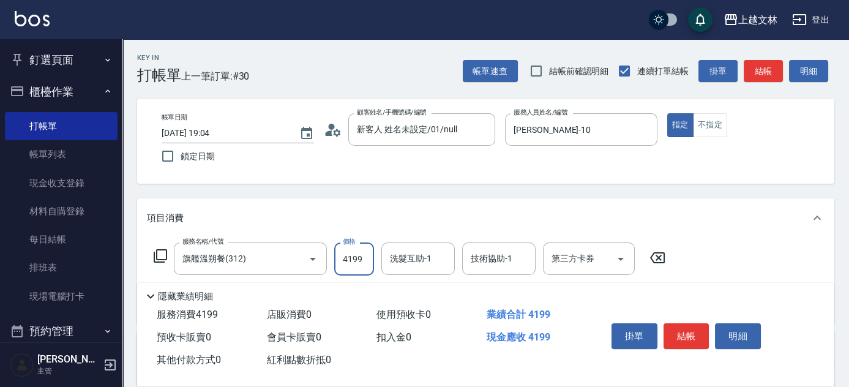
click at [364, 260] on input "4199" at bounding box center [354, 258] width 40 height 33
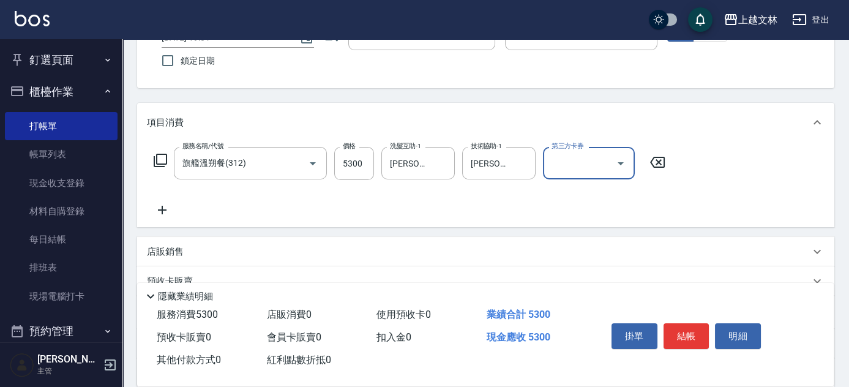
scroll to position [99, 0]
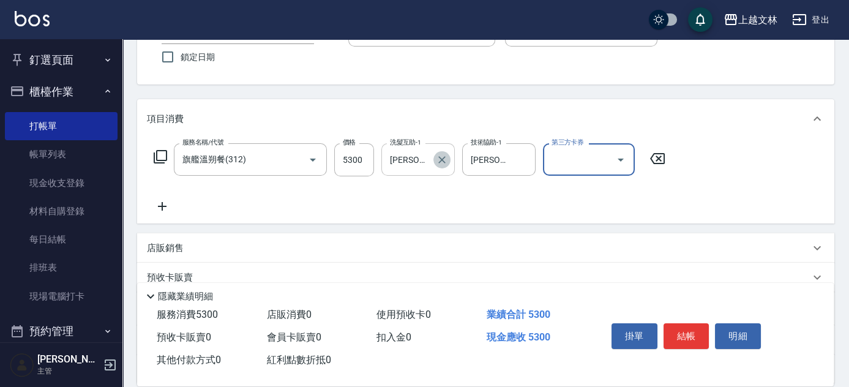
click at [443, 161] on icon "Clear" at bounding box center [441, 159] width 7 height 7
click at [162, 203] on icon at bounding box center [162, 206] width 9 height 9
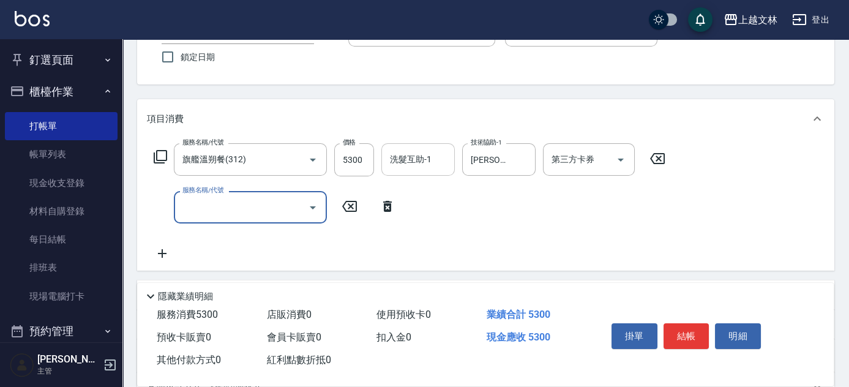
click at [262, 203] on input "服務名稱/代號" at bounding box center [241, 207] width 124 height 21
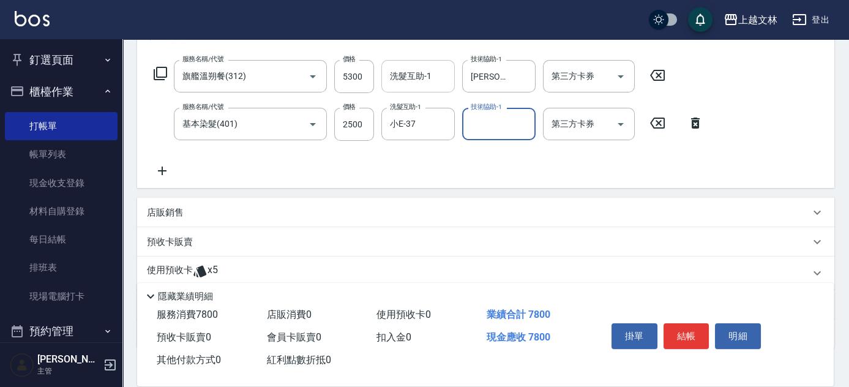
scroll to position [197, 0]
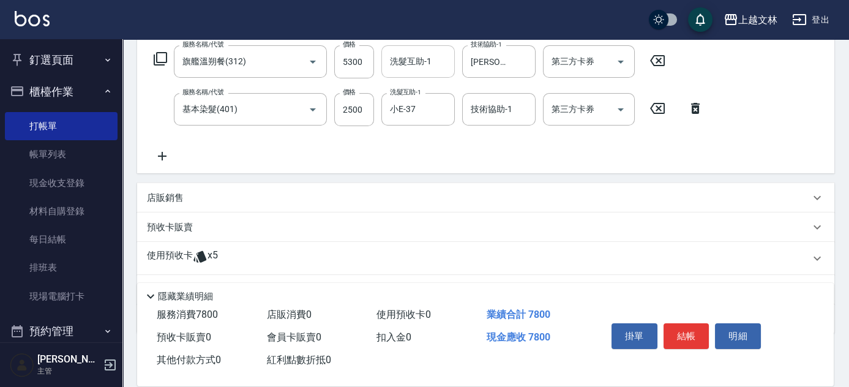
click at [159, 56] on icon at bounding box center [160, 58] width 15 height 15
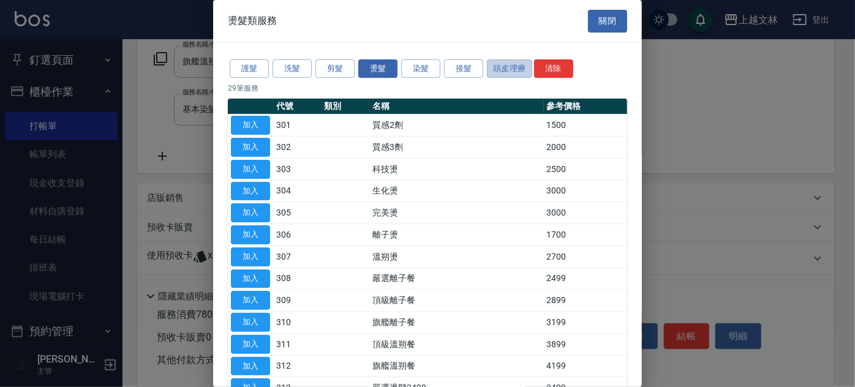
drag, startPoint x: 514, startPoint y: 65, endPoint x: 498, endPoint y: 85, distance: 26.1
click at [514, 65] on button "頭皮理療" at bounding box center [509, 68] width 45 height 19
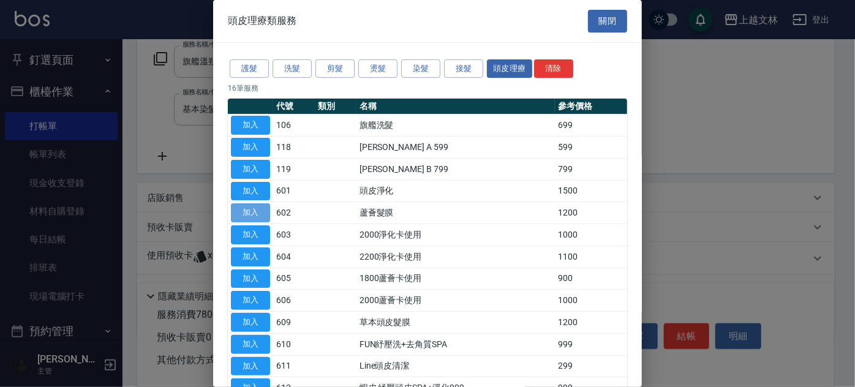
click at [263, 210] on button "加入" at bounding box center [250, 212] width 39 height 19
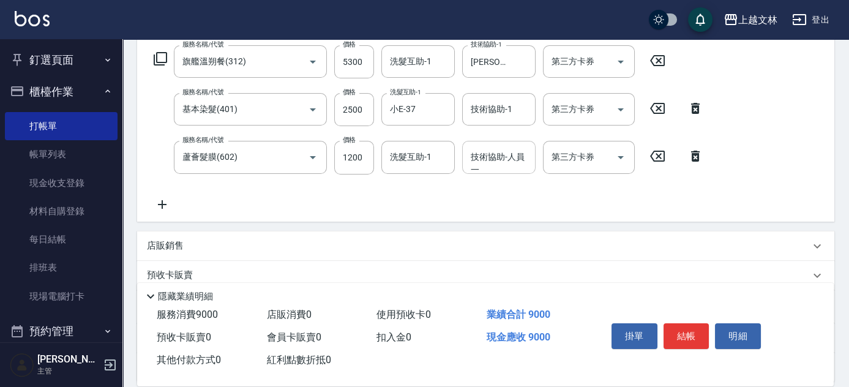
click at [470, 159] on div "技術協助-人員一 技術協助-人員[PERSON_NAME]" at bounding box center [498, 157] width 73 height 32
click at [692, 334] on button "結帳" at bounding box center [687, 336] width 46 height 26
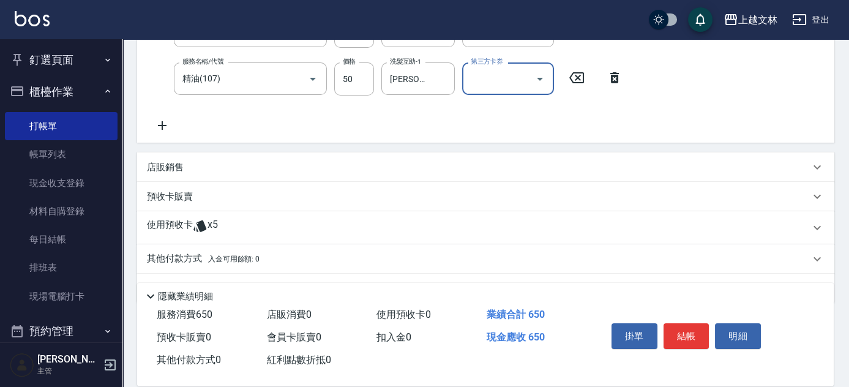
scroll to position [236, 0]
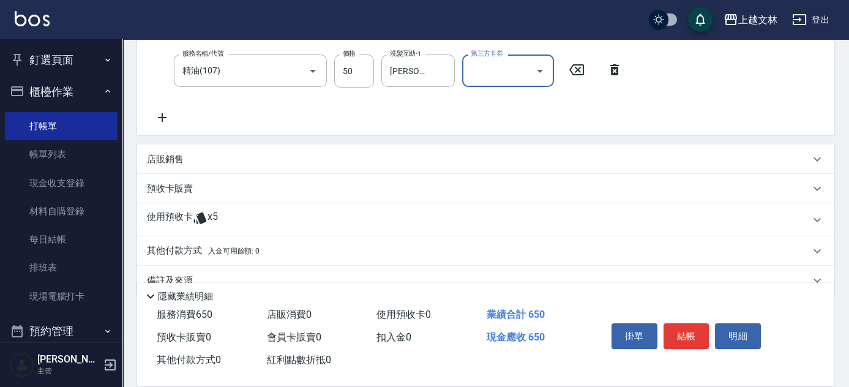
click at [168, 155] on p "店販銷售" at bounding box center [165, 159] width 37 height 13
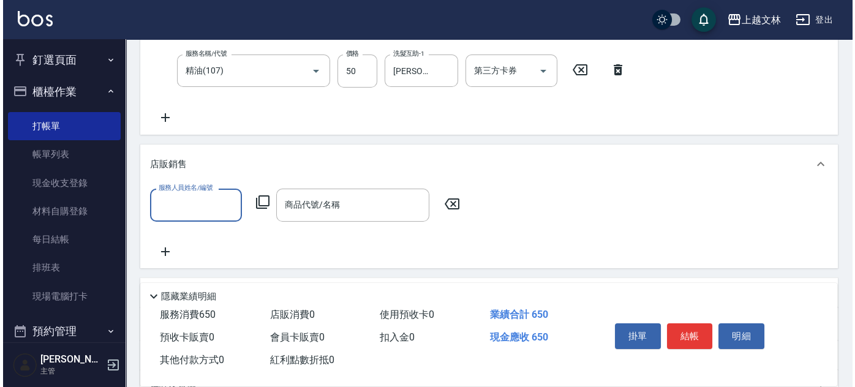
scroll to position [0, 0]
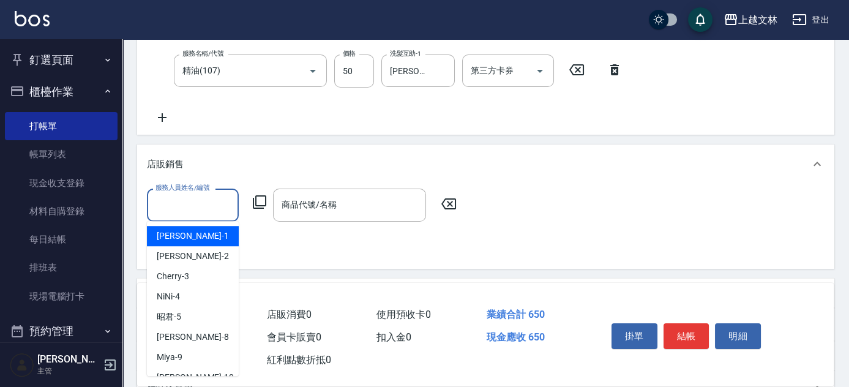
click at [169, 200] on input "服務人員姓名/編號" at bounding box center [192, 204] width 81 height 21
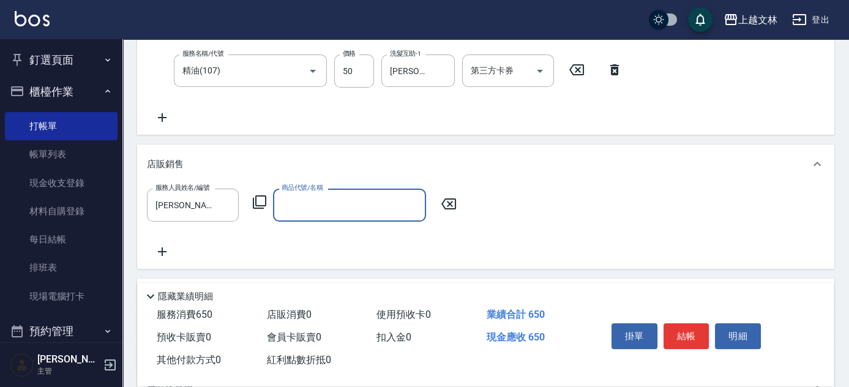
click at [263, 195] on icon at bounding box center [259, 201] width 13 height 13
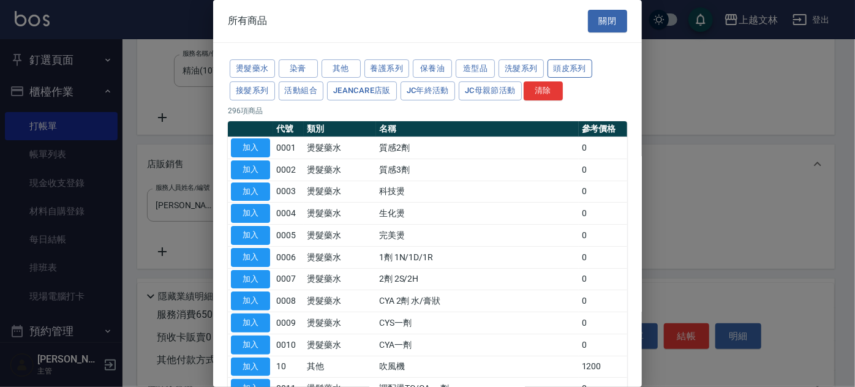
click at [552, 60] on button "頭皮系列" at bounding box center [569, 68] width 45 height 19
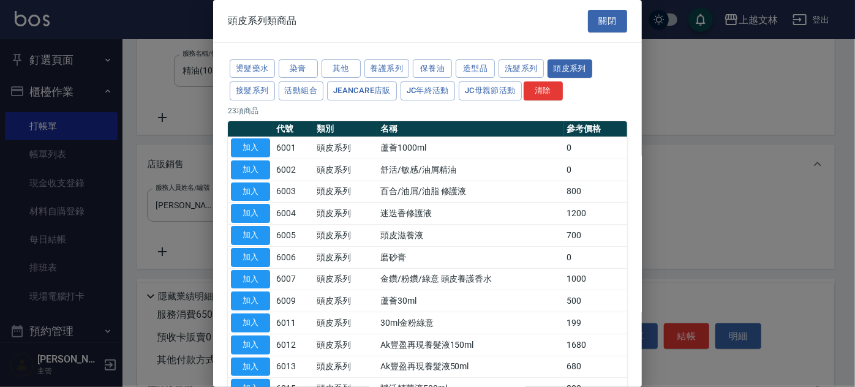
drag, startPoint x: 643, startPoint y: 226, endPoint x: 640, endPoint y: 242, distance: 16.8
click at [639, 247] on div "頭皮系列類商品 關閉 燙髮藥水 染膏 其他 養護系列 保養油 造型品 洗髮系列 頭皮系列 接髮系列 活動組合 JeanCare店販 JC年終活動 JC母親節活…" at bounding box center [427, 193] width 855 height 387
drag, startPoint x: 644, startPoint y: 241, endPoint x: 634, endPoint y: 244, distance: 10.3
click at [638, 252] on div "頭皮系列類商品 關閉 燙髮藥水 染膏 其他 養護系列 保養油 造型品 洗髮系列 頭皮系列 接髮系列 活動組合 JeanCare店販 JC年終活動 JC母親節活…" at bounding box center [427, 193] width 855 height 387
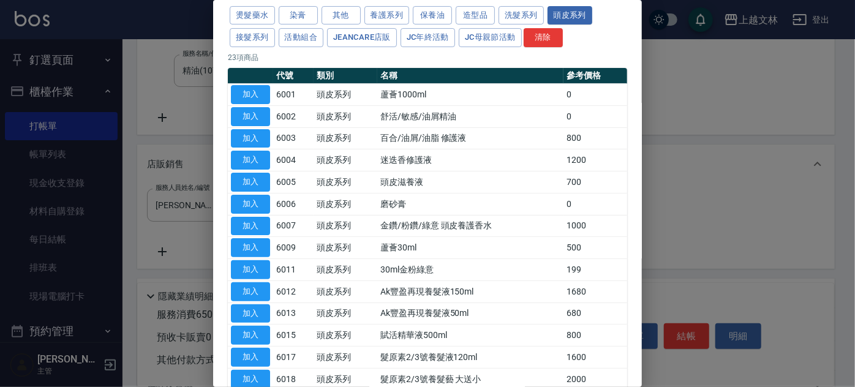
scroll to position [37, 0]
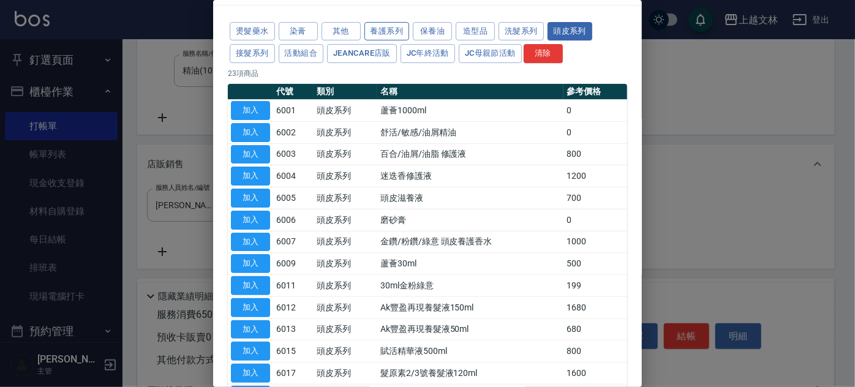
click at [379, 31] on button "養護系列" at bounding box center [386, 31] width 45 height 19
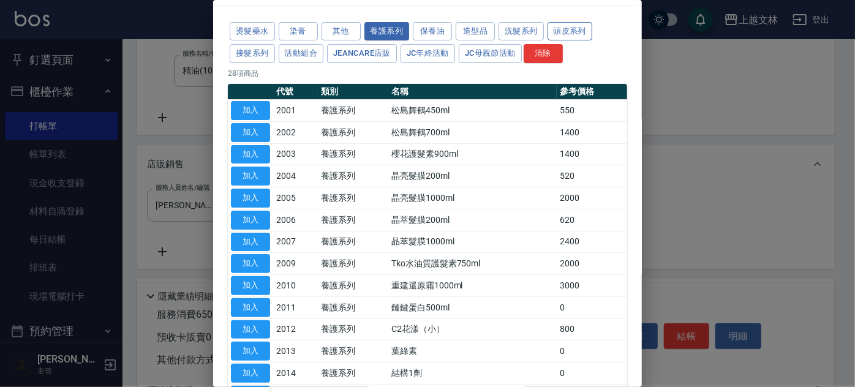
click at [558, 32] on button "頭皮系列" at bounding box center [569, 31] width 45 height 19
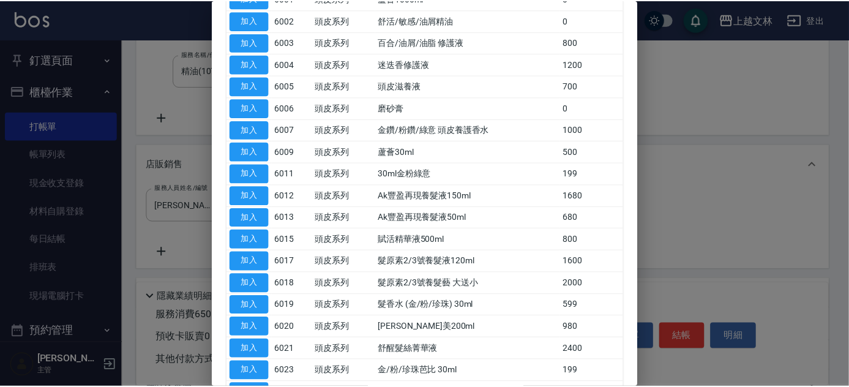
scroll to position [146, 0]
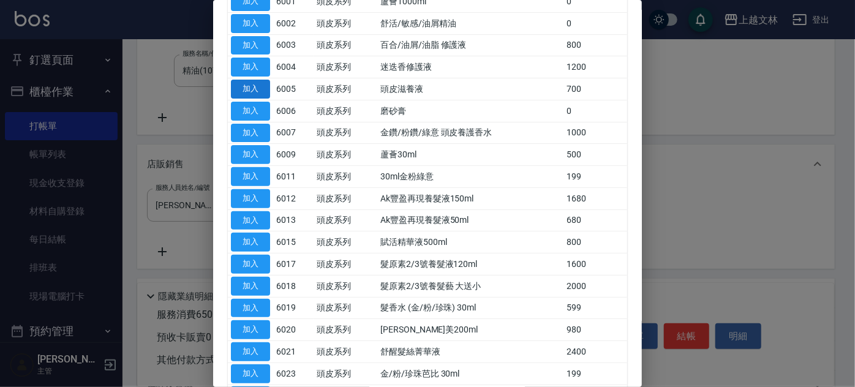
click at [250, 86] on button "加入" at bounding box center [250, 89] width 39 height 19
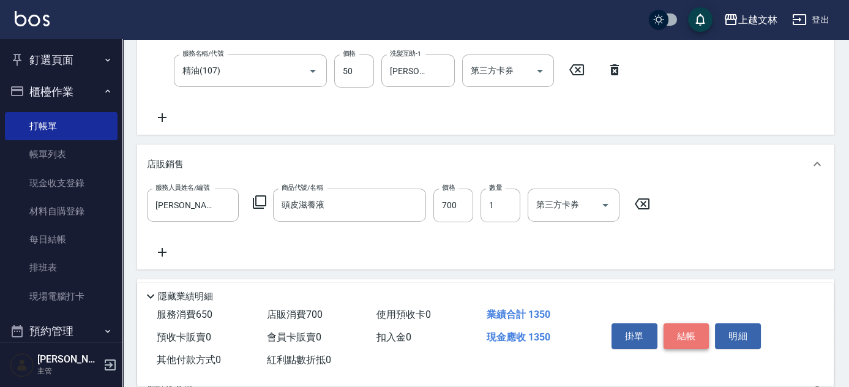
click at [694, 333] on button "結帳" at bounding box center [687, 336] width 46 height 26
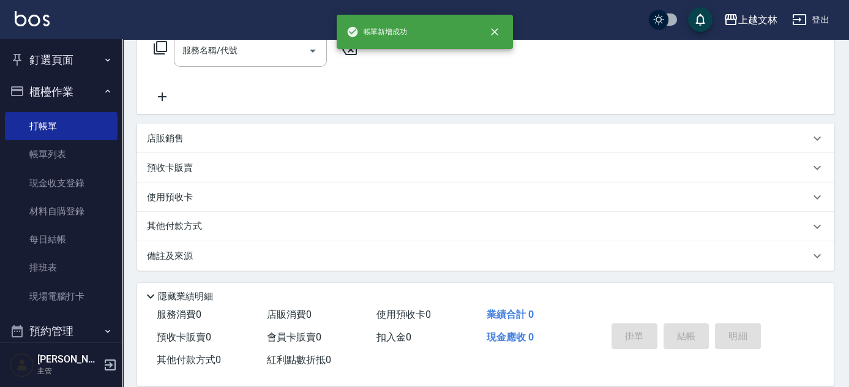
scroll to position [0, 0]
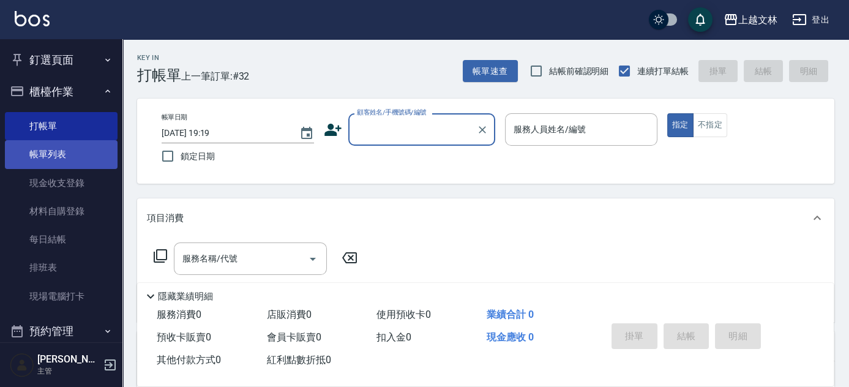
click at [67, 151] on link "帳單列表" at bounding box center [61, 154] width 113 height 28
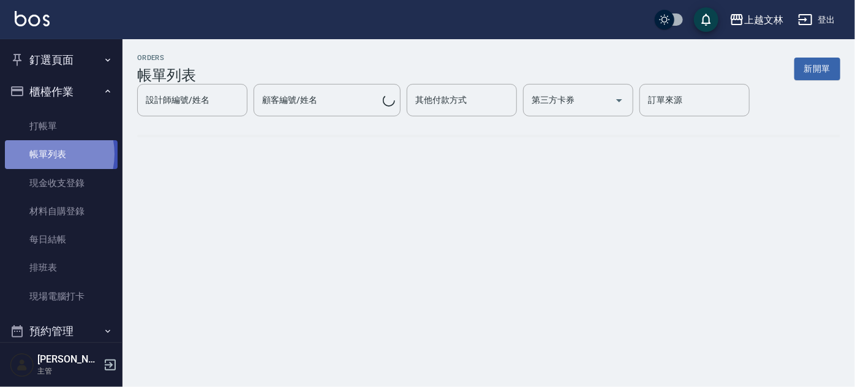
click at [39, 154] on link "帳單列表" at bounding box center [61, 154] width 113 height 28
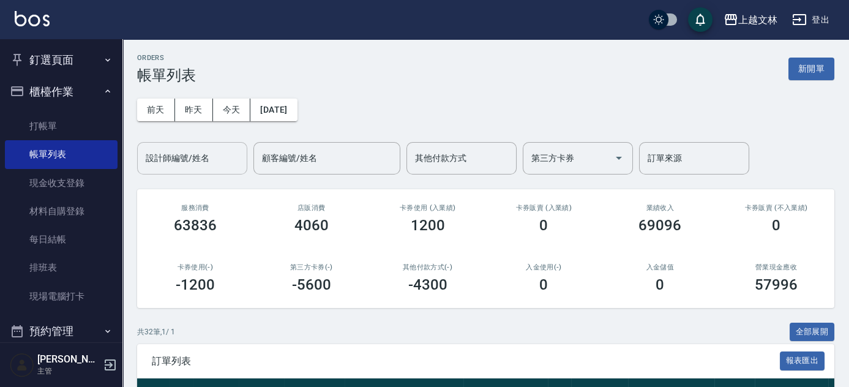
click at [209, 158] on input "設計師編號/姓名" at bounding box center [192, 158] width 99 height 21
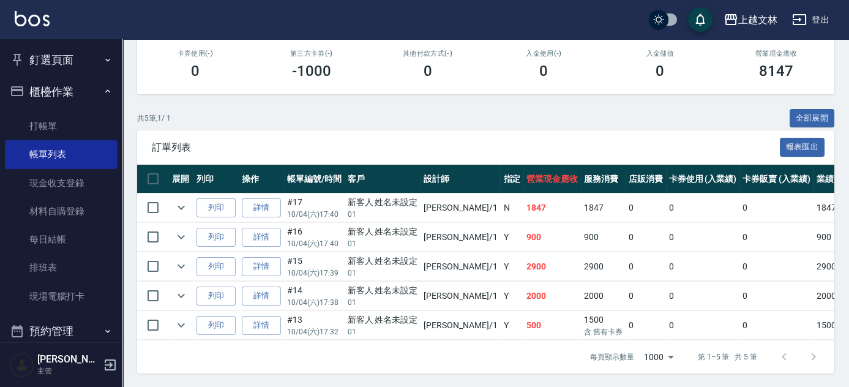
scroll to position [221, 0]
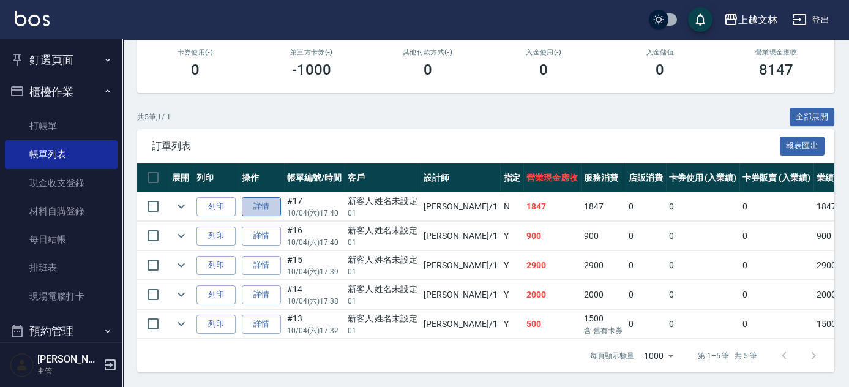
click at [271, 201] on link "詳情" at bounding box center [261, 206] width 39 height 19
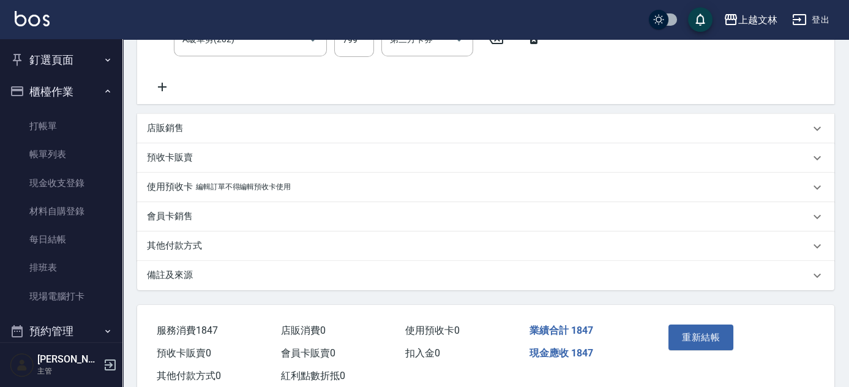
scroll to position [206, 0]
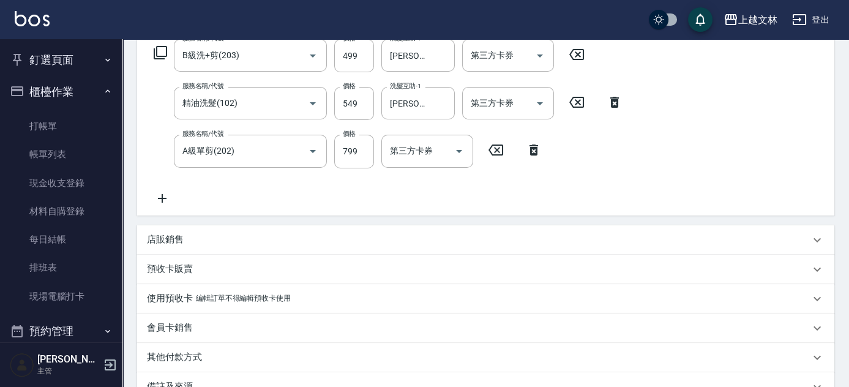
click at [158, 195] on icon at bounding box center [162, 198] width 31 height 15
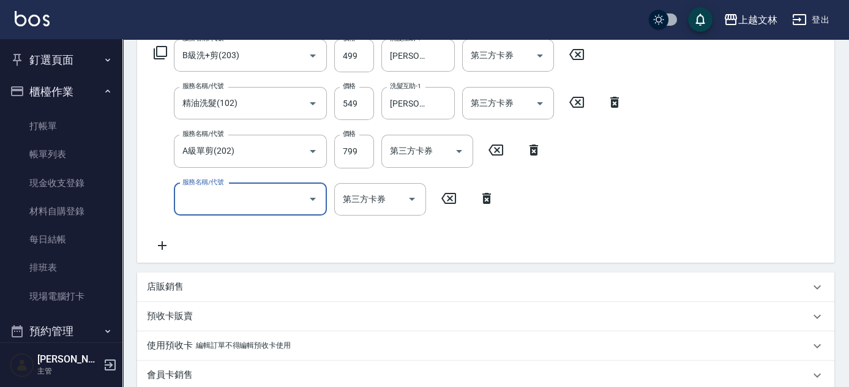
click at [201, 212] on div "服務名稱/代號" at bounding box center [250, 199] width 153 height 32
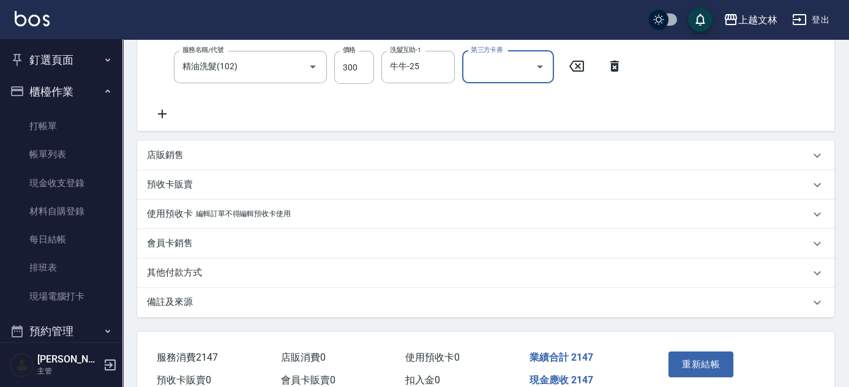
scroll to position [399, 0]
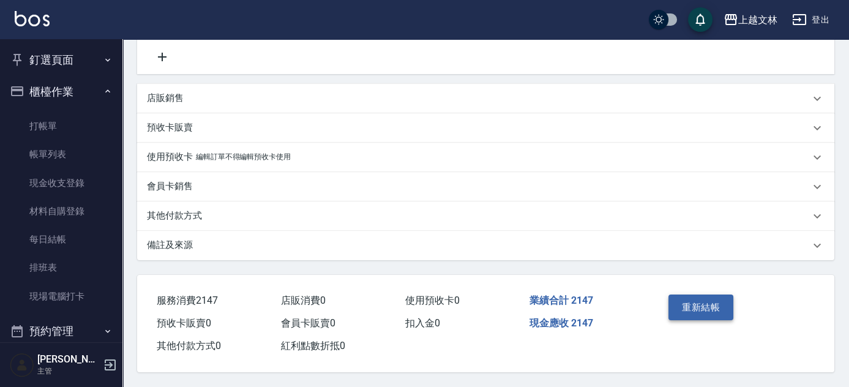
click at [704, 310] on button "重新結帳" at bounding box center [701, 308] width 65 height 26
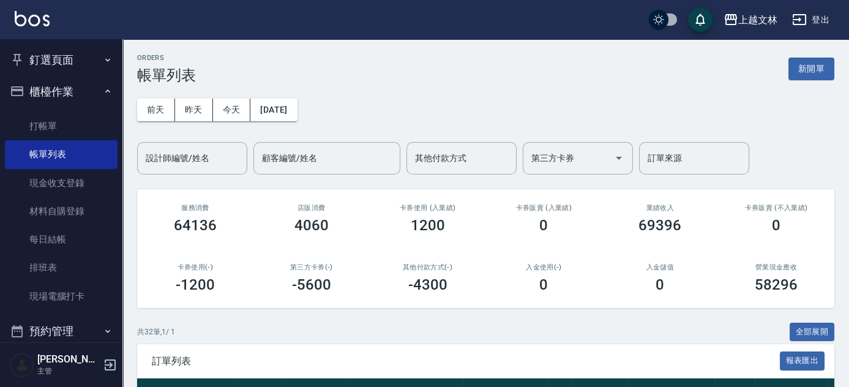
click at [71, 94] on button "櫃檯作業" at bounding box center [61, 92] width 113 height 32
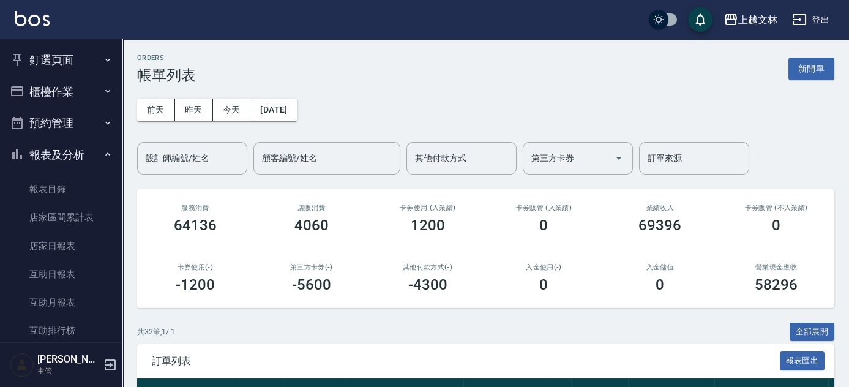
click at [86, 161] on button "報表及分析" at bounding box center [61, 155] width 113 height 32
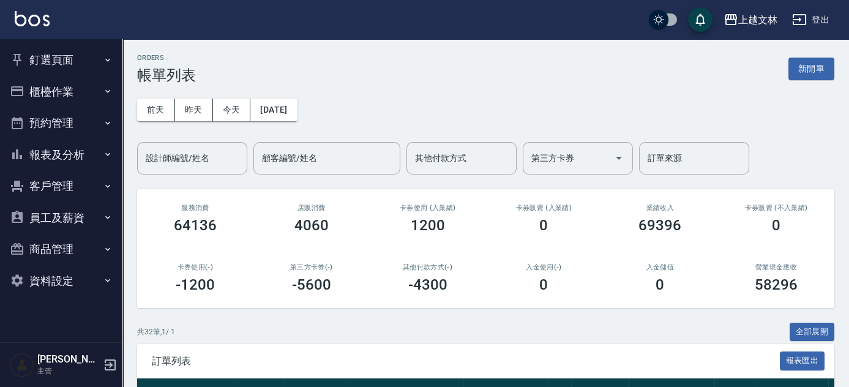
click at [72, 94] on button "櫃檯作業" at bounding box center [61, 92] width 113 height 32
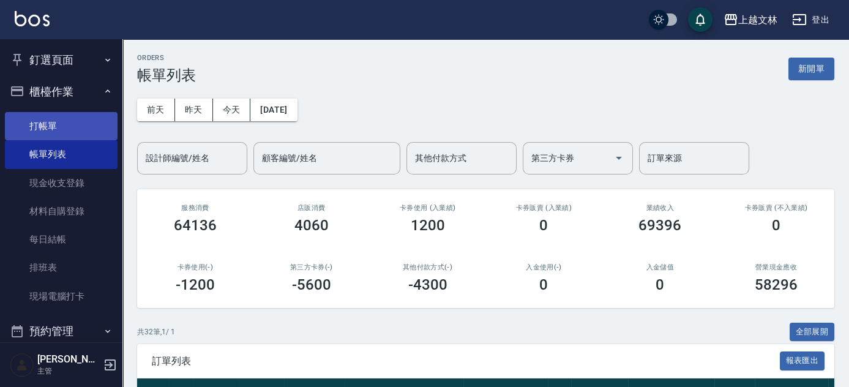
click at [59, 126] on link "打帳單" at bounding box center [61, 126] width 113 height 28
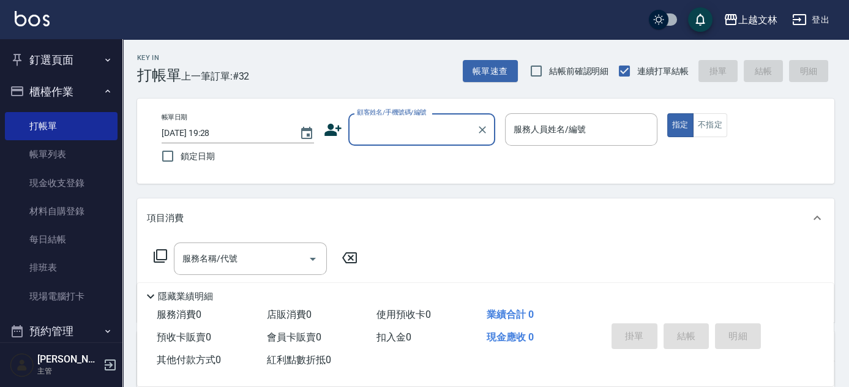
click at [418, 135] on input "顧客姓名/手機號碼/編號" at bounding box center [413, 129] width 118 height 21
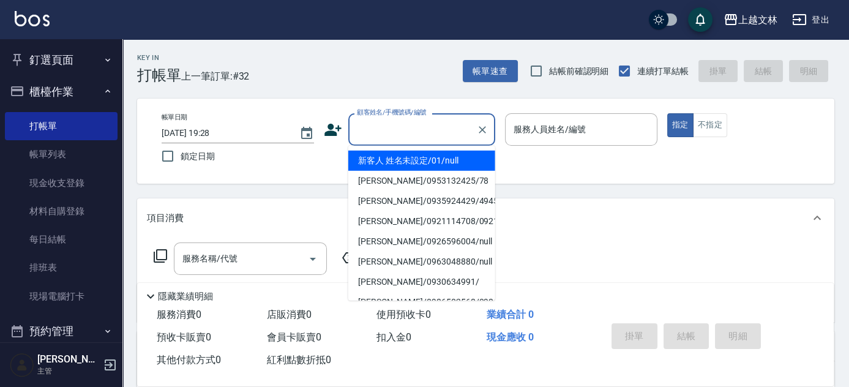
drag, startPoint x: 415, startPoint y: 159, endPoint x: 525, endPoint y: 133, distance: 113.8
click at [416, 159] on li "新客人 姓名未設定/01/null" at bounding box center [421, 161] width 147 height 20
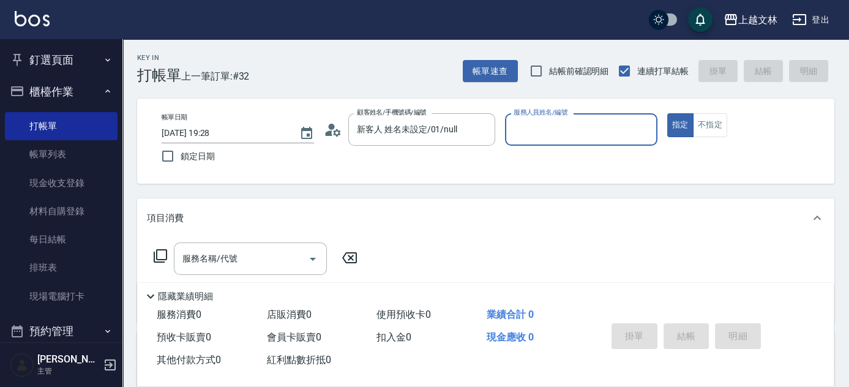
click at [527, 129] on input "服務人員姓名/編號" at bounding box center [581, 129] width 141 height 21
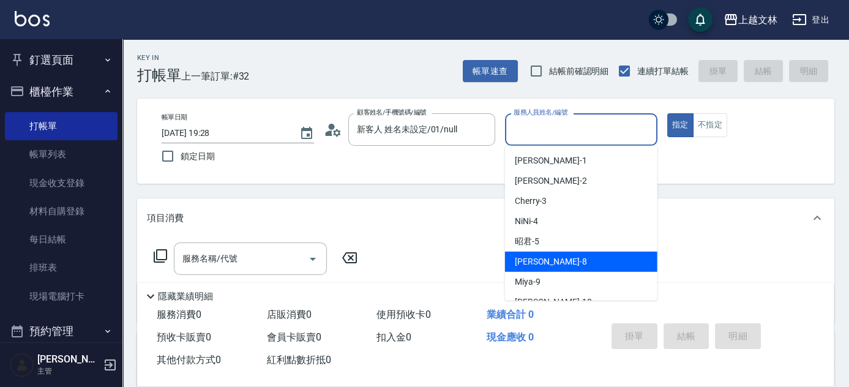
click at [535, 257] on span "Ella -8" at bounding box center [551, 261] width 72 height 13
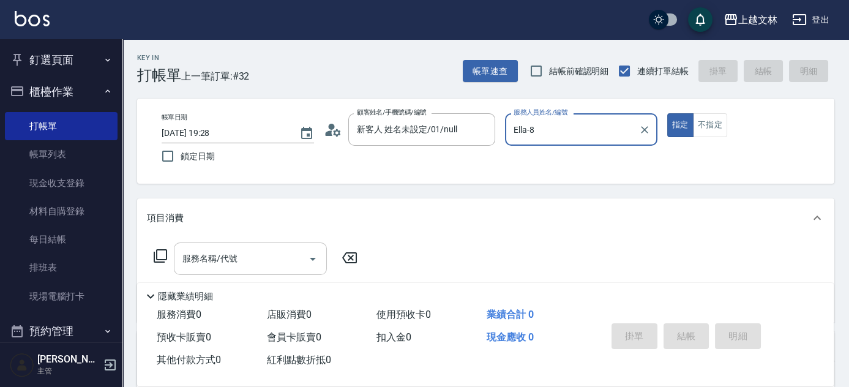
click at [267, 259] on input "服務名稱/代號" at bounding box center [241, 258] width 124 height 21
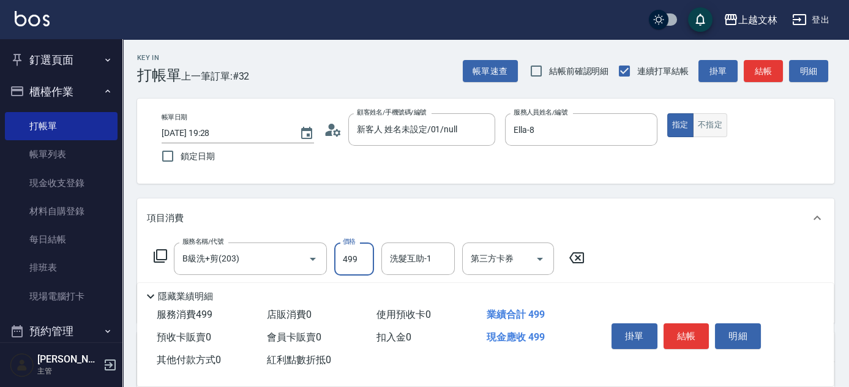
click at [712, 122] on button "不指定" at bounding box center [710, 125] width 34 height 24
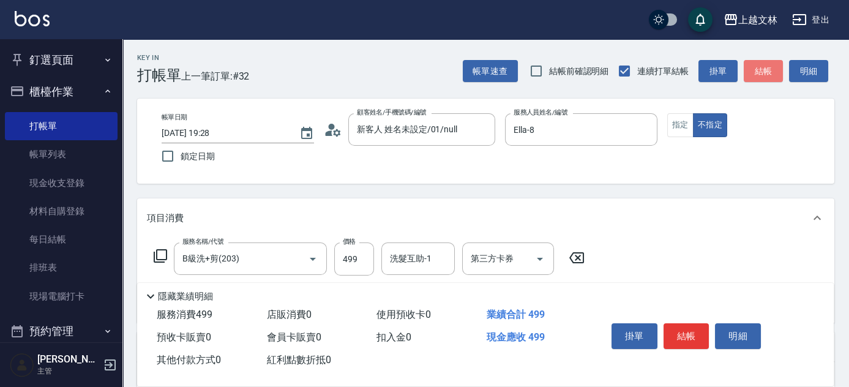
drag, startPoint x: 768, startPoint y: 69, endPoint x: 769, endPoint y: 80, distance: 11.7
click at [767, 76] on button "結帳" at bounding box center [763, 71] width 39 height 23
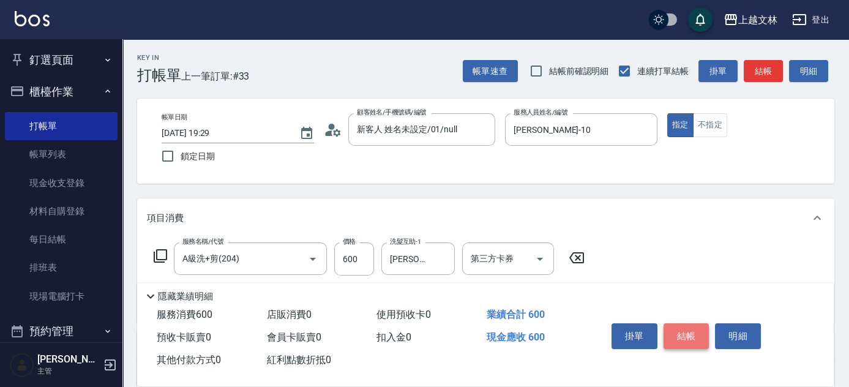
click at [683, 323] on button "結帳" at bounding box center [687, 336] width 46 height 26
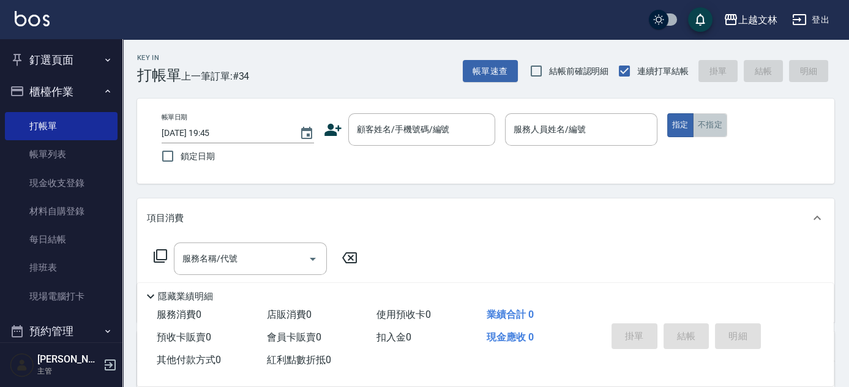
click at [710, 124] on button "不指定" at bounding box center [710, 125] width 34 height 24
click at [437, 133] on input "顧客姓名/手機號碼/編號" at bounding box center [413, 129] width 118 height 21
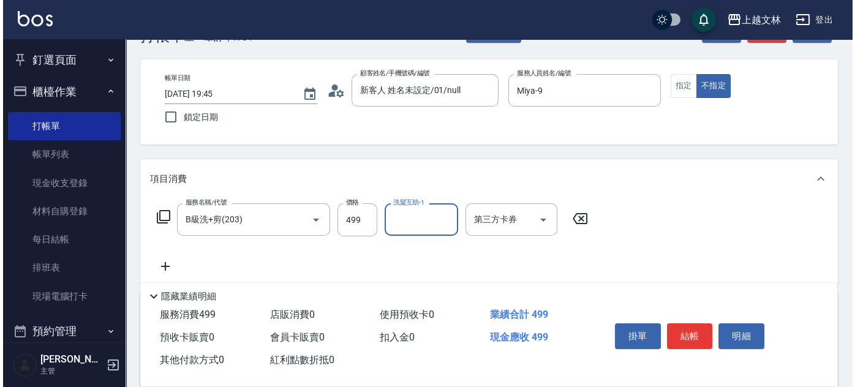
scroll to position [44, 0]
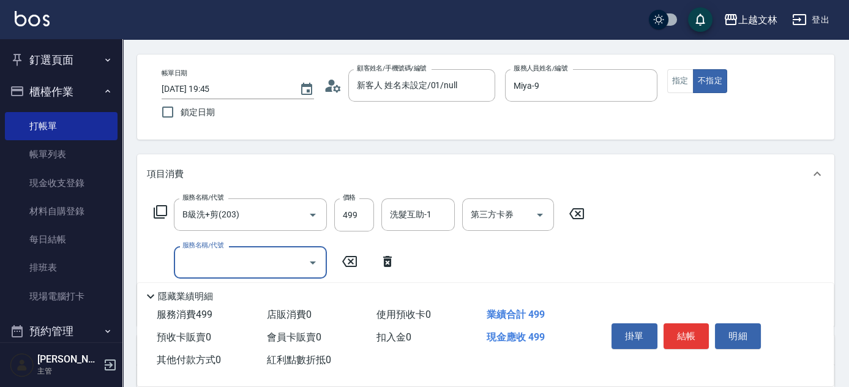
click at [280, 261] on input "服務名稱/代號" at bounding box center [241, 262] width 124 height 21
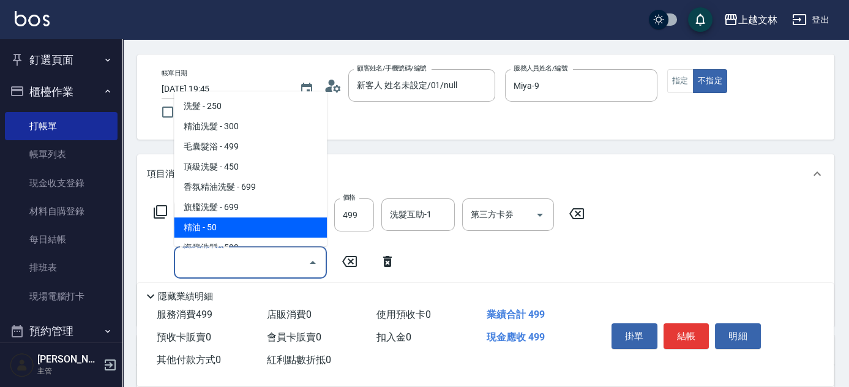
click at [277, 221] on span "精油 - 50" at bounding box center [250, 227] width 153 height 20
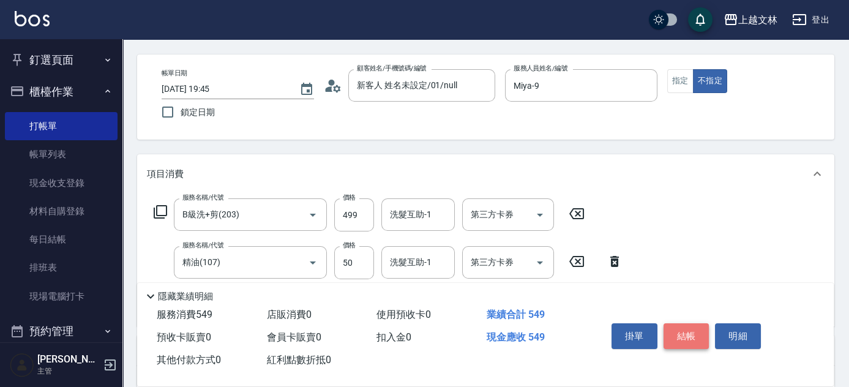
click at [675, 328] on button "結帳" at bounding box center [687, 336] width 46 height 26
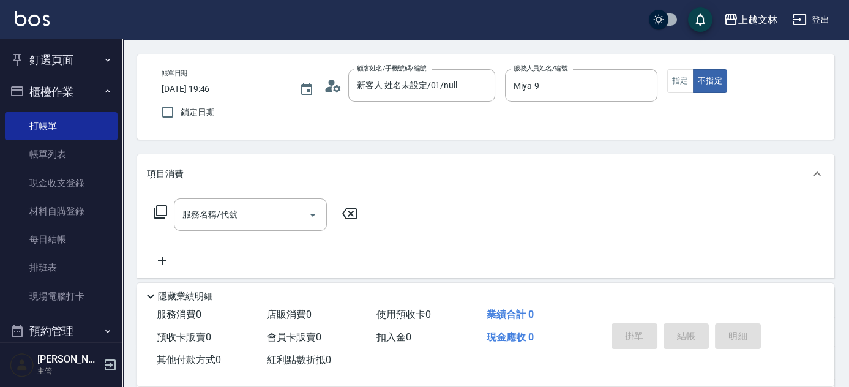
click at [158, 215] on icon at bounding box center [160, 212] width 15 height 15
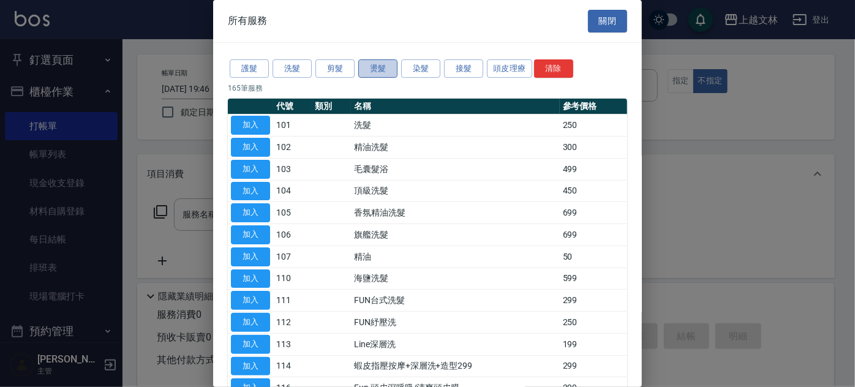
click at [372, 68] on button "燙髮" at bounding box center [377, 68] width 39 height 19
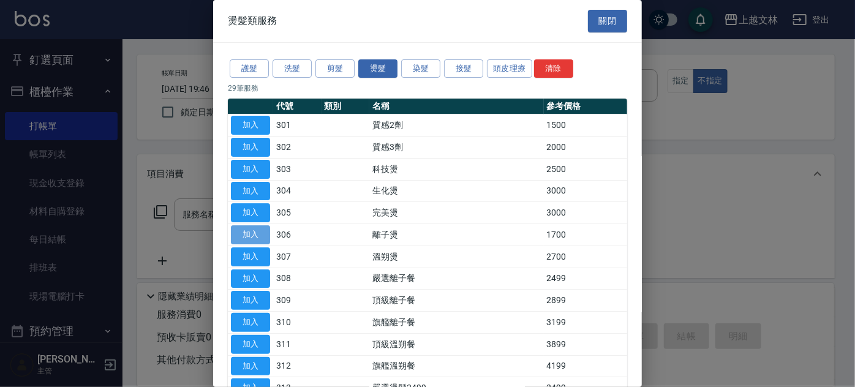
click at [256, 235] on button "加入" at bounding box center [250, 234] width 39 height 19
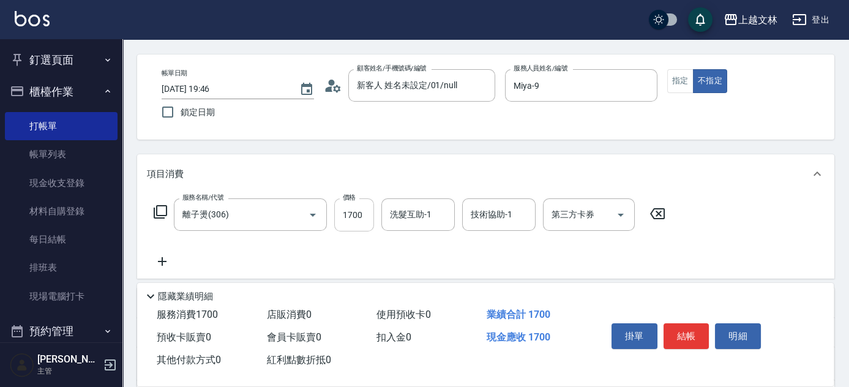
click at [351, 225] on input "1700" at bounding box center [354, 214] width 40 height 33
click at [678, 327] on button "結帳" at bounding box center [687, 336] width 46 height 26
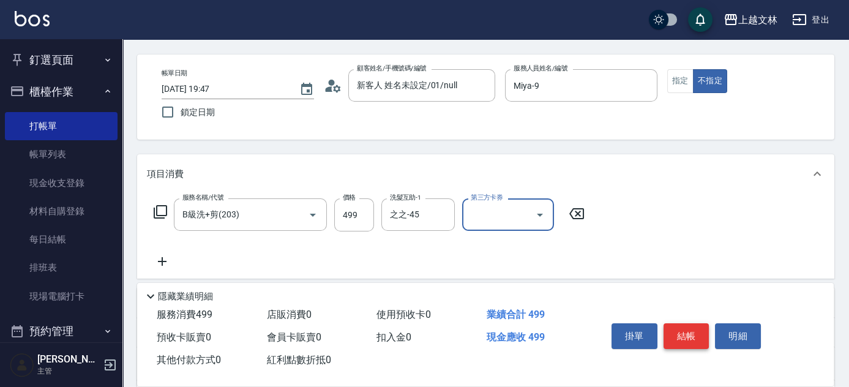
click at [685, 336] on button "結帳" at bounding box center [687, 336] width 46 height 26
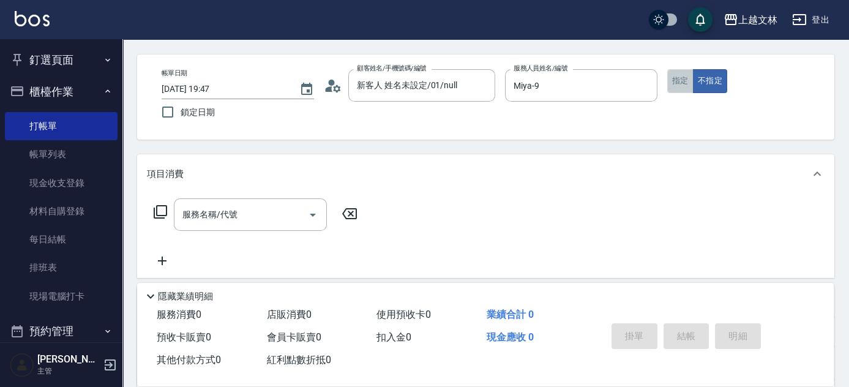
click at [679, 79] on button "指定" at bounding box center [680, 81] width 26 height 24
click at [159, 210] on icon at bounding box center [160, 212] width 15 height 15
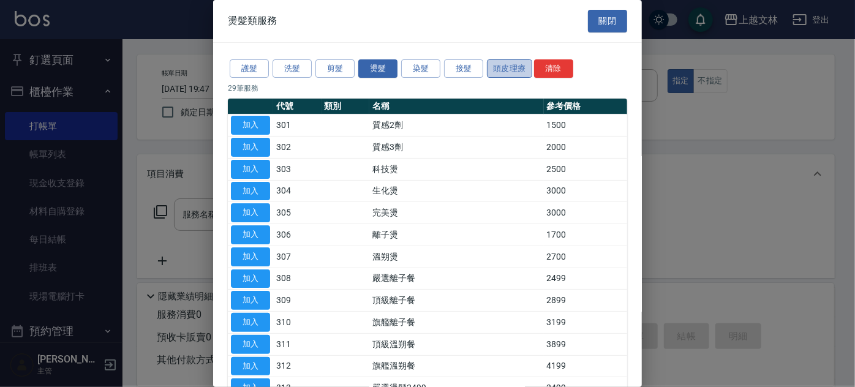
click at [506, 75] on button "頭皮理療" at bounding box center [509, 68] width 45 height 19
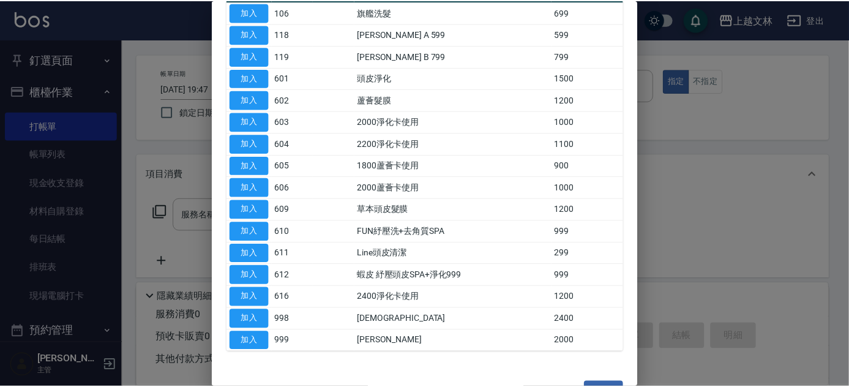
scroll to position [115, 0]
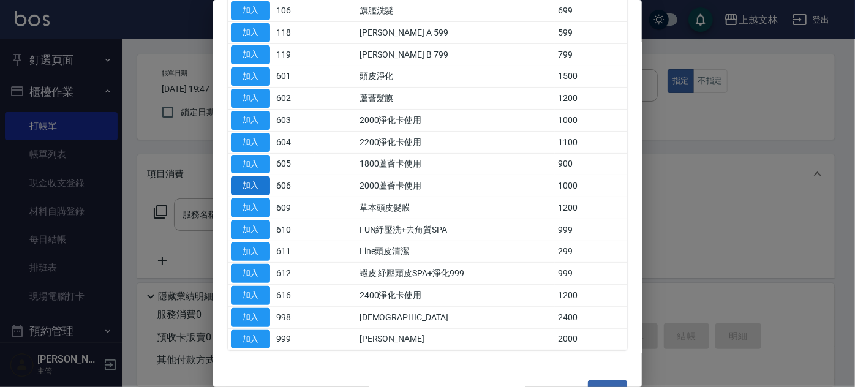
click at [253, 182] on button "加入" at bounding box center [250, 185] width 39 height 19
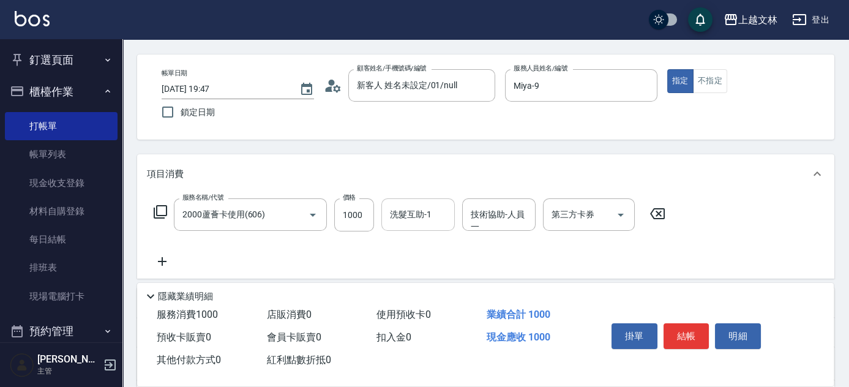
click at [430, 222] on input "洗髮互助-1" at bounding box center [418, 214] width 62 height 21
click at [589, 214] on div "第三方卡券 第三方卡券" at bounding box center [589, 214] width 92 height 32
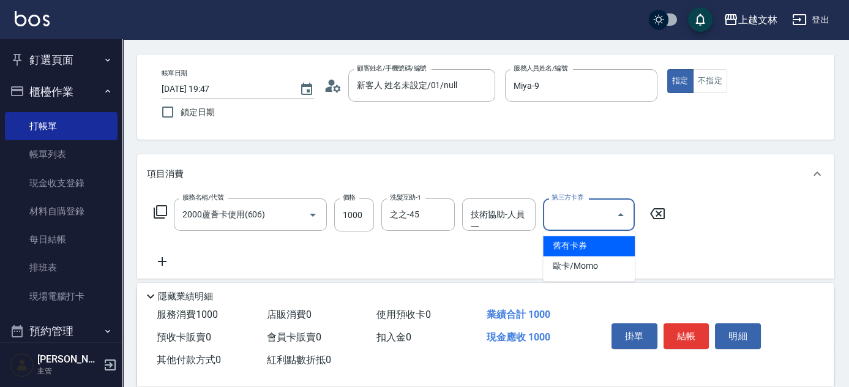
click at [601, 250] on span "舊有卡券" at bounding box center [589, 246] width 92 height 20
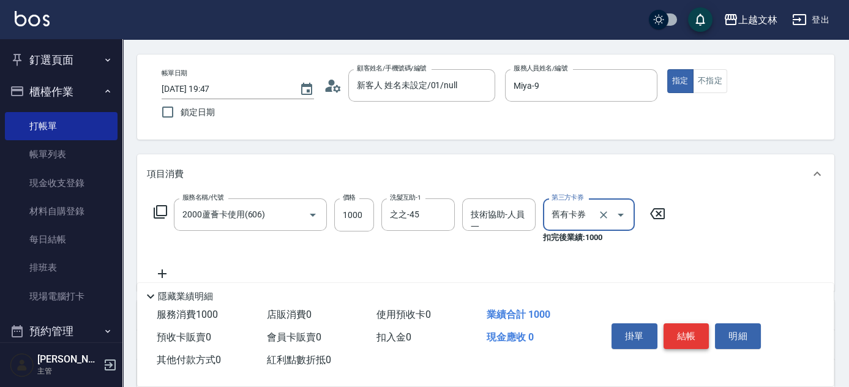
click at [679, 326] on button "結帳" at bounding box center [687, 336] width 46 height 26
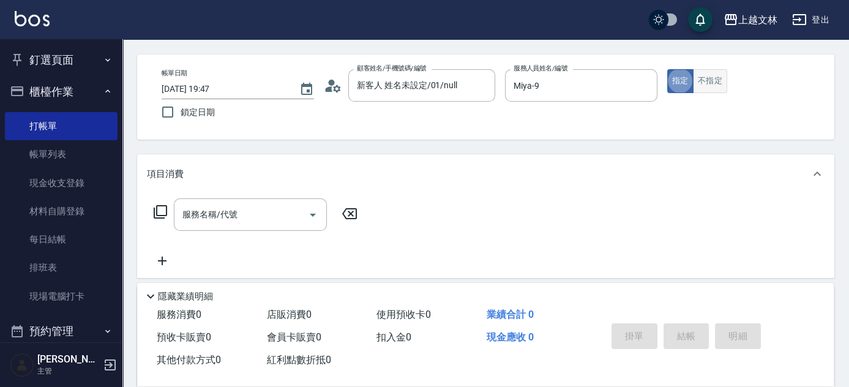
click at [713, 86] on button "不指定" at bounding box center [710, 81] width 34 height 24
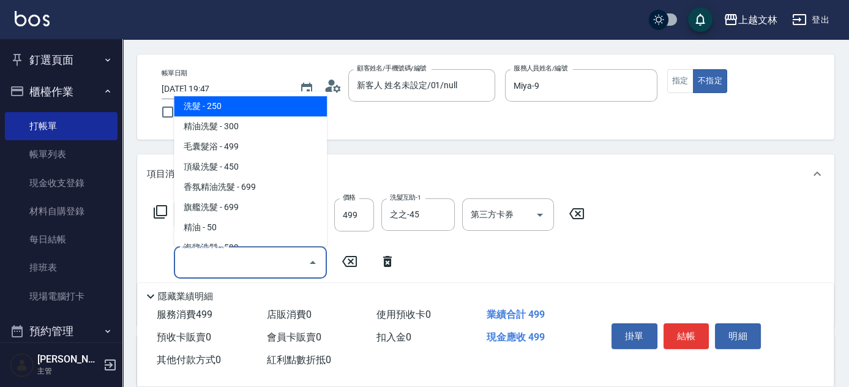
drag, startPoint x: 281, startPoint y: 268, endPoint x: 274, endPoint y: 254, distance: 15.6
click at [280, 267] on input "服務名稱/代號" at bounding box center [241, 262] width 124 height 21
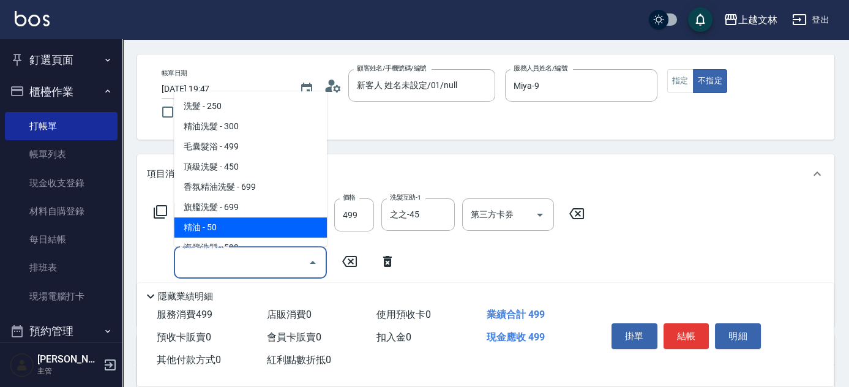
click at [281, 231] on span "精油 - 50" at bounding box center [250, 227] width 153 height 20
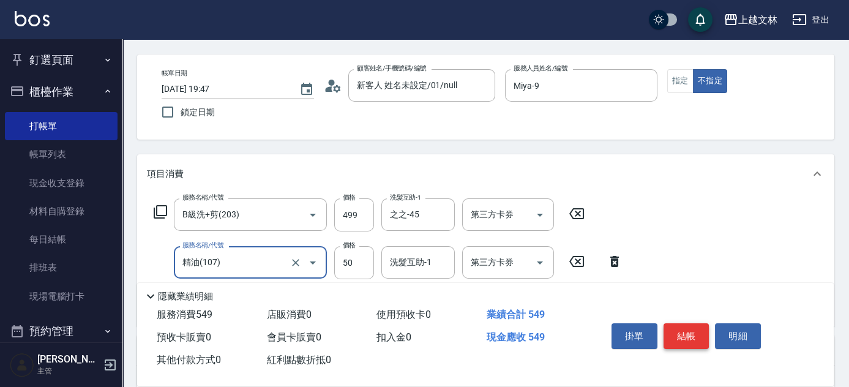
click at [687, 324] on button "結帳" at bounding box center [687, 336] width 46 height 26
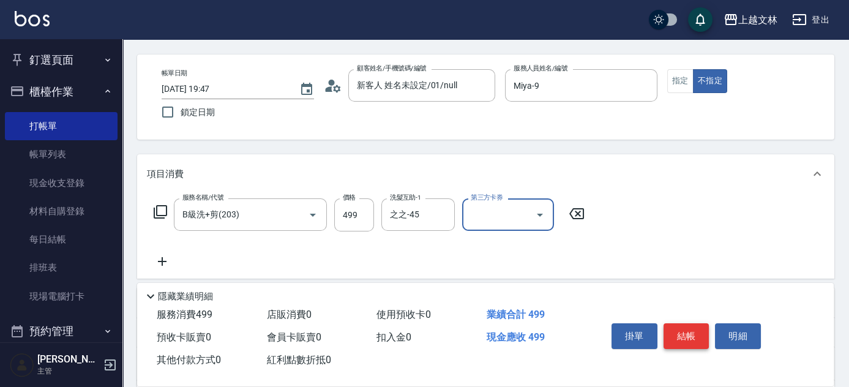
click at [690, 325] on button "結帳" at bounding box center [687, 336] width 46 height 26
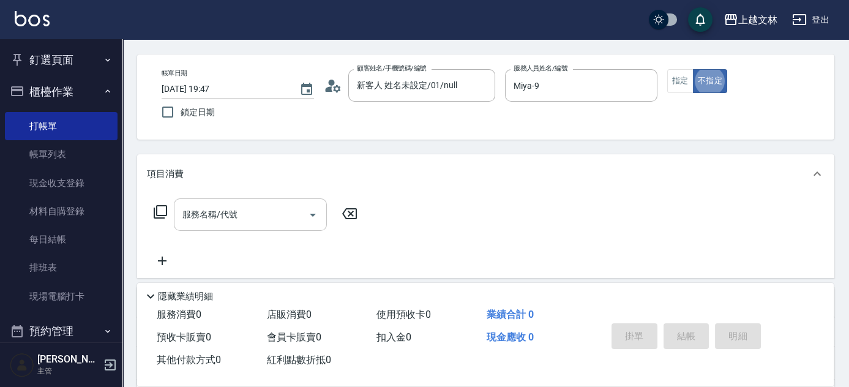
click at [244, 215] on input "服務名稱/代號" at bounding box center [241, 214] width 124 height 21
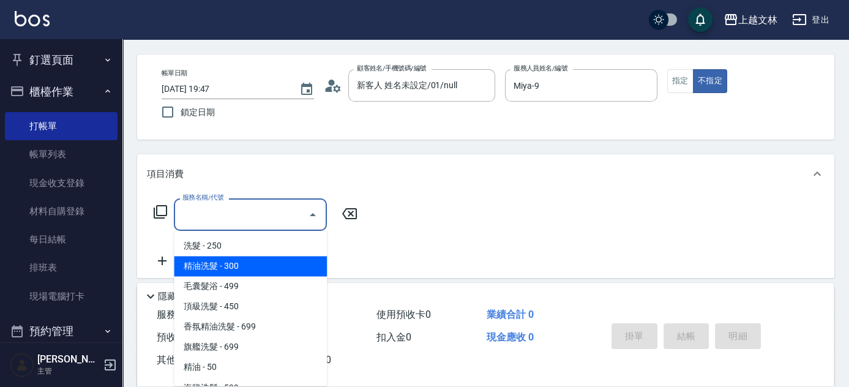
click at [246, 264] on span "精油洗髮 - 300" at bounding box center [250, 266] width 153 height 20
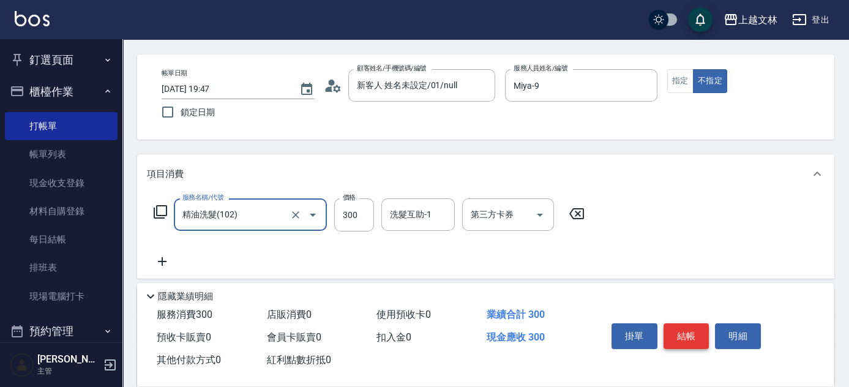
click at [694, 328] on button "結帳" at bounding box center [687, 336] width 46 height 26
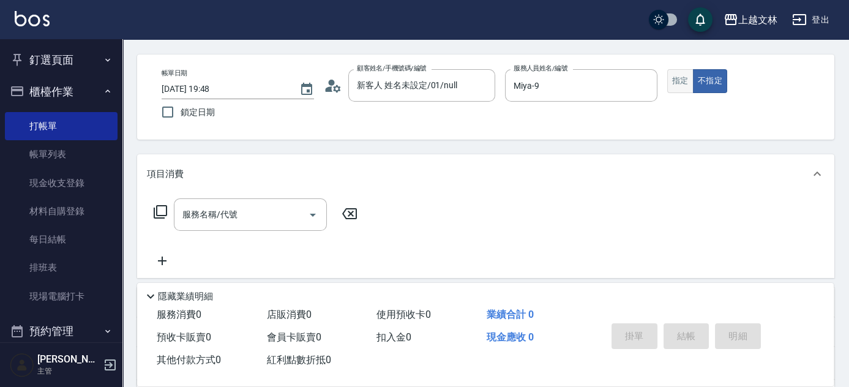
click at [685, 77] on button "指定" at bounding box center [680, 81] width 26 height 24
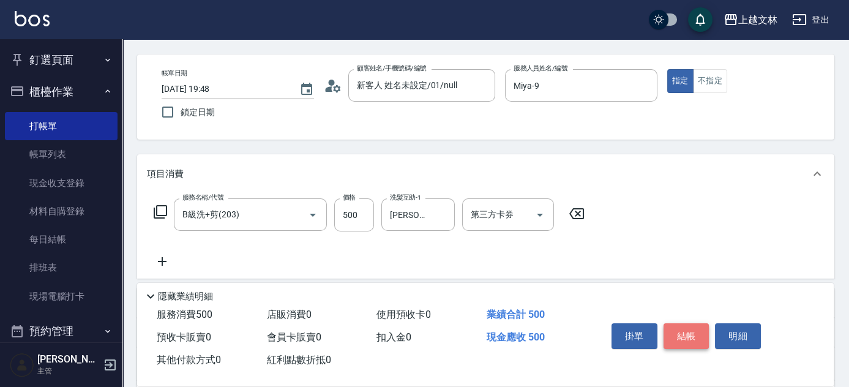
click at [686, 329] on button "結帳" at bounding box center [687, 336] width 46 height 26
click at [685, 331] on button "結帳" at bounding box center [687, 336] width 46 height 26
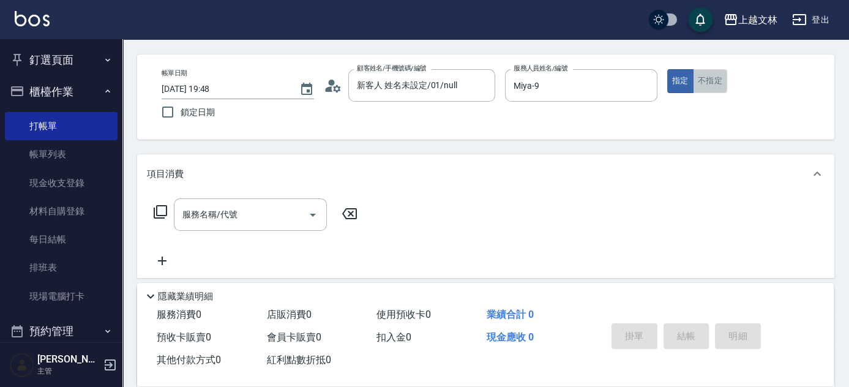
click at [707, 87] on button "不指定" at bounding box center [710, 81] width 34 height 24
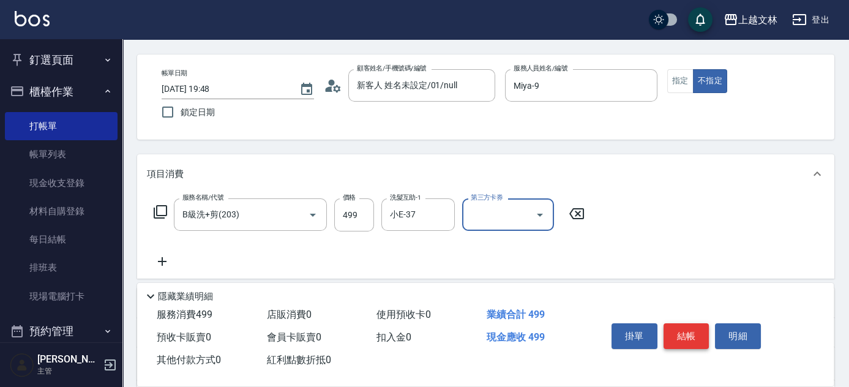
click at [679, 336] on button "結帳" at bounding box center [687, 336] width 46 height 26
click at [685, 336] on button "結帳" at bounding box center [687, 336] width 46 height 26
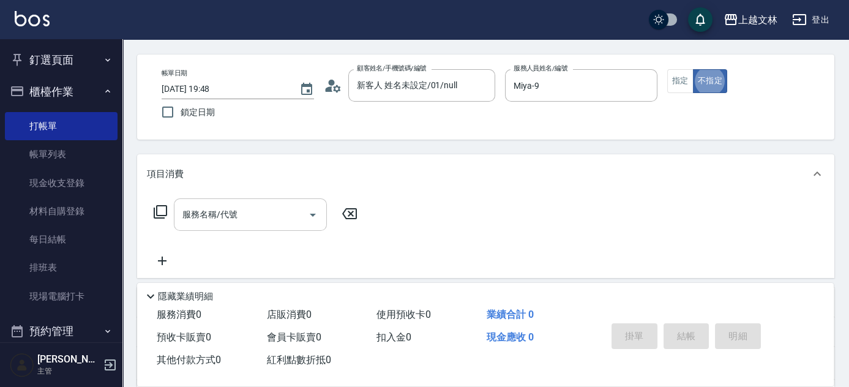
click at [195, 216] on div "服務名稱/代號 服務名稱/代號" at bounding box center [250, 214] width 153 height 32
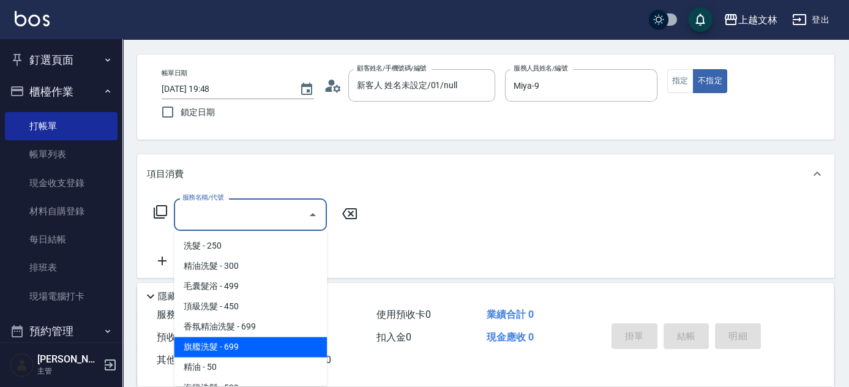
click at [252, 342] on span "旗艦洗髮 - 699" at bounding box center [250, 347] width 153 height 20
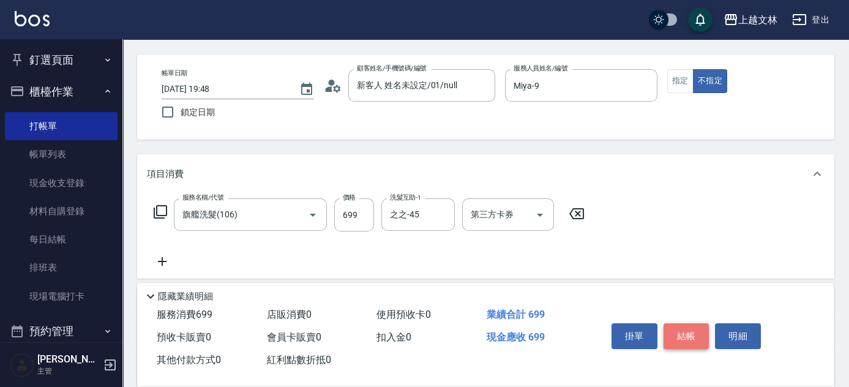
click at [691, 331] on button "結帳" at bounding box center [687, 336] width 46 height 26
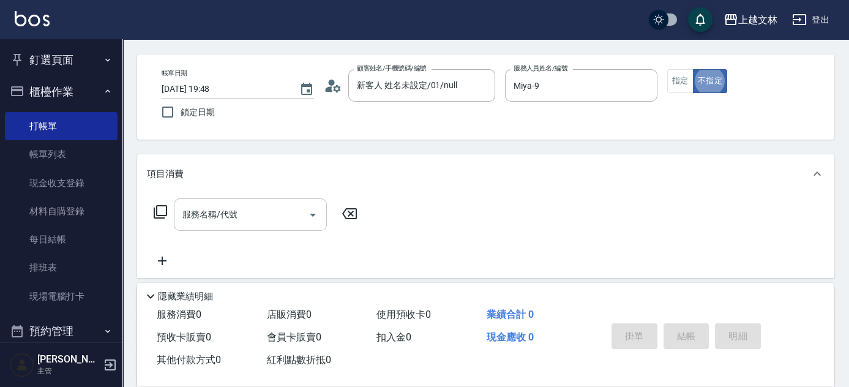
click at [257, 219] on input "服務名稱/代號" at bounding box center [241, 214] width 124 height 21
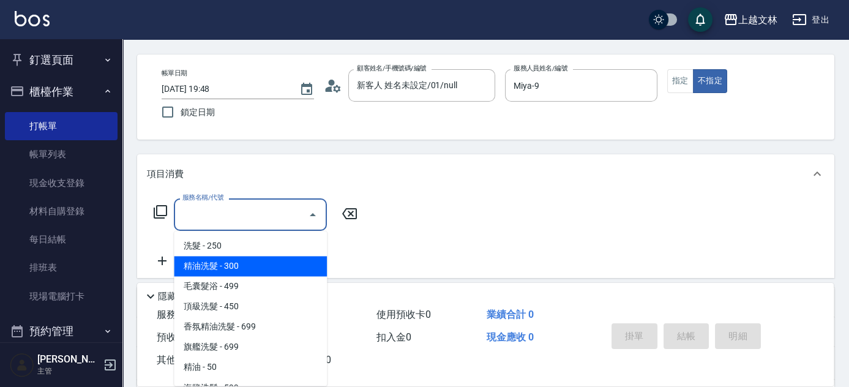
click at [265, 263] on span "精油洗髮 - 300" at bounding box center [250, 266] width 153 height 20
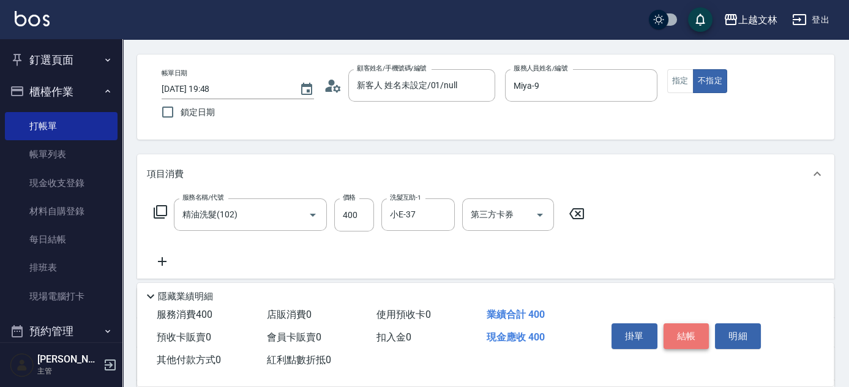
click at [682, 331] on button "結帳" at bounding box center [687, 336] width 46 height 26
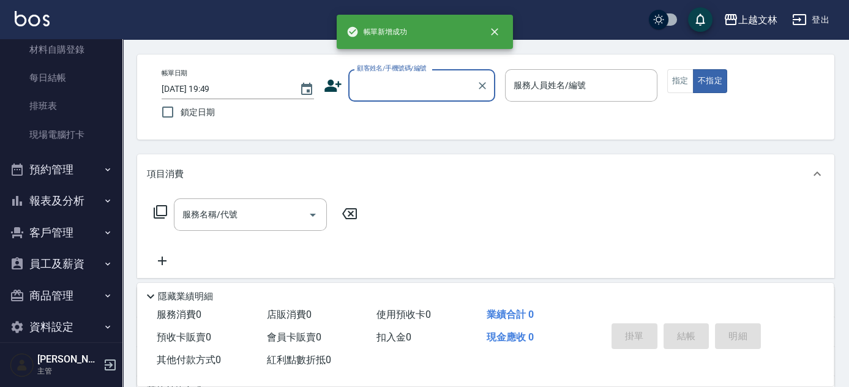
scroll to position [167, 0]
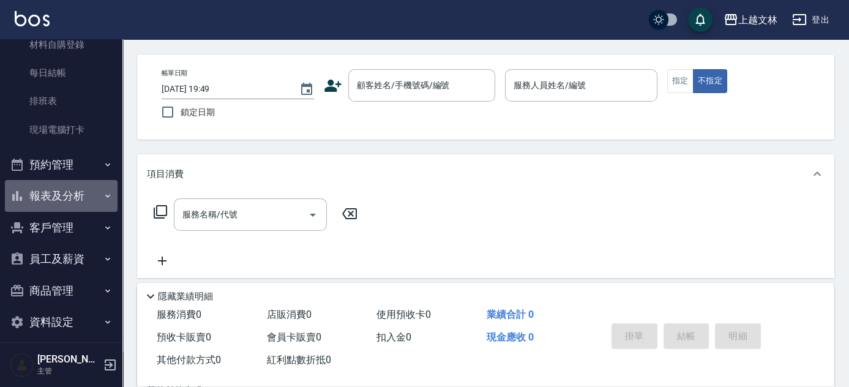
click at [89, 195] on button "報表及分析" at bounding box center [61, 196] width 113 height 32
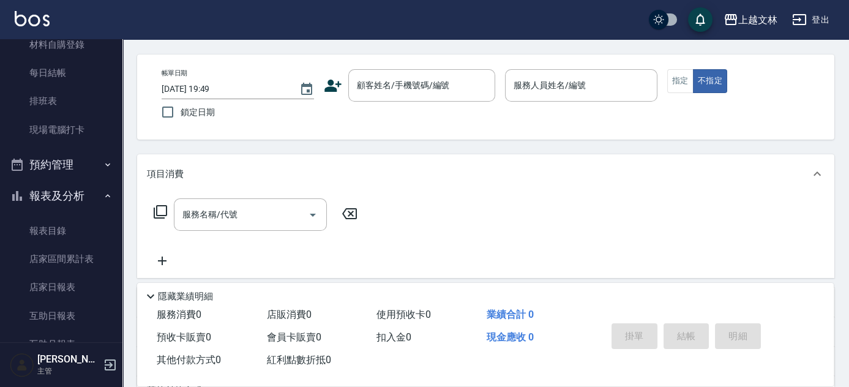
drag, startPoint x: 116, startPoint y: 138, endPoint x: 116, endPoint y: 146, distance: 8.0
click at [116, 146] on nav "釘選頁面 店家日報表 設計師排行榜 每日結帳 櫃檯作業 打帳單 帳單列表 現金收支登錄 材料自購登錄 每日結帳 排班表 現場電腦打卡 預約管理 預約管理 單日…" at bounding box center [61, 190] width 122 height 303
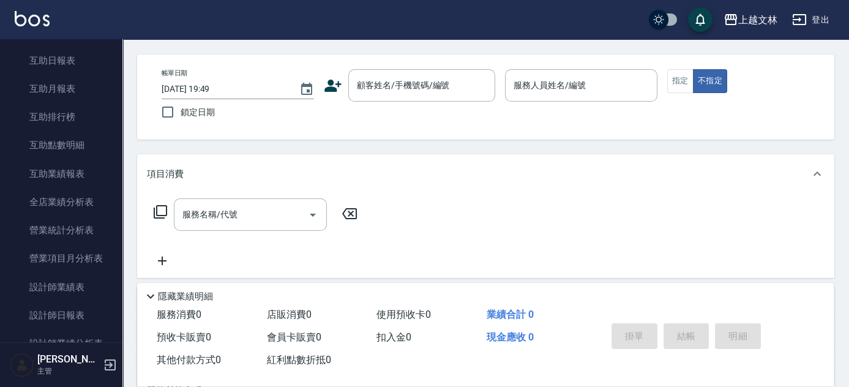
scroll to position [433, 0]
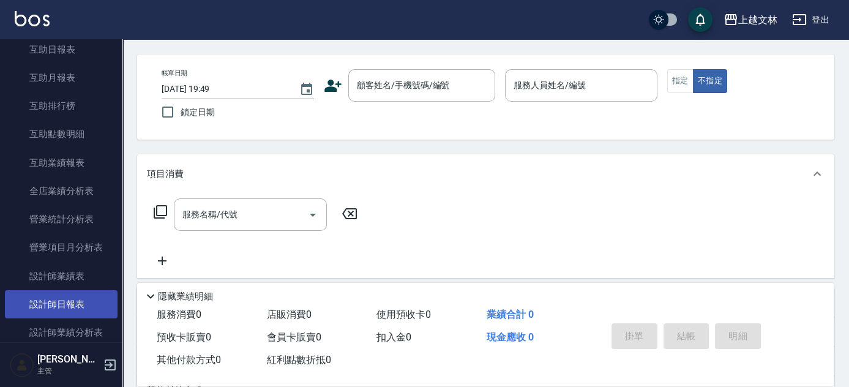
drag, startPoint x: 70, startPoint y: 306, endPoint x: 70, endPoint y: 299, distance: 6.7
click at [70, 306] on link "設計師日報表" at bounding box center [61, 304] width 113 height 28
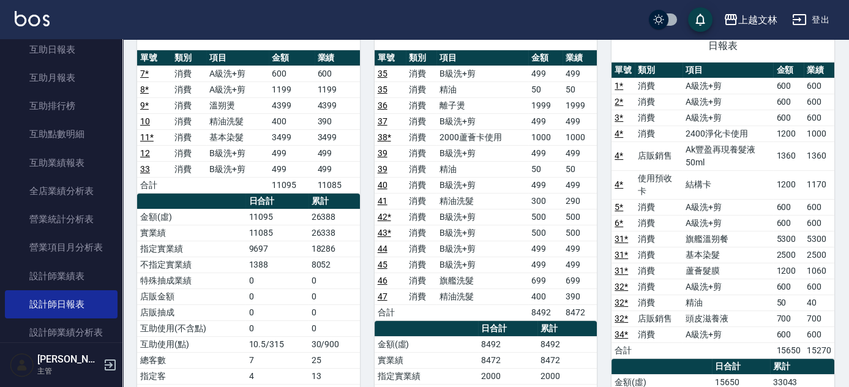
scroll to position [710, 0]
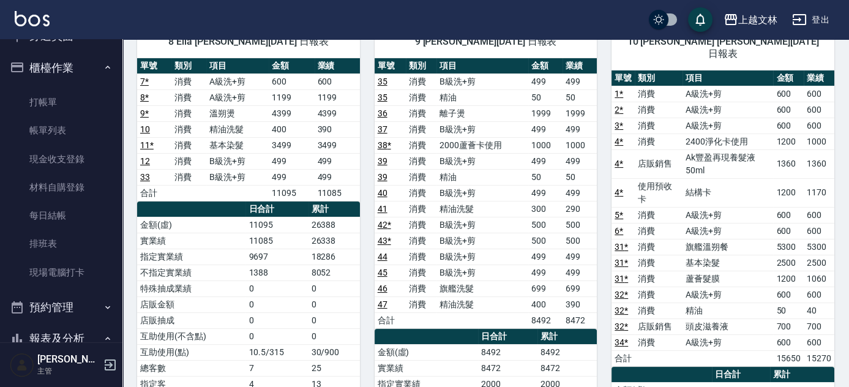
scroll to position [0, 0]
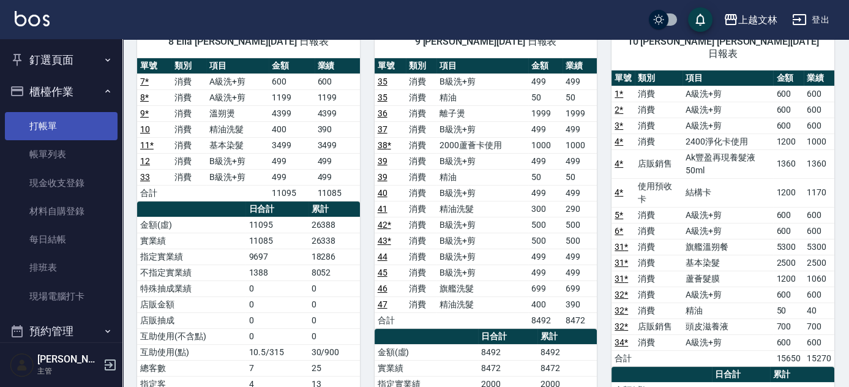
click at [73, 133] on link "打帳單" at bounding box center [61, 126] width 113 height 28
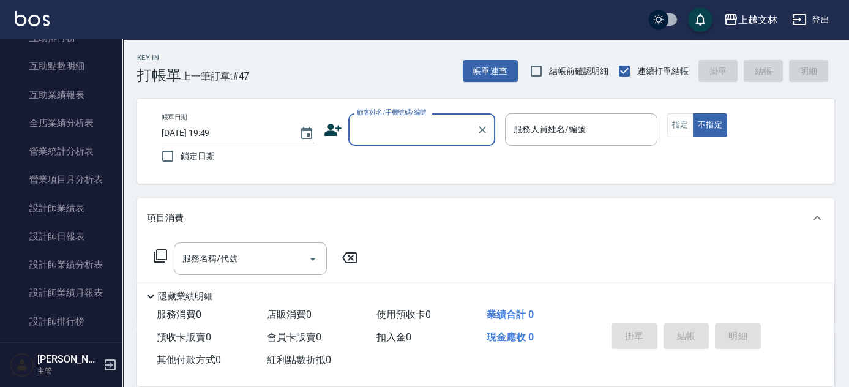
scroll to position [544, 0]
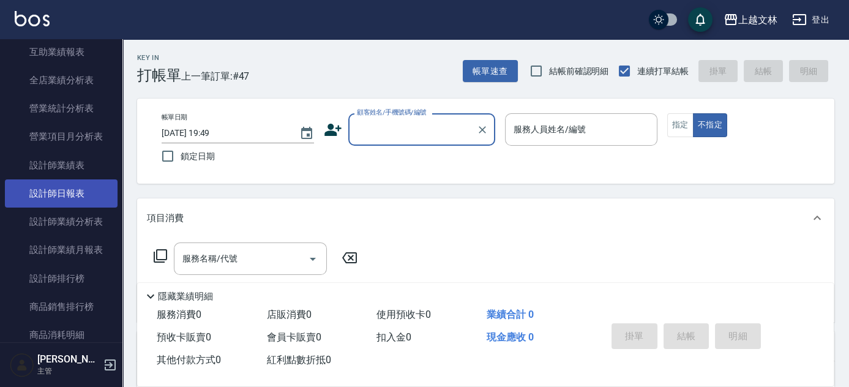
click at [94, 192] on link "設計師日報表" at bounding box center [61, 193] width 113 height 28
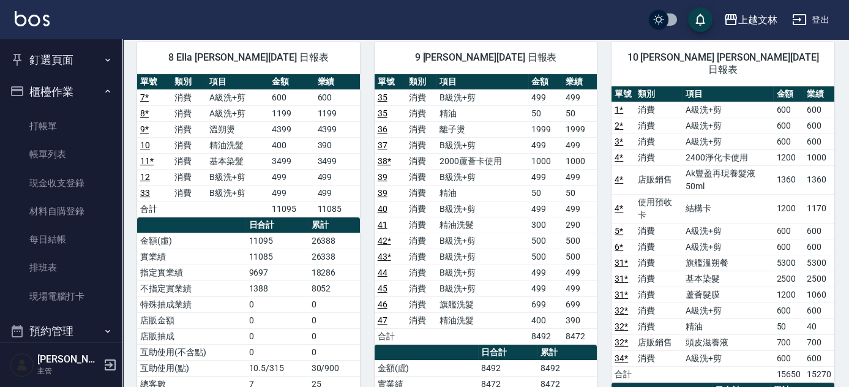
scroll to position [690, 0]
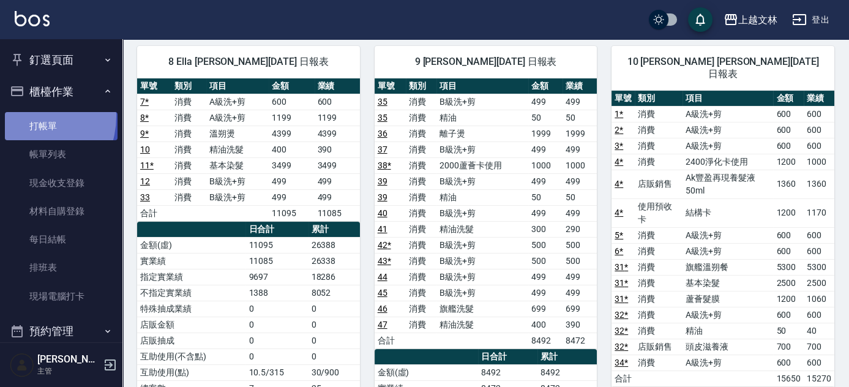
click at [21, 116] on link "打帳單" at bounding box center [61, 126] width 113 height 28
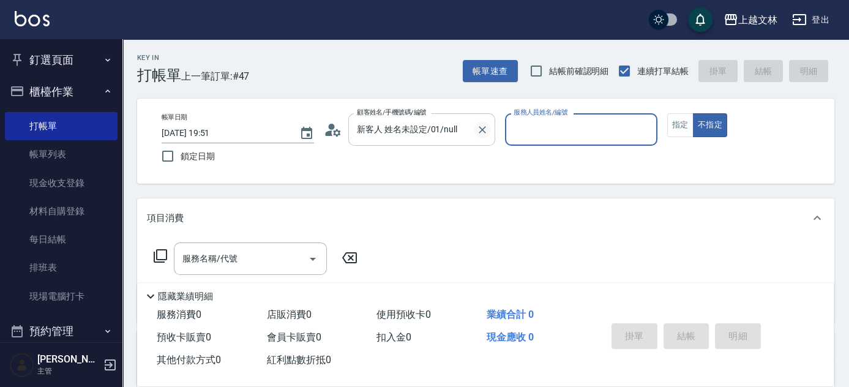
click at [483, 130] on icon "Clear" at bounding box center [482, 129] width 7 height 7
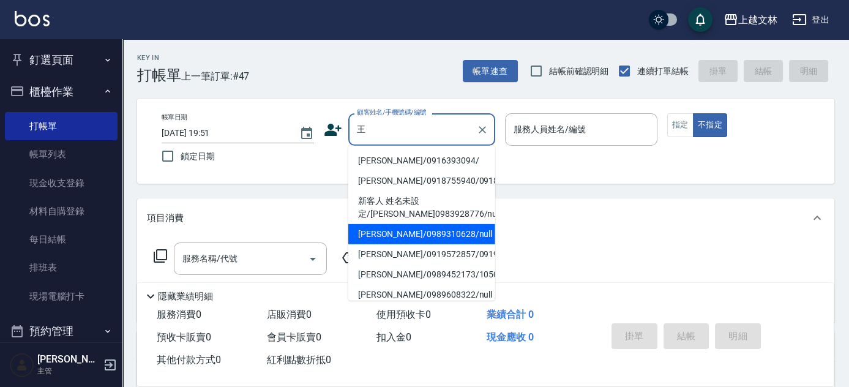
drag, startPoint x: 405, startPoint y: 251, endPoint x: 402, endPoint y: 242, distance: 8.9
click at [408, 244] on li "[PERSON_NAME]/0989310628/null" at bounding box center [421, 234] width 147 height 20
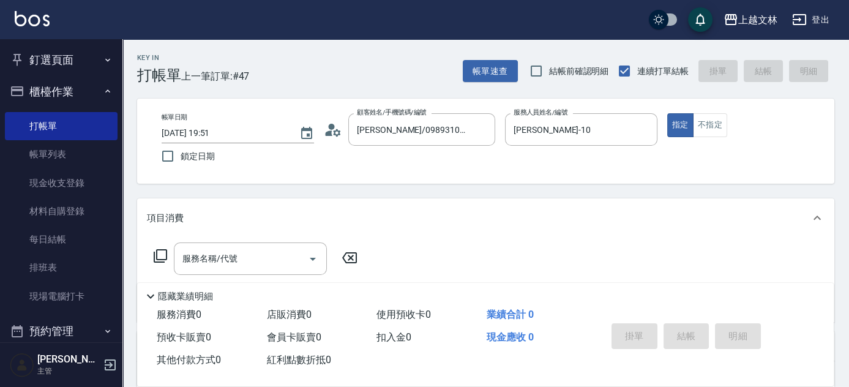
click at [158, 257] on icon at bounding box center [160, 256] width 15 height 15
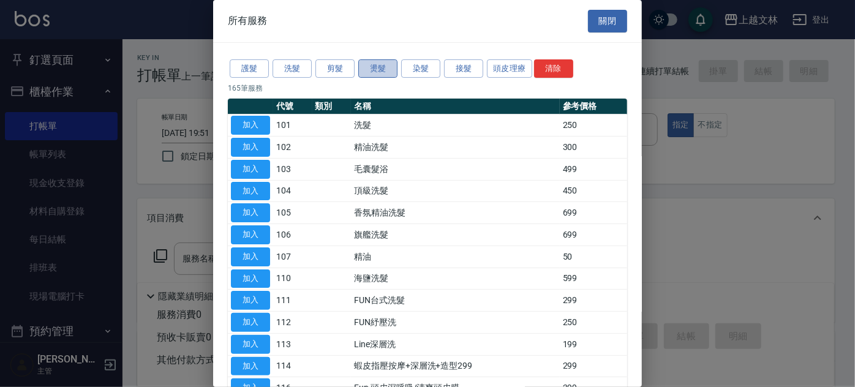
click at [374, 65] on button "燙髮" at bounding box center [377, 68] width 39 height 19
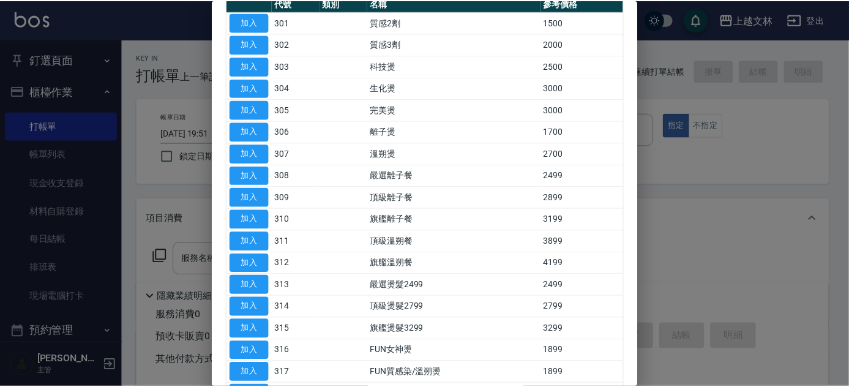
scroll to position [106, 0]
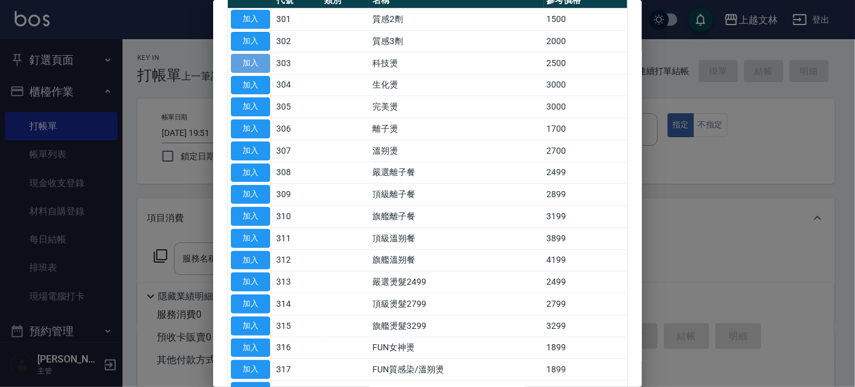
click at [253, 62] on button "加入" at bounding box center [250, 63] width 39 height 19
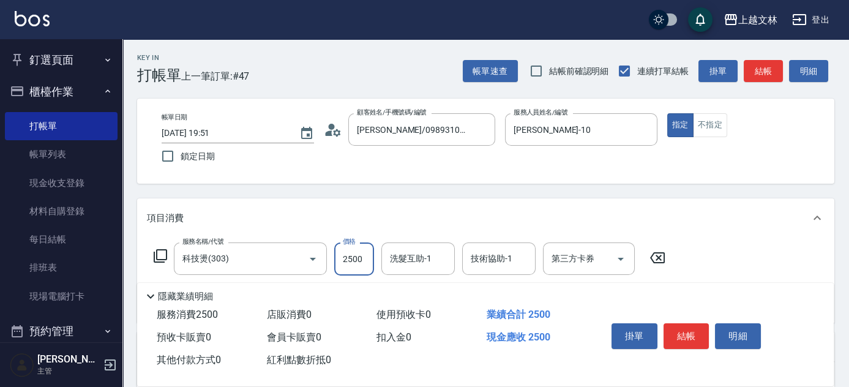
click at [361, 256] on input "2500" at bounding box center [354, 258] width 40 height 33
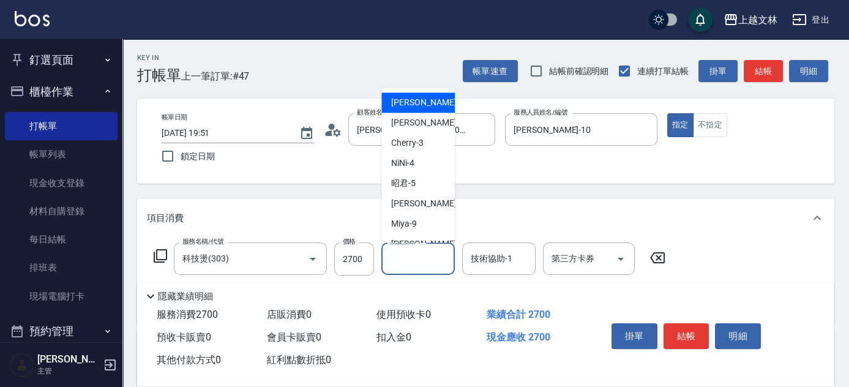
click at [423, 255] on input "洗髮互助-1" at bounding box center [418, 258] width 62 height 21
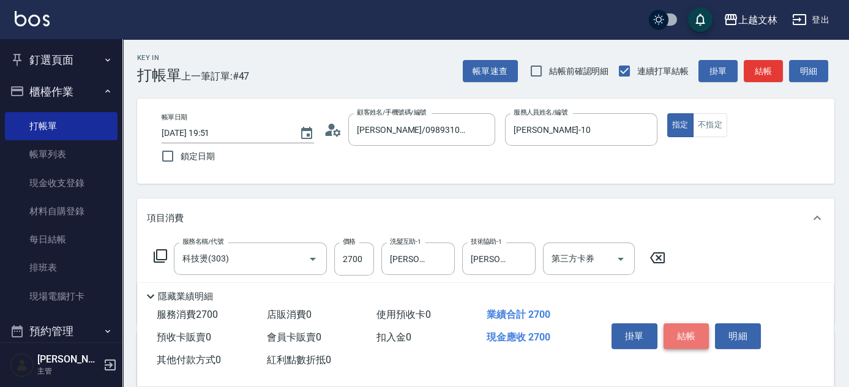
click at [677, 329] on button "結帳" at bounding box center [687, 336] width 46 height 26
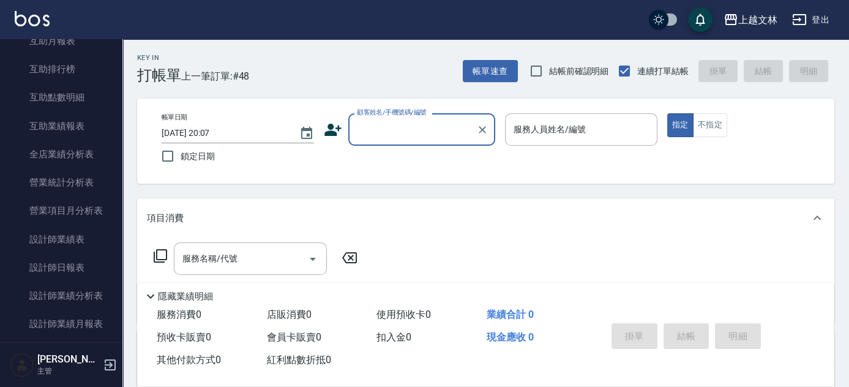
scroll to position [475, 0]
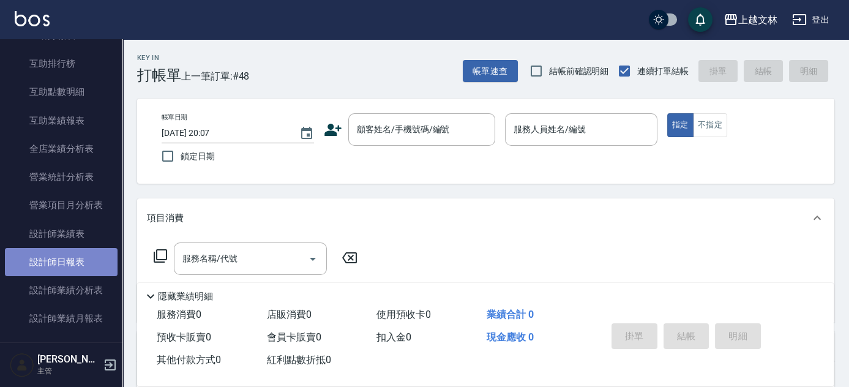
click at [62, 263] on link "設計師日報表" at bounding box center [61, 262] width 113 height 28
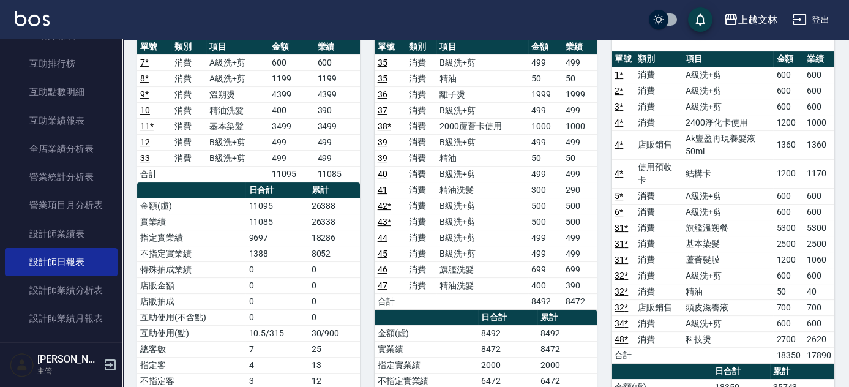
scroll to position [725, 0]
